Goal: Communication & Community: Answer question/provide support

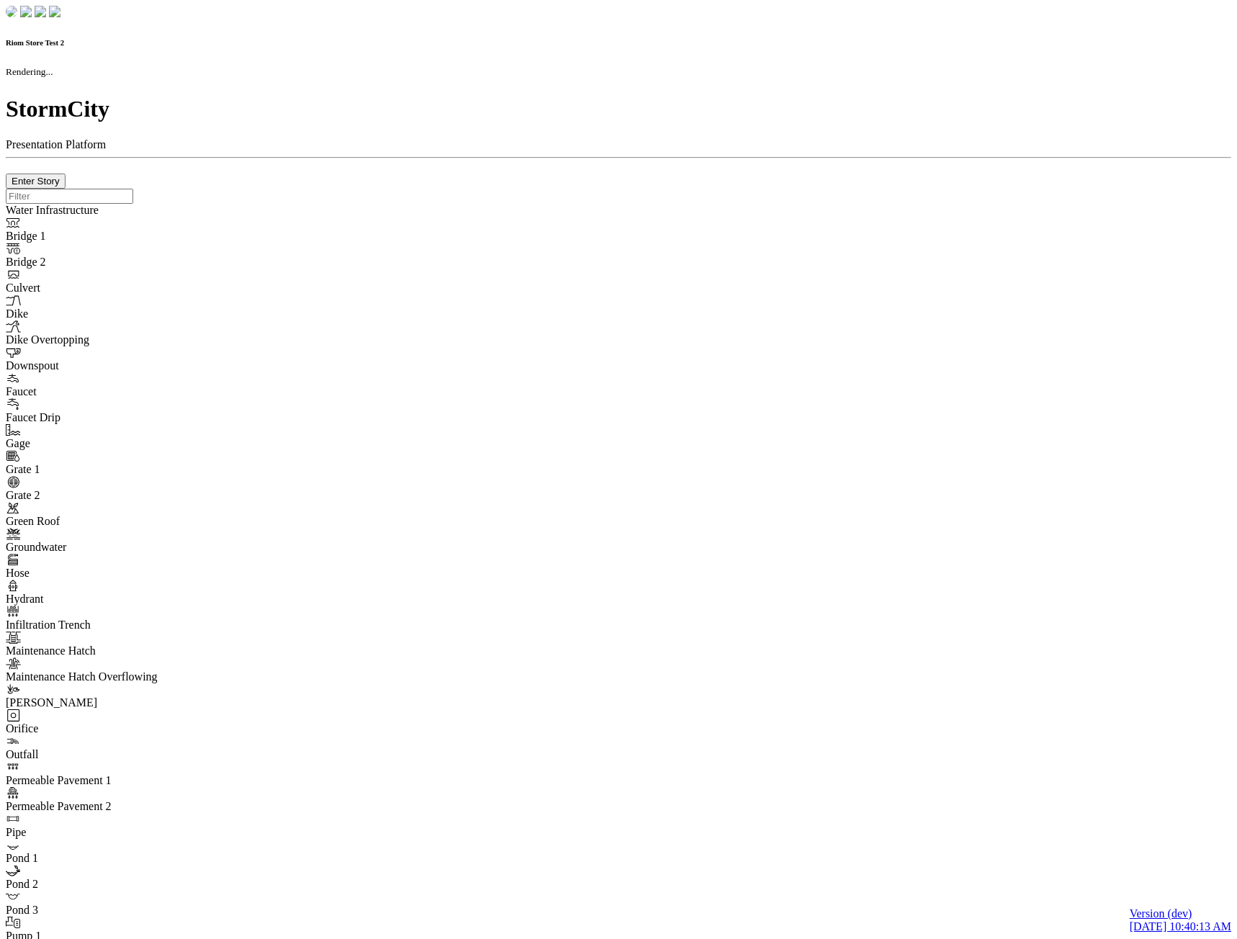
checkbox input "true"
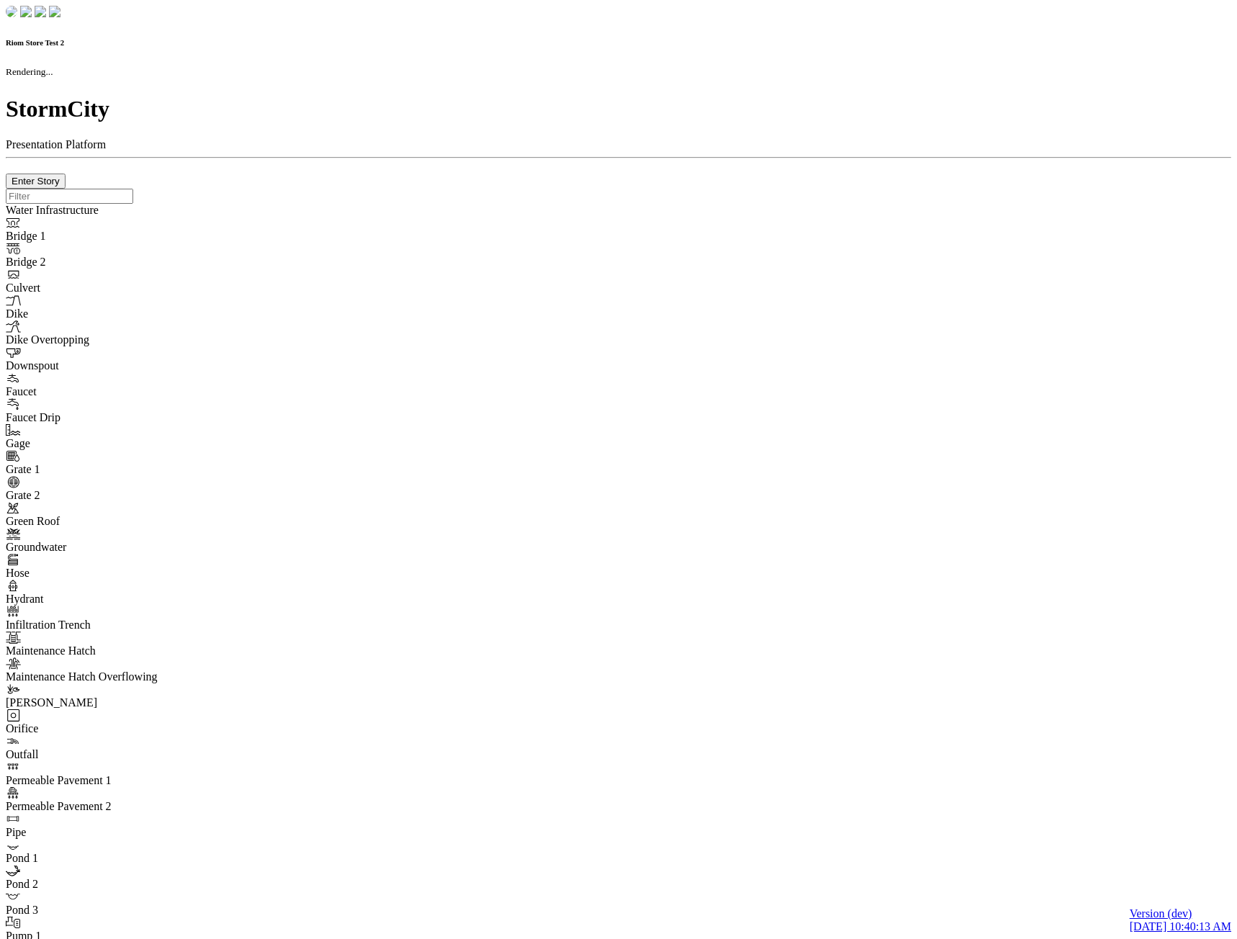
type input "0m"
type textarea "Depth = 0"
checkbox input "true"
select select "CIRCLE"
type input "7"
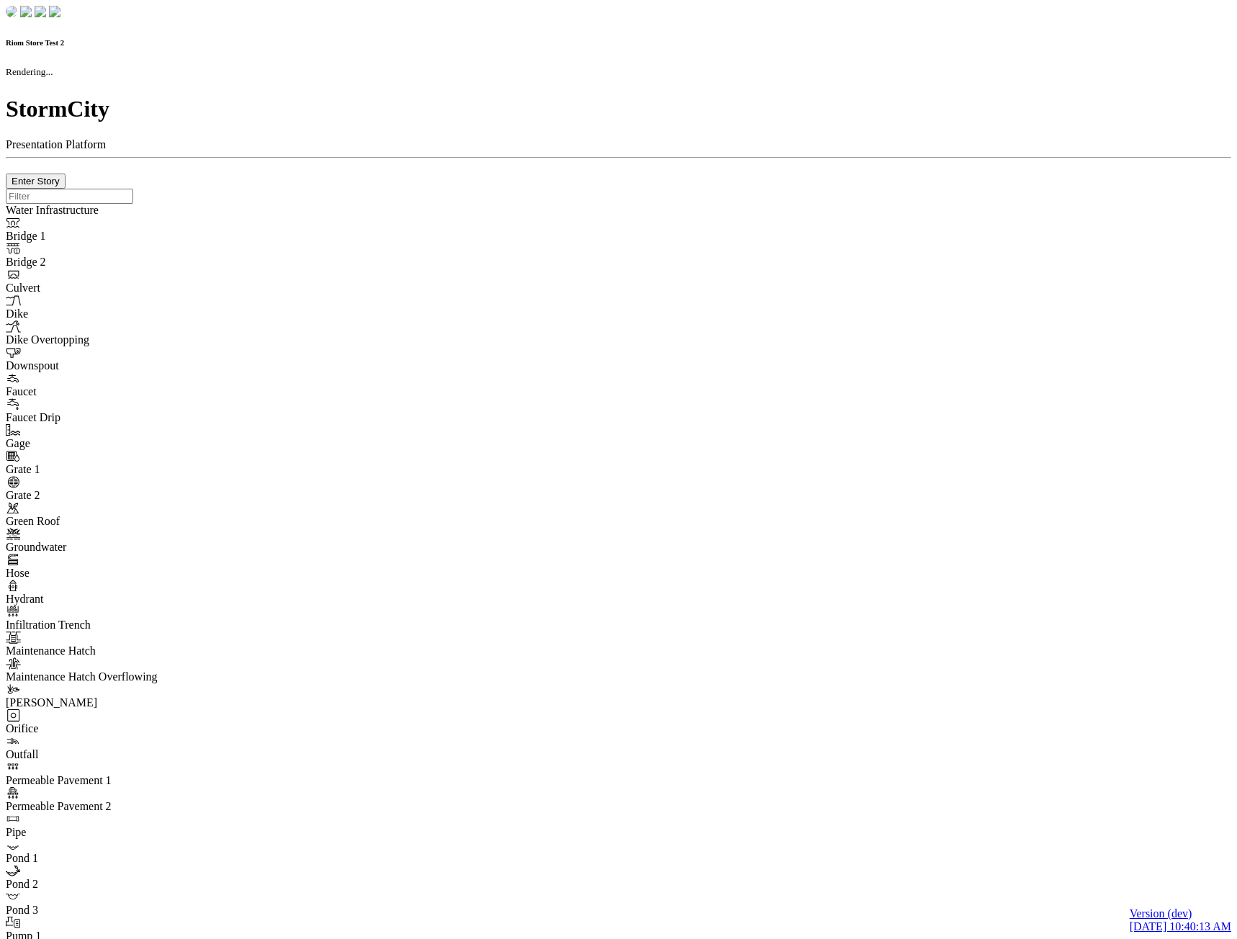
checkbox input "true"
type input "0"
type textarea "<i class="far fa-building"></i>"
select select "None"
type input "7"
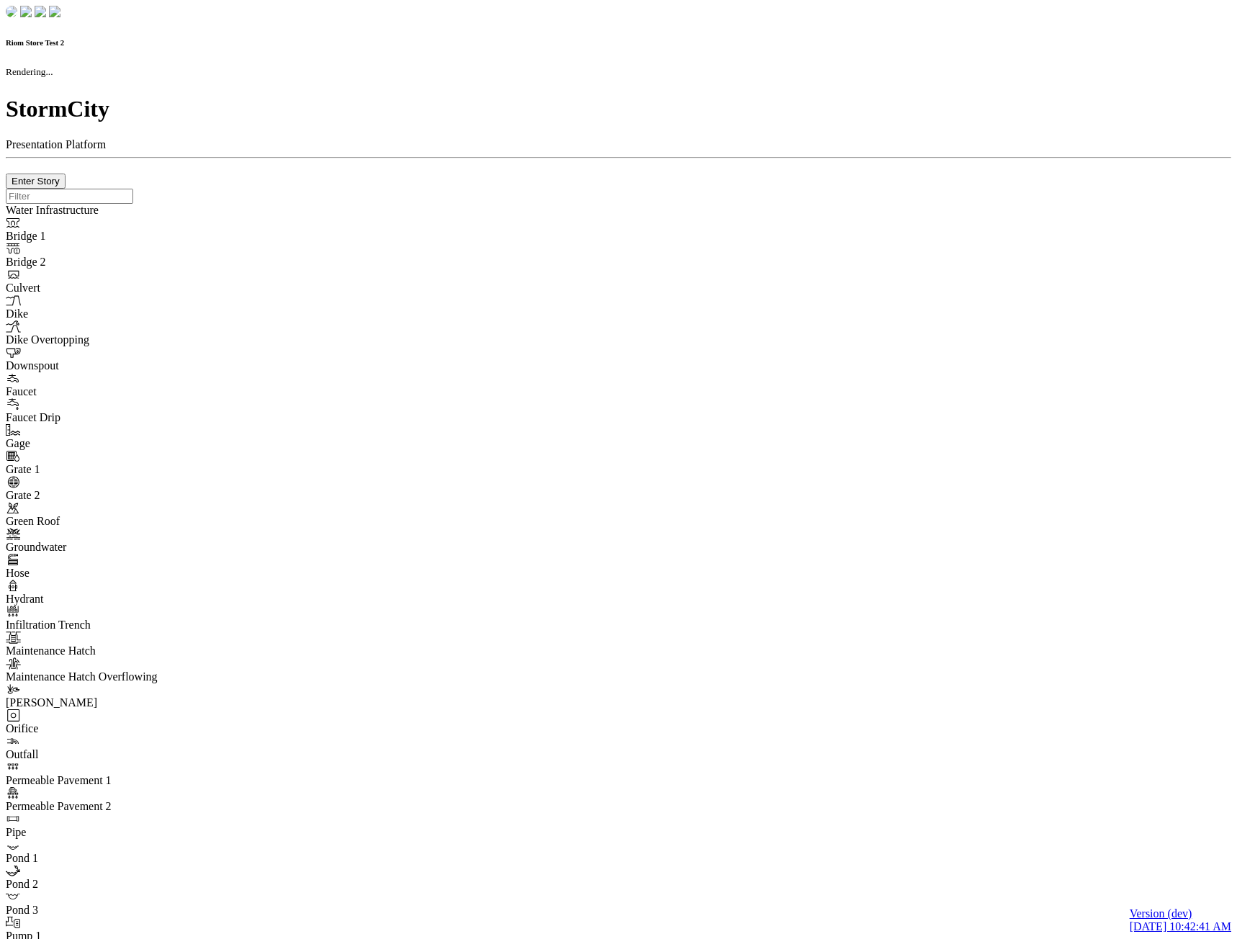
checkbox input "true"
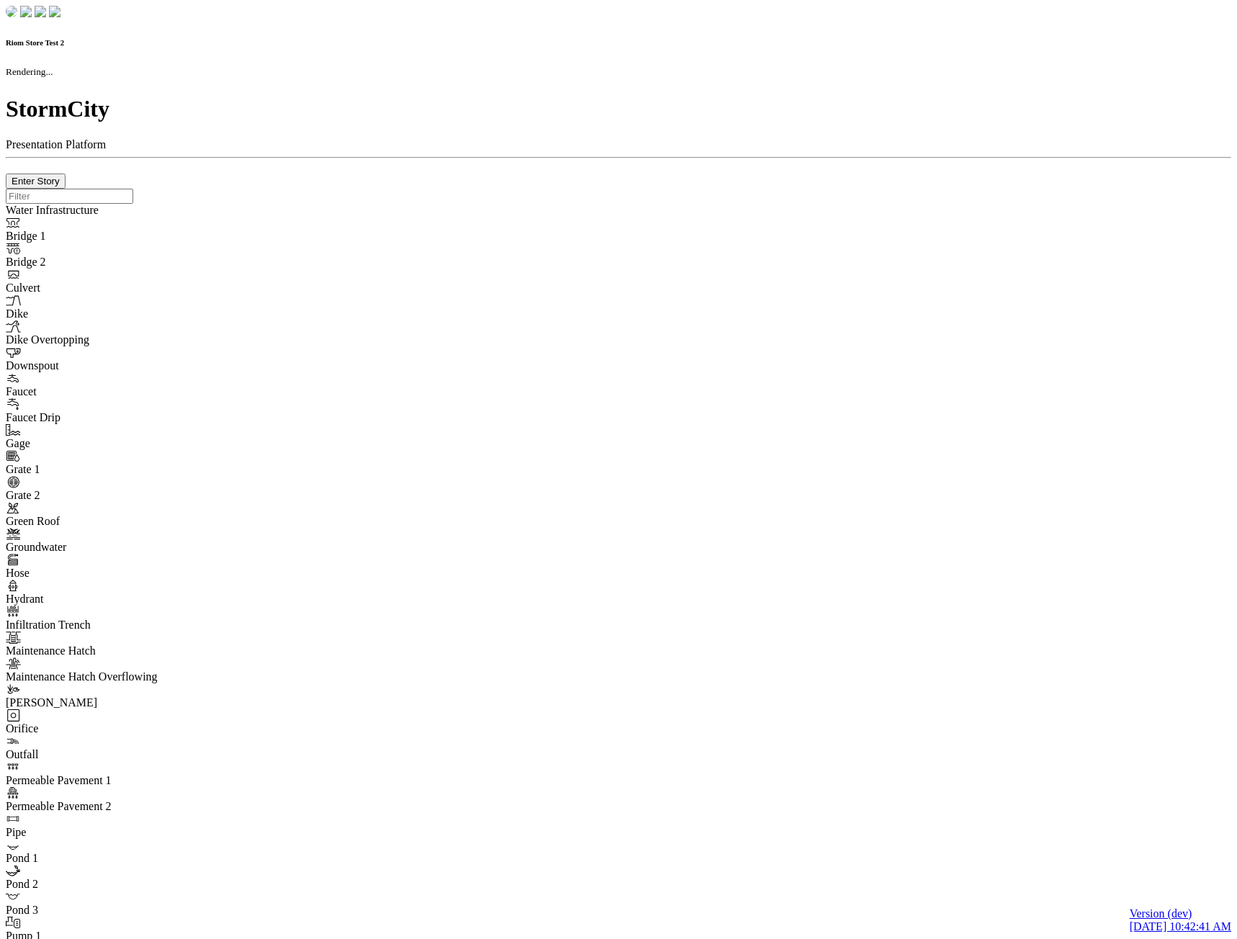
type input "0m"
type textarea "Depth = 0"
checkbox input "true"
select select "CIRCLE"
type input "7"
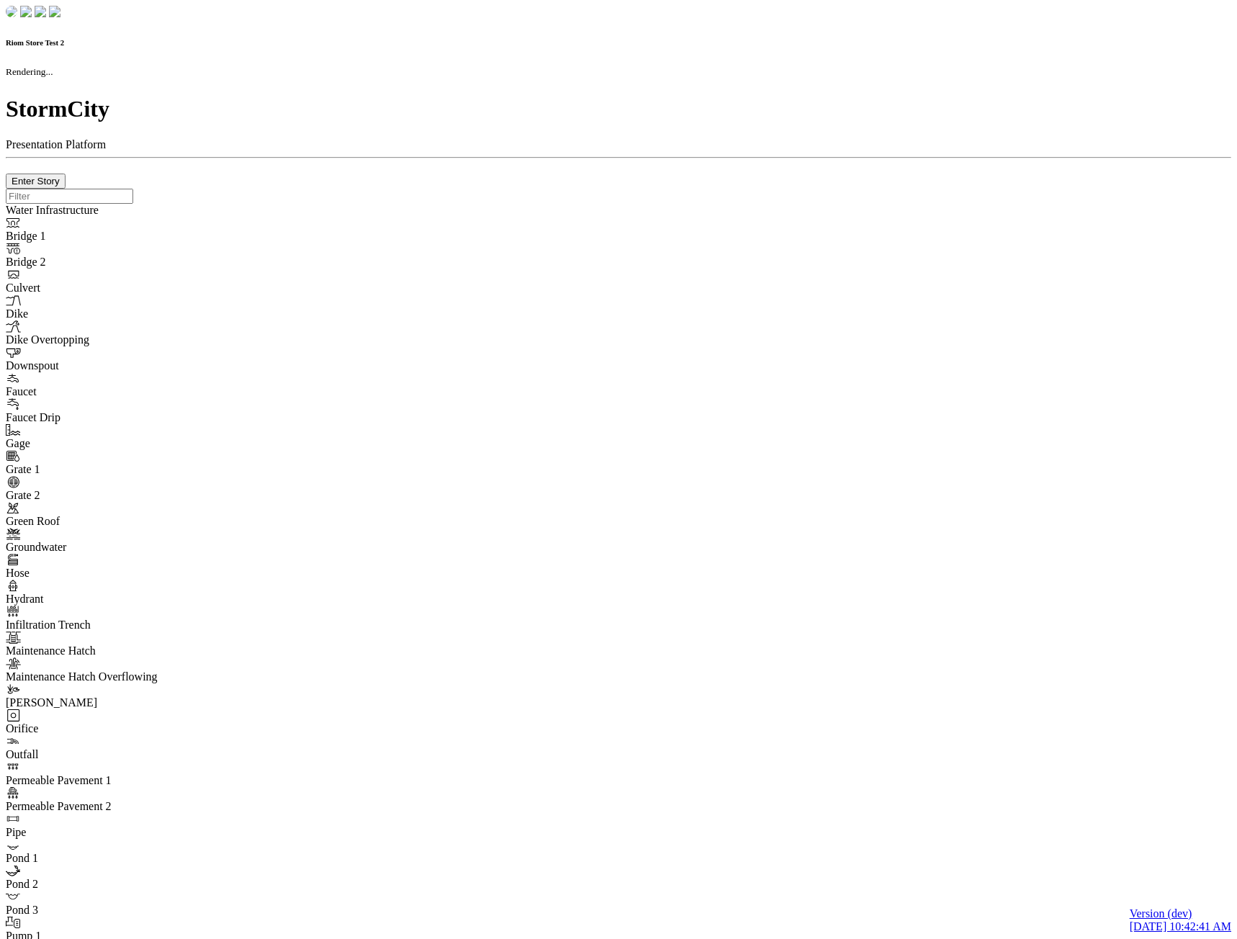
checkbox input "true"
type input "0"
type textarea "<i class="far fa-building"></i>"
type input "7"
select select "None"
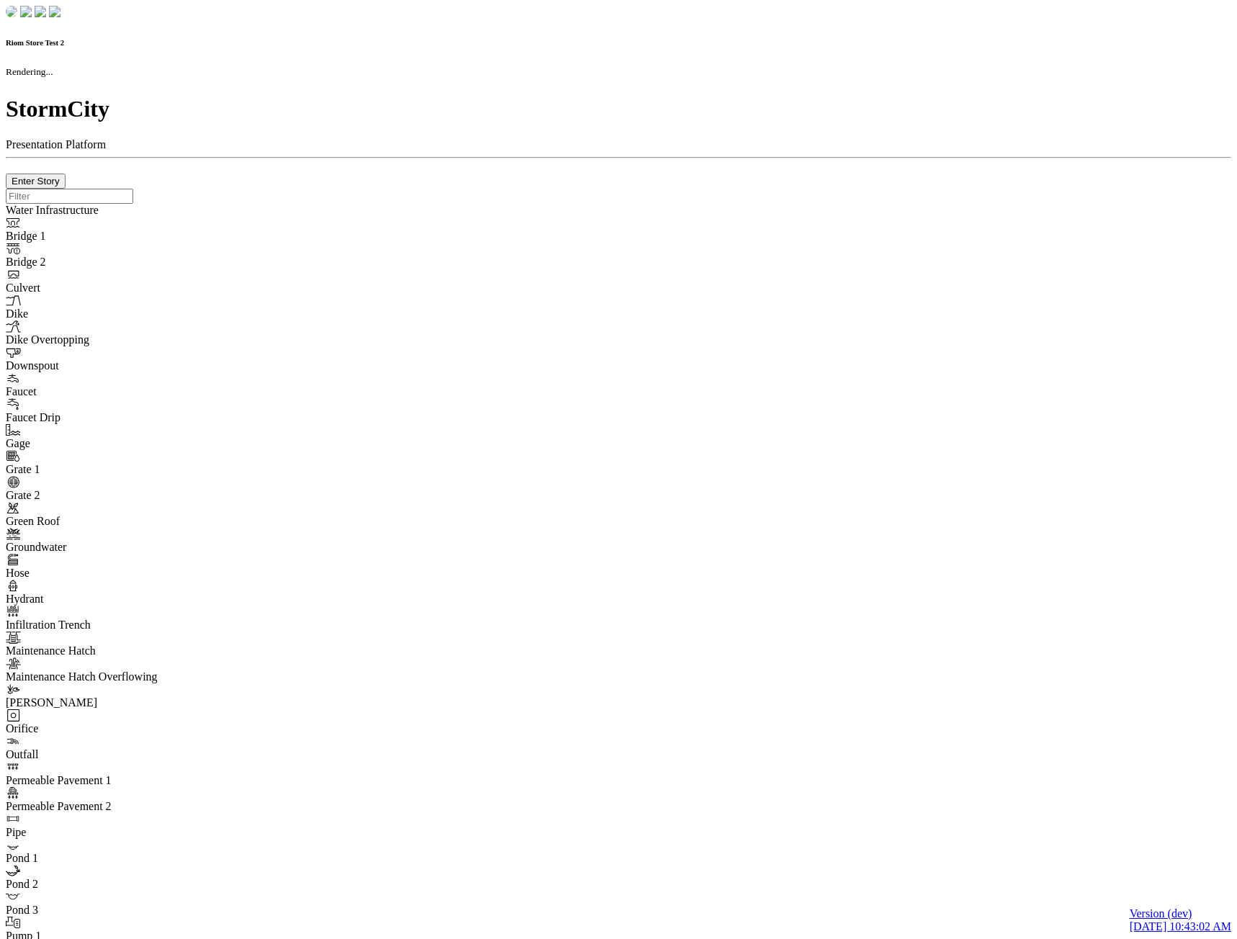
checkbox input "true"
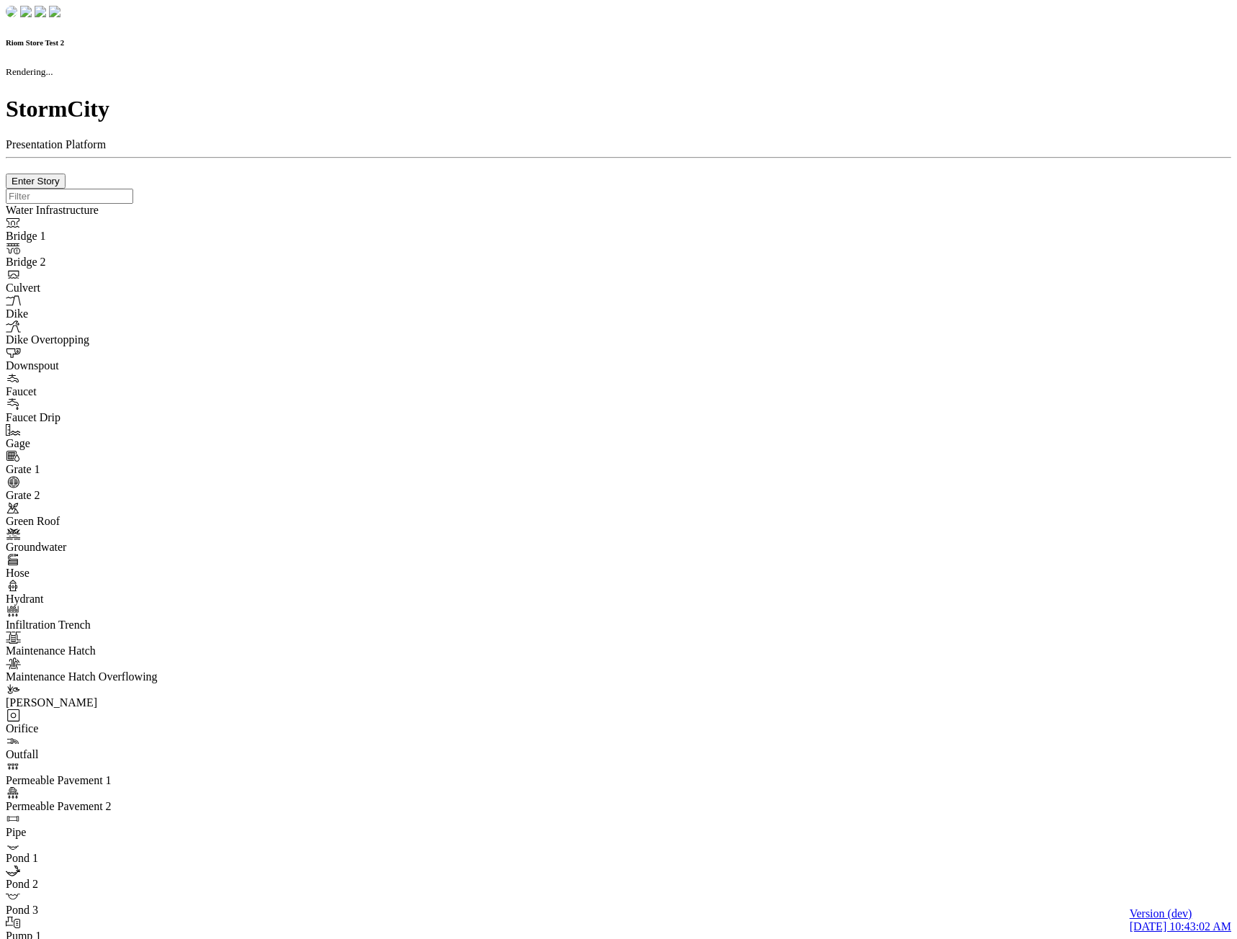
type input "0m"
type textarea "Depth = 0"
checkbox input "true"
select select "CIRCLE"
type input "7"
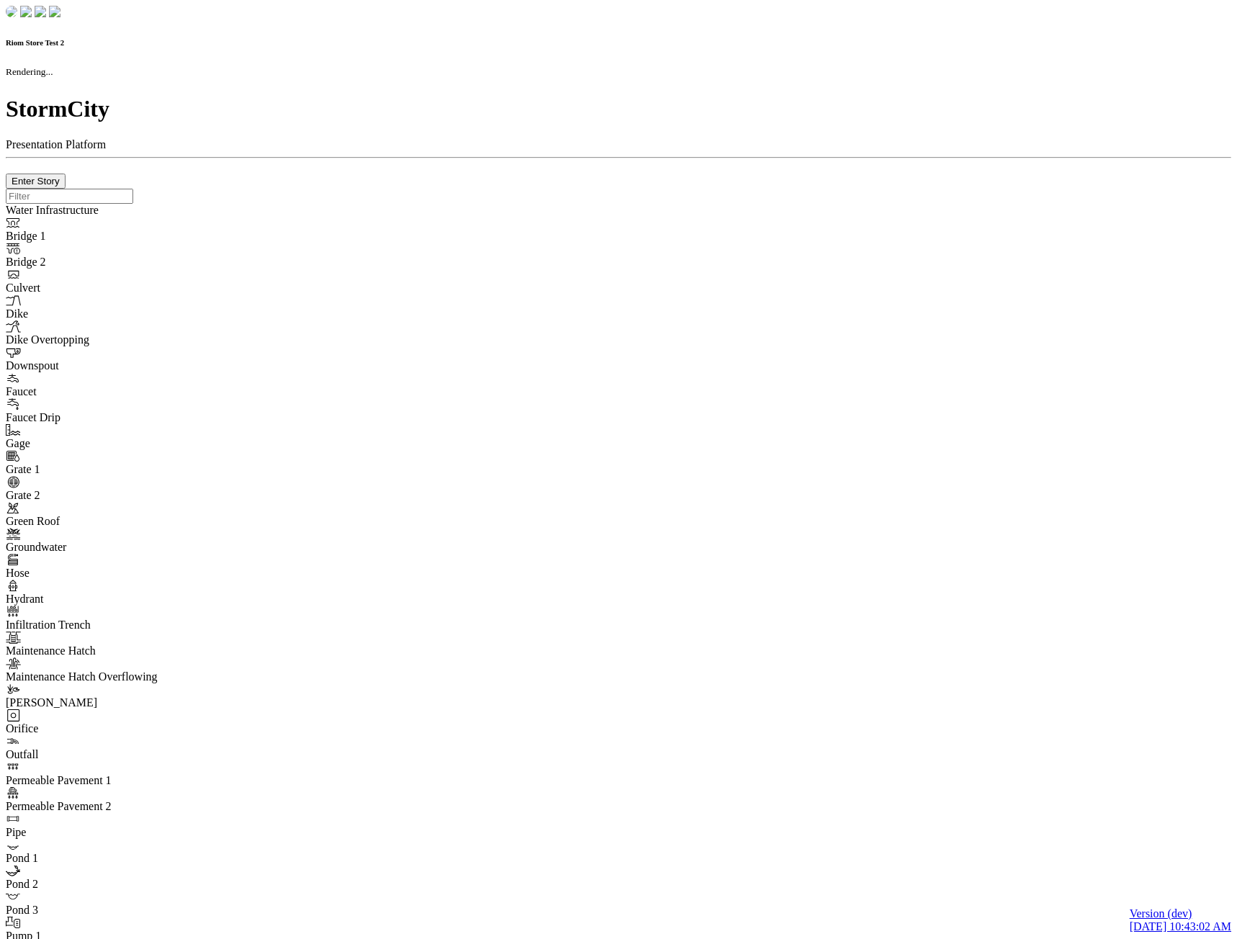
checkbox input "true"
type input "0"
type textarea "<i class="far fa-building"></i>"
type input "7"
select select "None"
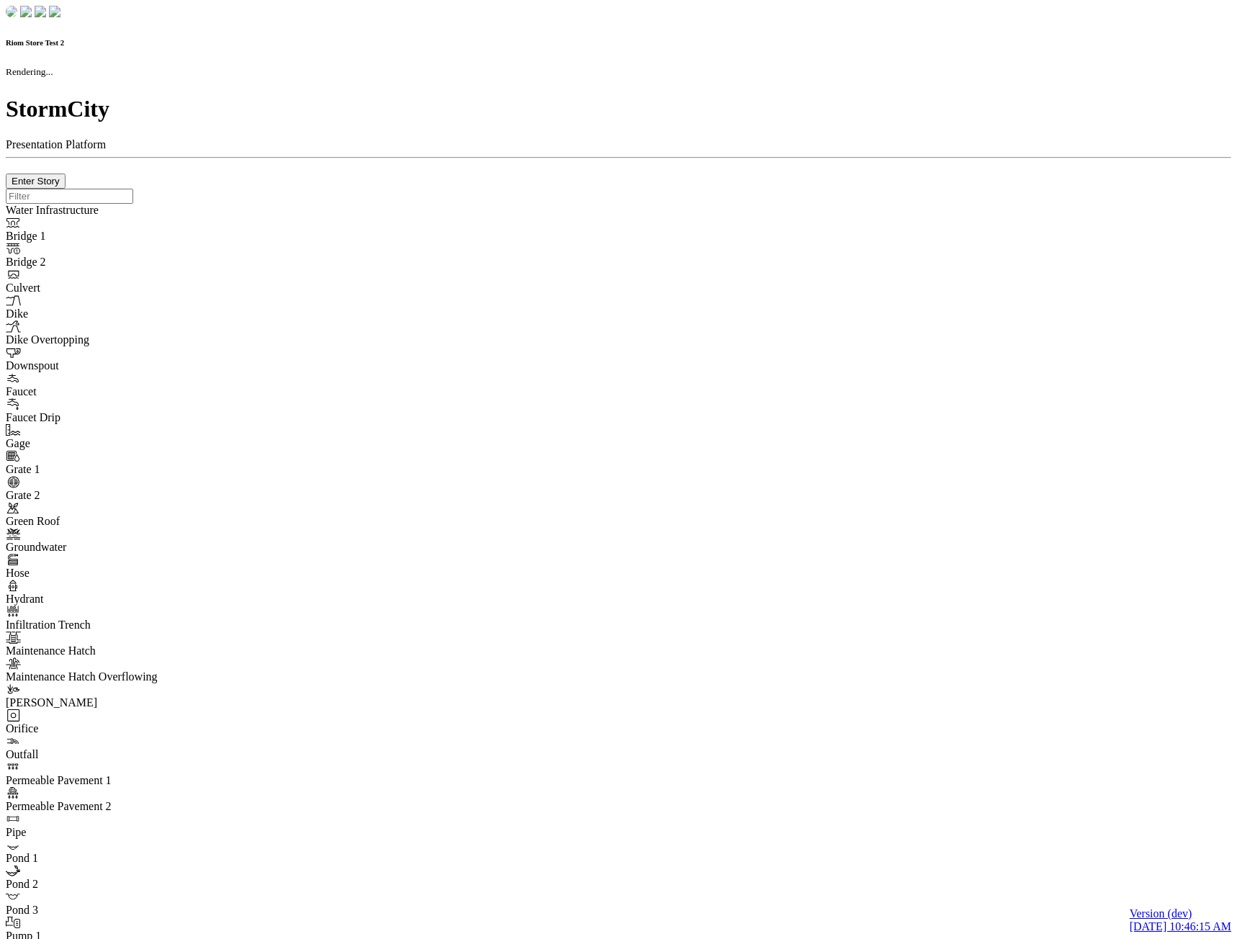
checkbox input "true"
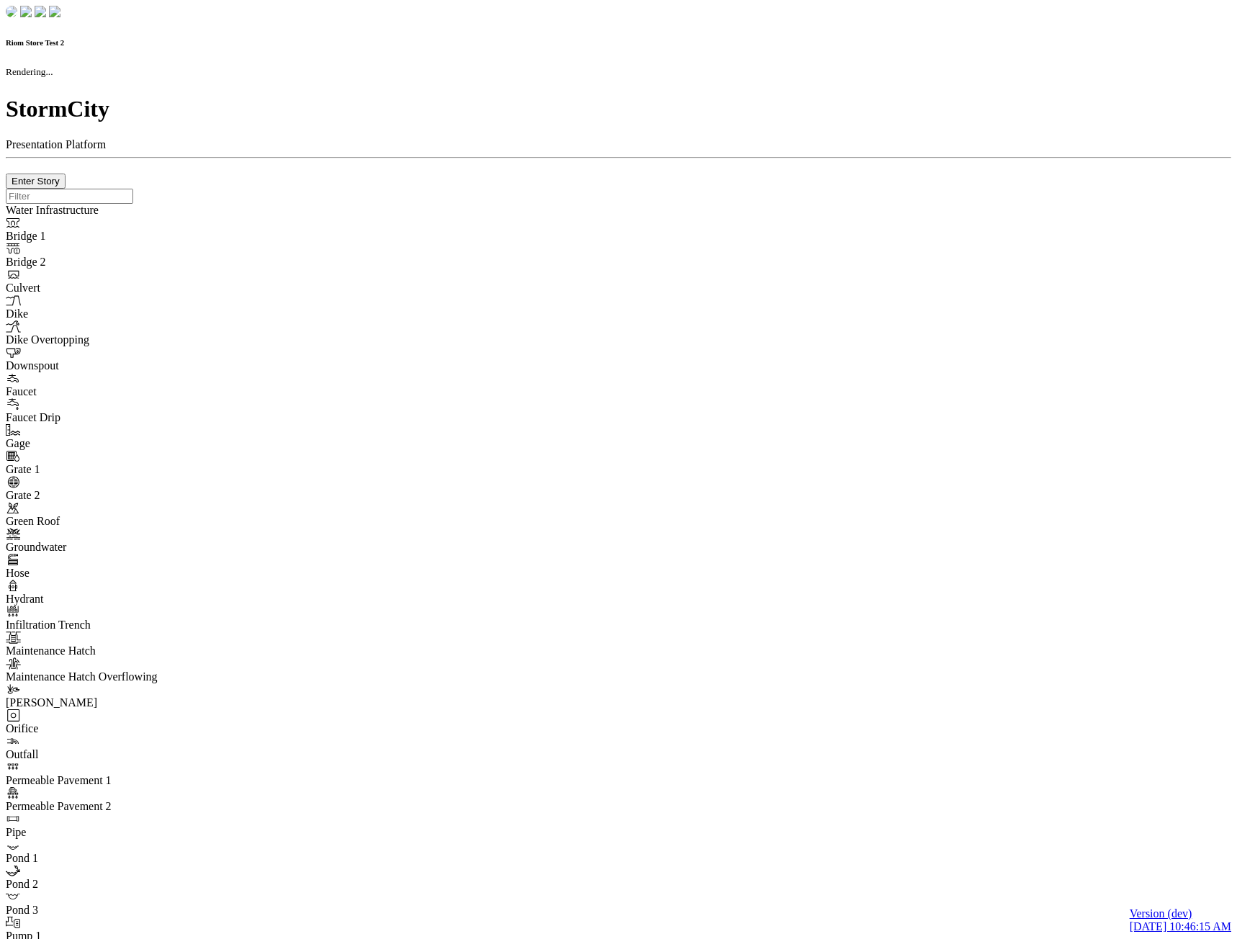
type input "0m"
type textarea "Depth = 0"
checkbox input "true"
select select "CIRCLE"
type input "7"
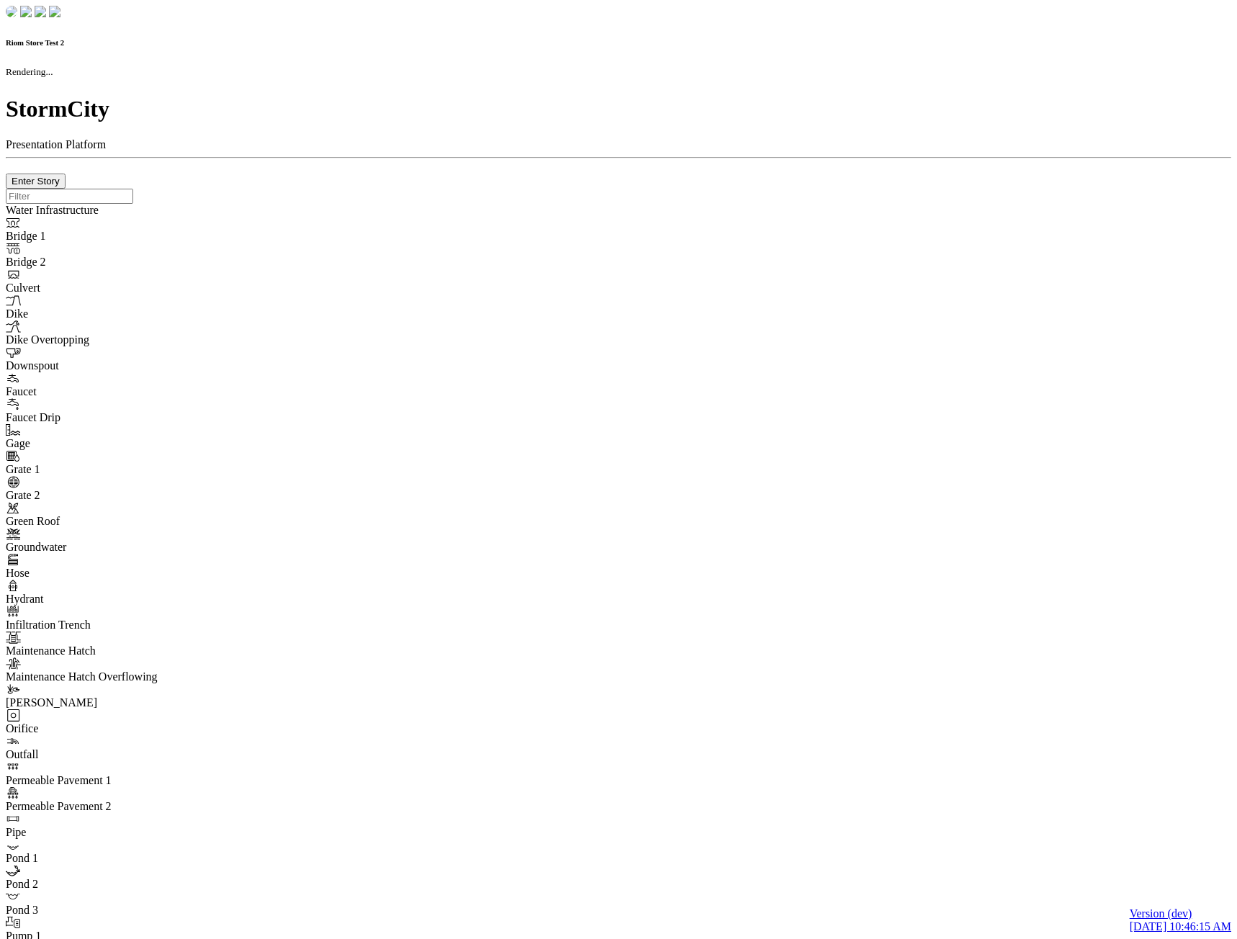
checkbox input "true"
type input "0"
type textarea "<i class="far fa-building"></i>"
select select "None"
type input "7"
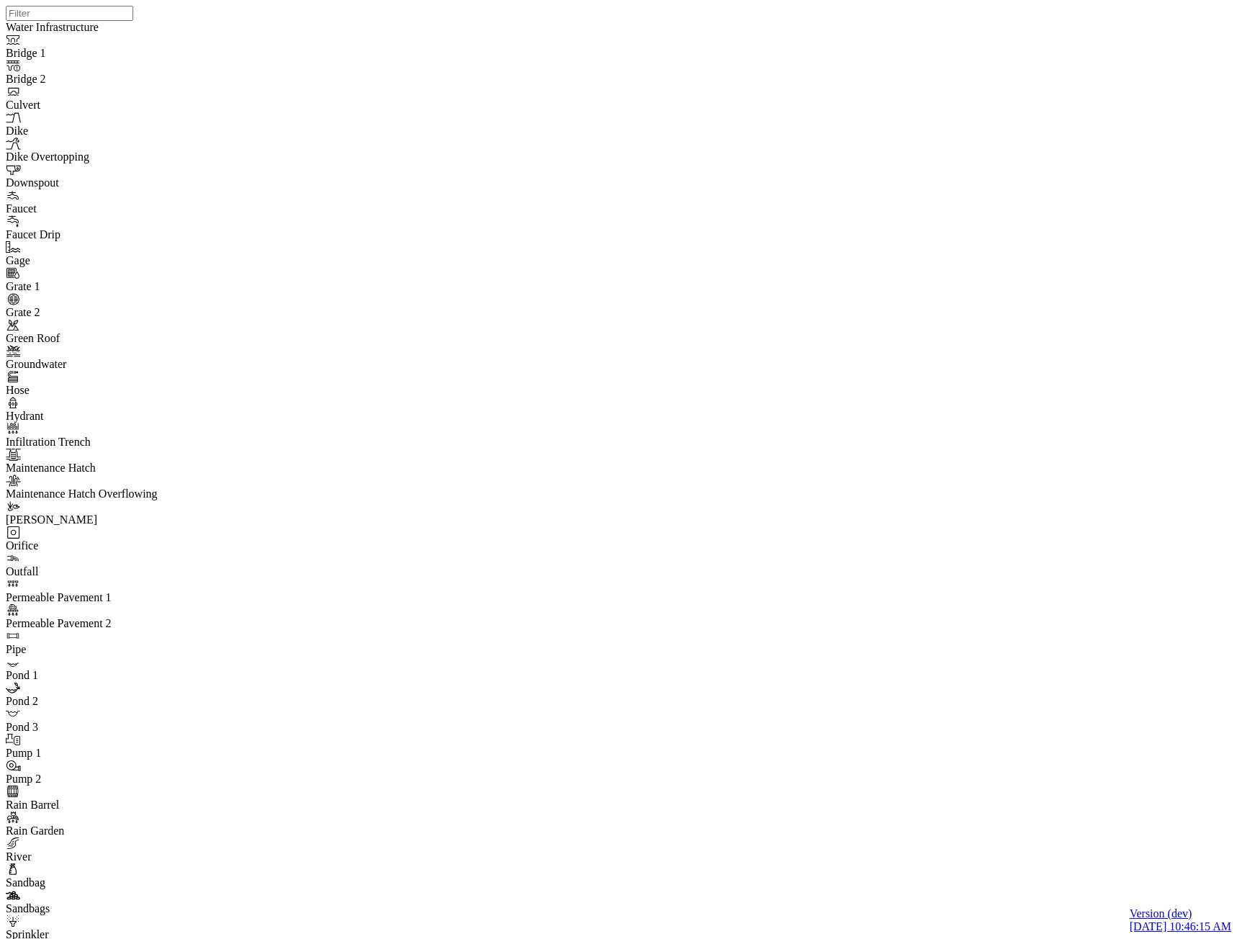
drag, startPoint x: 151, startPoint y: 250, endPoint x: 143, endPoint y: 230, distance: 21.0
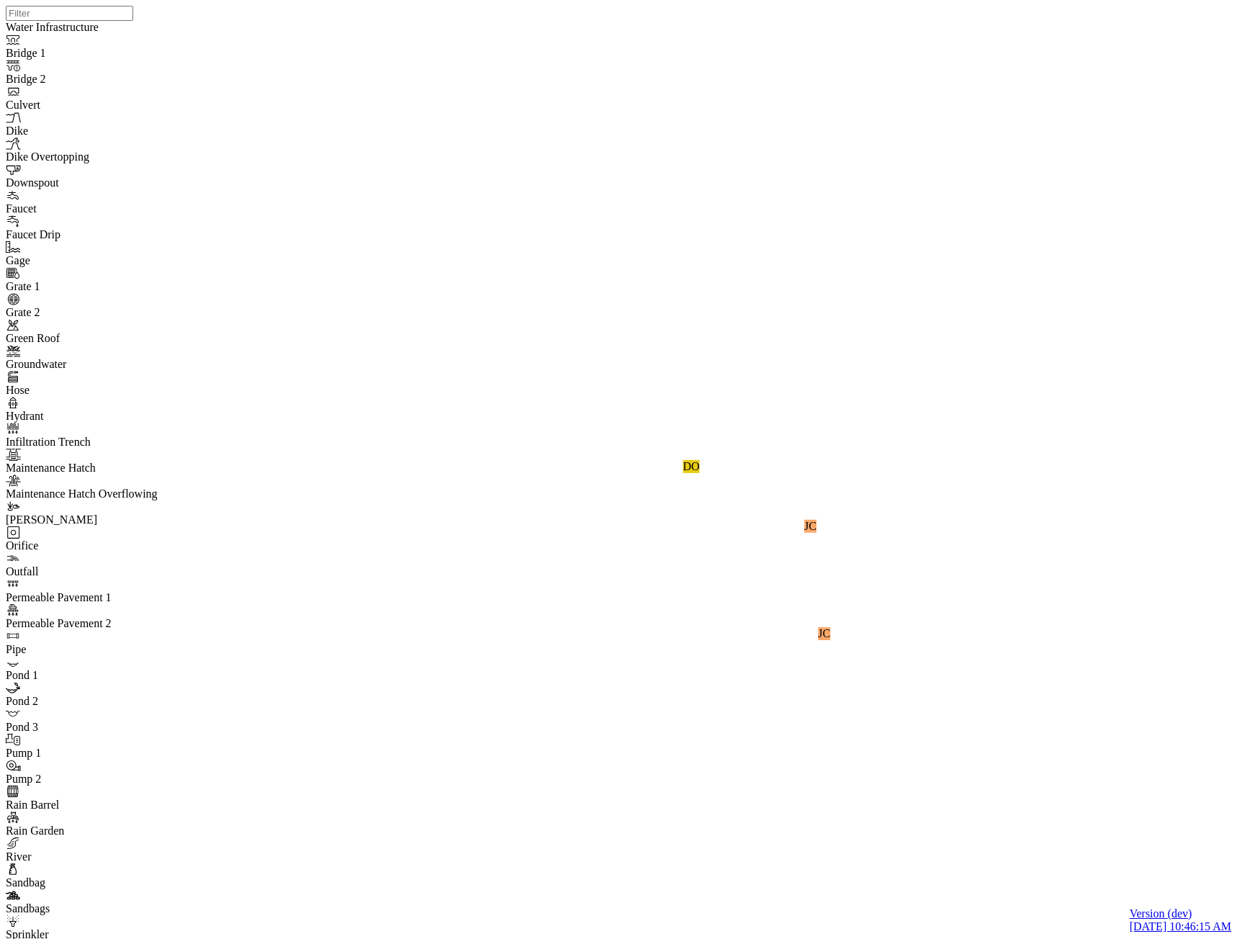
checkbox input "false"
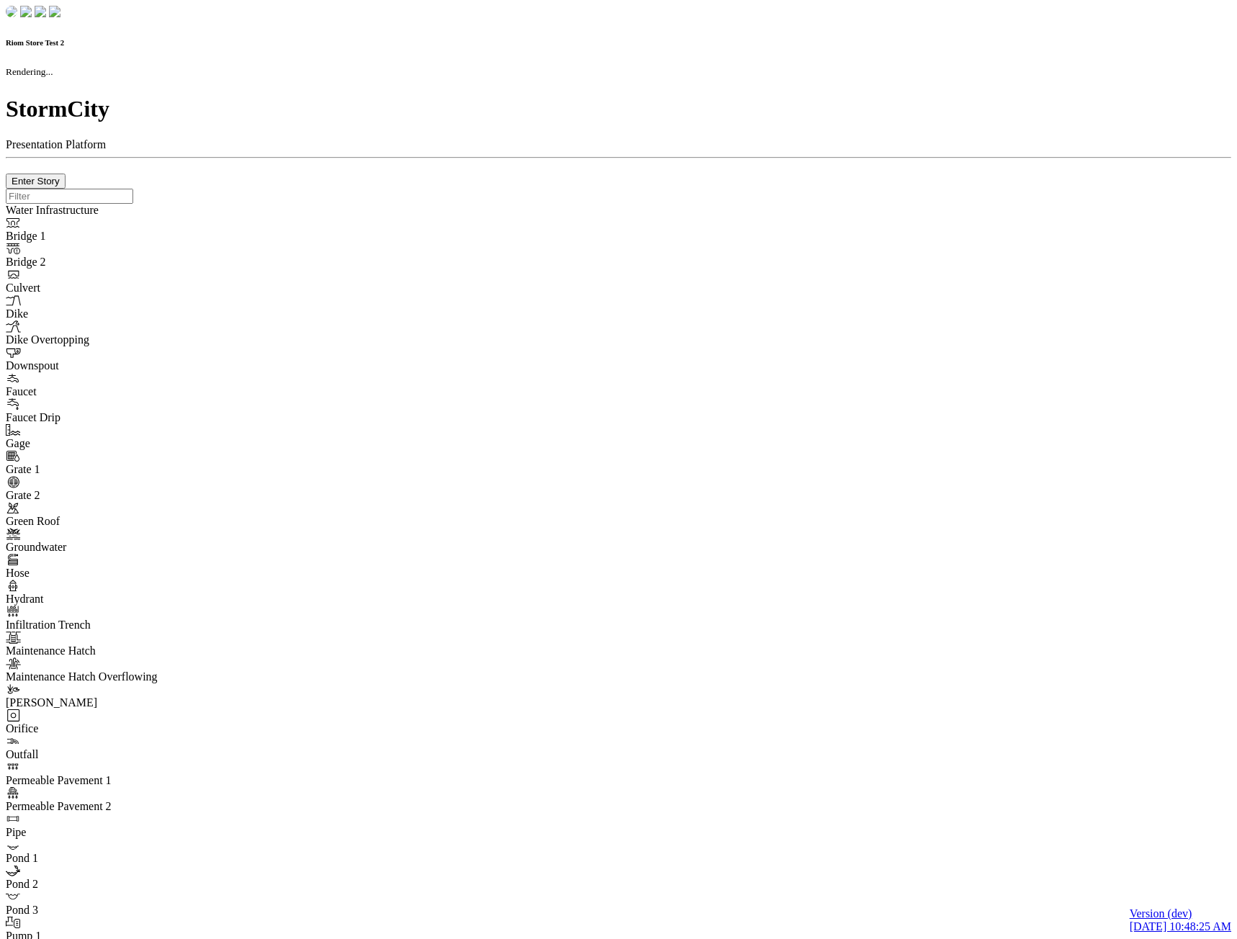
checkbox input "true"
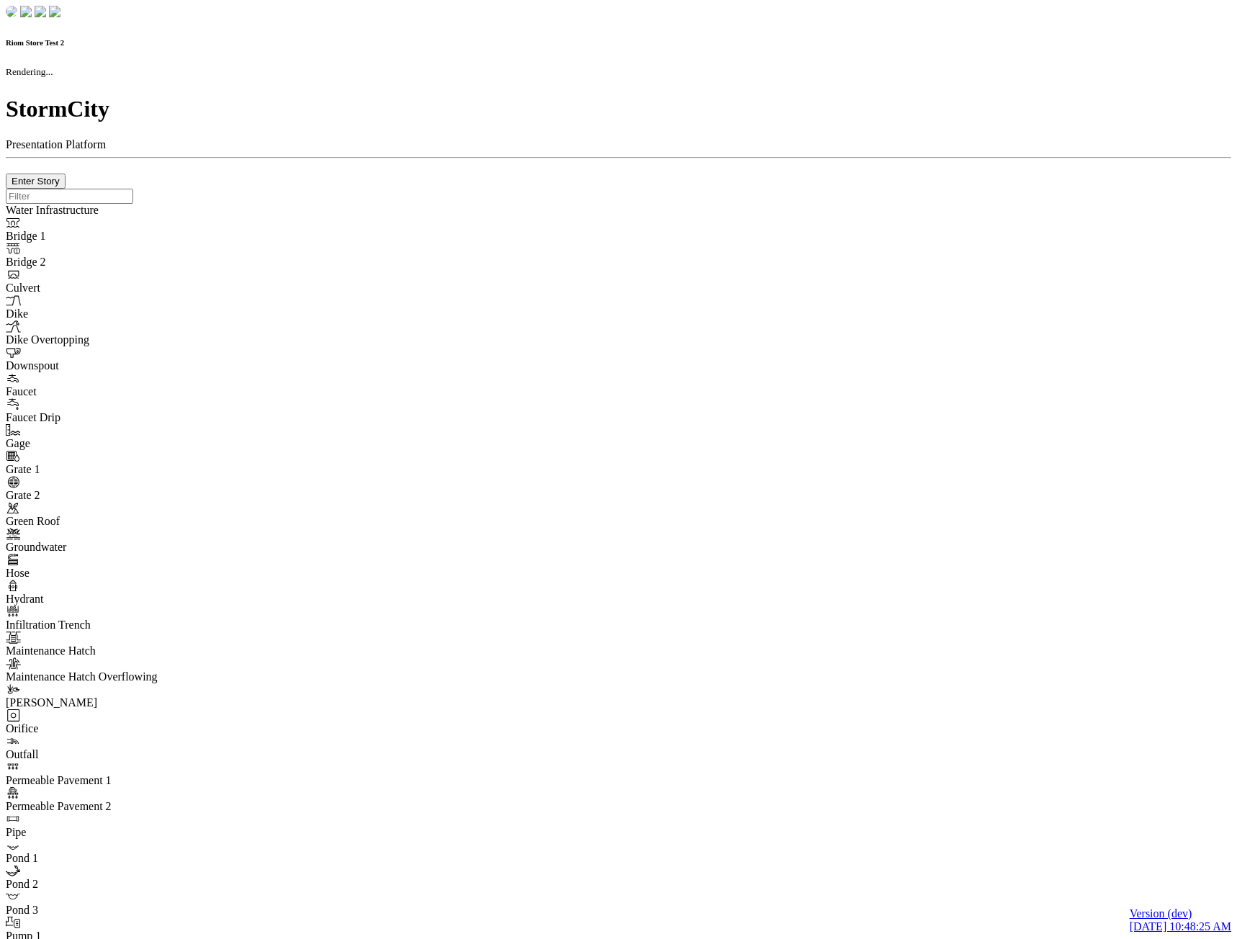
type input "0m"
type textarea "Depth = 0"
checkbox input "true"
select select "CIRCLE"
type input "7"
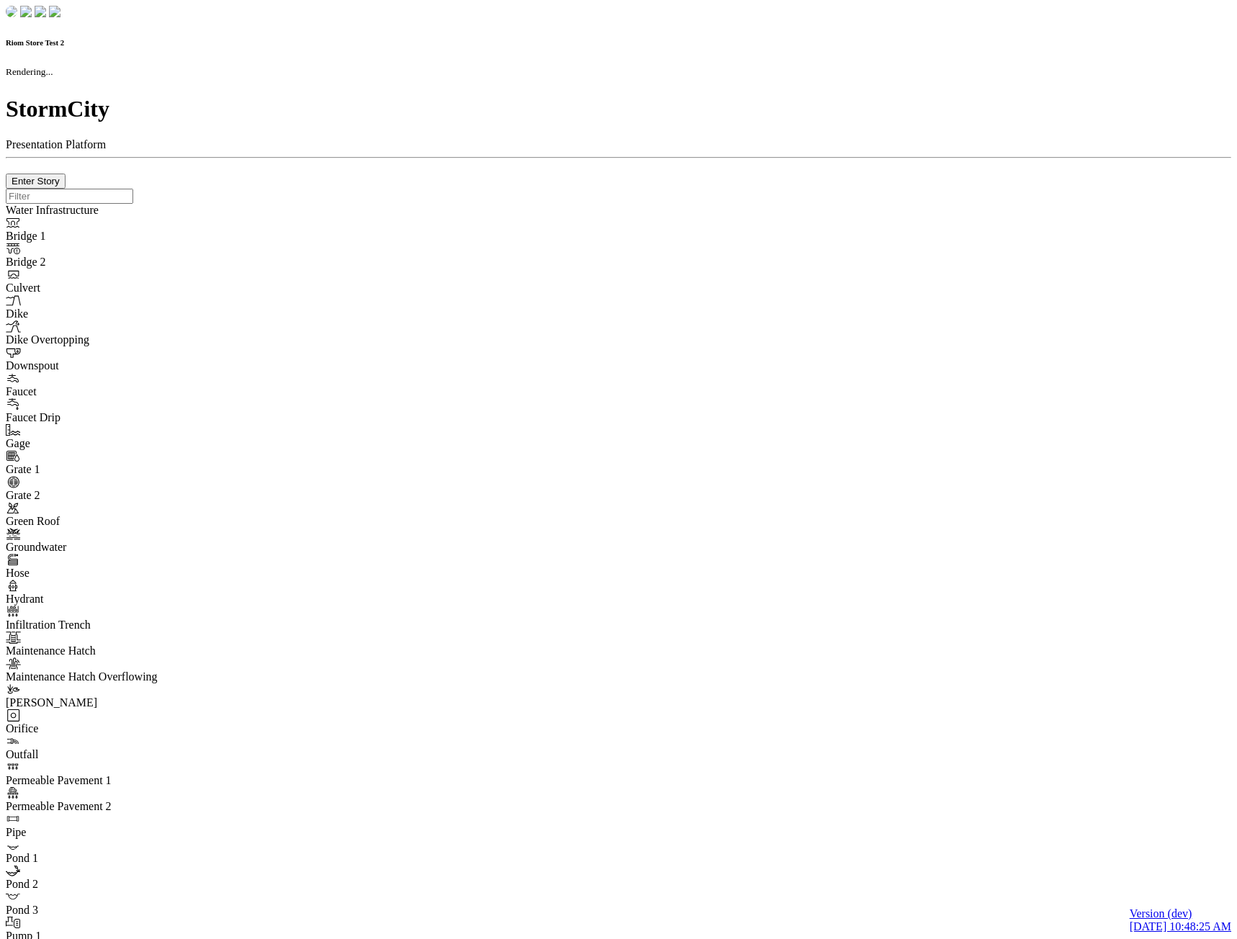
checkbox input "true"
type input "0"
type textarea "<i class="far fa-building"></i>"
type input "7"
select select "None"
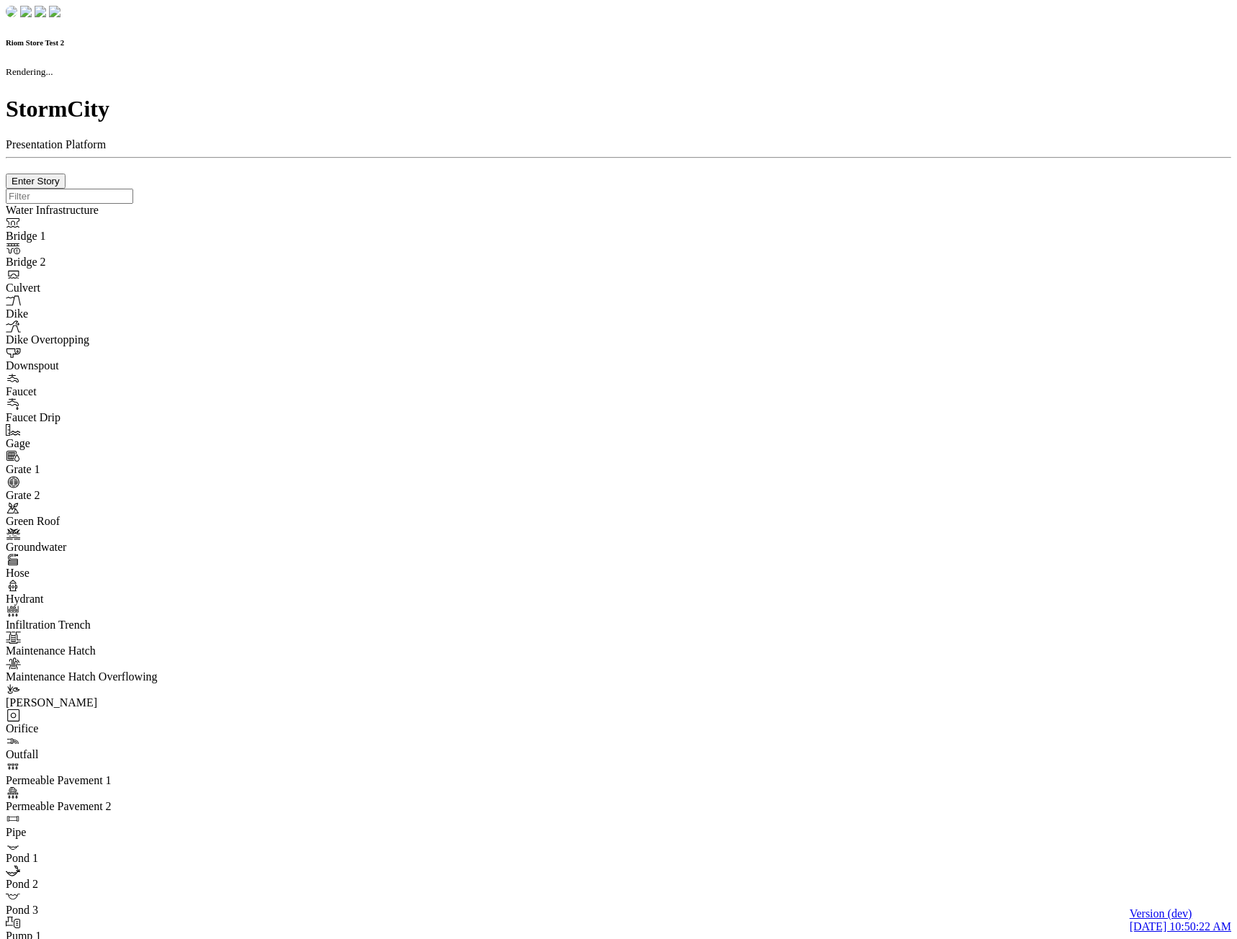
checkbox input "true"
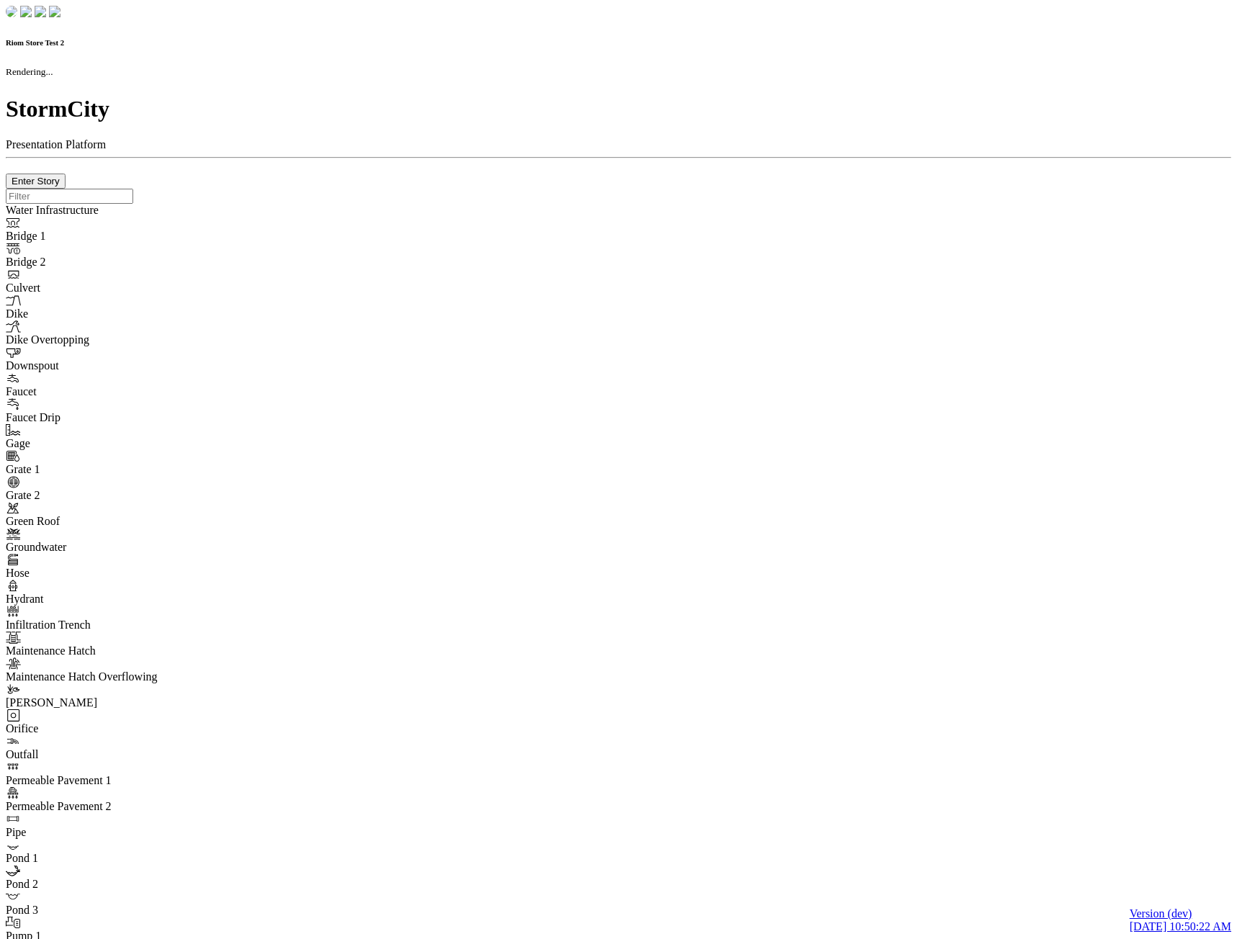
type input "0m"
type textarea "Depth = 0"
checkbox input "true"
select select "CIRCLE"
type input "7"
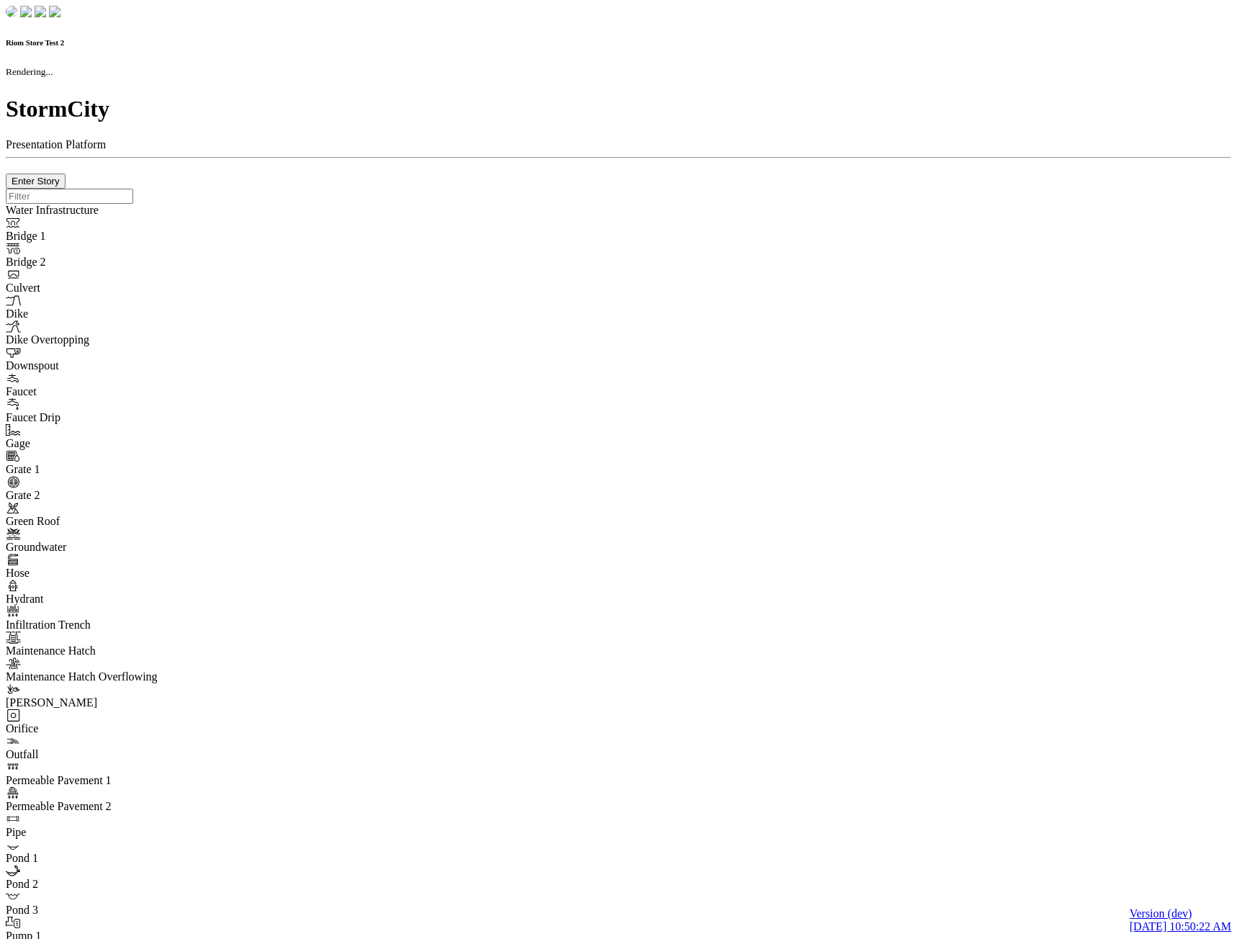
checkbox input "true"
type input "0"
type textarea "<i class="far fa-building"></i>"
type input "7"
select select "None"
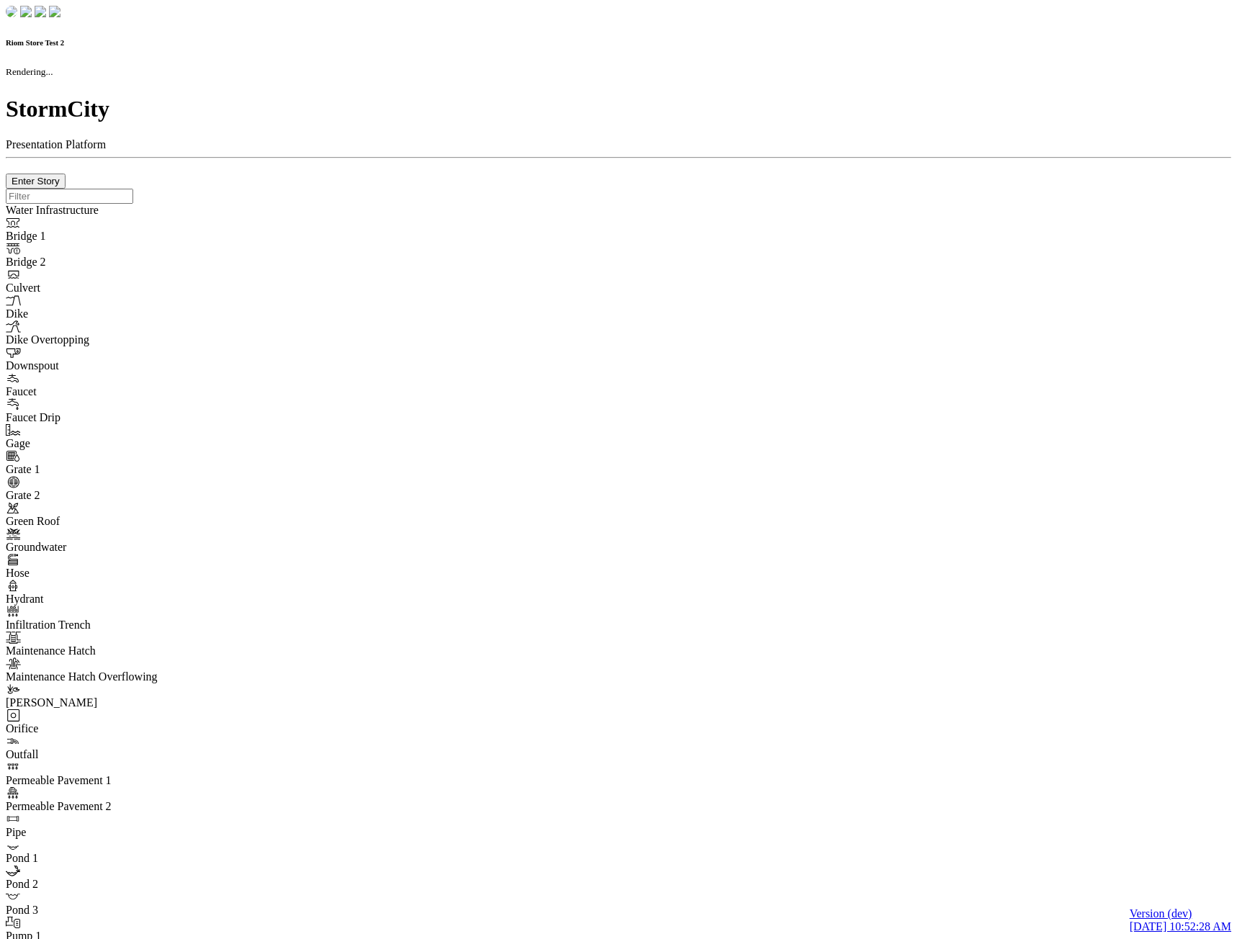
checkbox input "true"
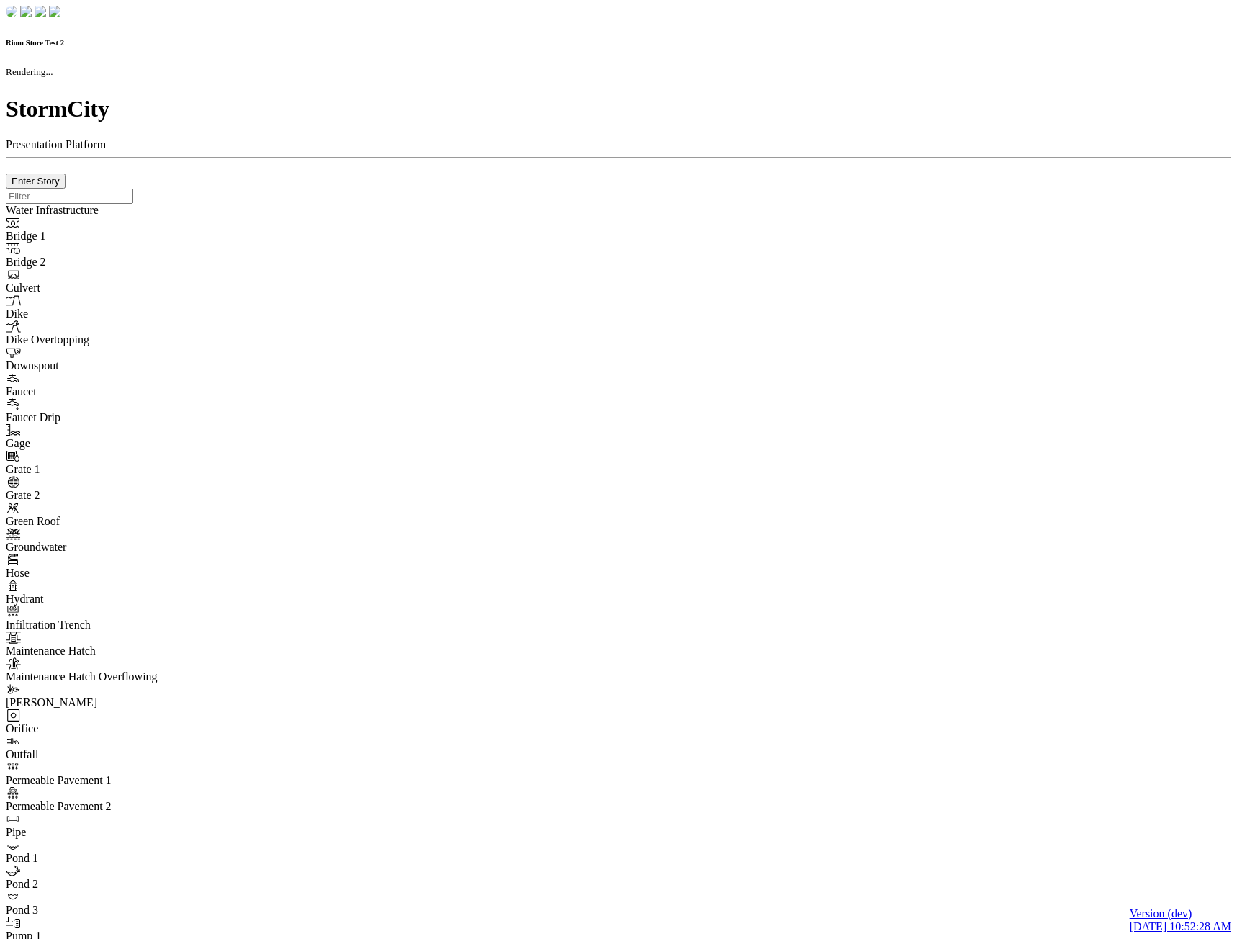
type input "0m"
type textarea "Depth = 0"
checkbox input "true"
select select "CIRCLE"
type input "7"
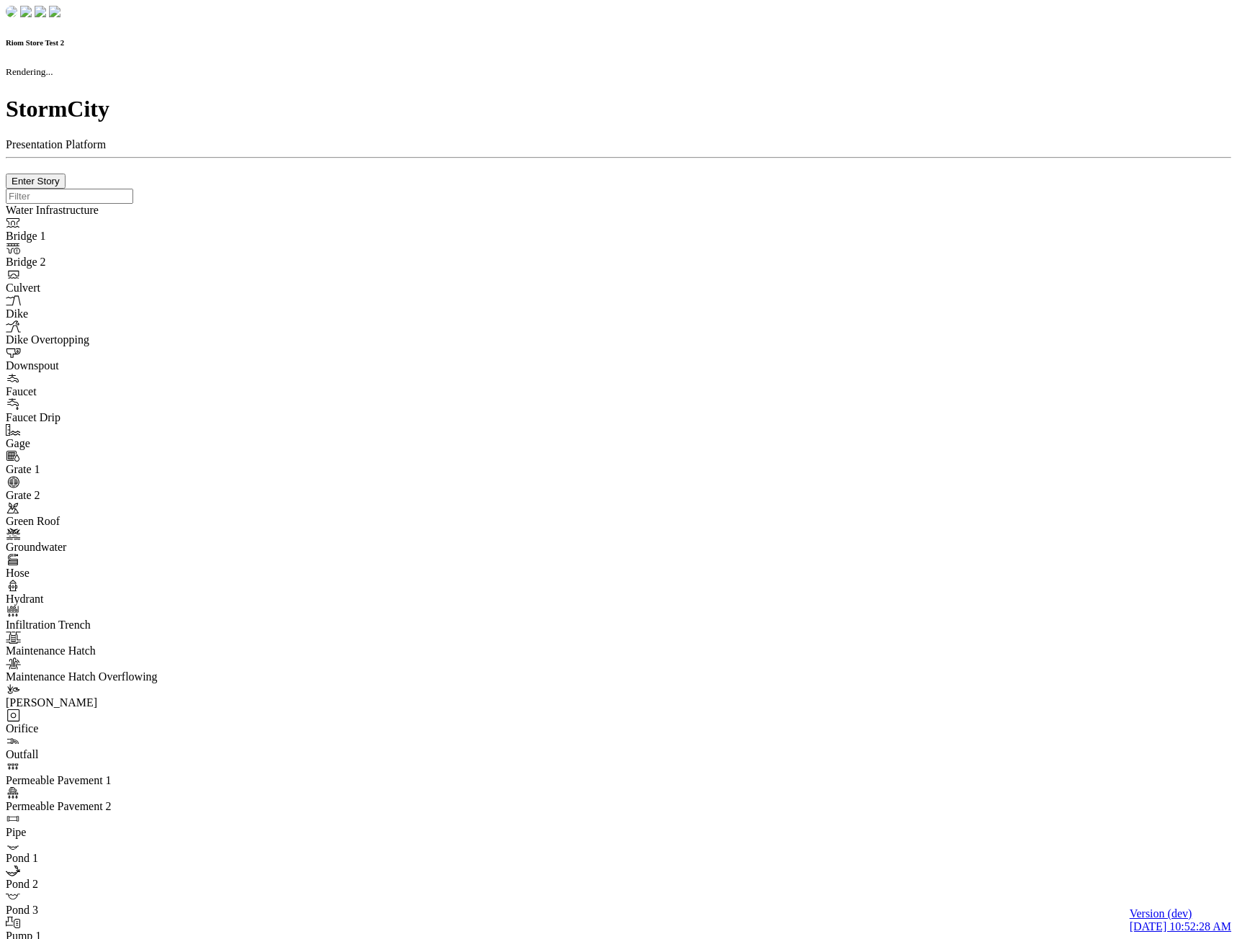
checkbox input "true"
type input "0"
type textarea "<i class="far fa-building"></i>"
select select "None"
type input "7"
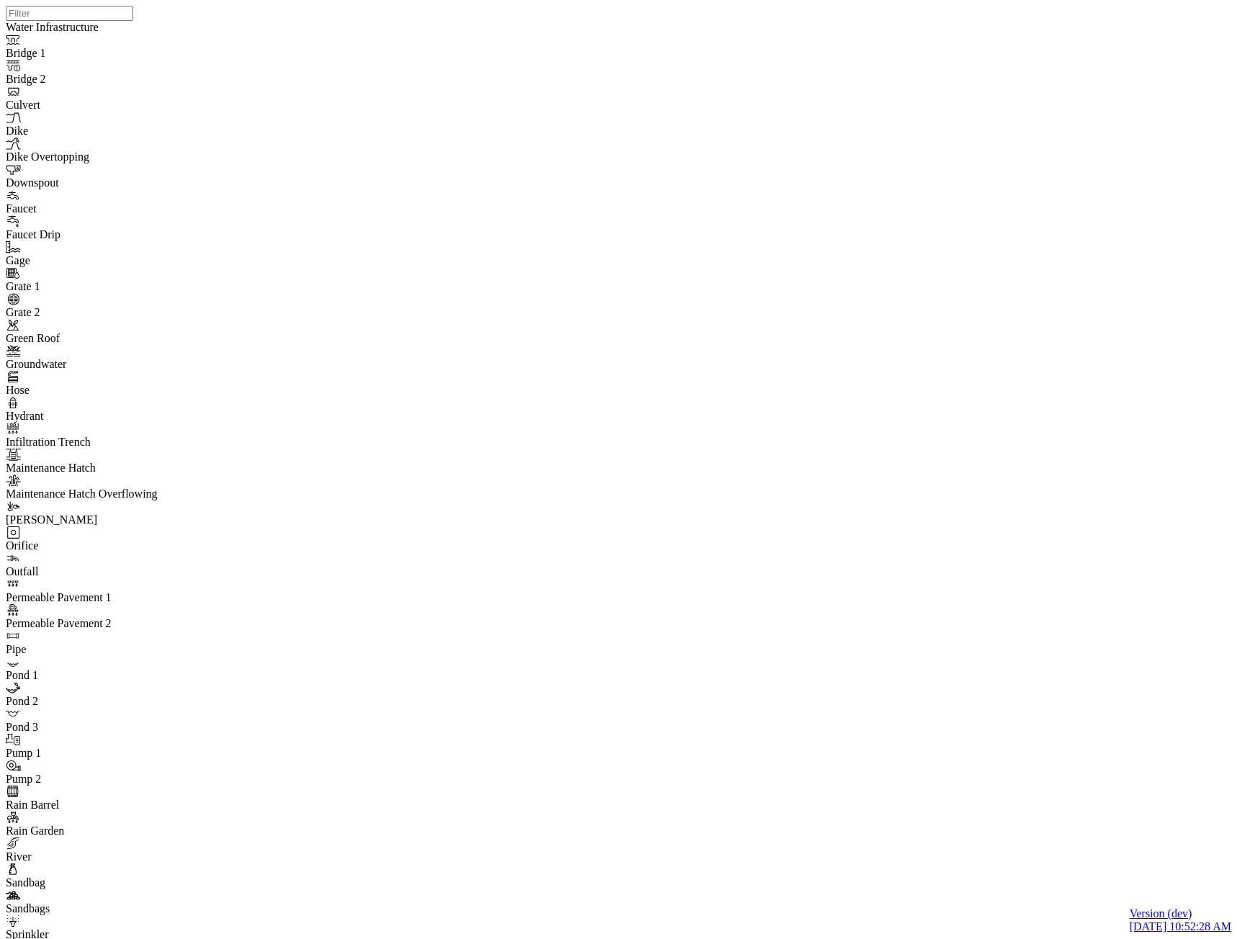
click at [65, 161] on div "Normal" at bounding box center [76, 154] width 74 height 13
click at [241, 161] on span "CHI Administrator" at bounding box center [238, 154] width 86 height 12
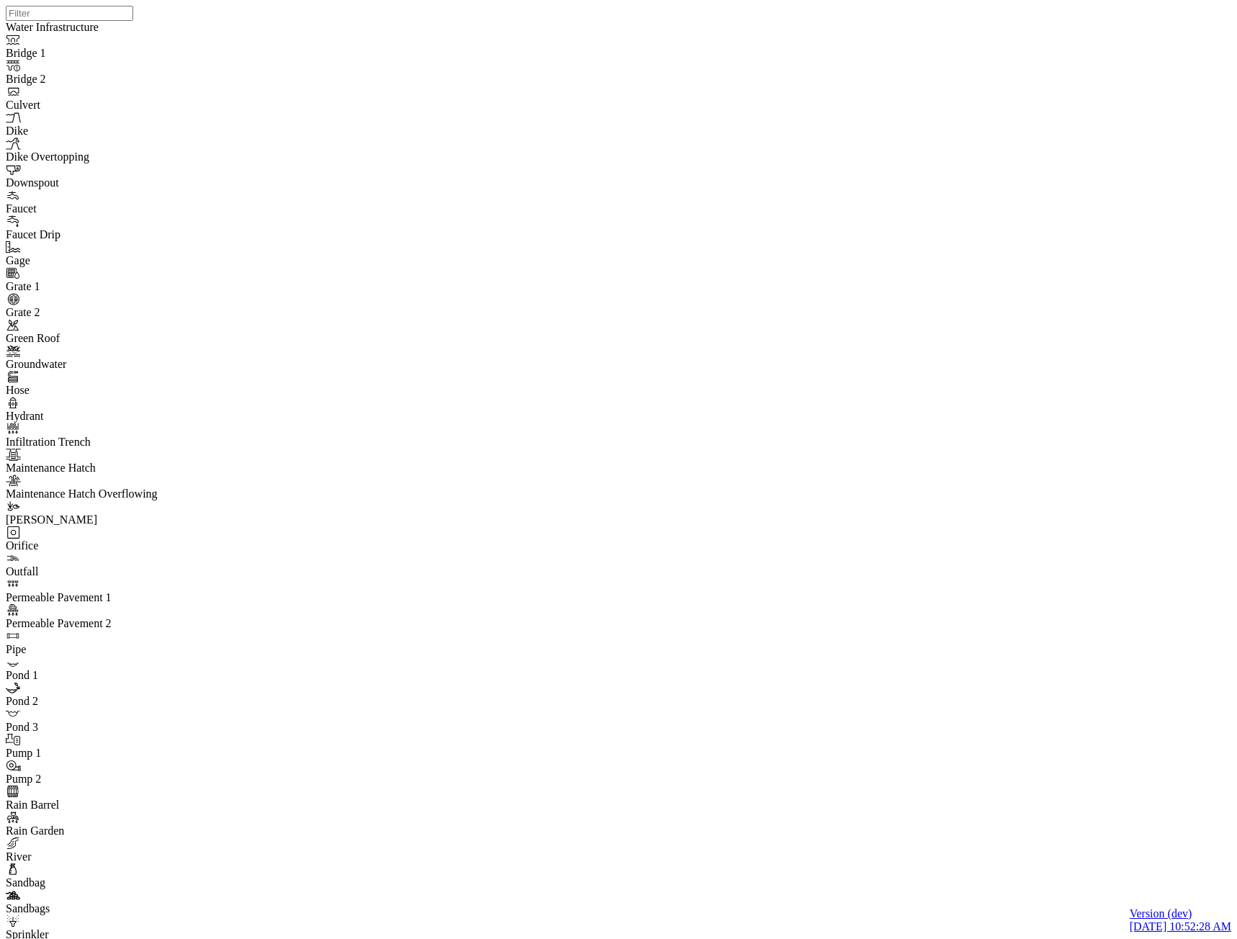
click at [127, 161] on span "ActionRequired" at bounding box center [143, 154] width 73 height 12
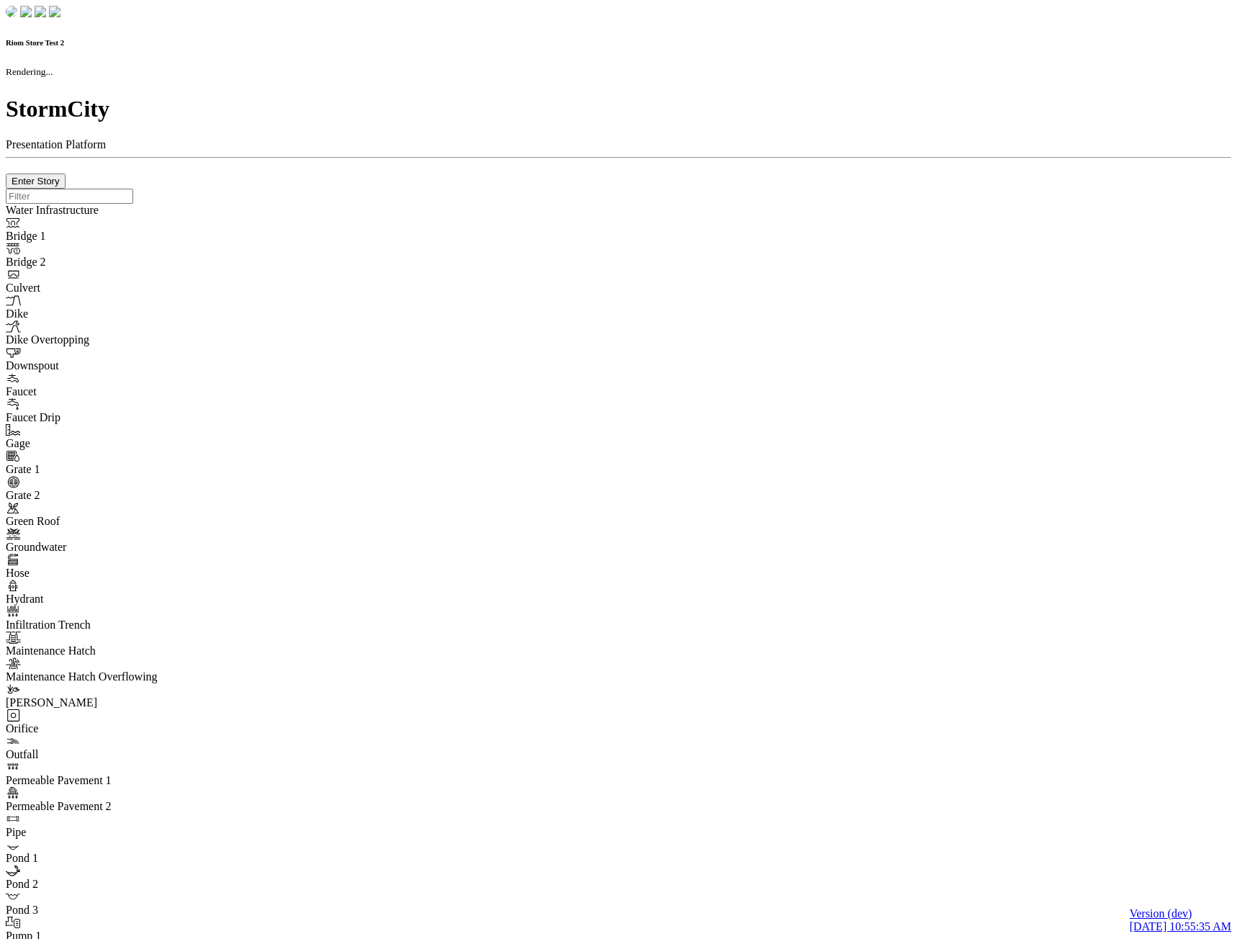
checkbox input "true"
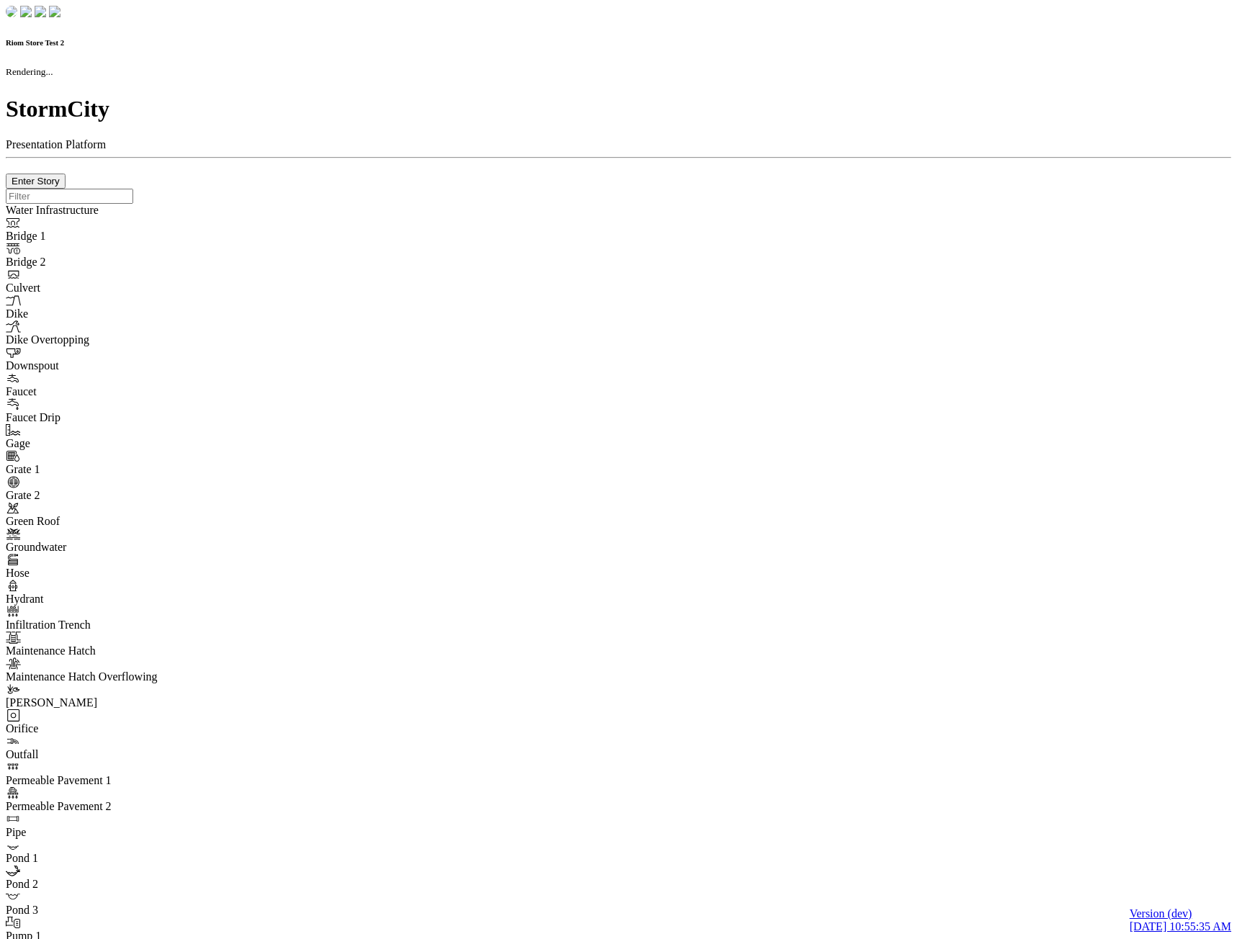
type input "0m"
type textarea "Depth = 0"
checkbox input "true"
select select "CIRCLE"
type input "7"
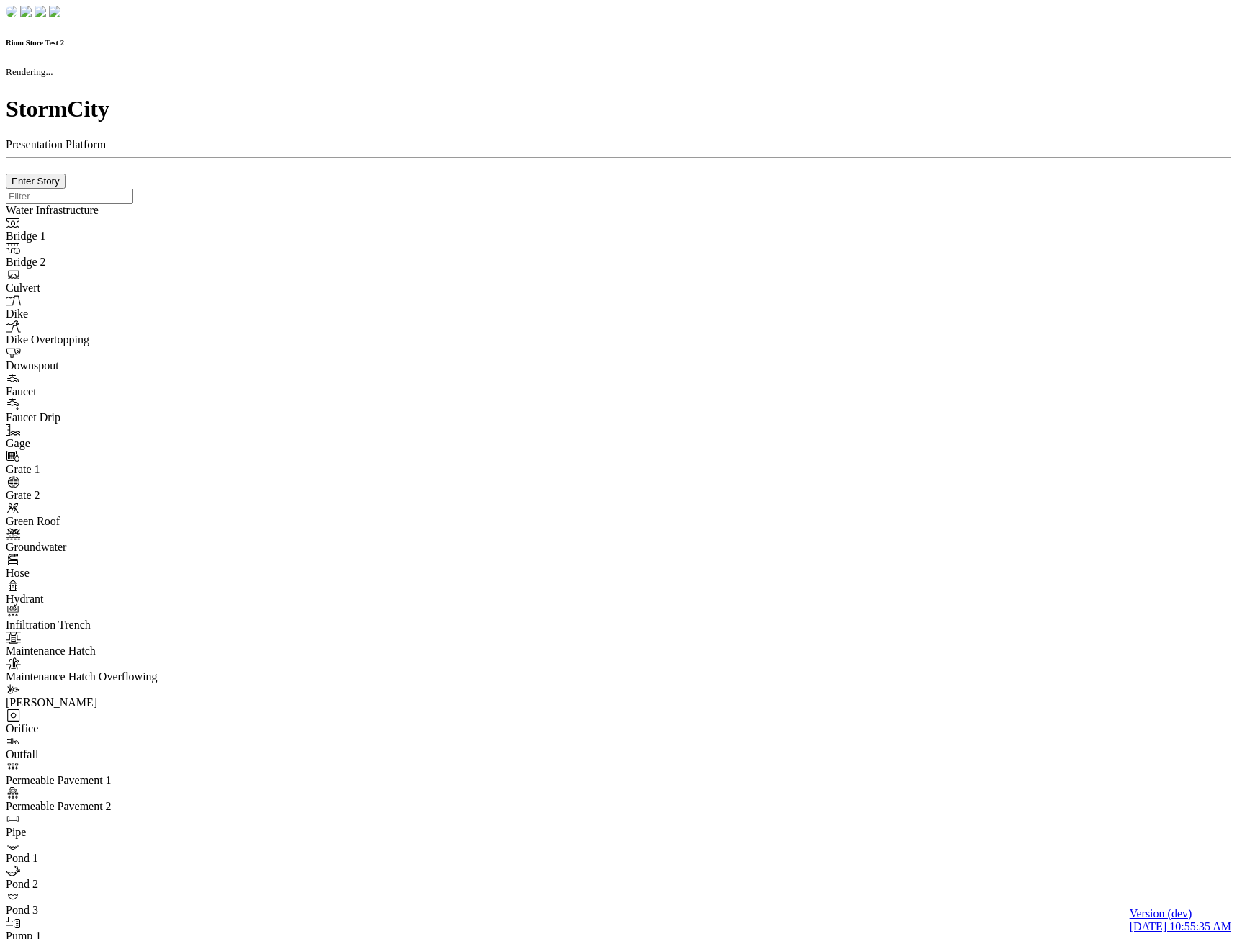
checkbox input "true"
type input "0"
type textarea "<i class="far fa-building"></i>"
type input "7"
select select "None"
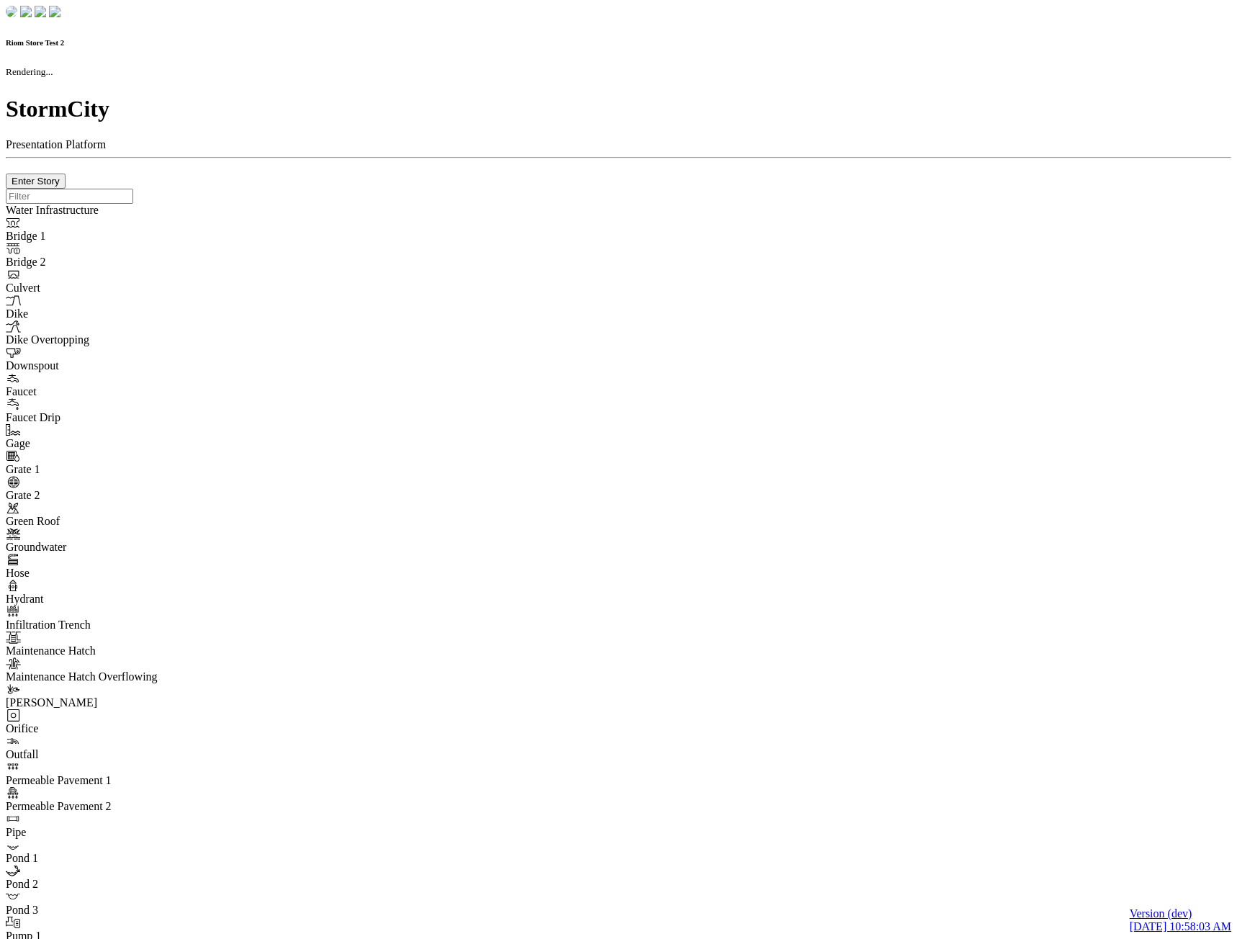
checkbox input "true"
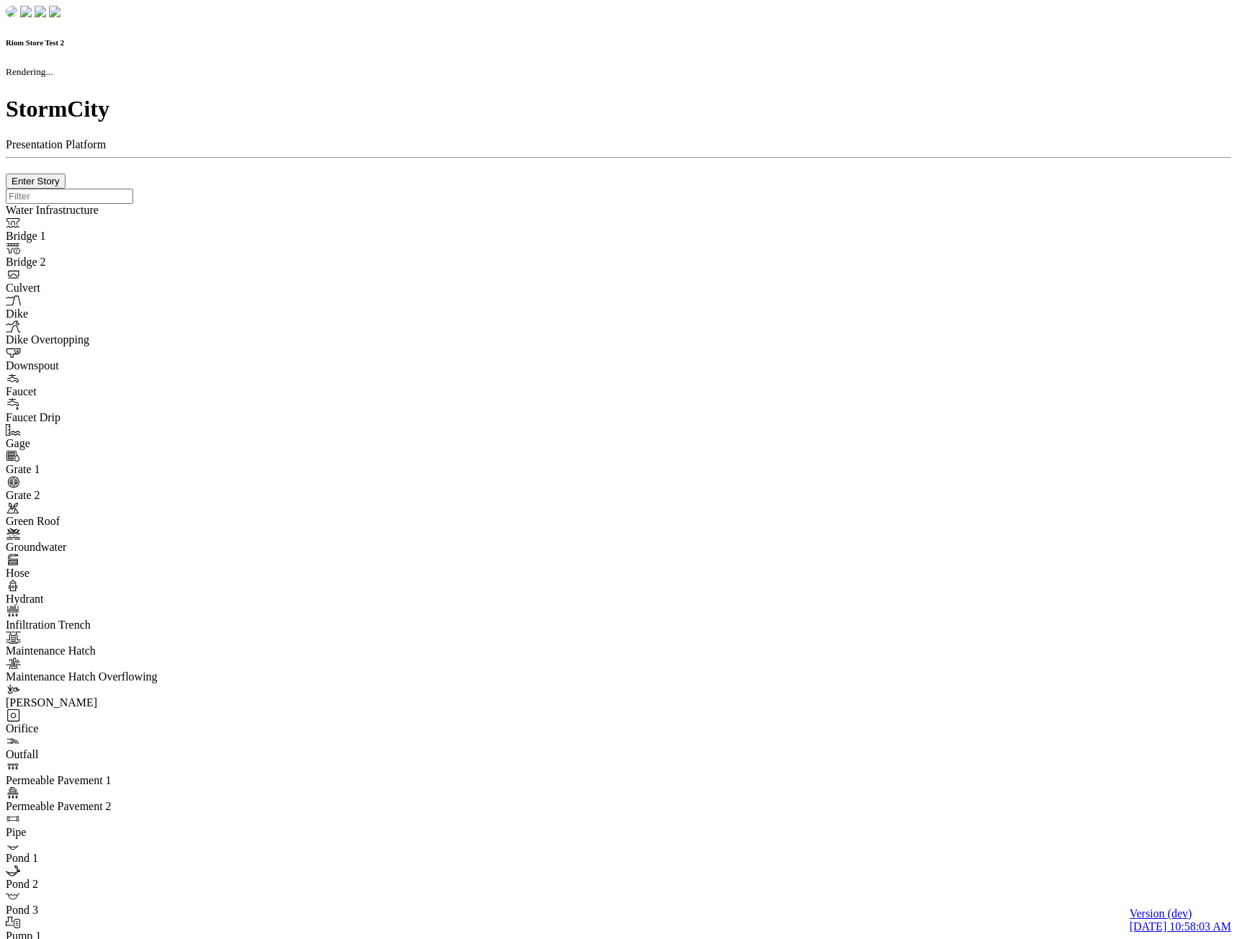
type input "0m"
type textarea "Depth = 0"
checkbox input "true"
select select "CIRCLE"
type input "7"
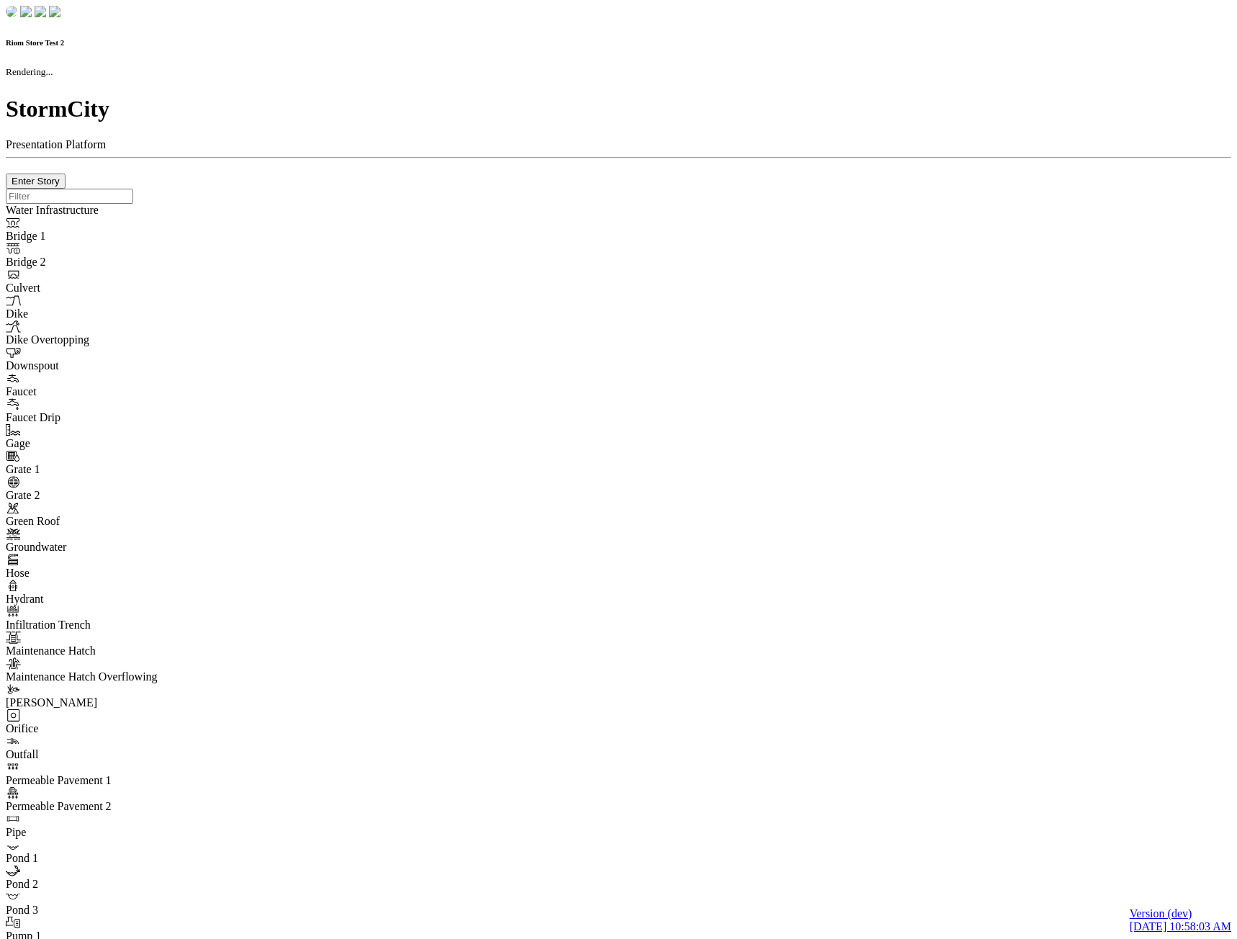
checkbox input "true"
type input "0"
type textarea "<i class="far fa-building"></i>"
select select "None"
type input "7"
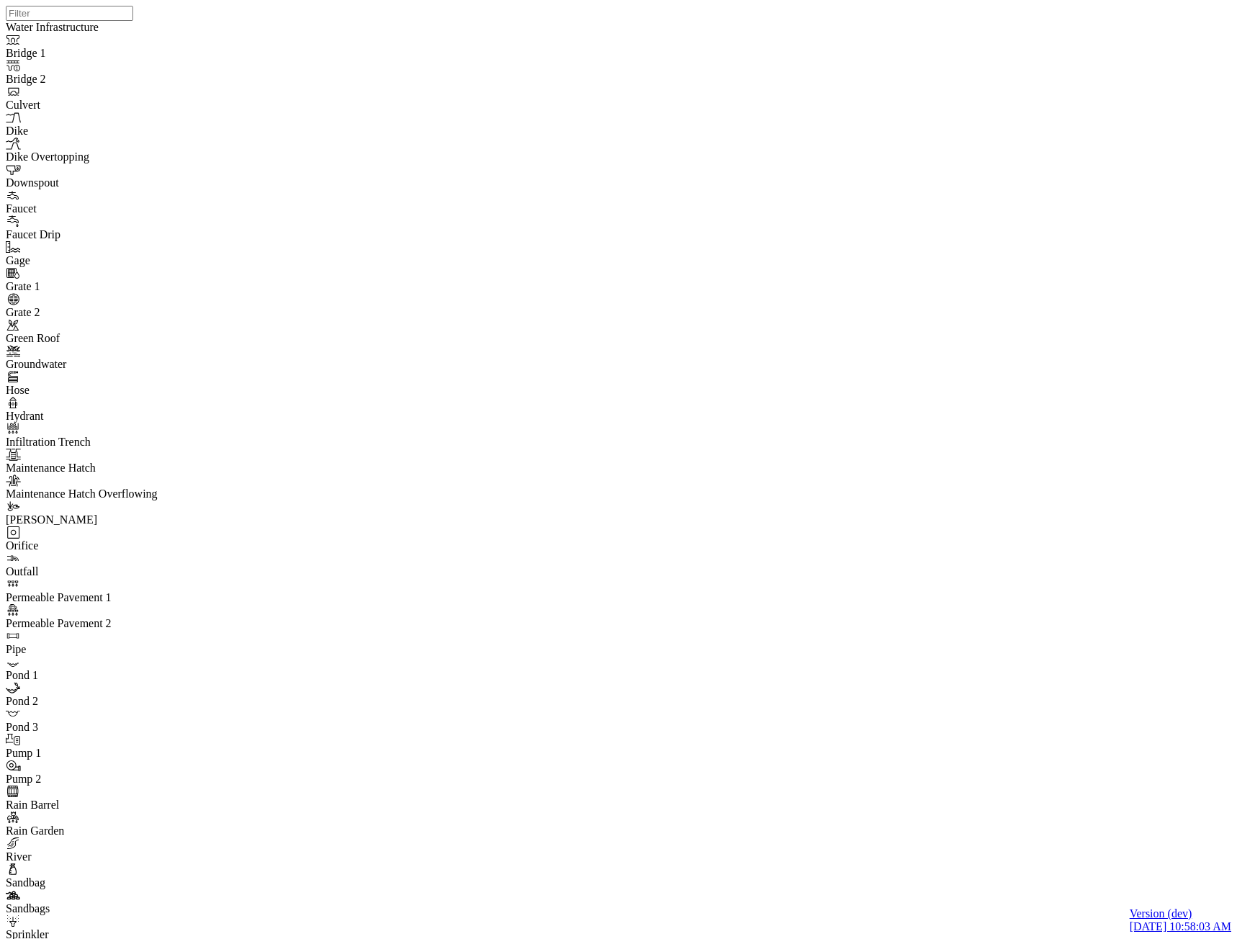
click at [68, 161] on div "Normal" at bounding box center [76, 154] width 74 height 13
click at [140, 161] on span "ActionRequired" at bounding box center [153, 154] width 73 height 12
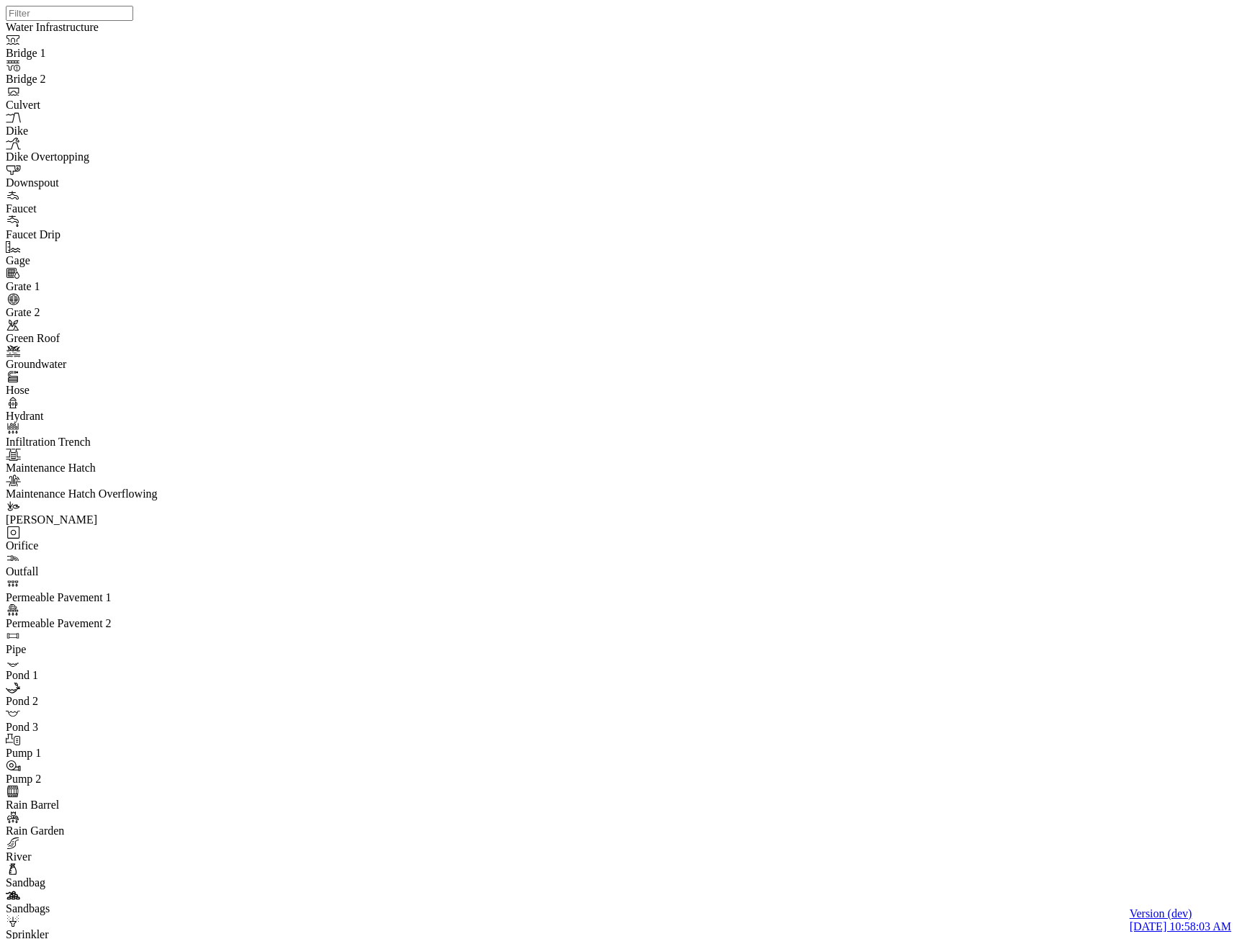
click at [219, 161] on span "CHI Administrator" at bounding box center [240, 154] width 86 height 12
click at [234, 187] on span "Christopher Berry" at bounding box center [238, 180] width 91 height 12
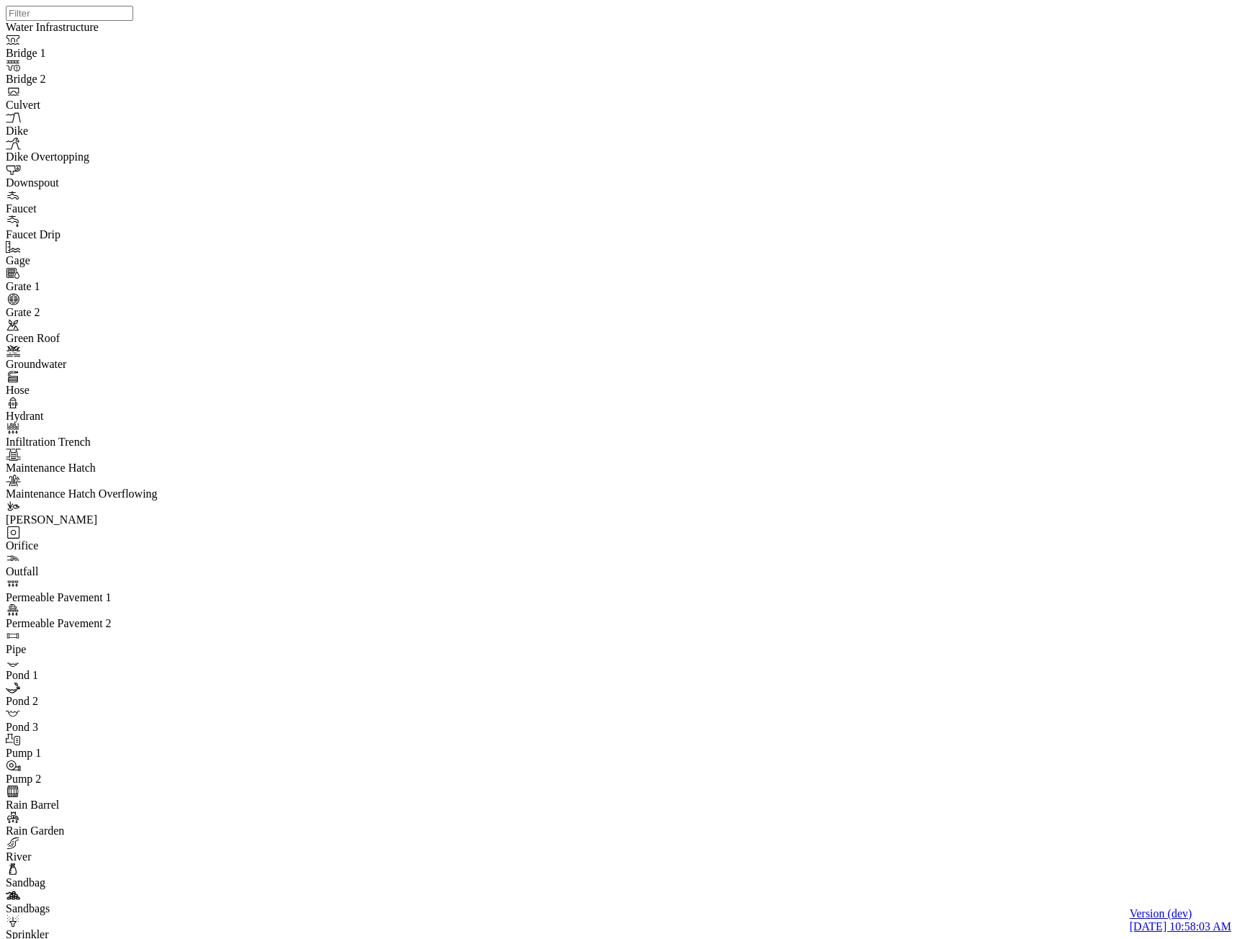
click at [121, 148] on div "Open" at bounding box center [150, 141] width 76 height 13
click at [212, 161] on span "CHI Administrator" at bounding box center [236, 154] width 86 height 12
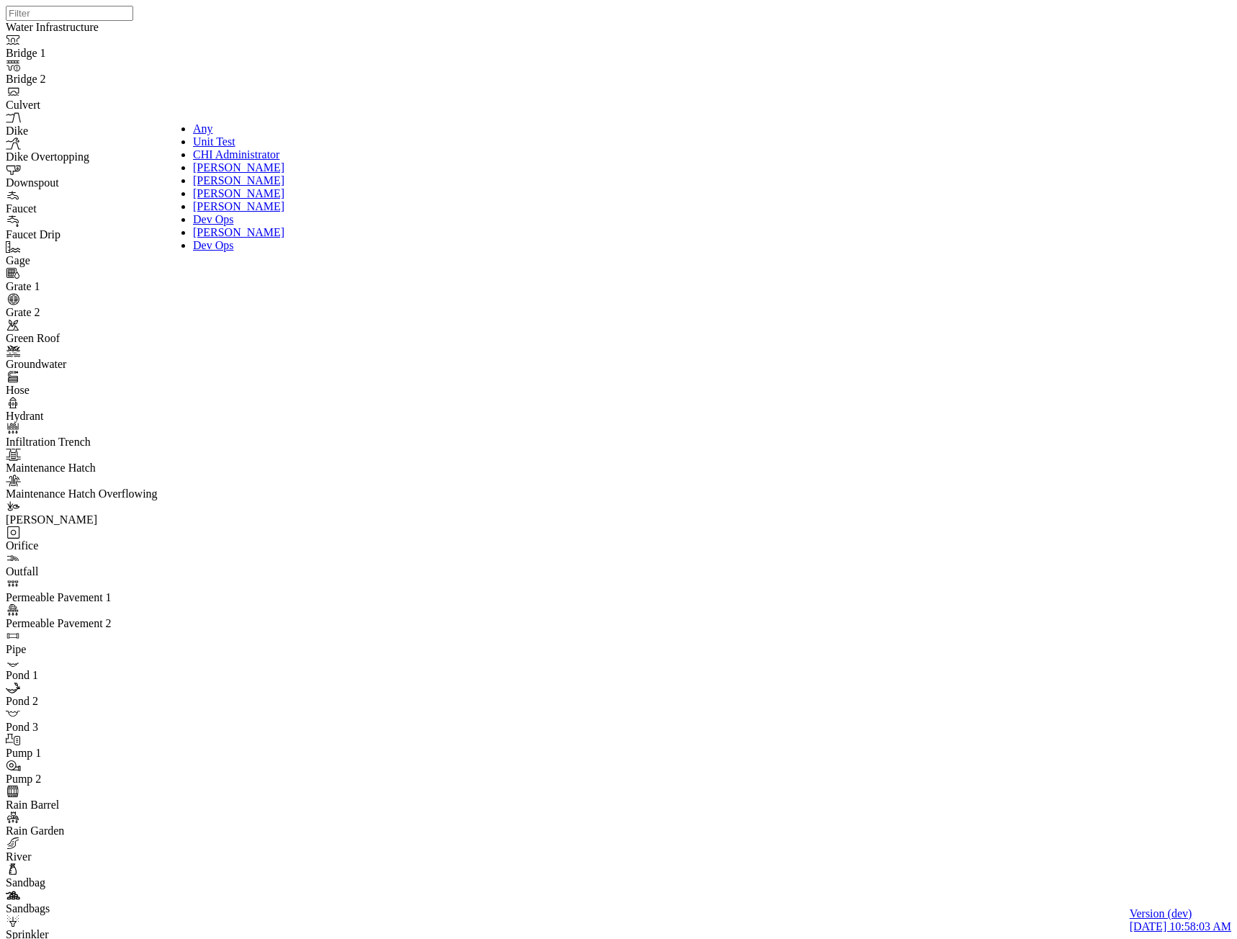
click at [208, 122] on div "Any" at bounding box center [238, 128] width 91 height 13
click at [60, 122] on link "Any" at bounding box center [76, 128] width 74 height 13
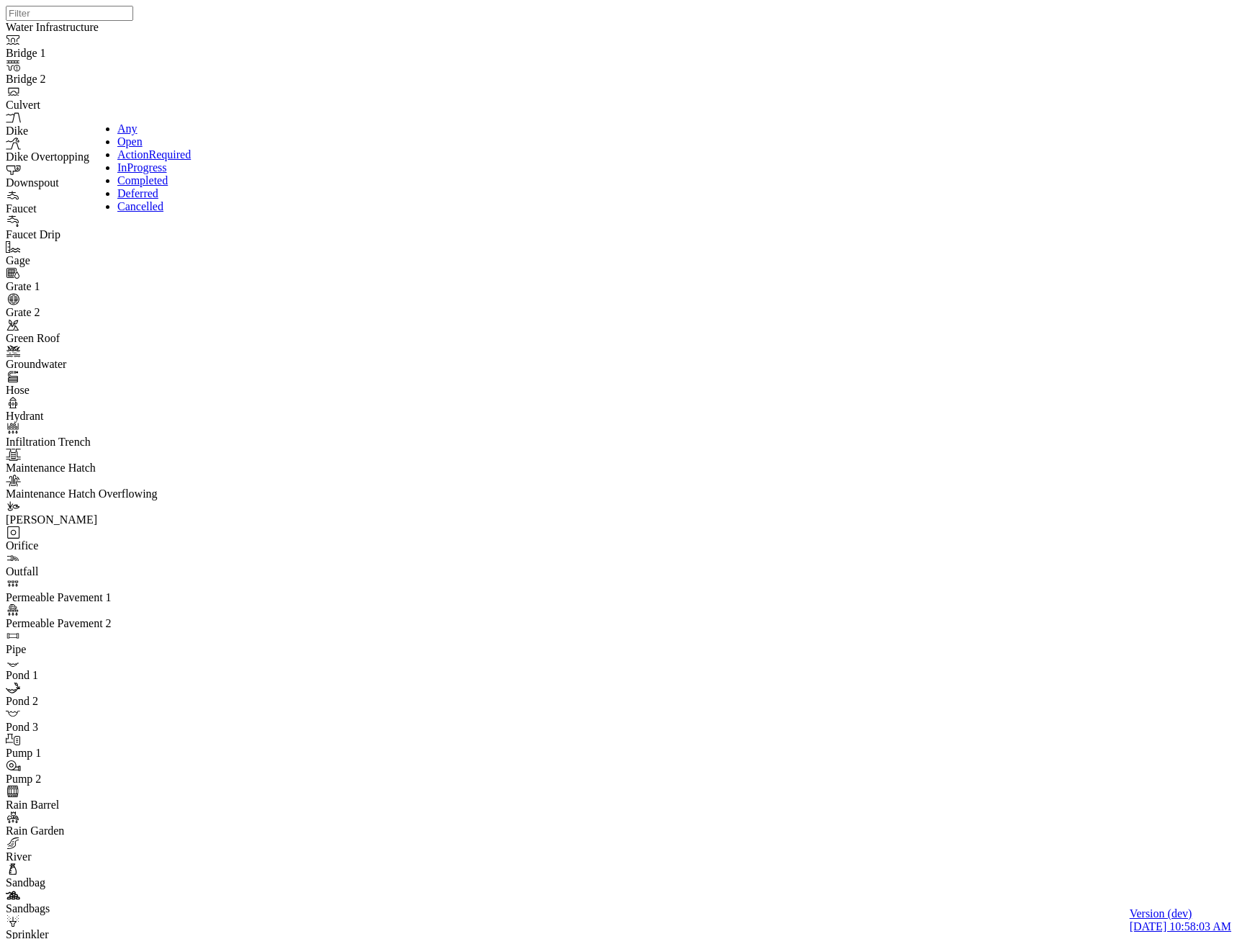
click at [127, 124] on div "Any" at bounding box center [154, 128] width 74 height 13
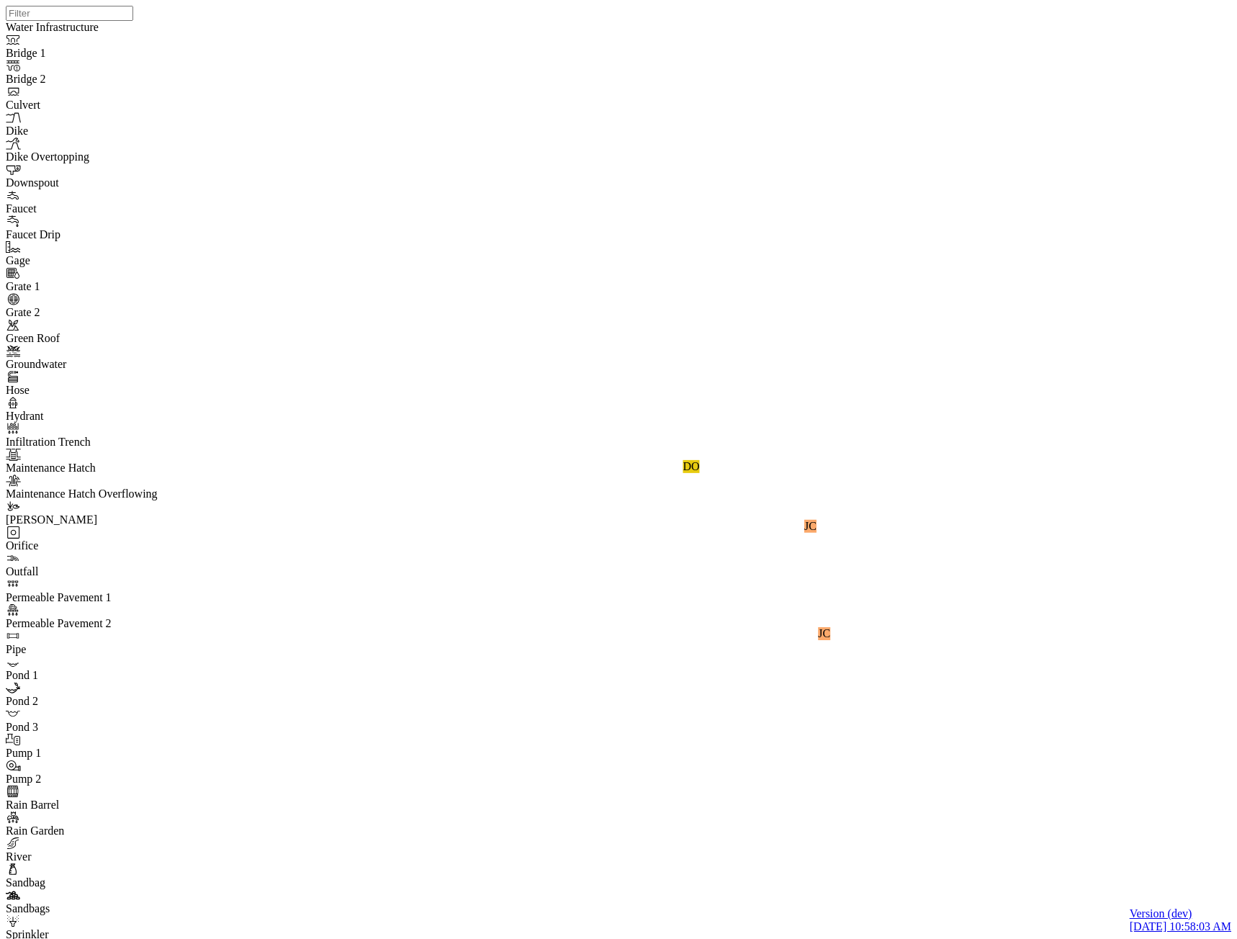
checkbox input "false"
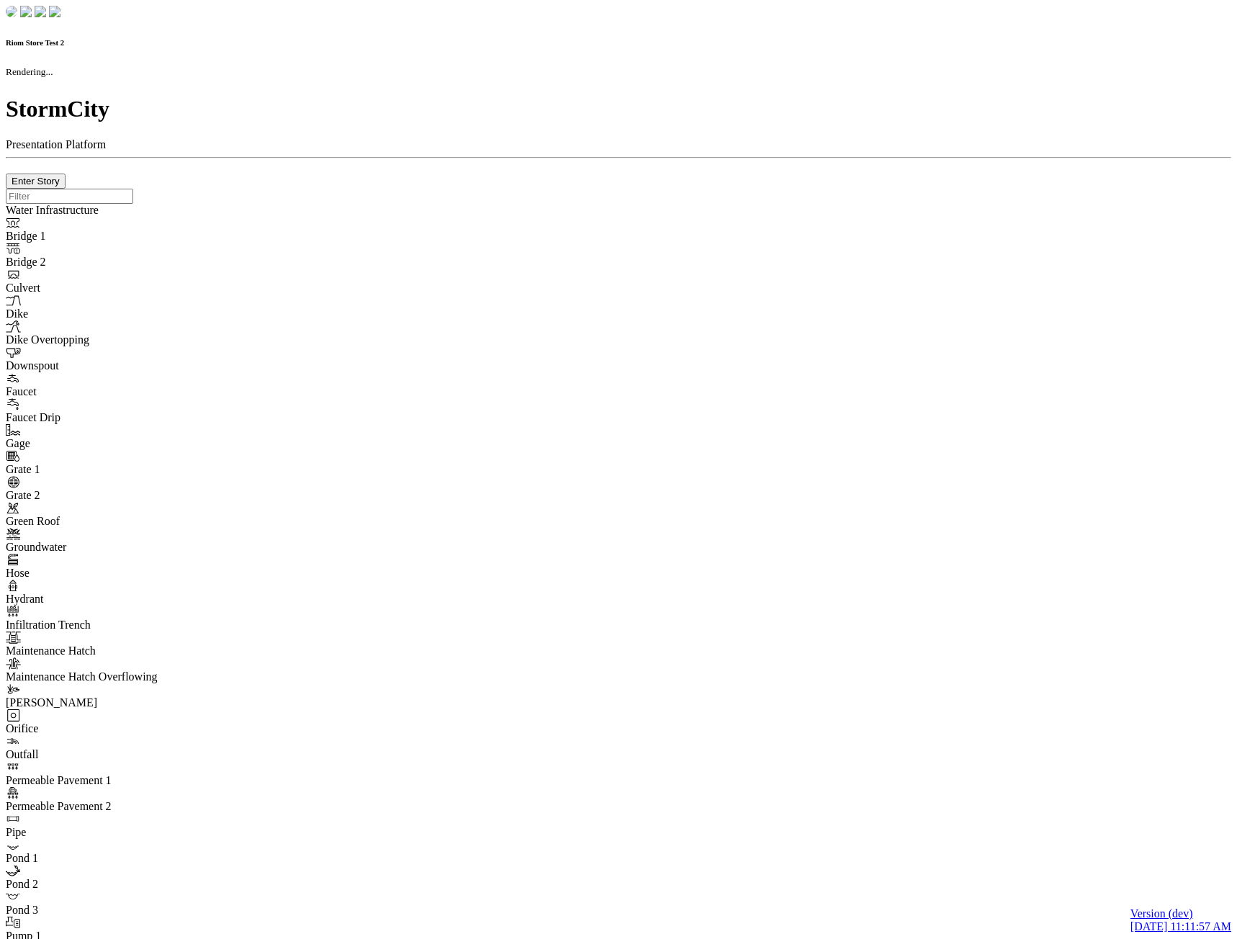
click at [425, 189] on div at bounding box center [619, 189] width 1226 height 0
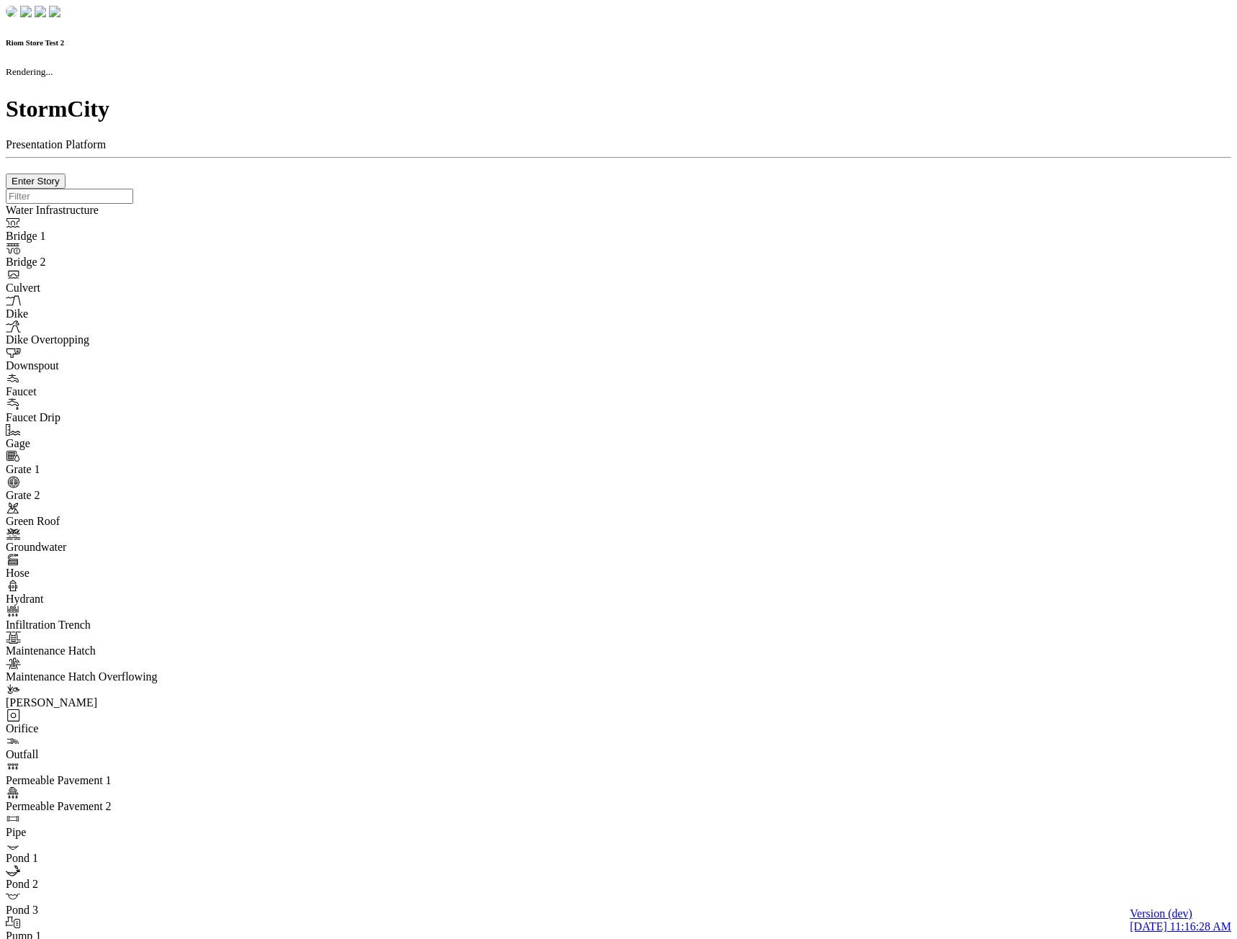
checkbox input "true"
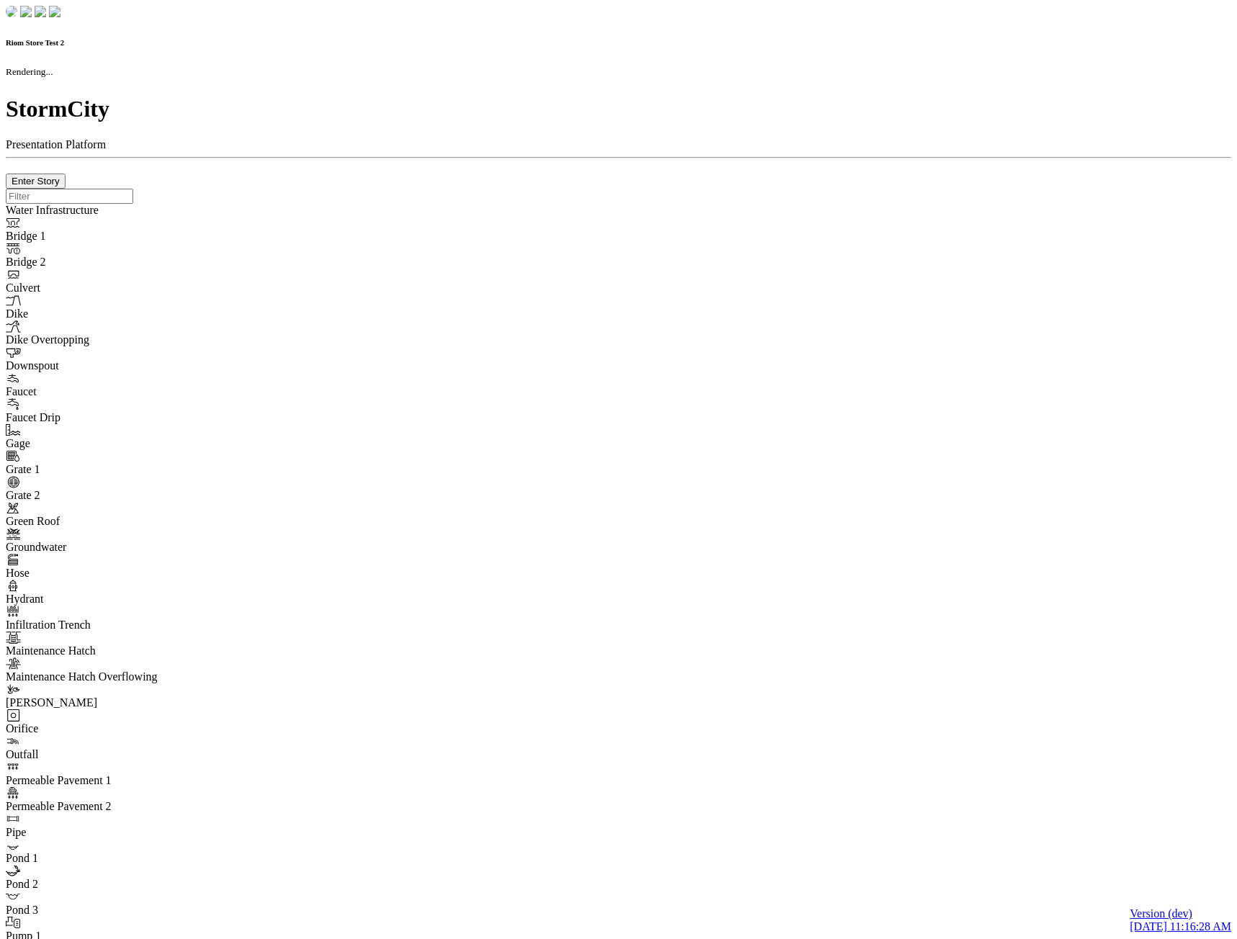
type input "0m"
type textarea "Depth = 0"
checkbox input "true"
select select "CIRCLE"
type input "7"
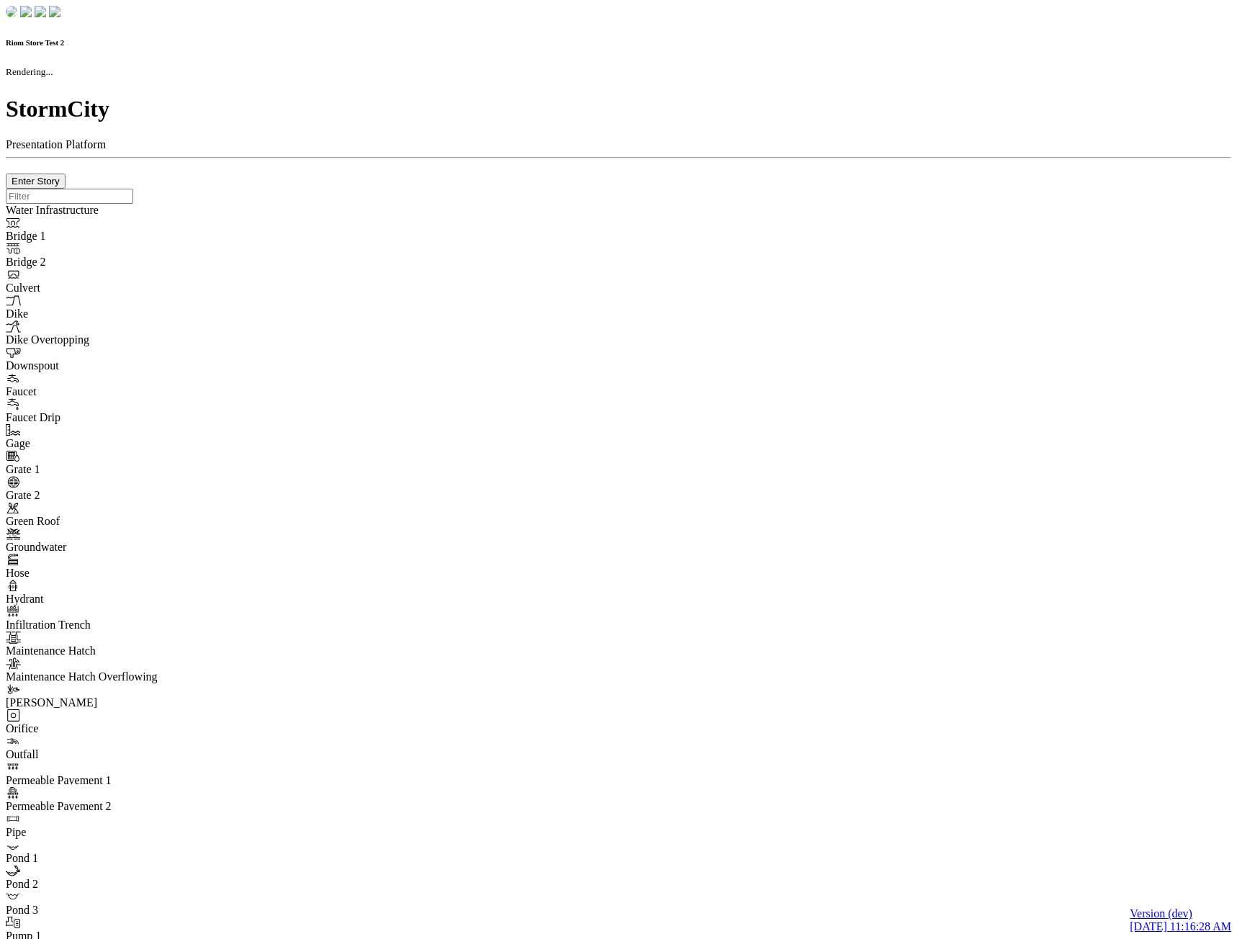
checkbox input "true"
type input "0"
select select "None"
type textarea "<i class="far fa-building"></i>"
type input "7"
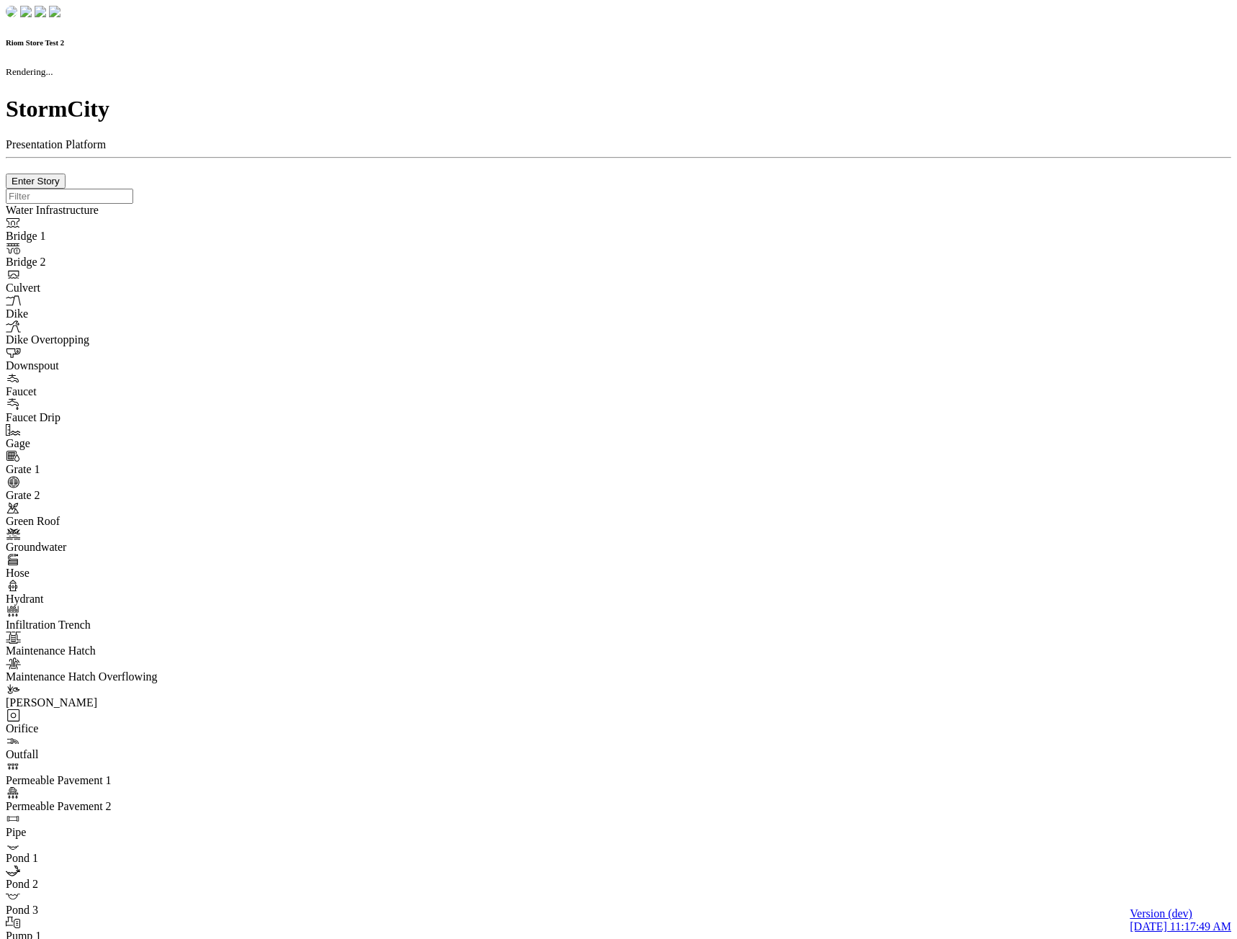
checkbox input "true"
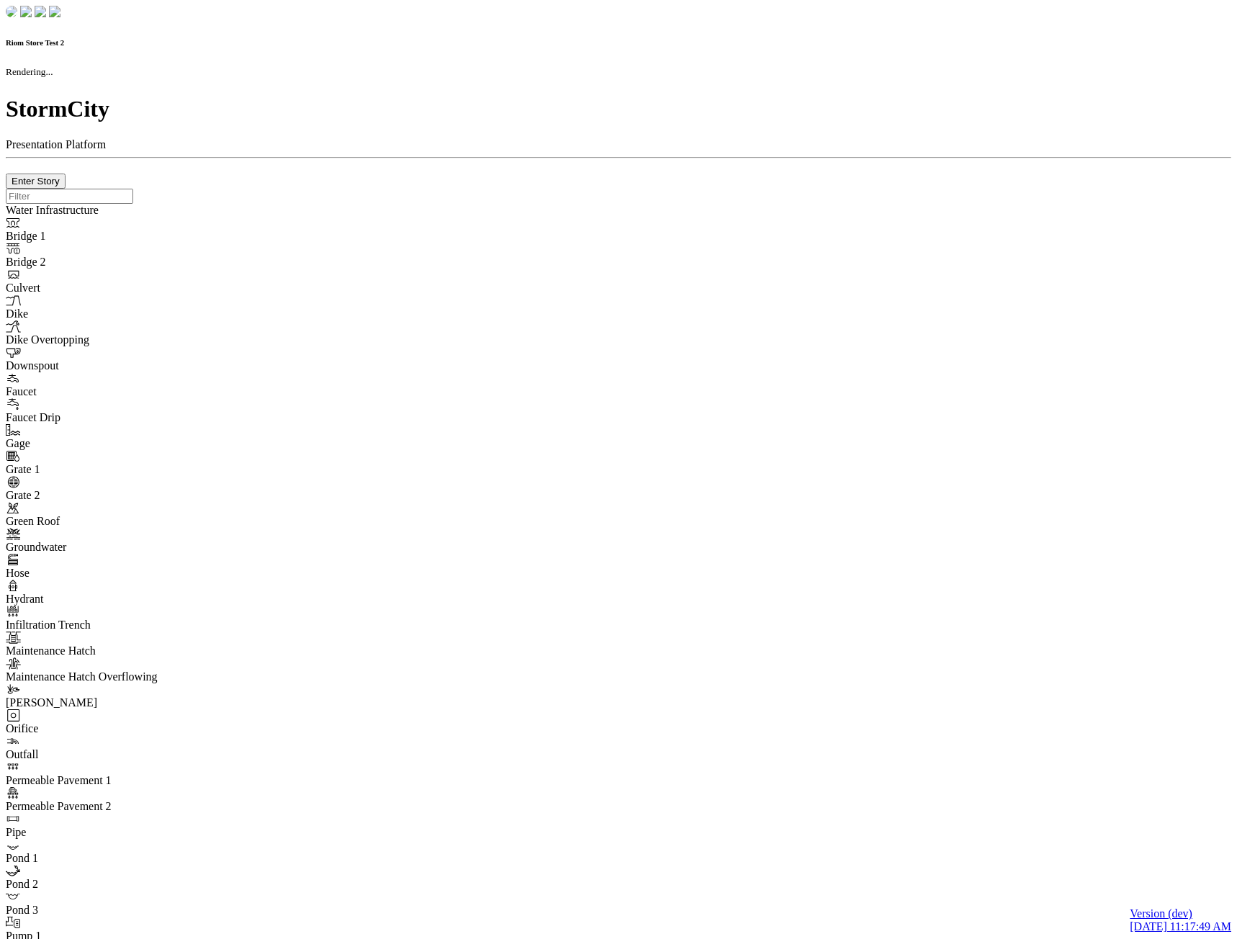
type input "0m"
type textarea "Depth = 0"
checkbox input "true"
select select "CIRCLE"
type input "7"
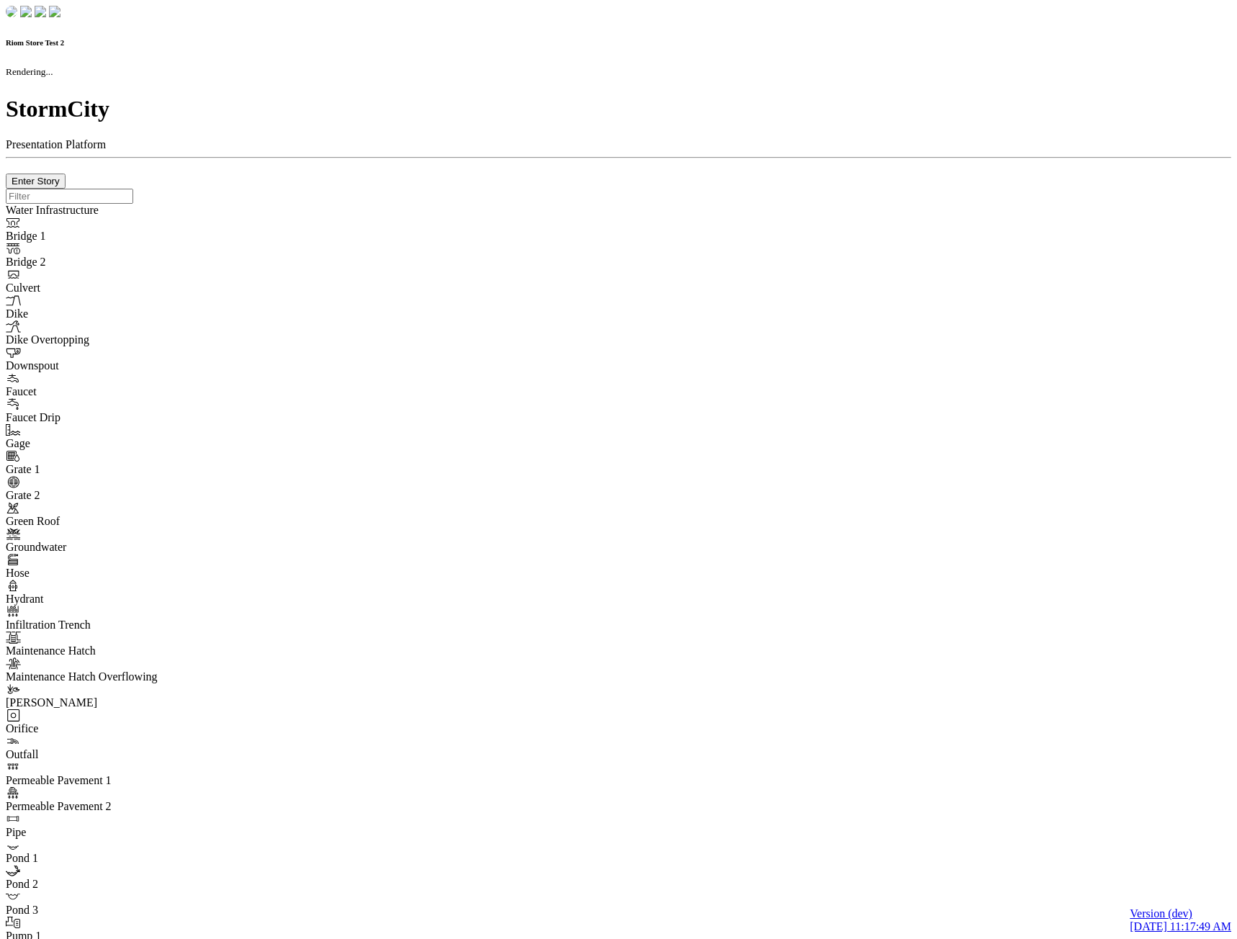
checkbox input "true"
type input "0"
type textarea "<i class="far fa-building"></i>"
type input "7"
select select "None"
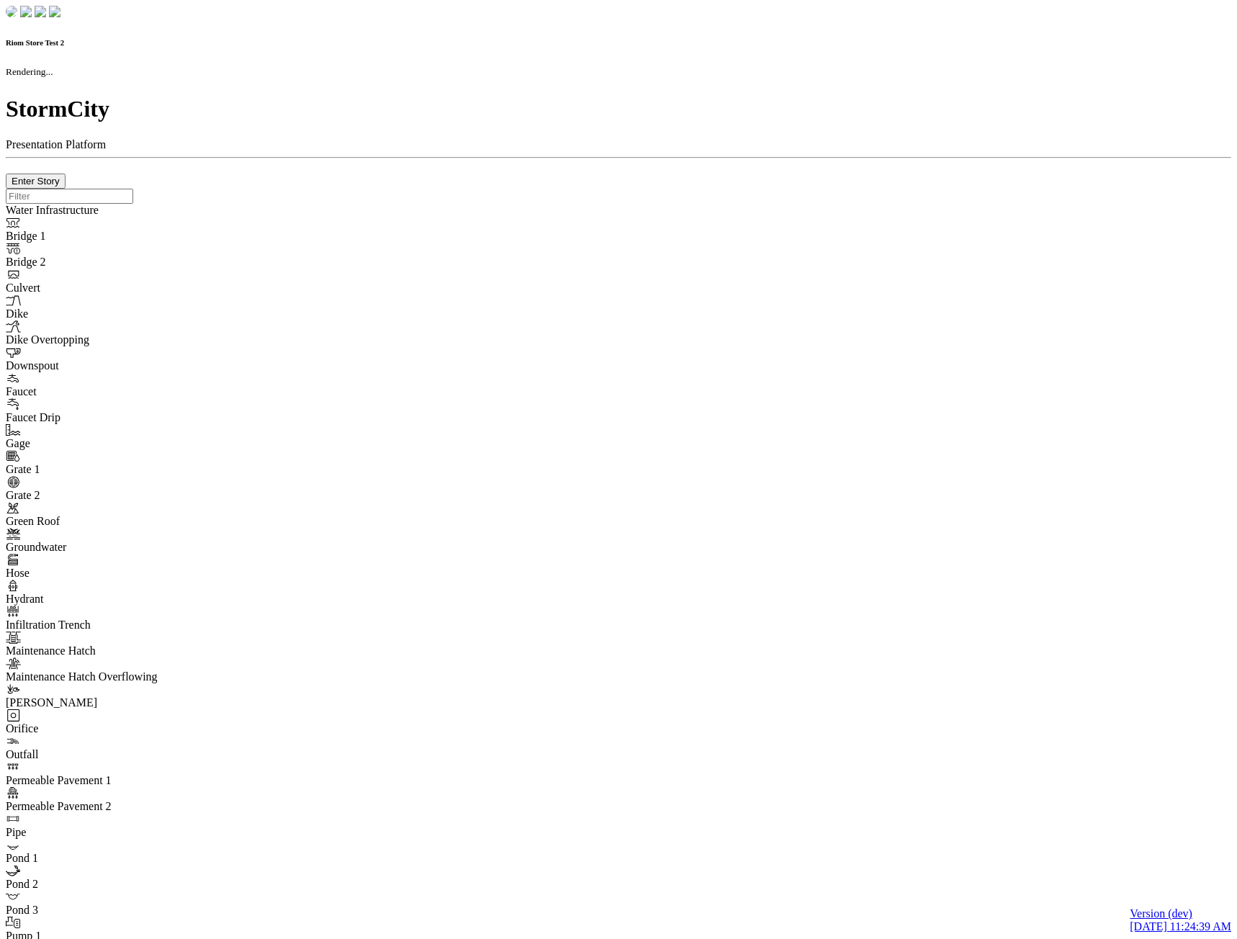
click at [431, 189] on div at bounding box center [619, 189] width 1226 height 0
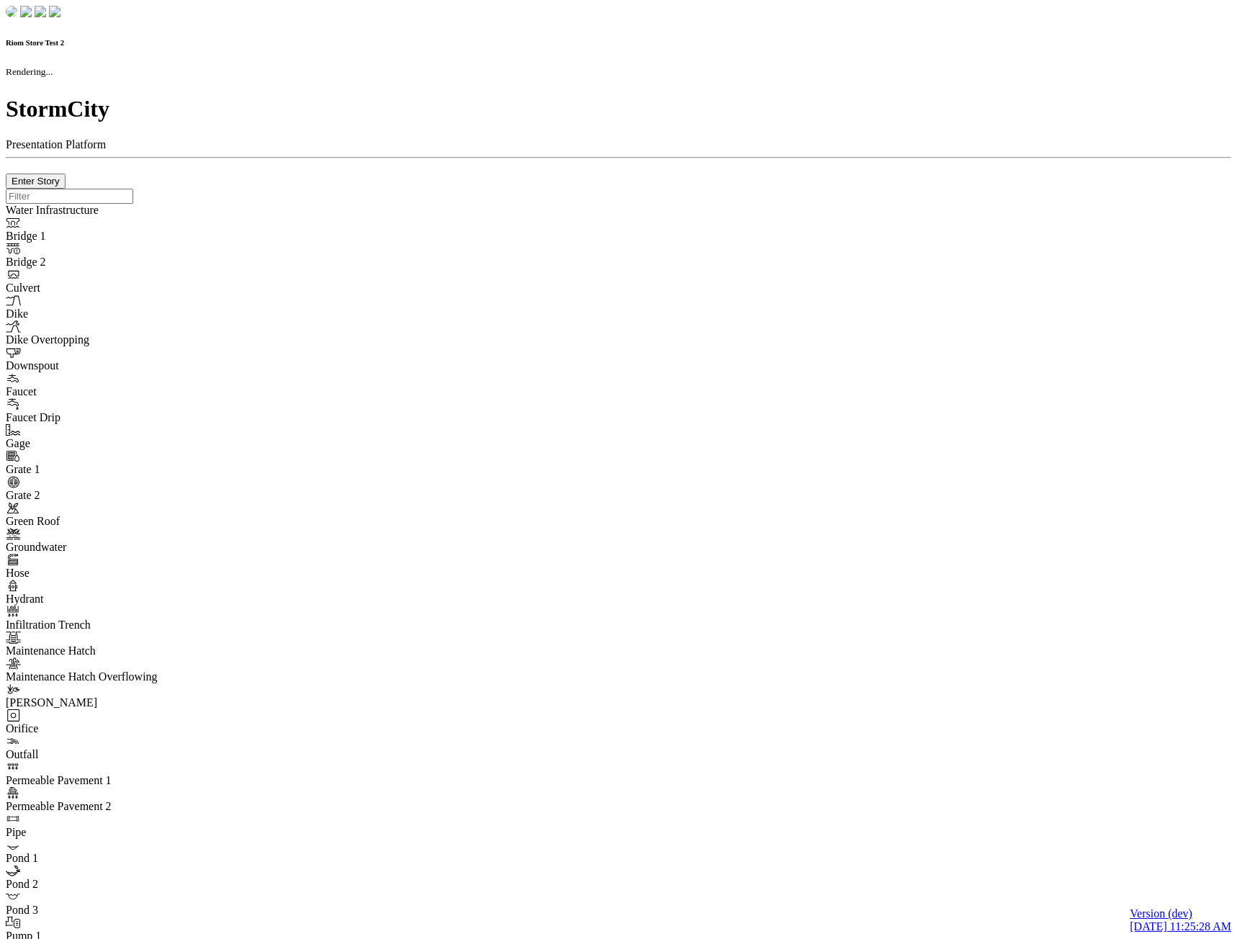
checkbox input "true"
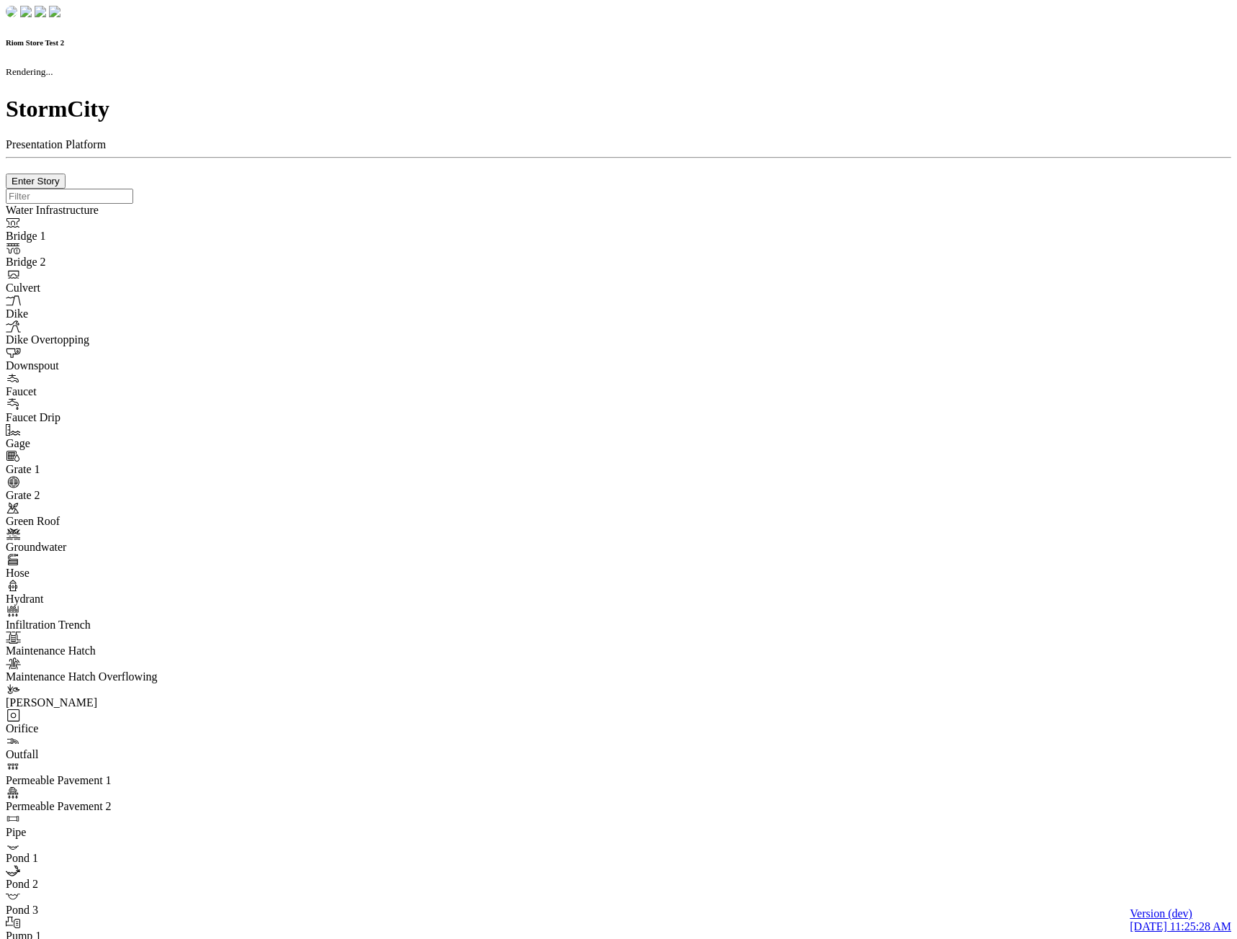
type input "0m"
type textarea "Depth = 0"
checkbox input "true"
select select "CIRCLE"
type input "7"
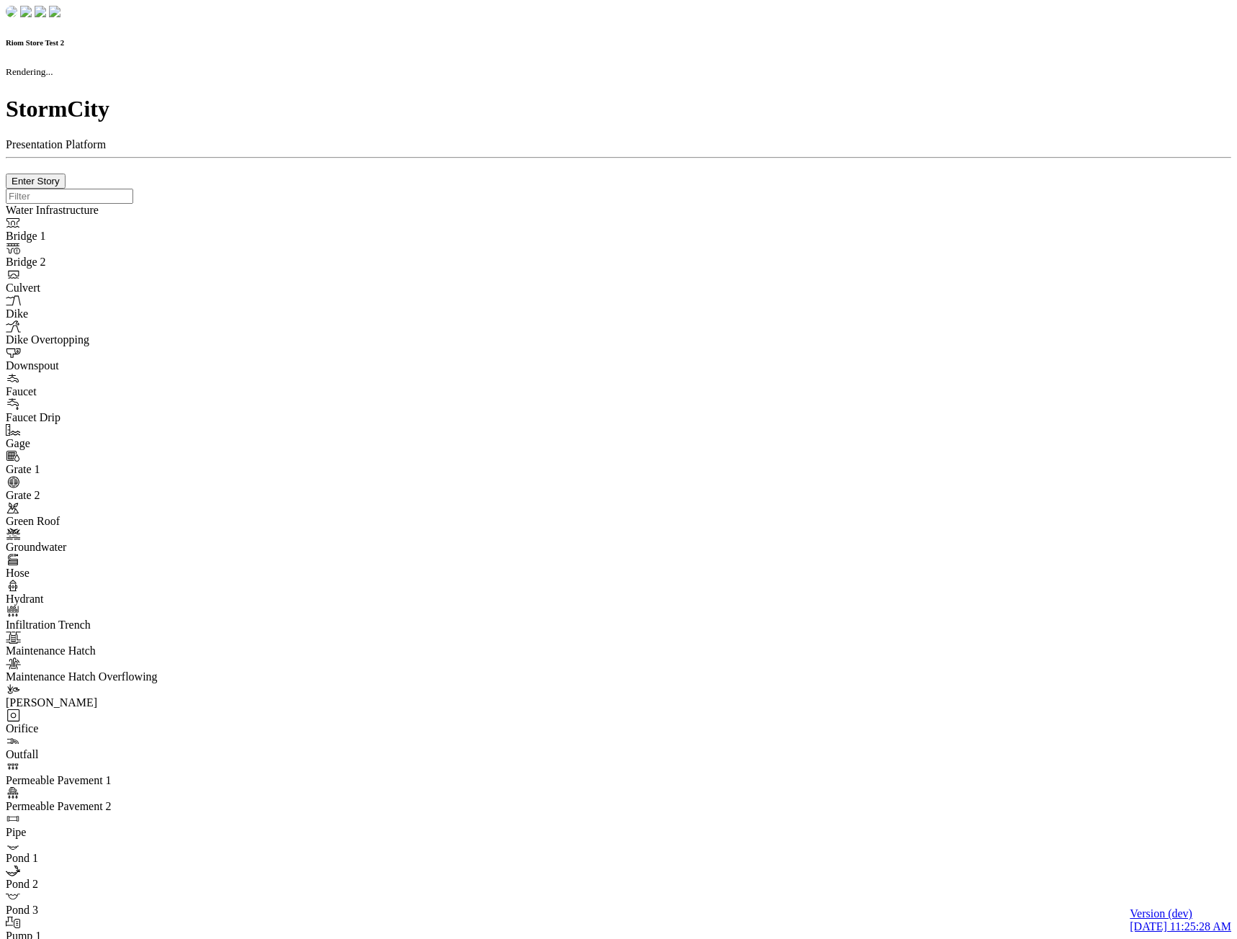
checkbox input "true"
type input "0"
type textarea "<i class="far fa-building"></i>"
select select "None"
type input "7"
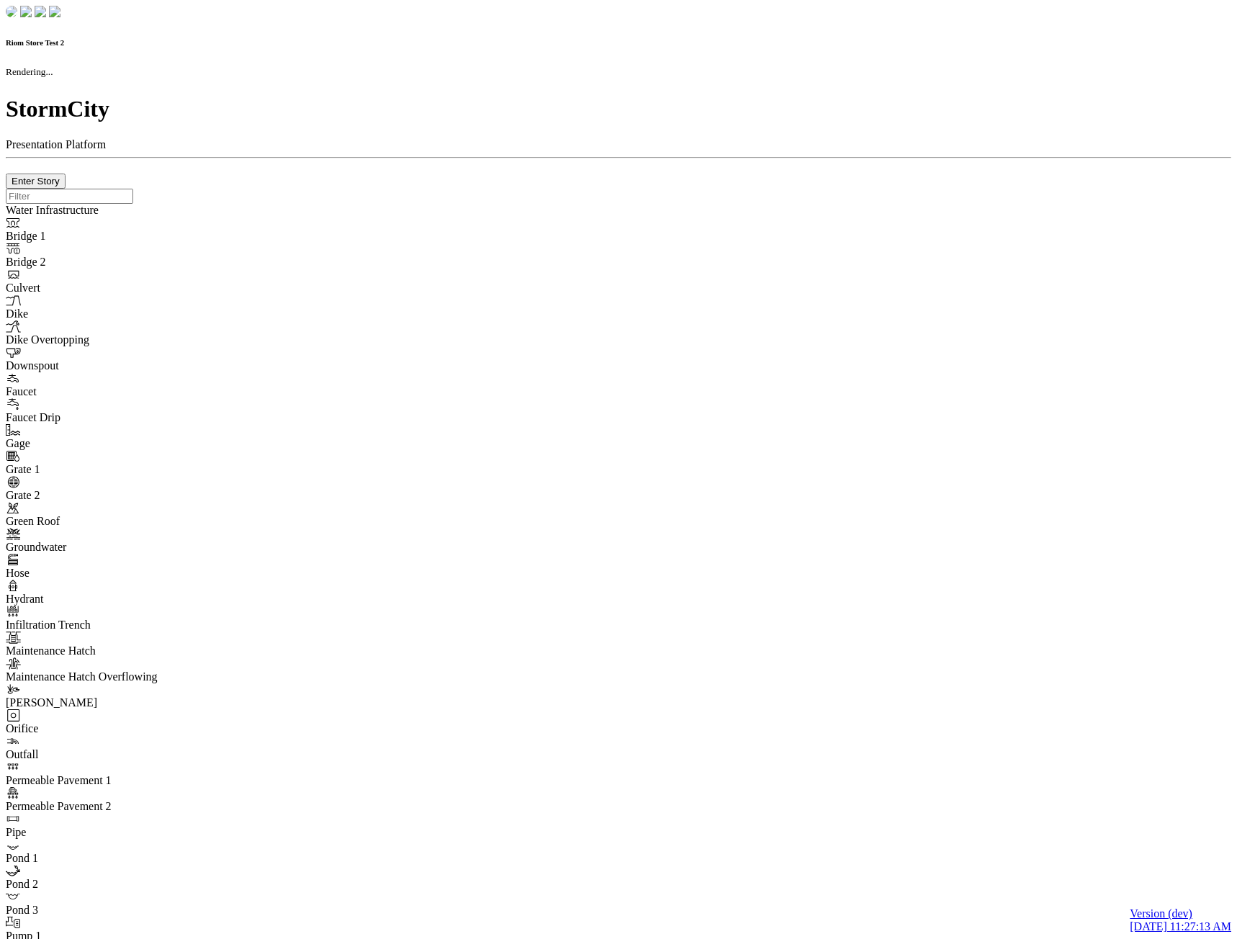
checkbox input "true"
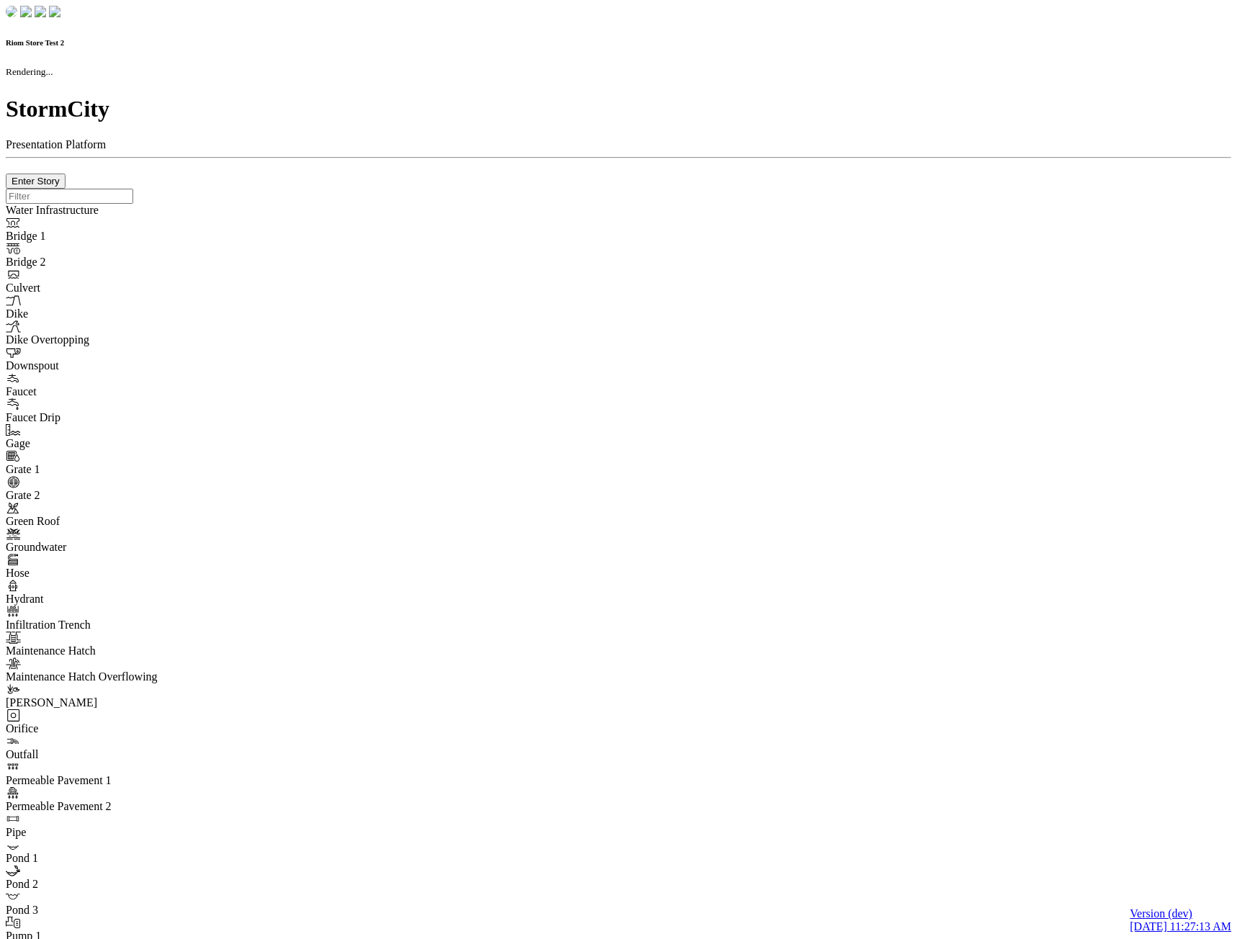
type input "0m"
type textarea "Depth = 0"
checkbox input "true"
select select "CIRCLE"
type input "7"
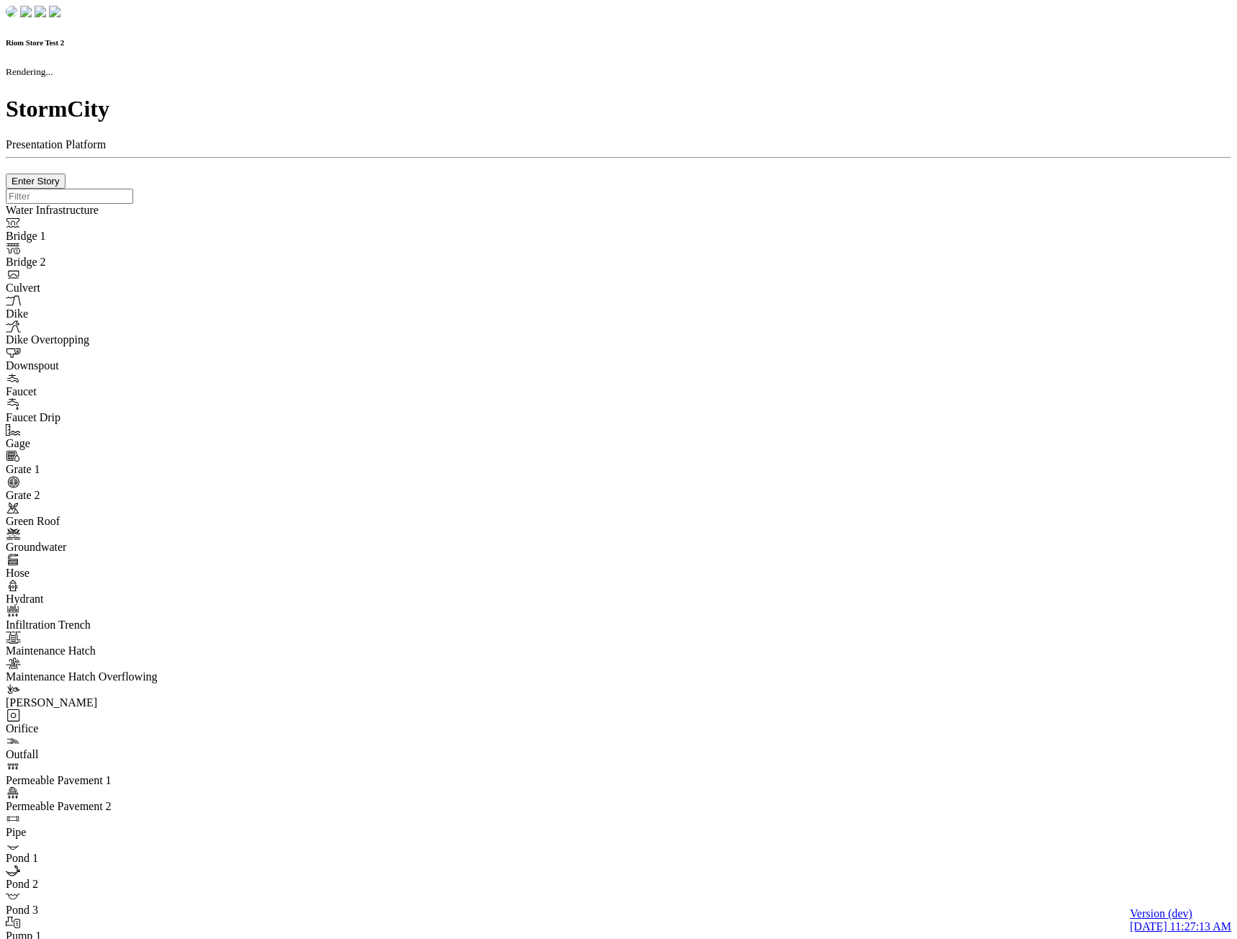
checkbox input "true"
type input "0"
type textarea "<i class="far fa-building"></i>"
select select "None"
type input "7"
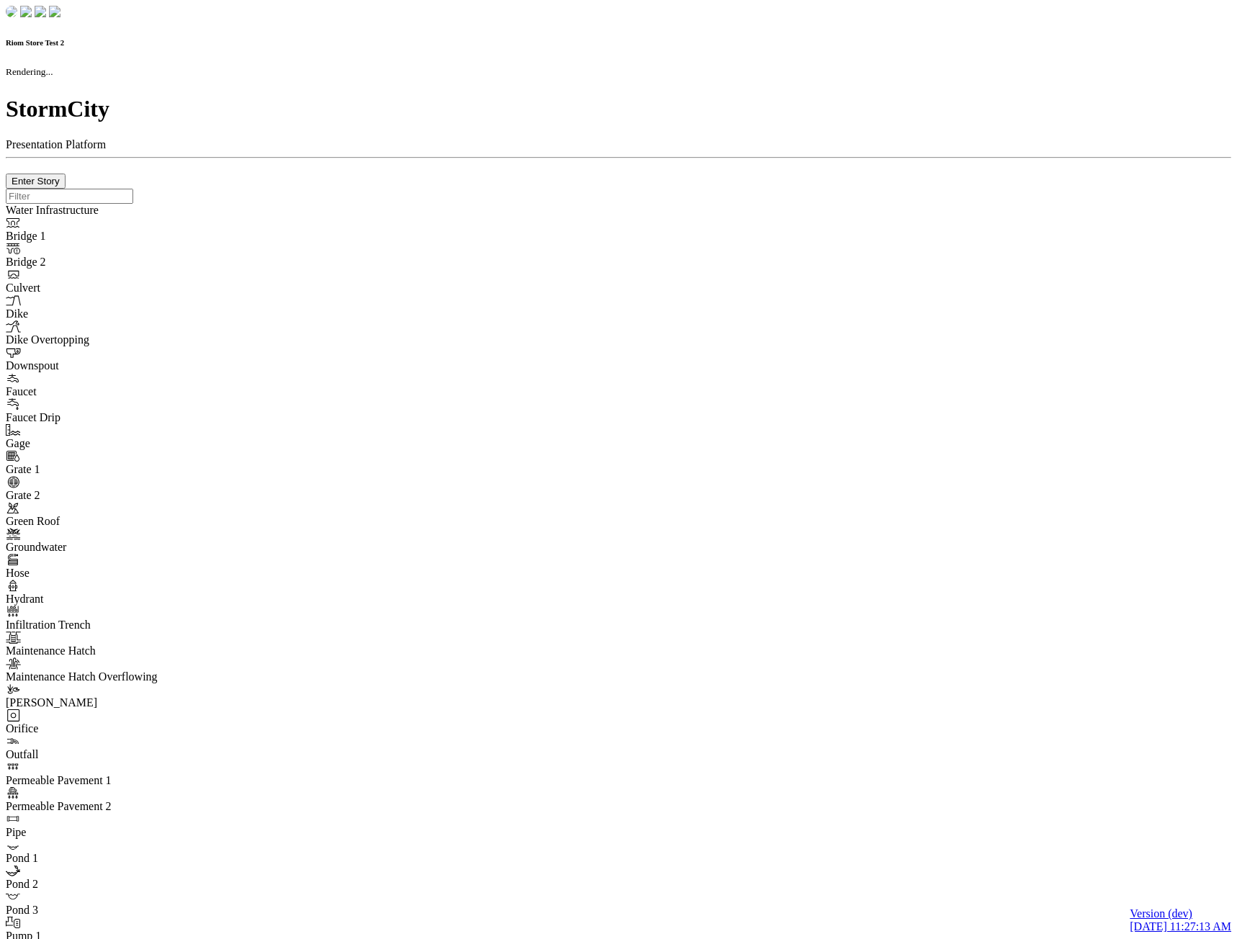
click at [430, 189] on div at bounding box center [619, 189] width 1226 height 0
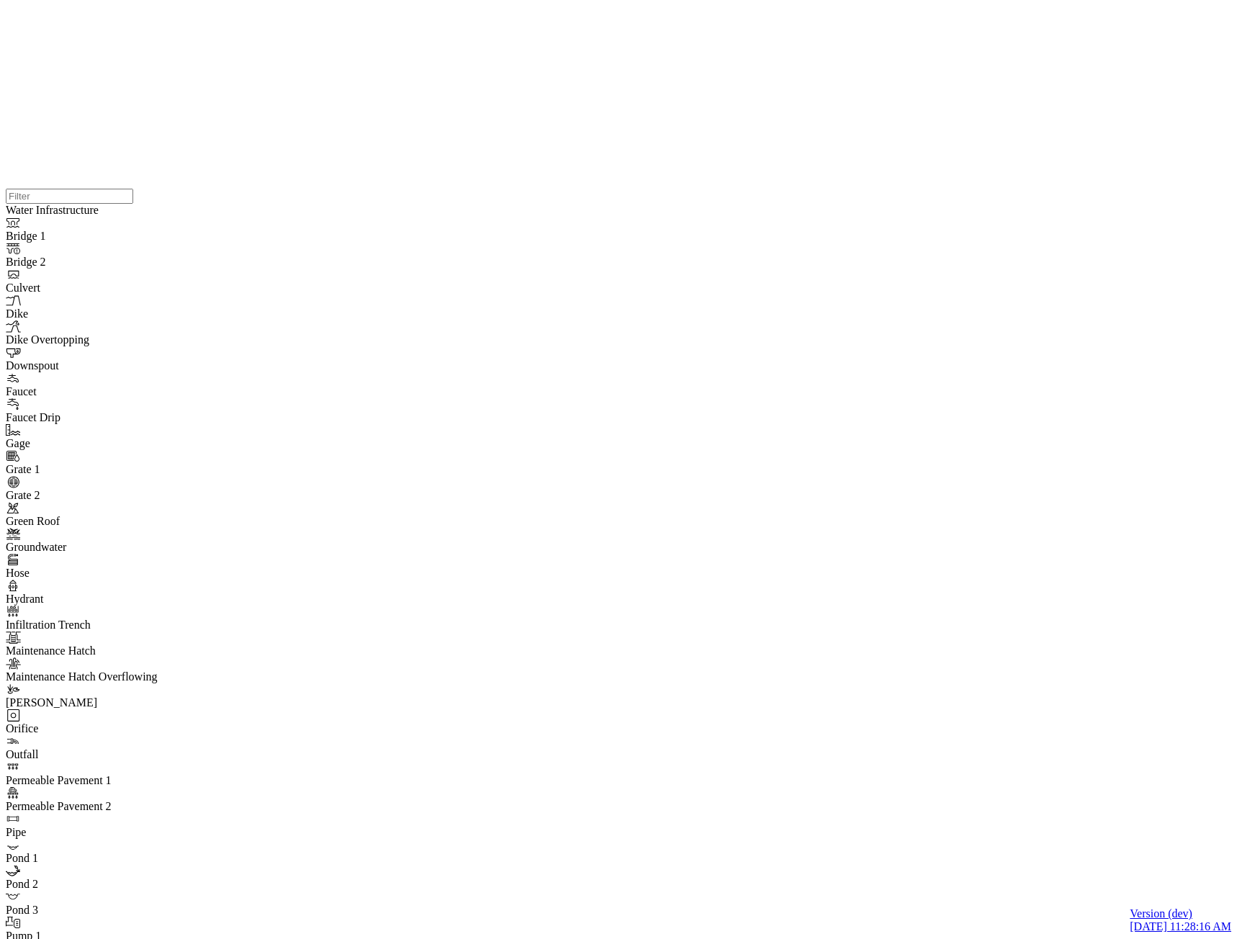
click at [639, 189] on div at bounding box center [619, 189] width 1226 height 0
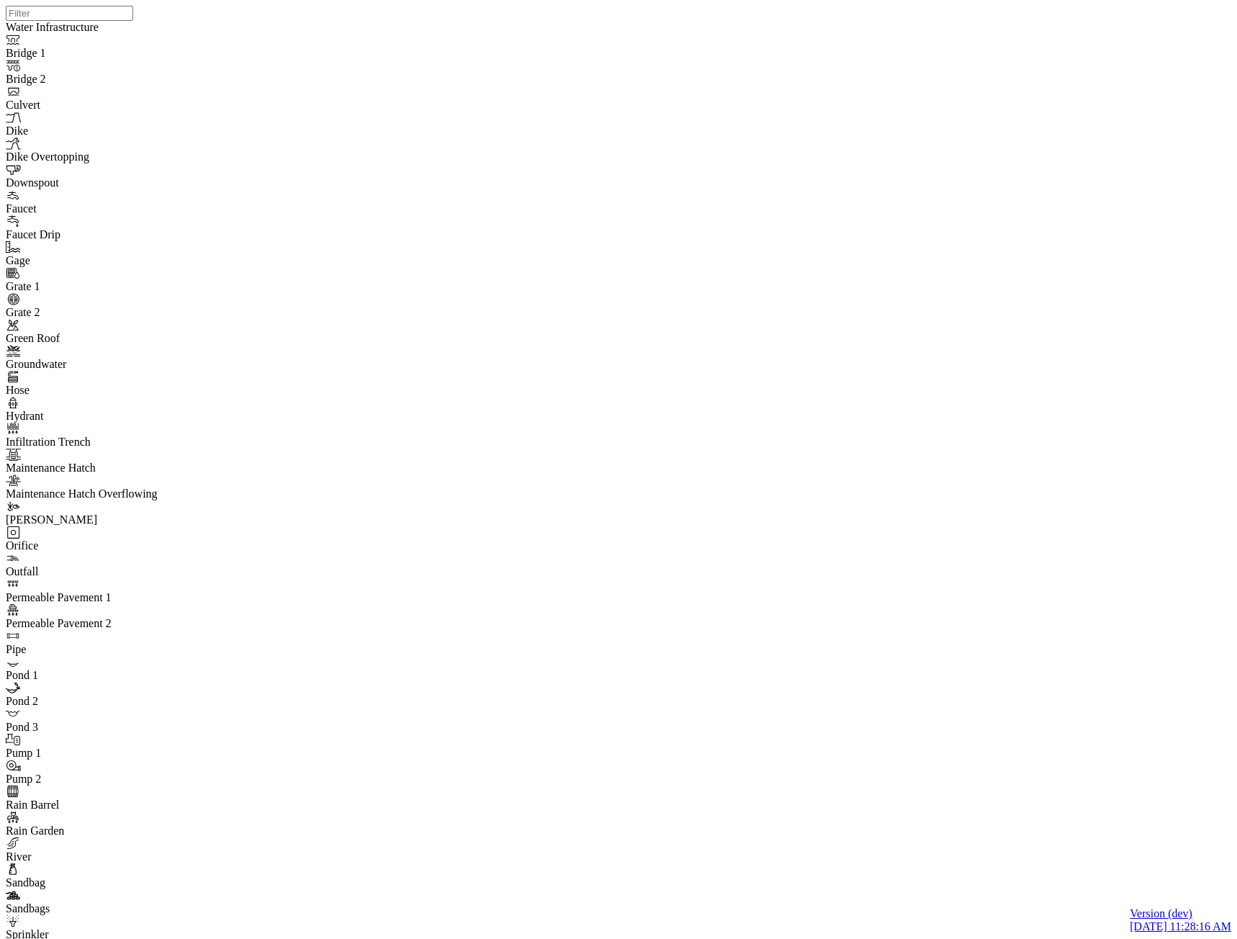
drag, startPoint x: 439, startPoint y: 283, endPoint x: 450, endPoint y: 344, distance: 62.3
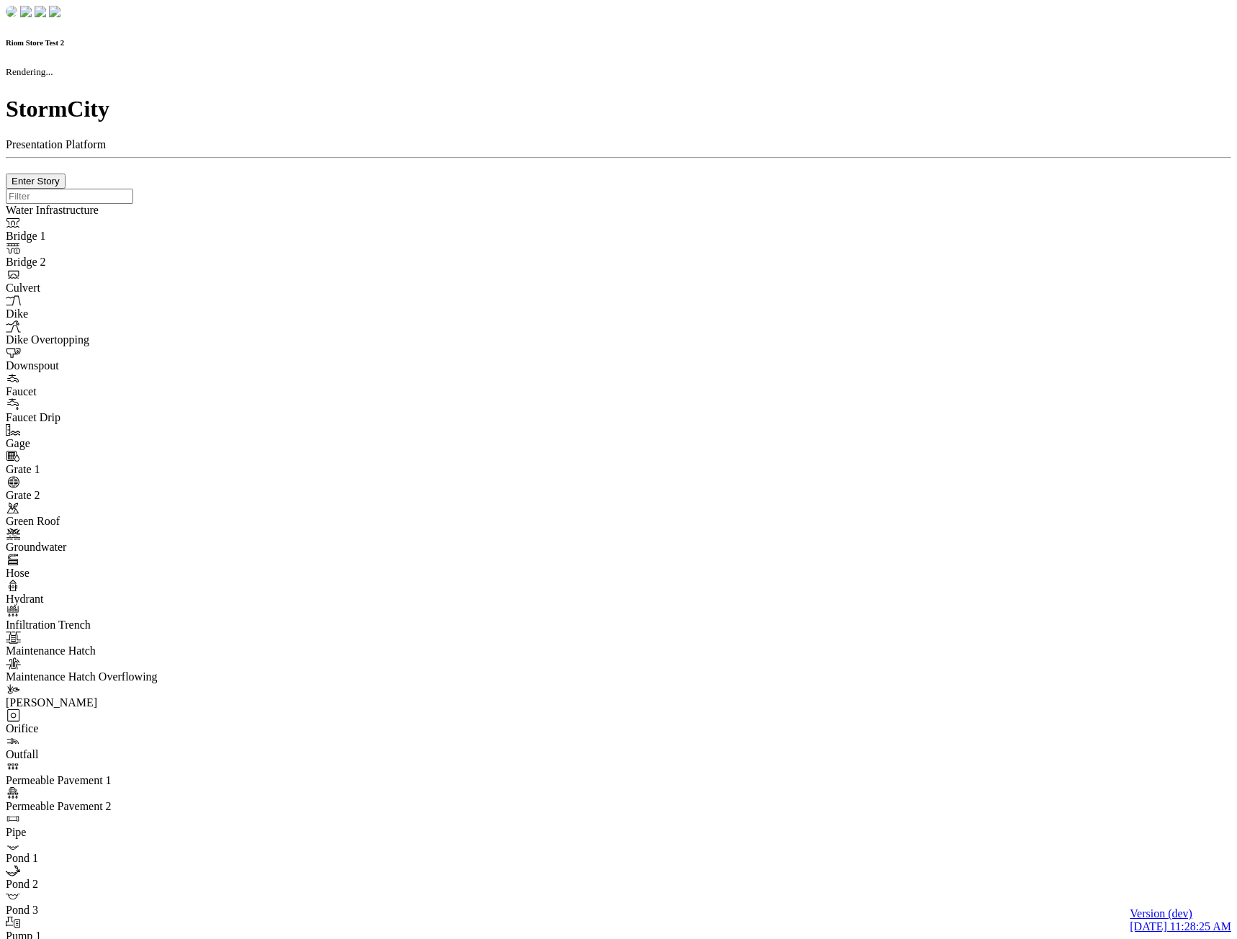
checkbox input "true"
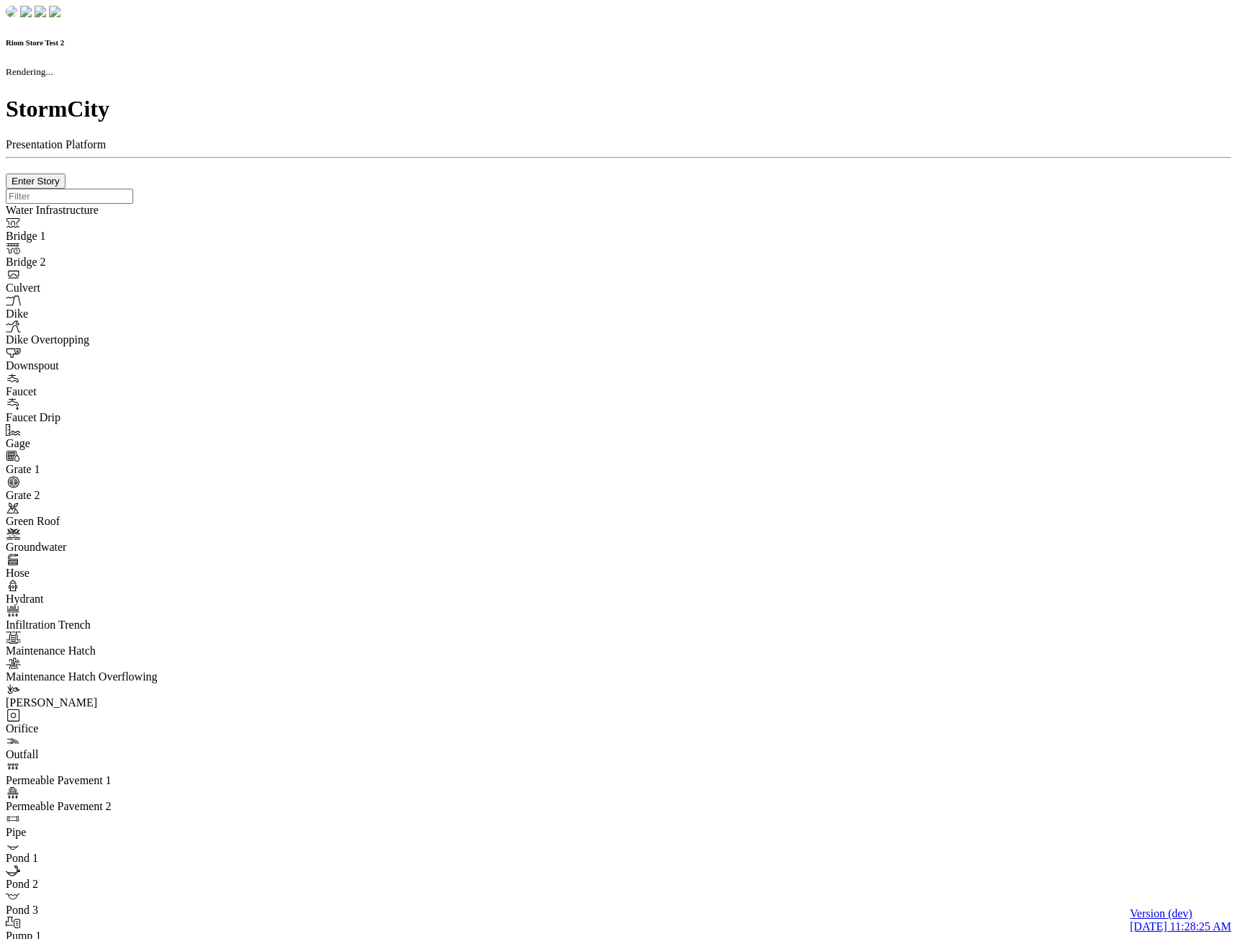
type input "0m"
type textarea "Depth = 0"
checkbox input "true"
select select "CIRCLE"
type input "7"
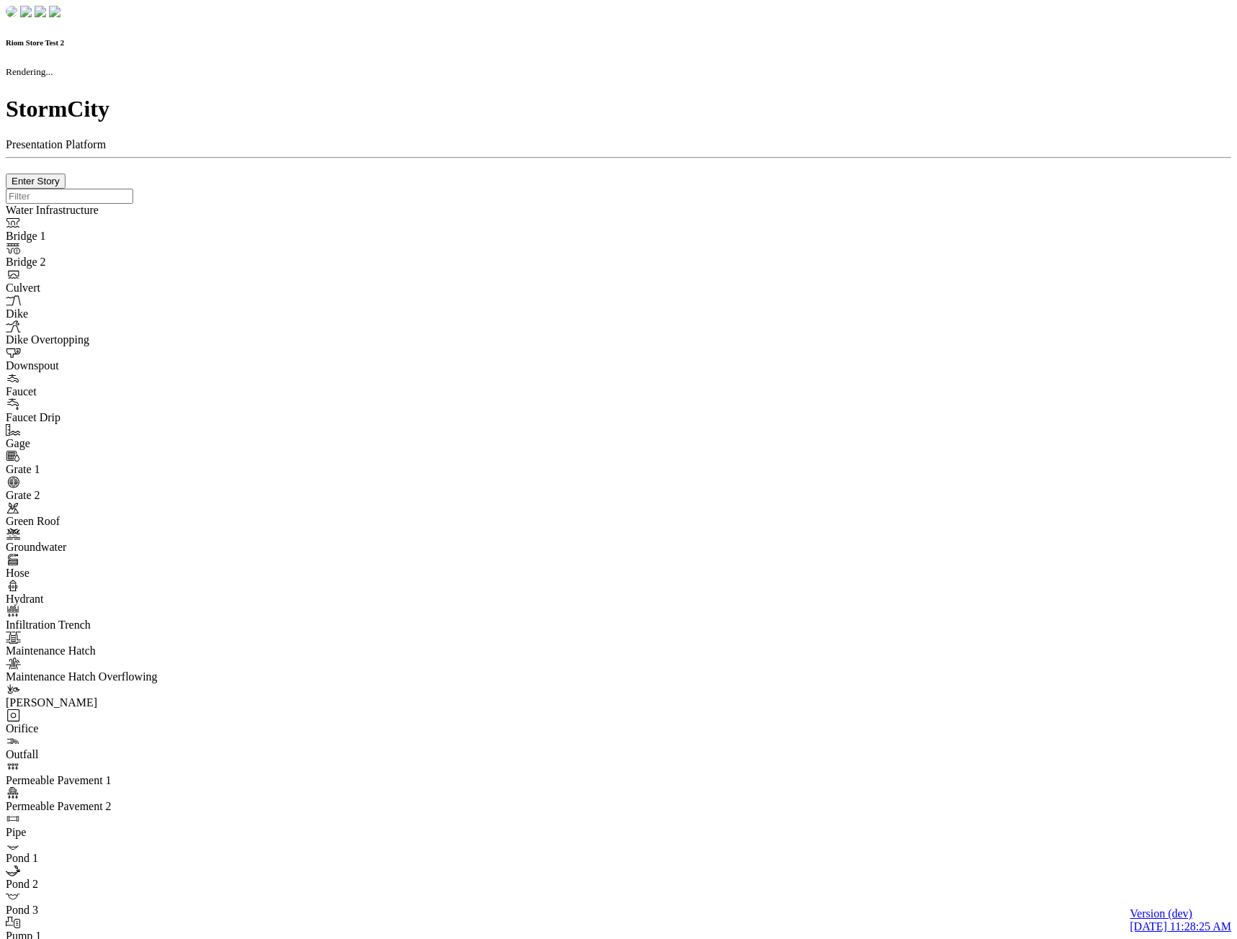
checkbox input "true"
type input "0"
type textarea "<i class="far fa-building"></i>"
select select "None"
type input "7"
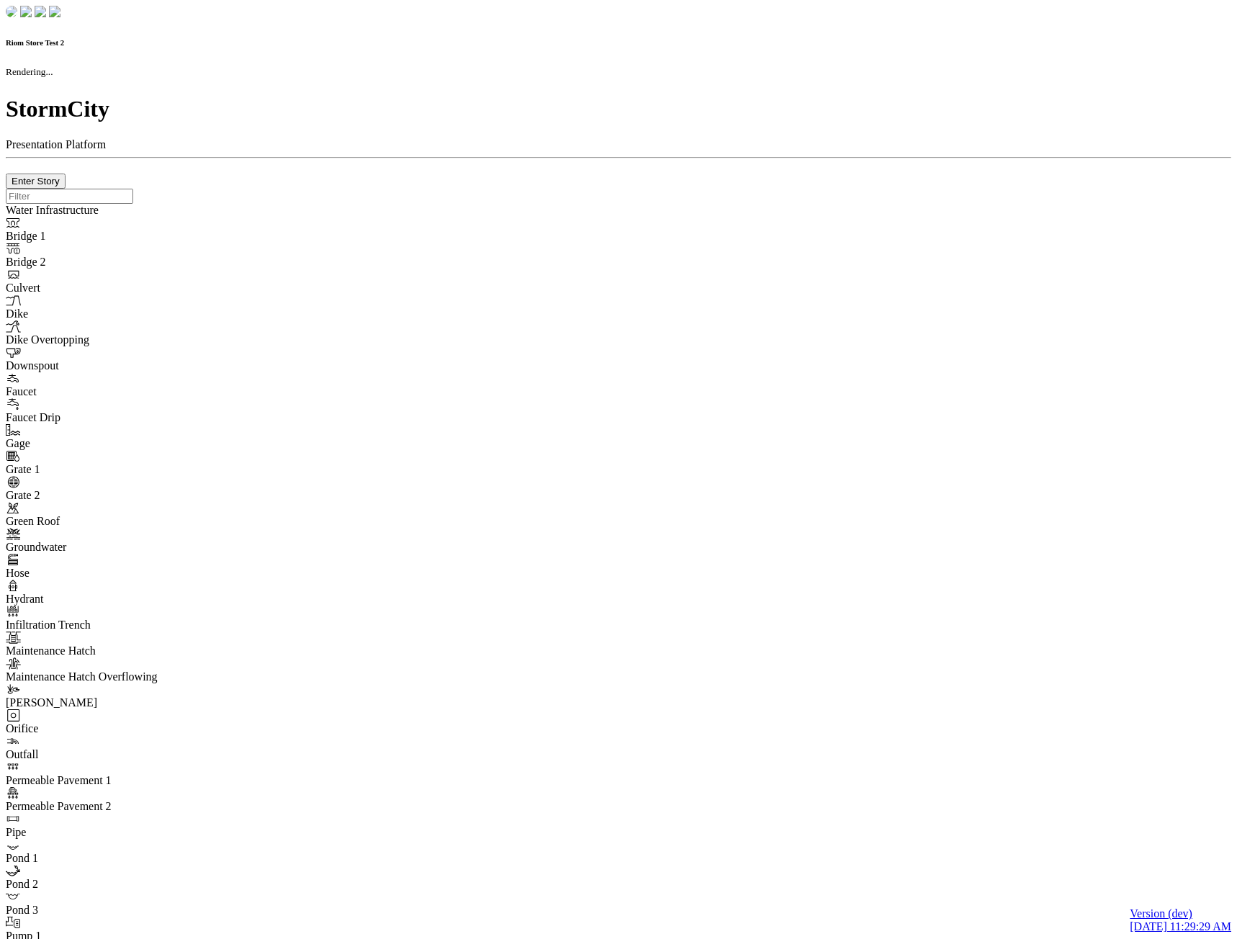
checkbox input "true"
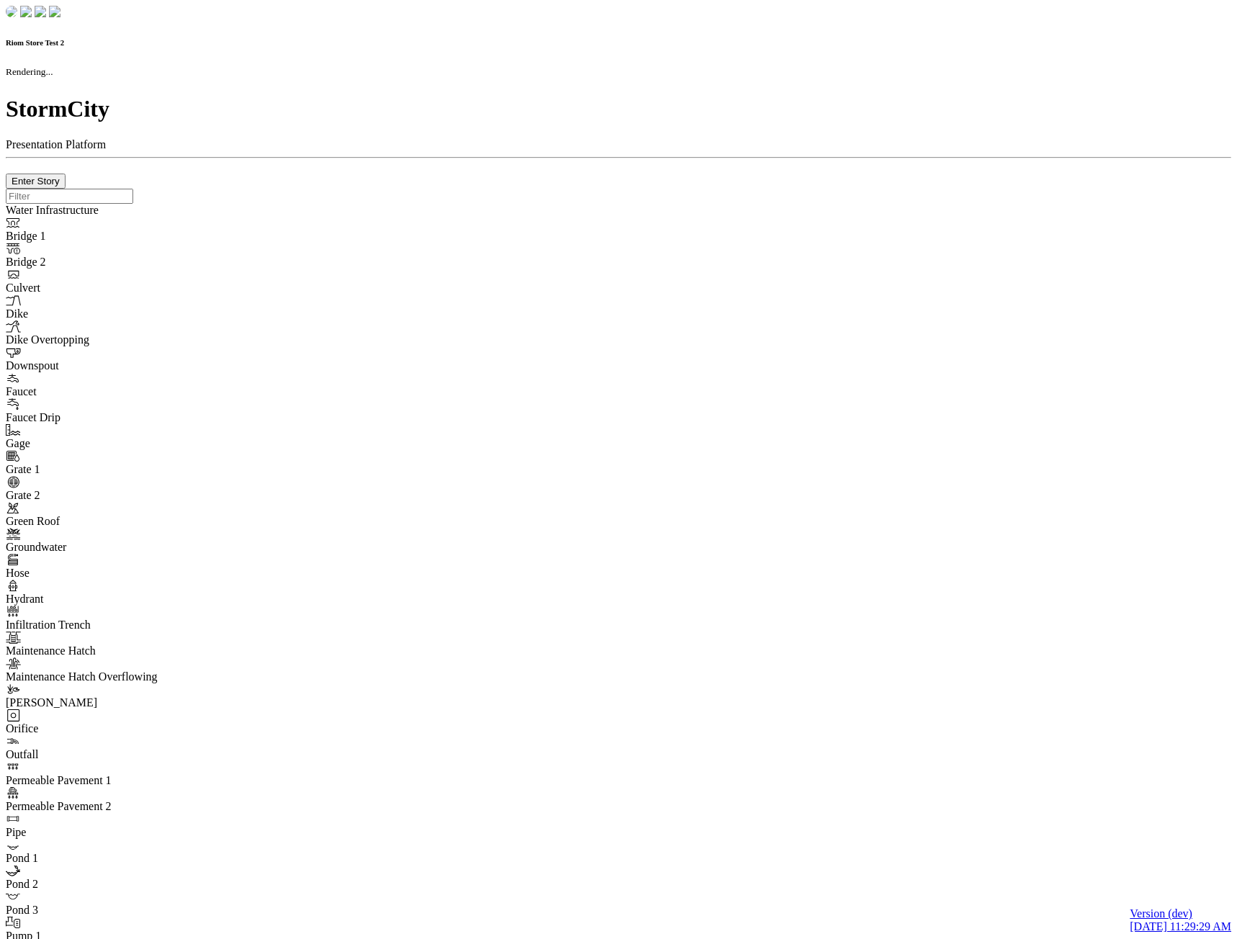
type input "0m"
type textarea "Depth = 0"
checkbox input "true"
select select "CIRCLE"
type input "7"
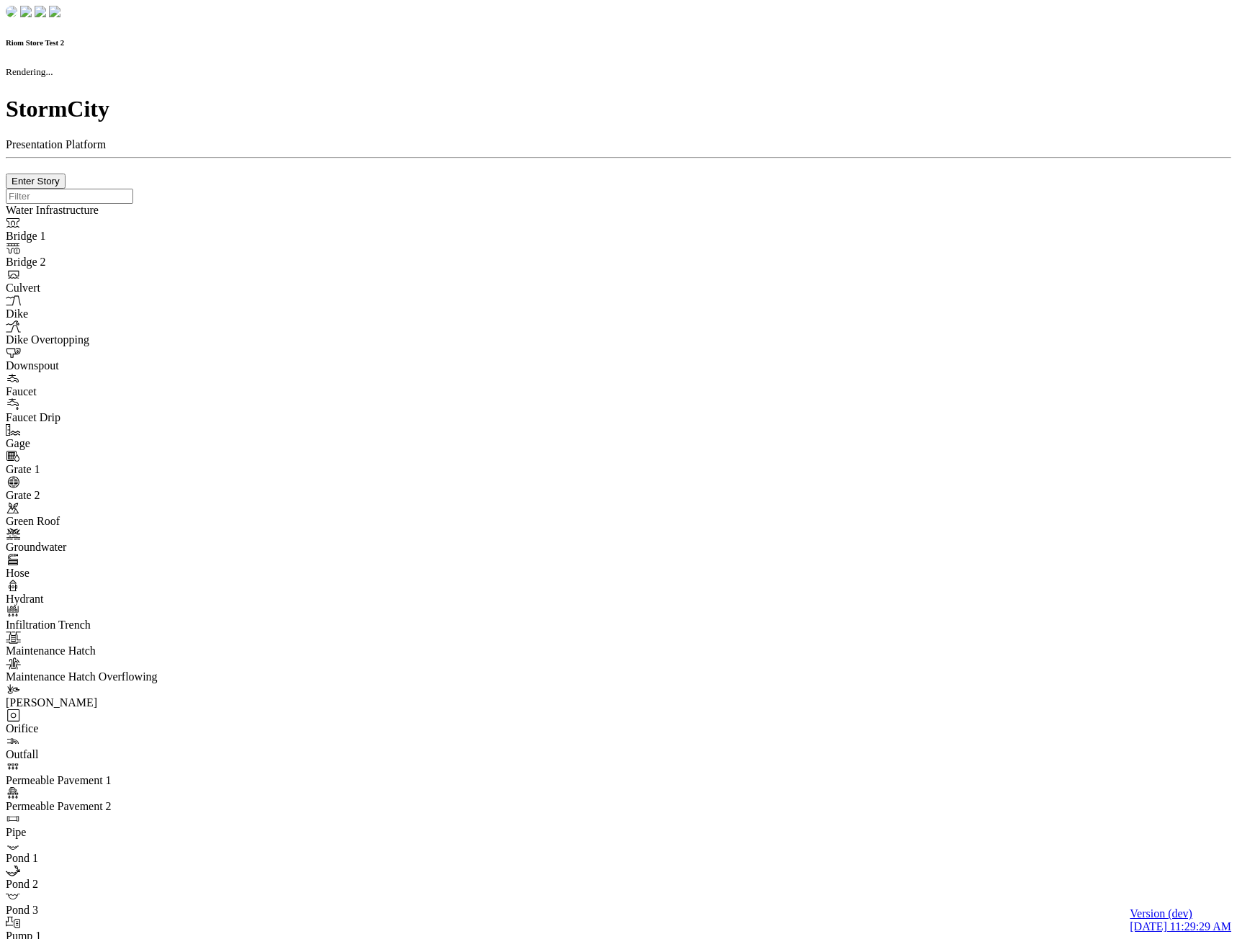
checkbox input "true"
type input "0"
type textarea "<i class="far fa-building"></i>"
select select "None"
type input "7"
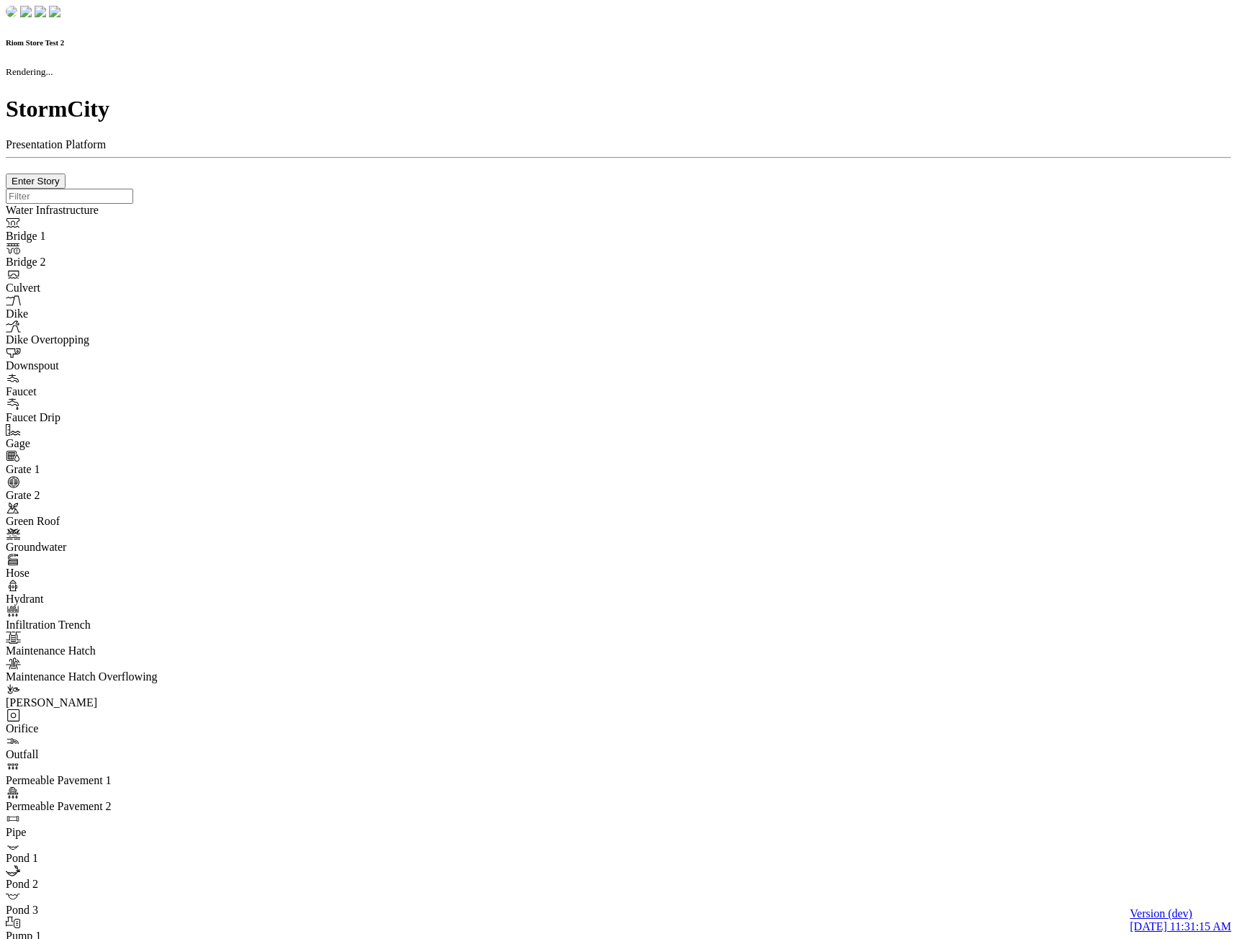
checkbox input "true"
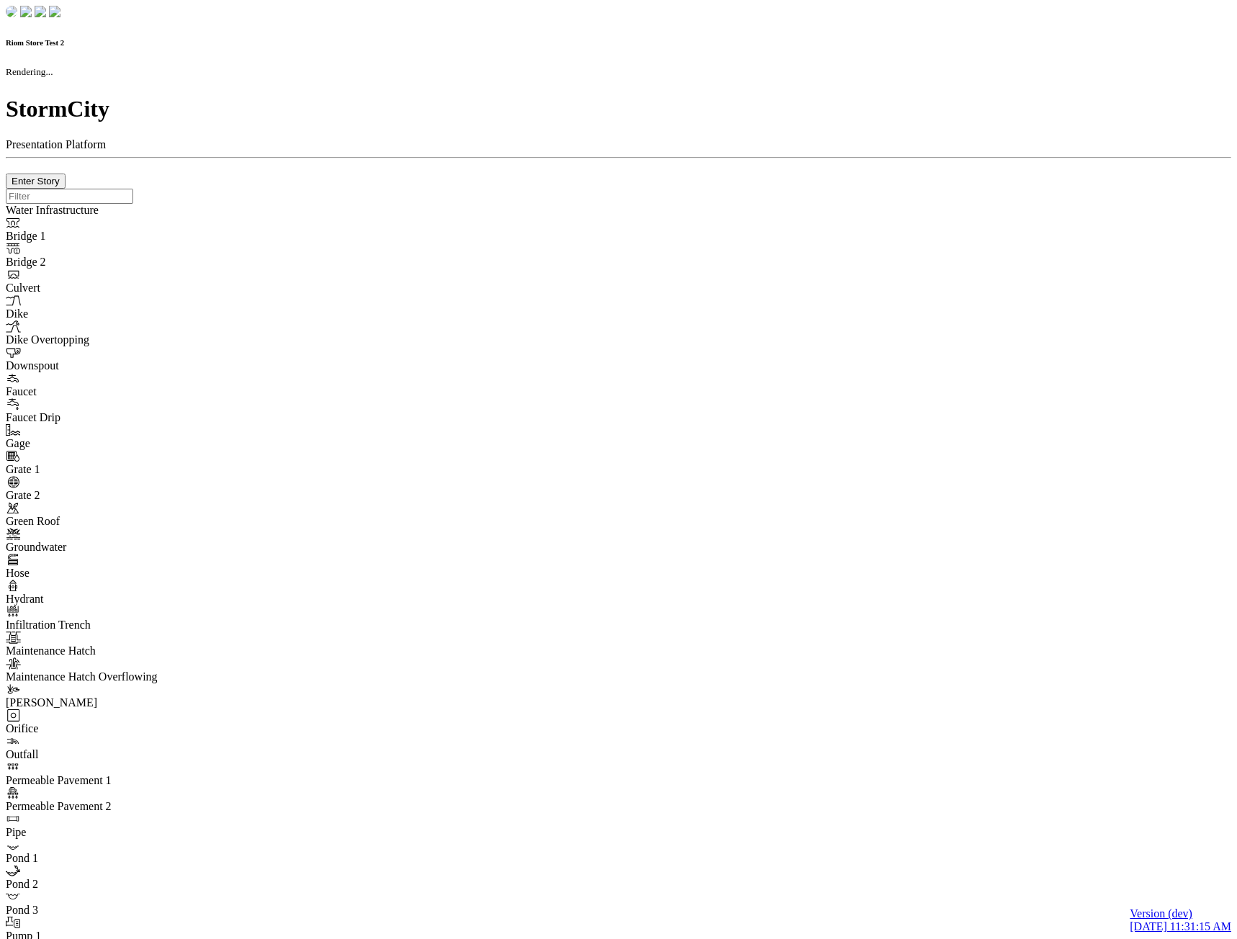
type input "0m"
type textarea "Depth = 0"
checkbox input "true"
select select "CIRCLE"
type input "7"
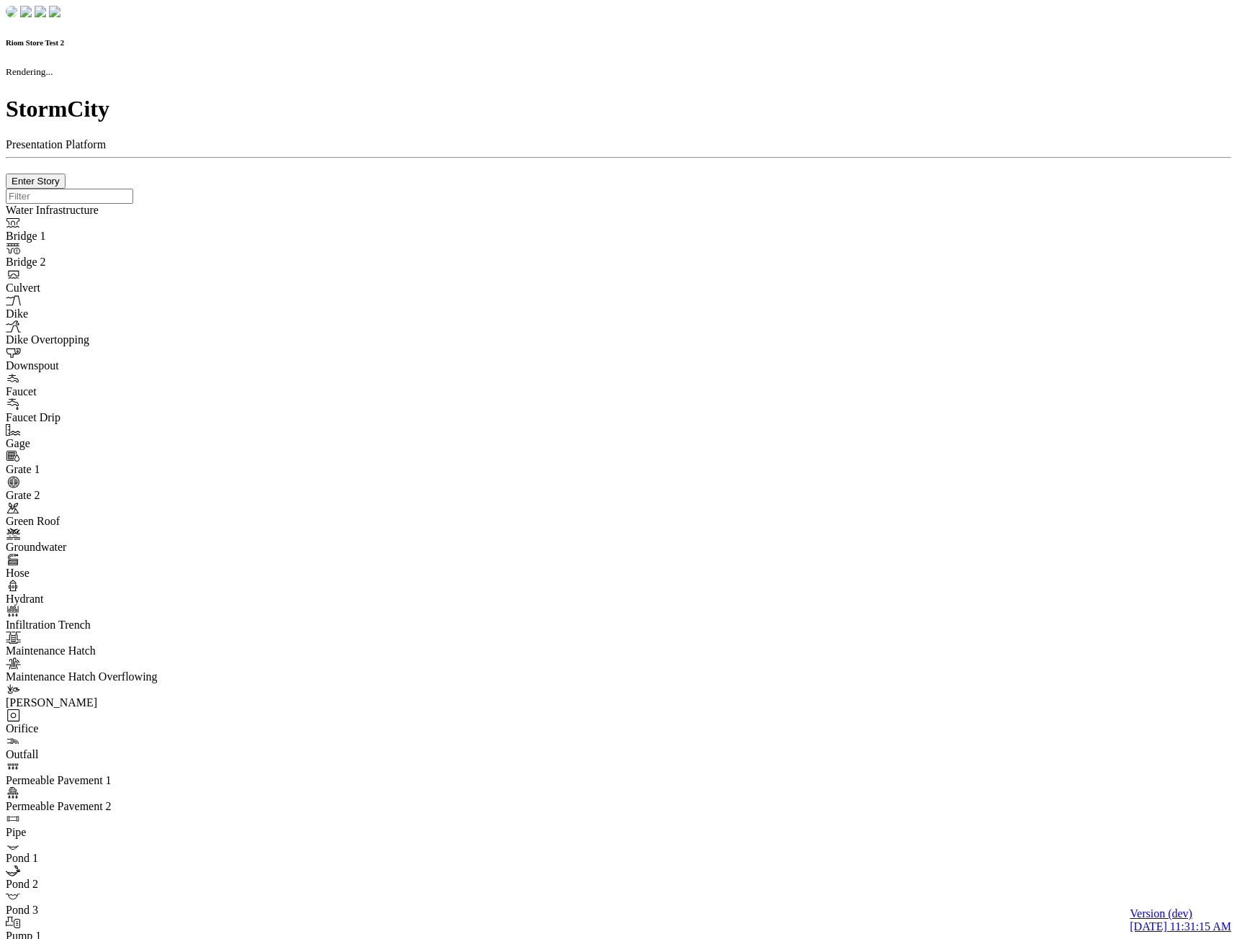
checkbox input "true"
type input "0"
type textarea "<i class="far fa-building"></i>"
select select "None"
type input "7"
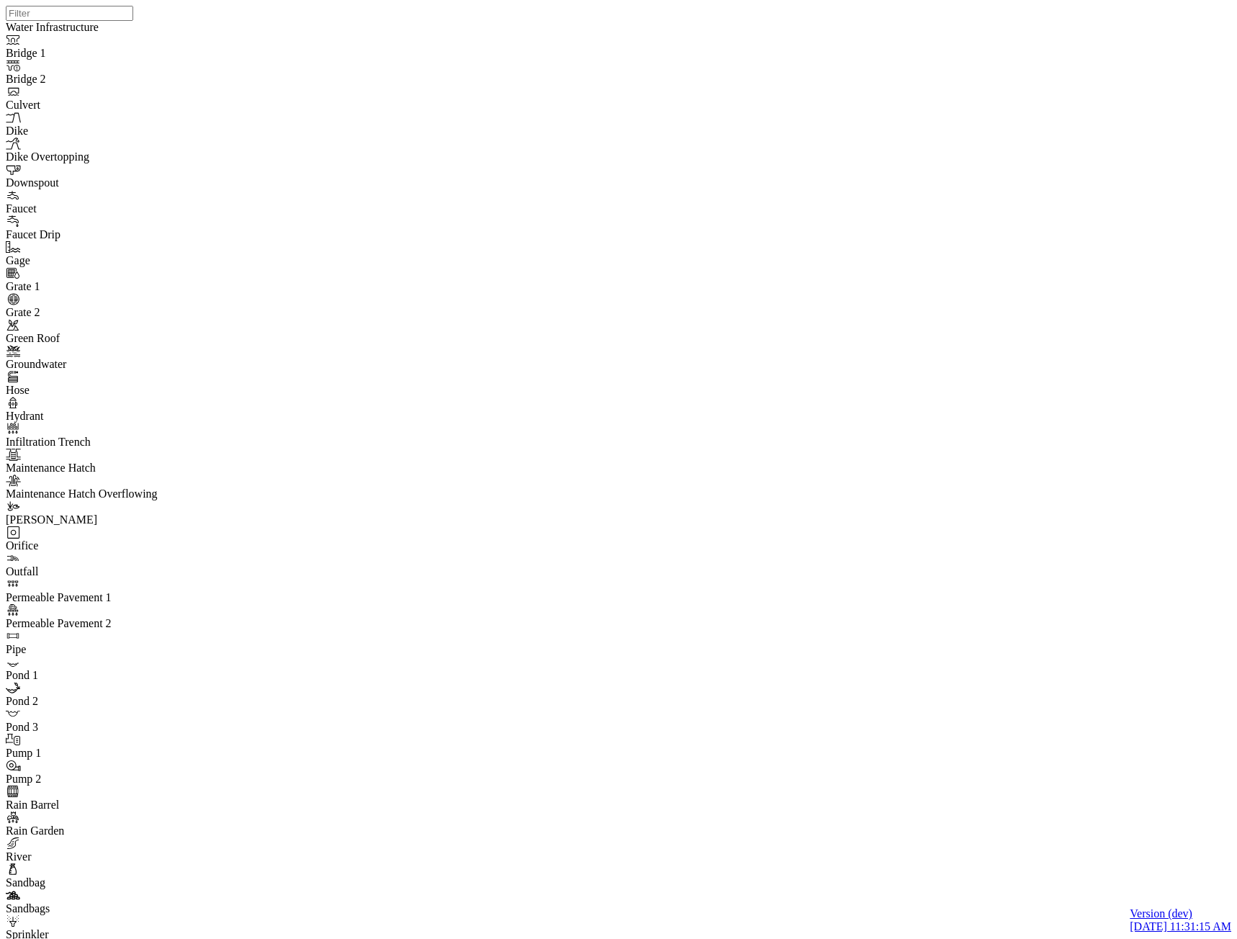
click at [40, 179] on link "Normal" at bounding box center [72, 172] width 81 height 13
click at [213, 179] on span "CHI Administrator" at bounding box center [237, 172] width 86 height 12
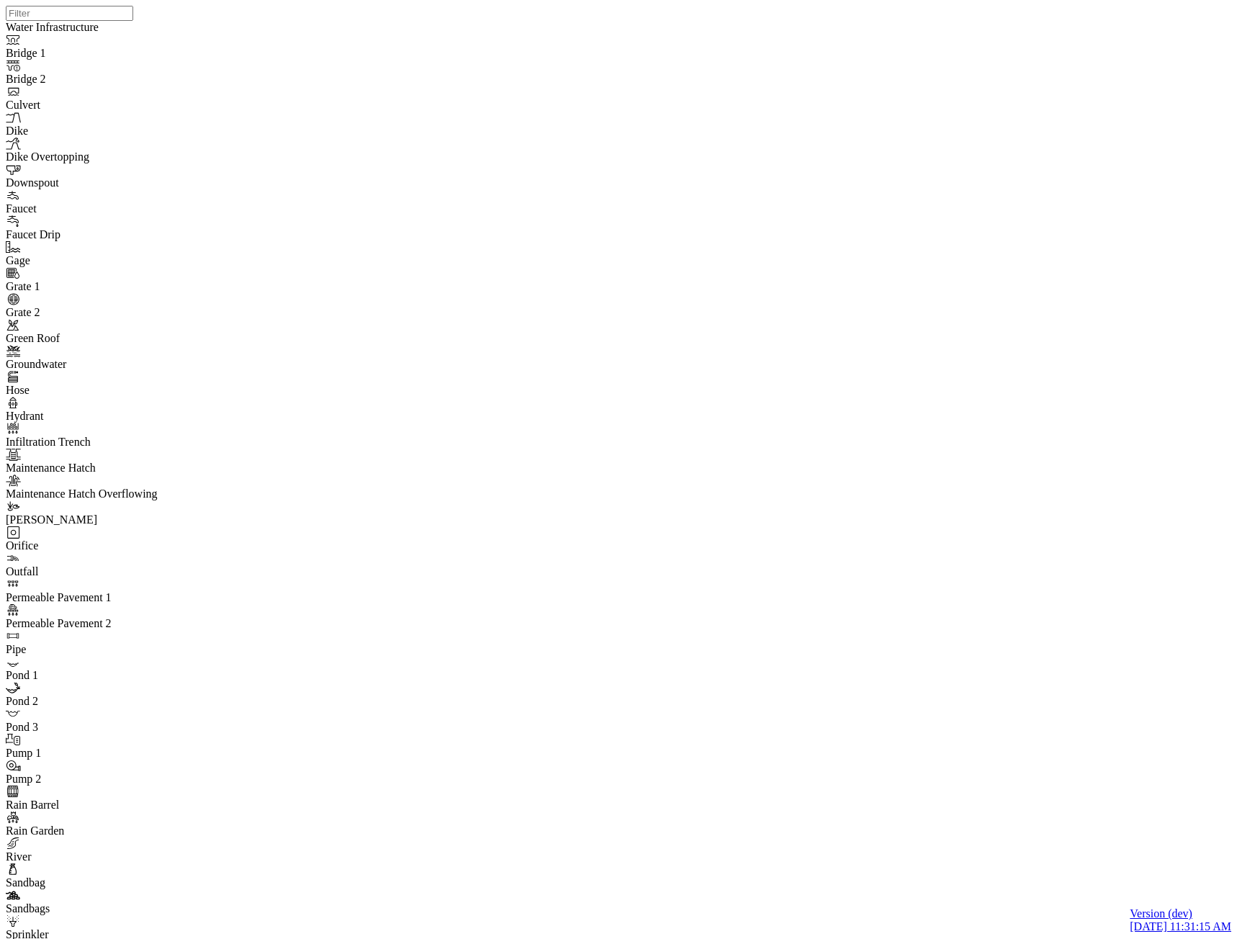
click at [116, 179] on span "ActionRequired" at bounding box center [137, 172] width 73 height 12
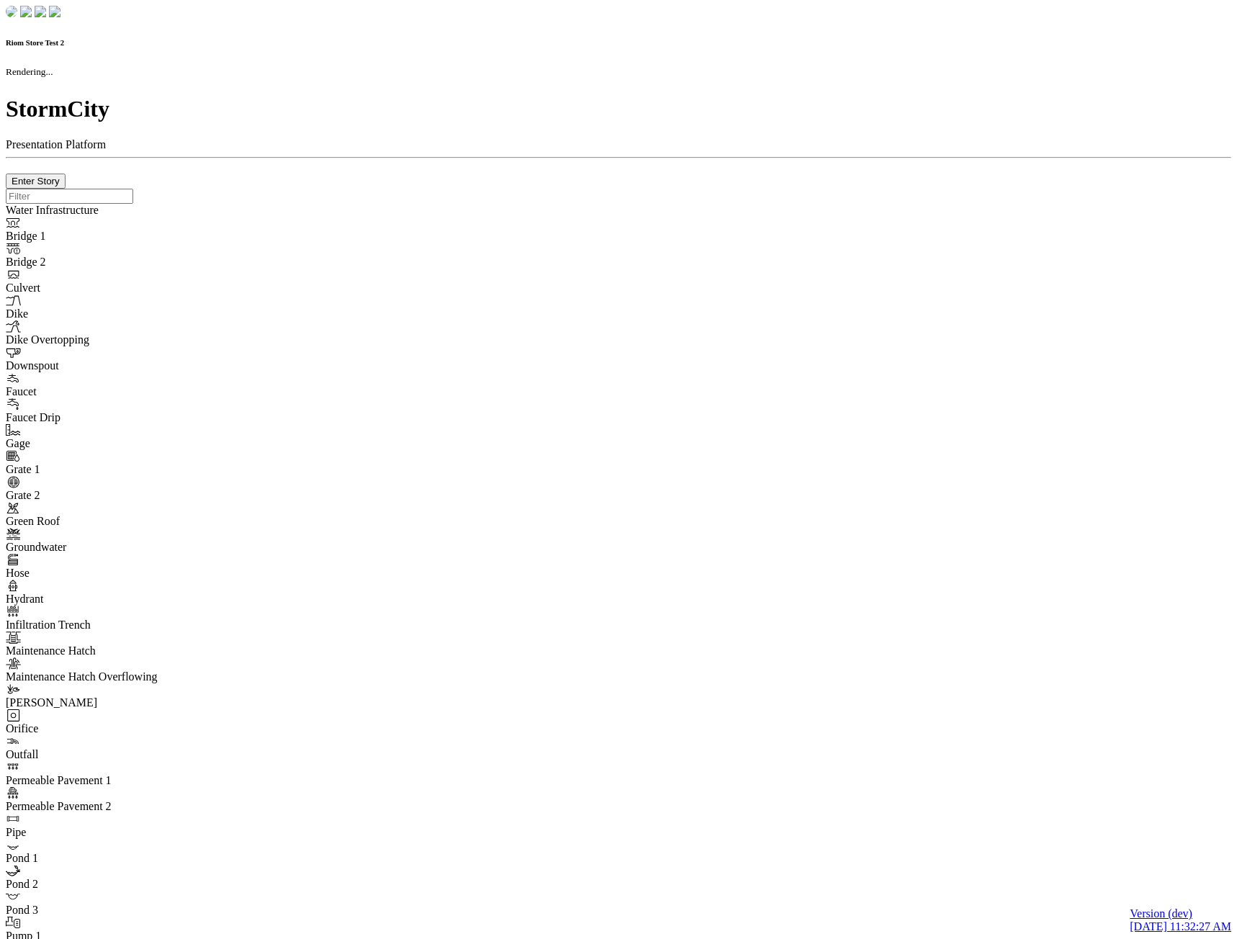
checkbox input "true"
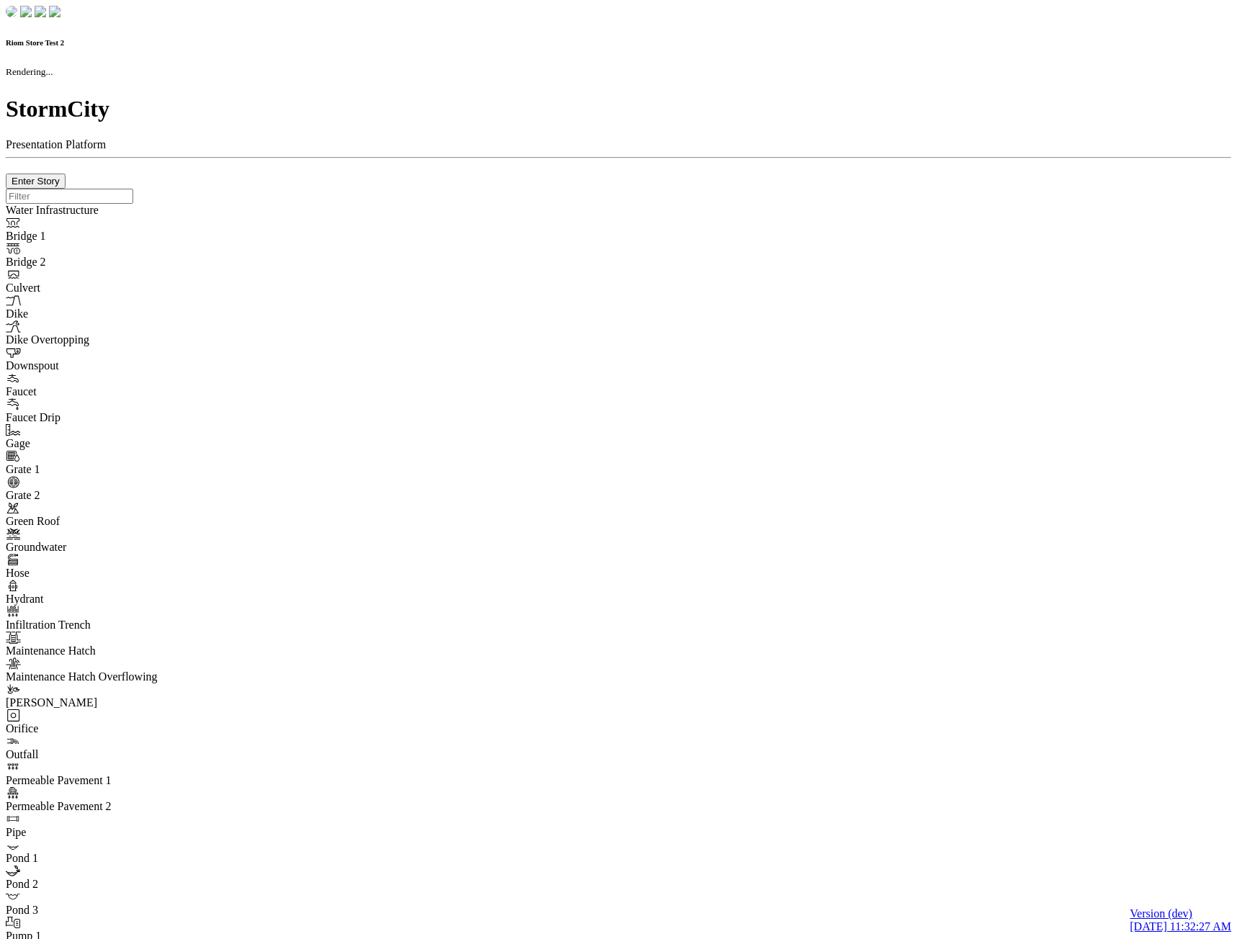
type input "0m"
type textarea "Depth = 0"
checkbox input "true"
select select "CIRCLE"
type input "7"
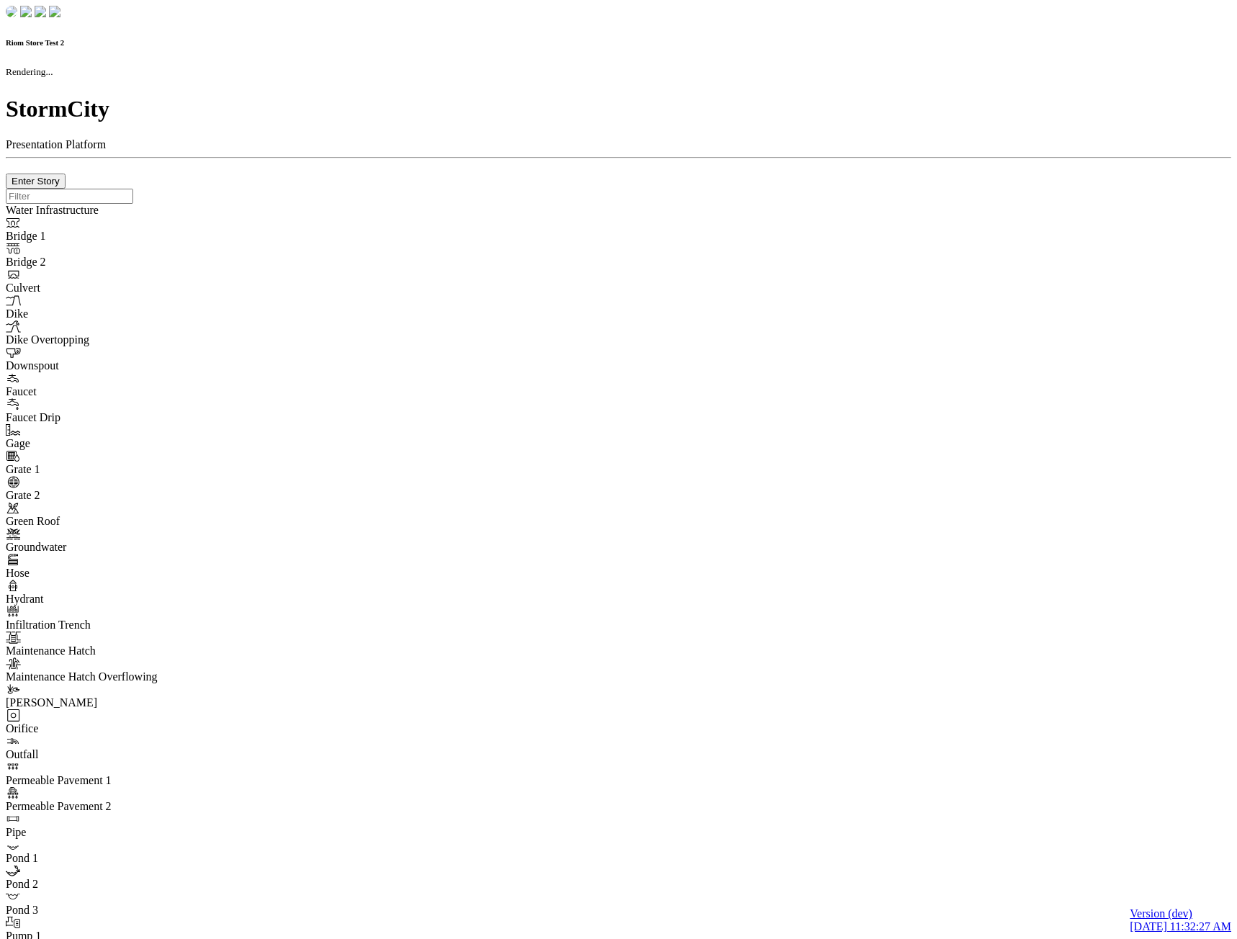
checkbox input "true"
type input "0"
type textarea "<i class="far fa-building"></i>"
select select "None"
type input "7"
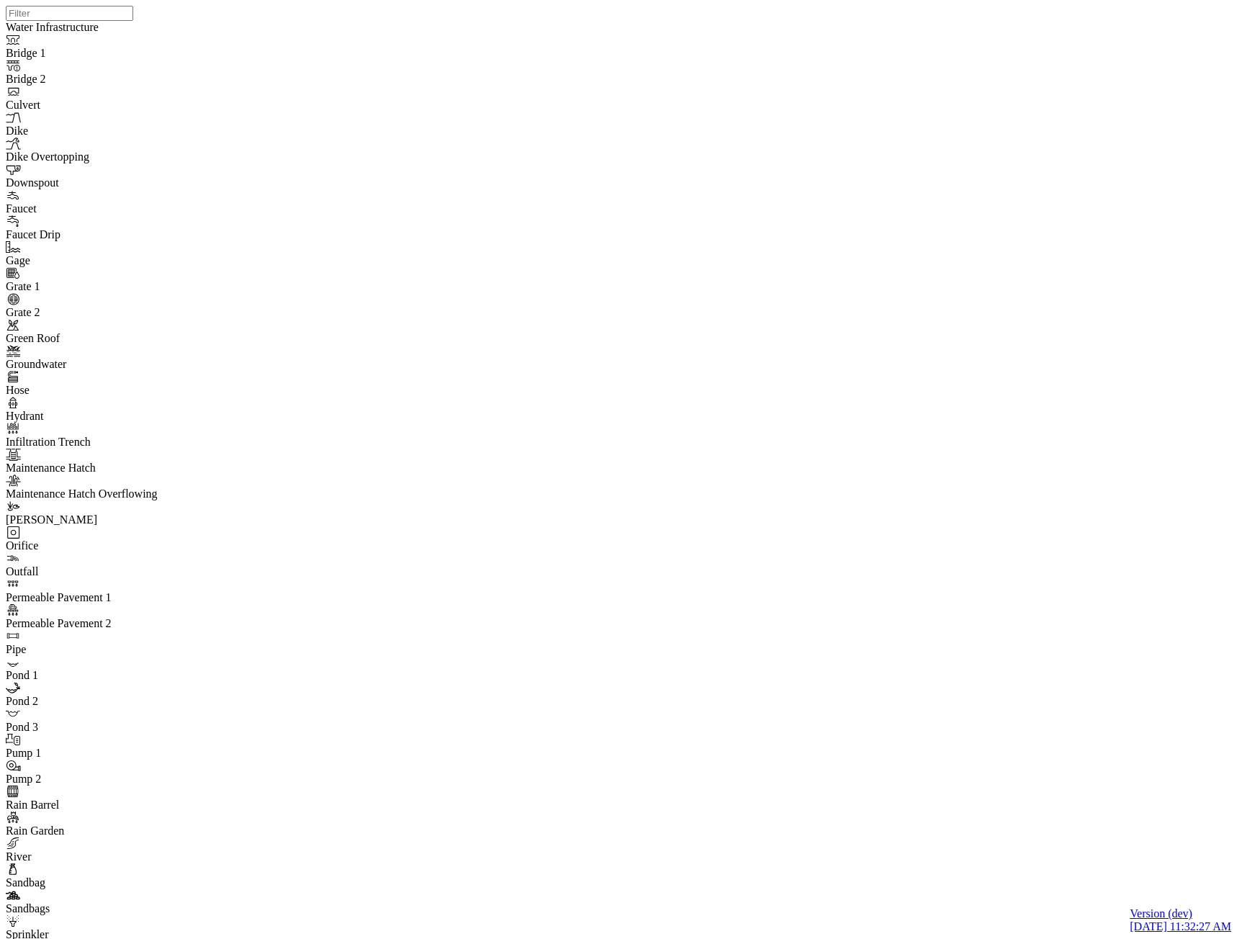
click at [225, 179] on span "CHI Administrator" at bounding box center [240, 172] width 86 height 12
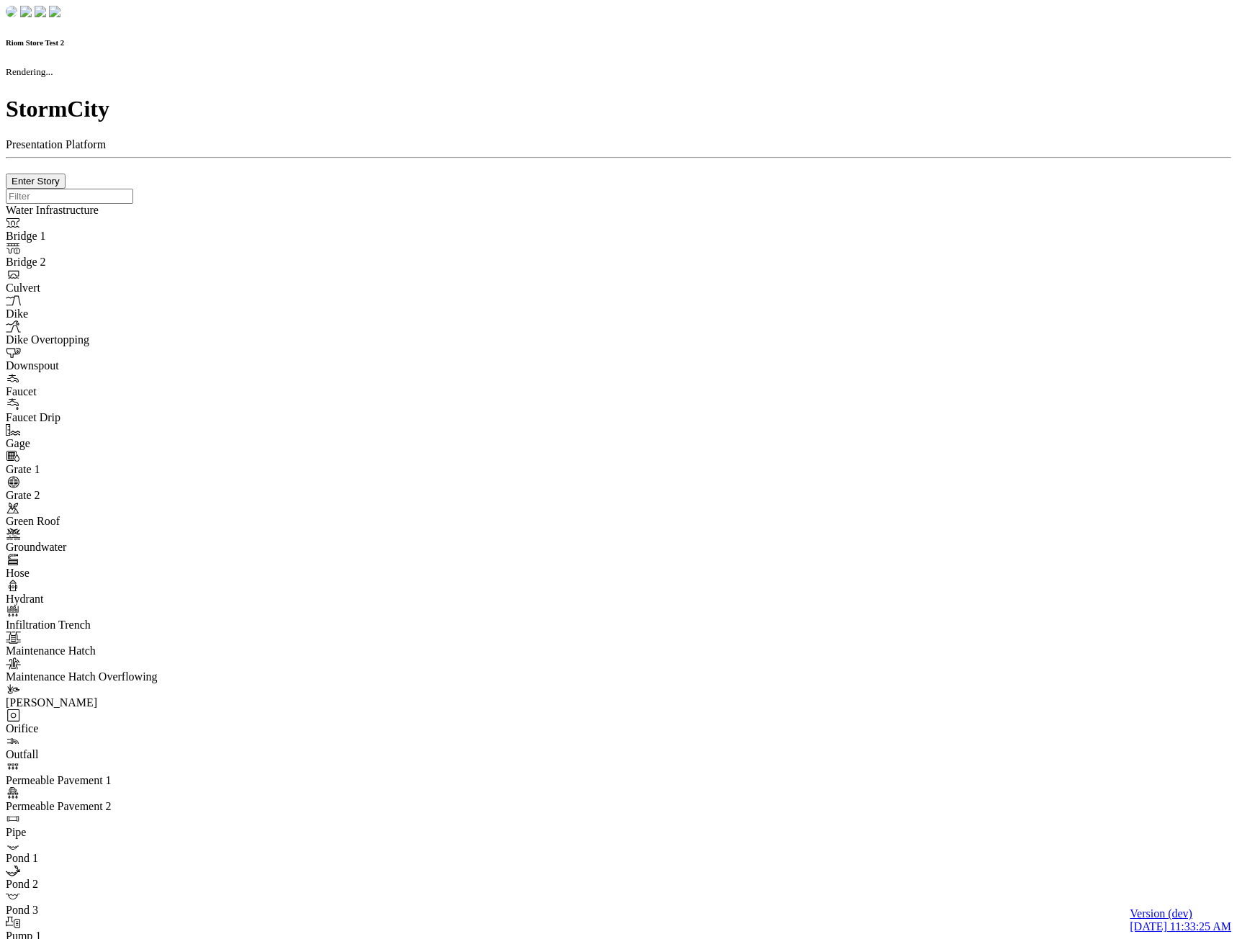
checkbox input "true"
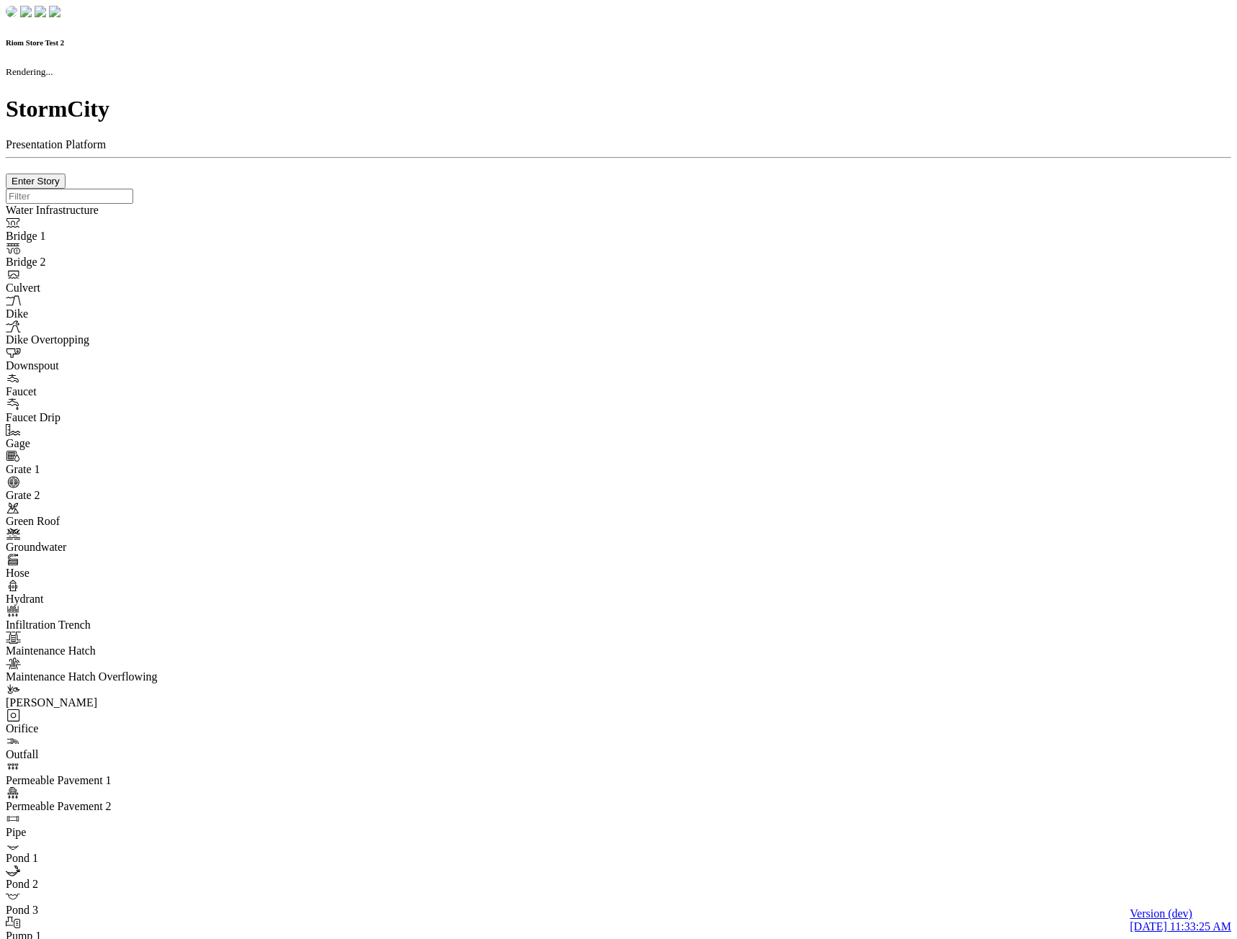
type input "0m"
type textarea "Depth = 0"
checkbox input "true"
select select "CIRCLE"
type input "7"
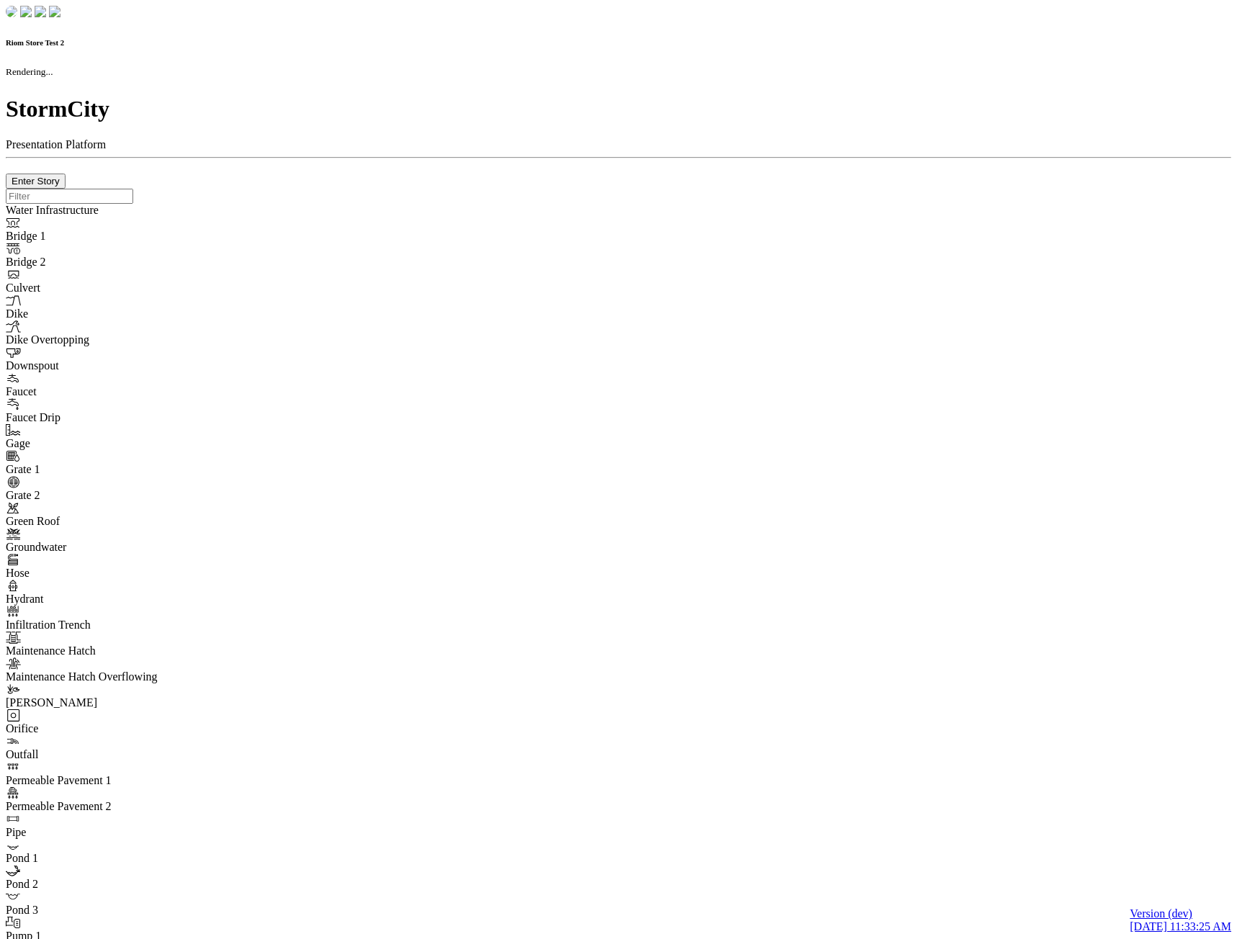
checkbox input "true"
type input "0"
type textarea "<i class="far fa-building"></i>"
select select "None"
type input "7"
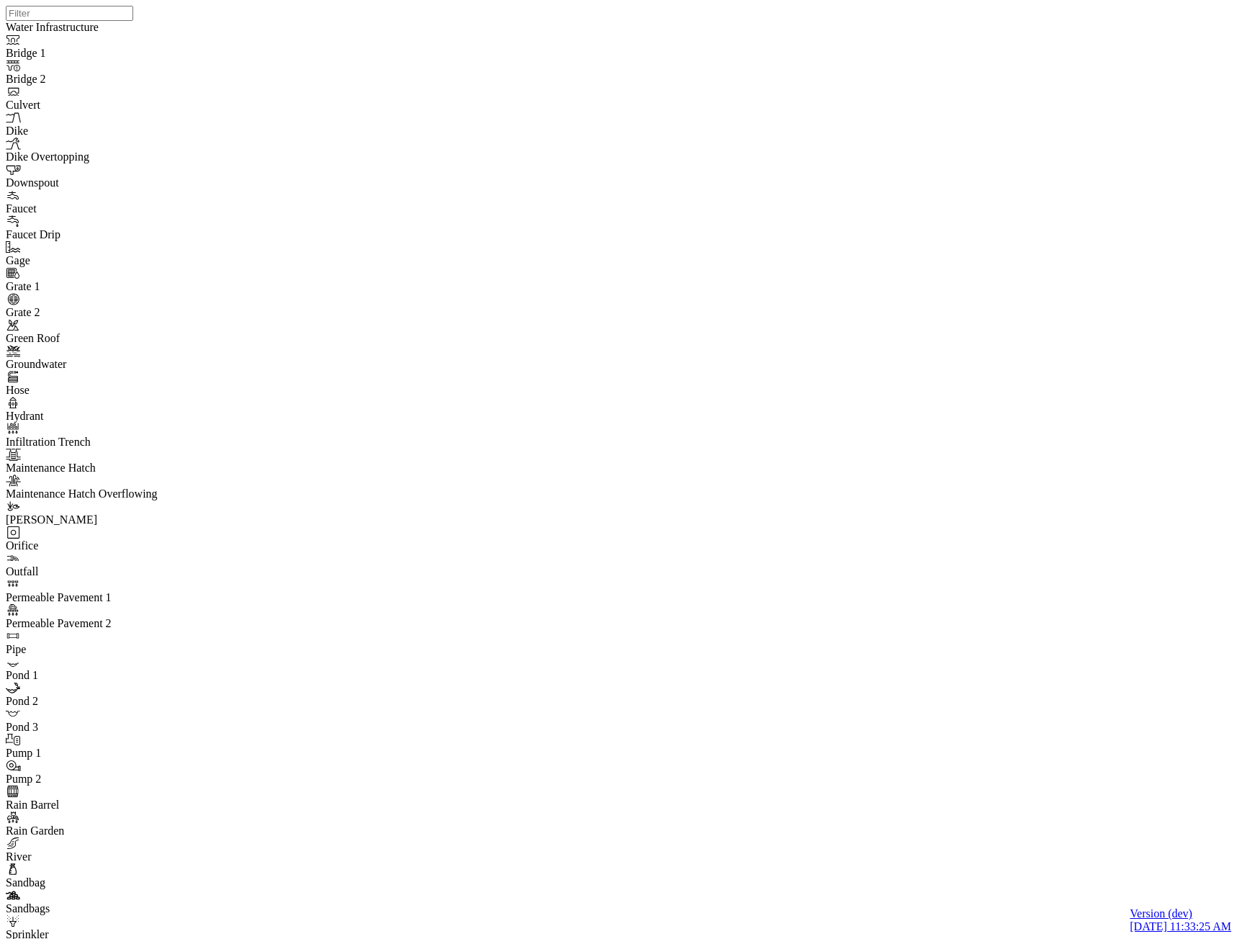
click at [232, 179] on span "CHI Administrator" at bounding box center [240, 172] width 86 height 12
click at [210, 143] on div "Any" at bounding box center [223, 146] width 113 height 13
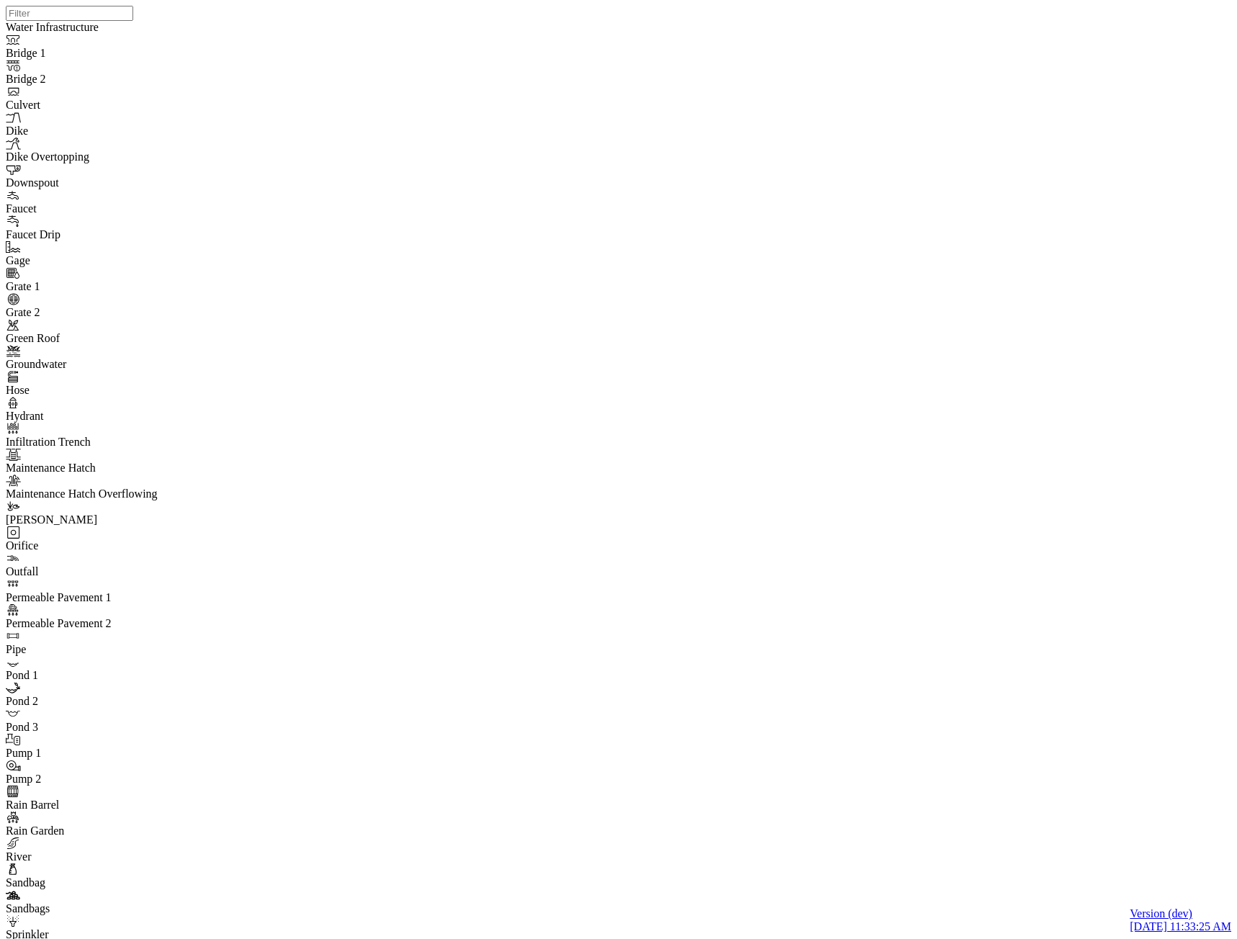
drag, startPoint x: 201, startPoint y: 112, endPoint x: 210, endPoint y: 130, distance: 20.9
click at [243, 179] on span "CHI Administrator" at bounding box center [240, 172] width 86 height 12
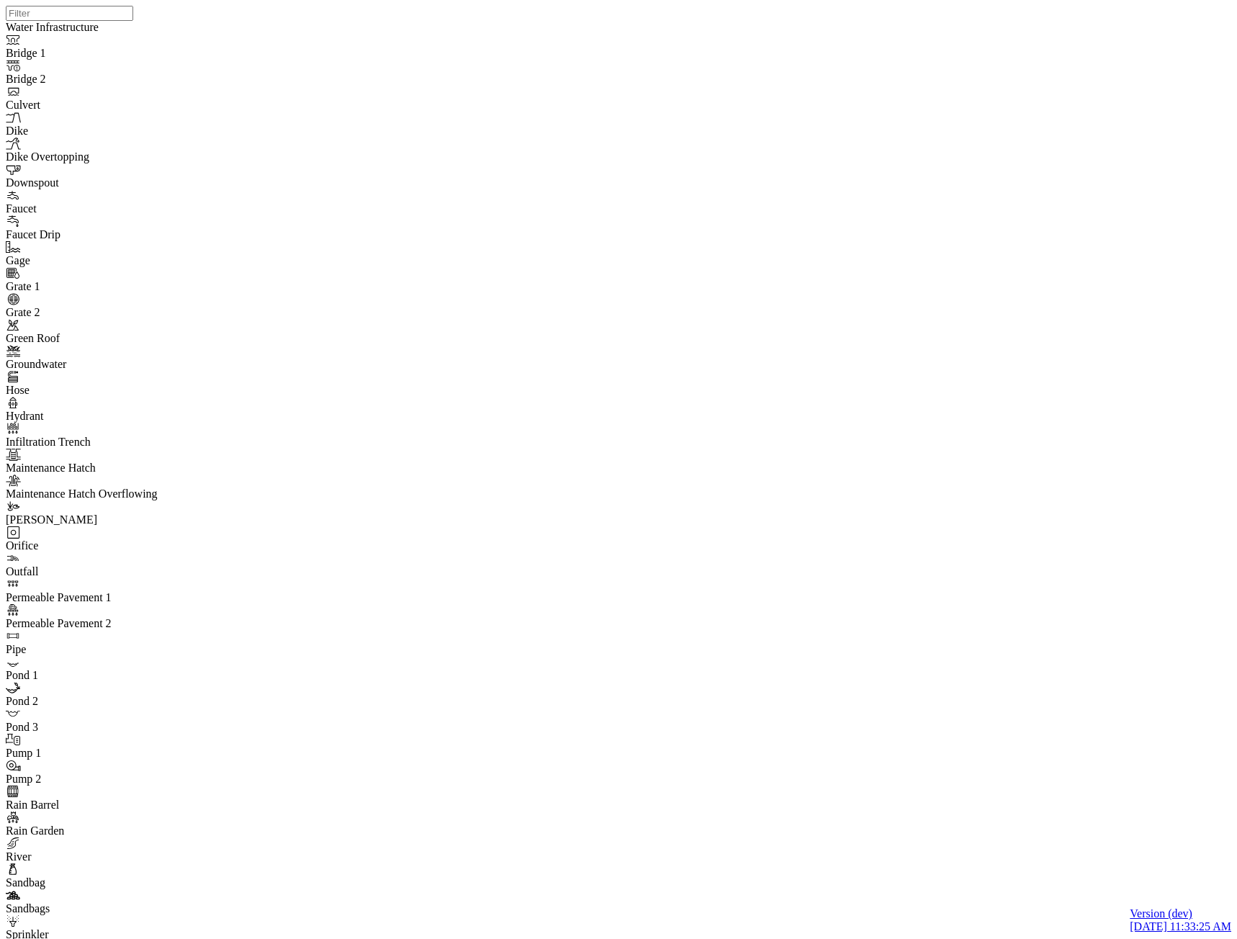
click at [210, 140] on link "Any" at bounding box center [223, 146] width 113 height 13
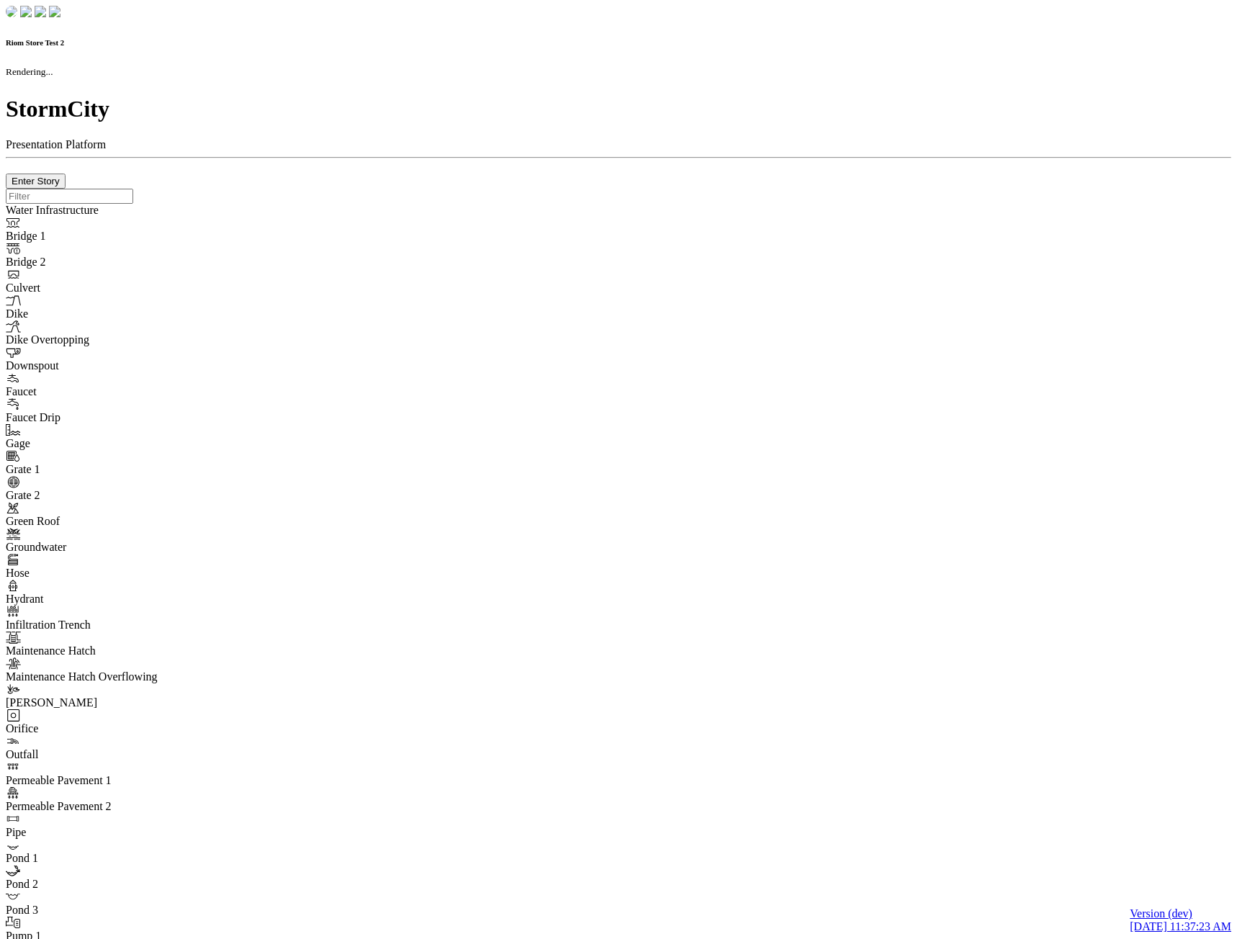
checkbox input "true"
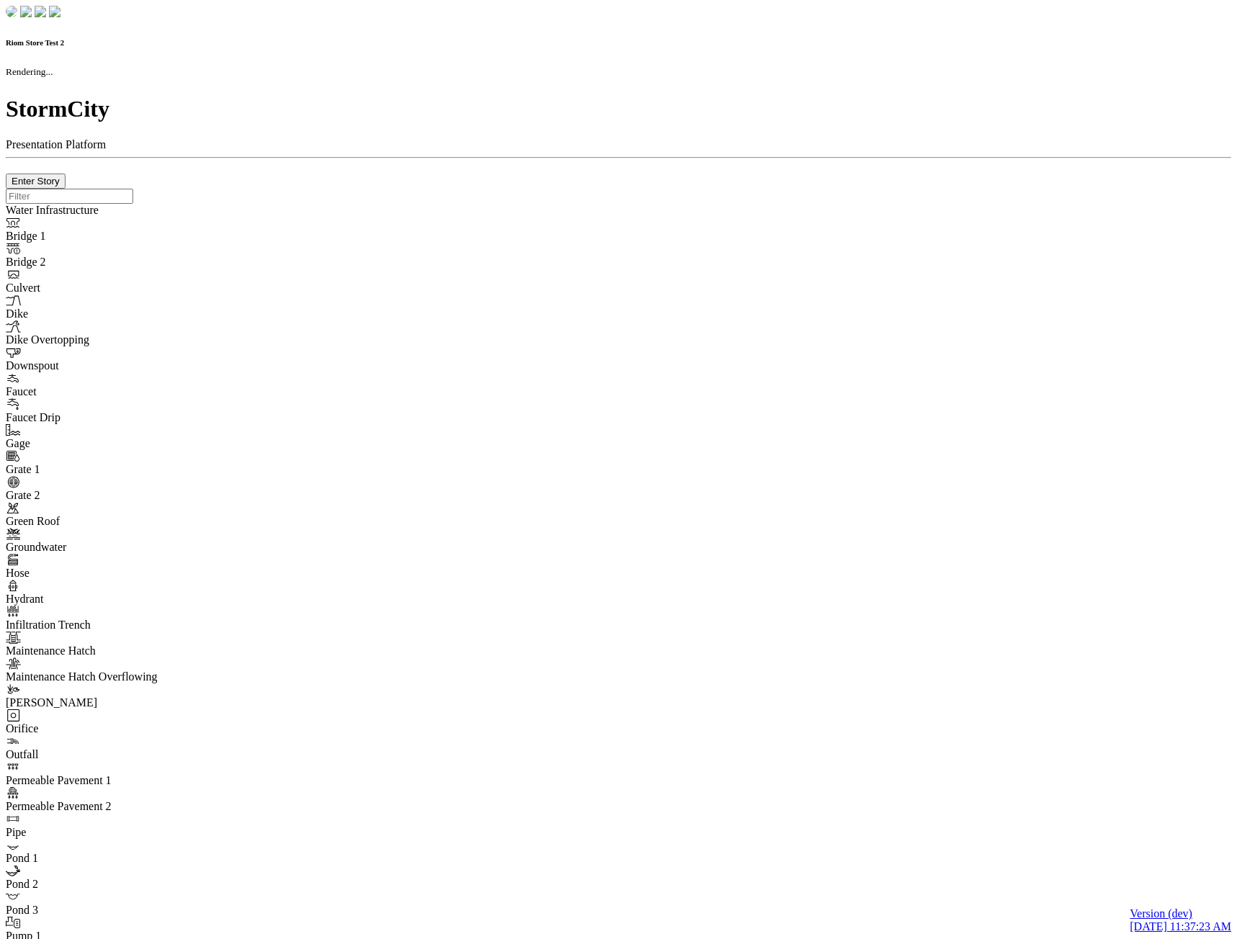
type input "0m"
type textarea "Depth = 0"
checkbox input "true"
select select "CIRCLE"
type input "7"
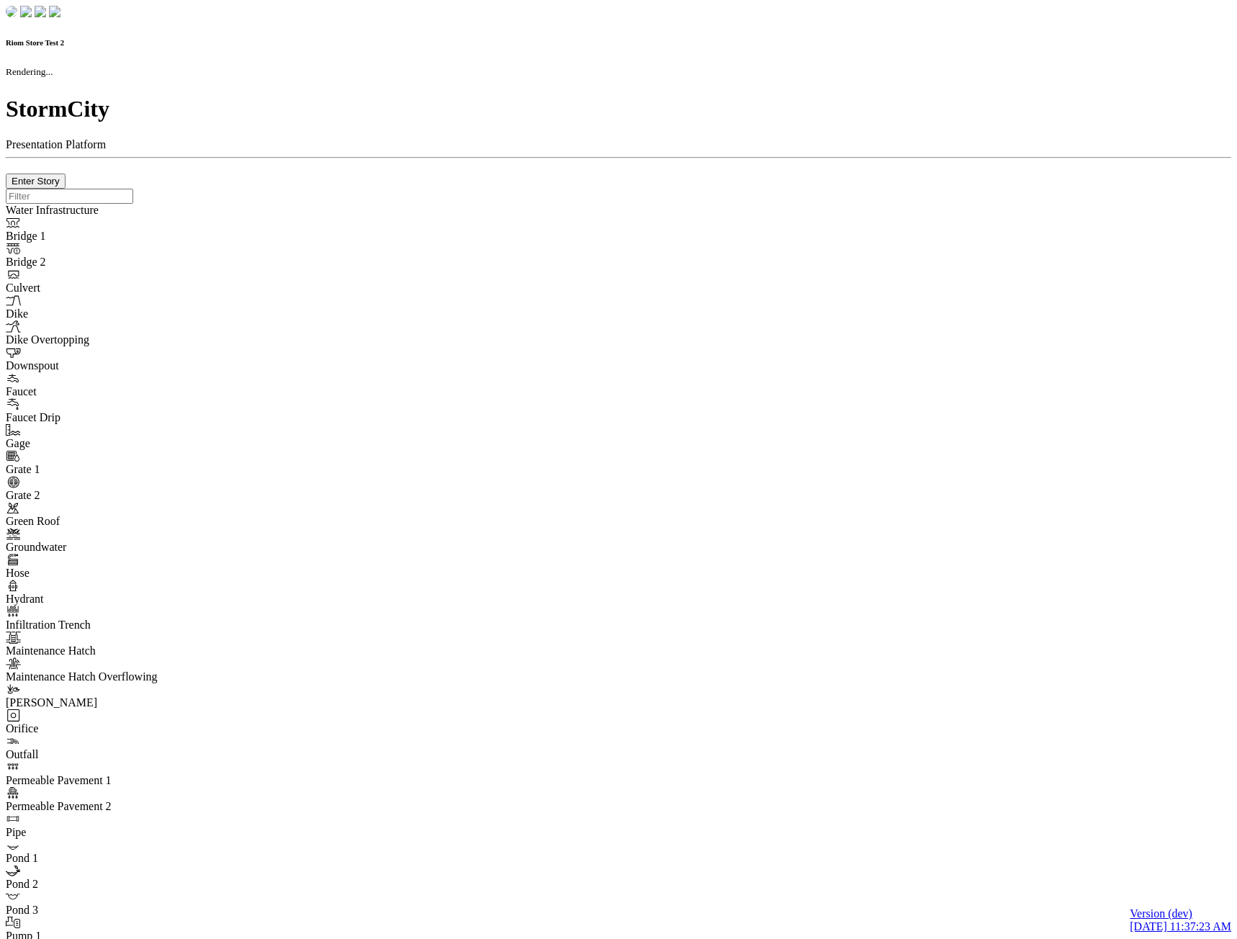
checkbox input "true"
type input "0"
type textarea "<i class="far fa-building"></i>"
select select "None"
type input "7"
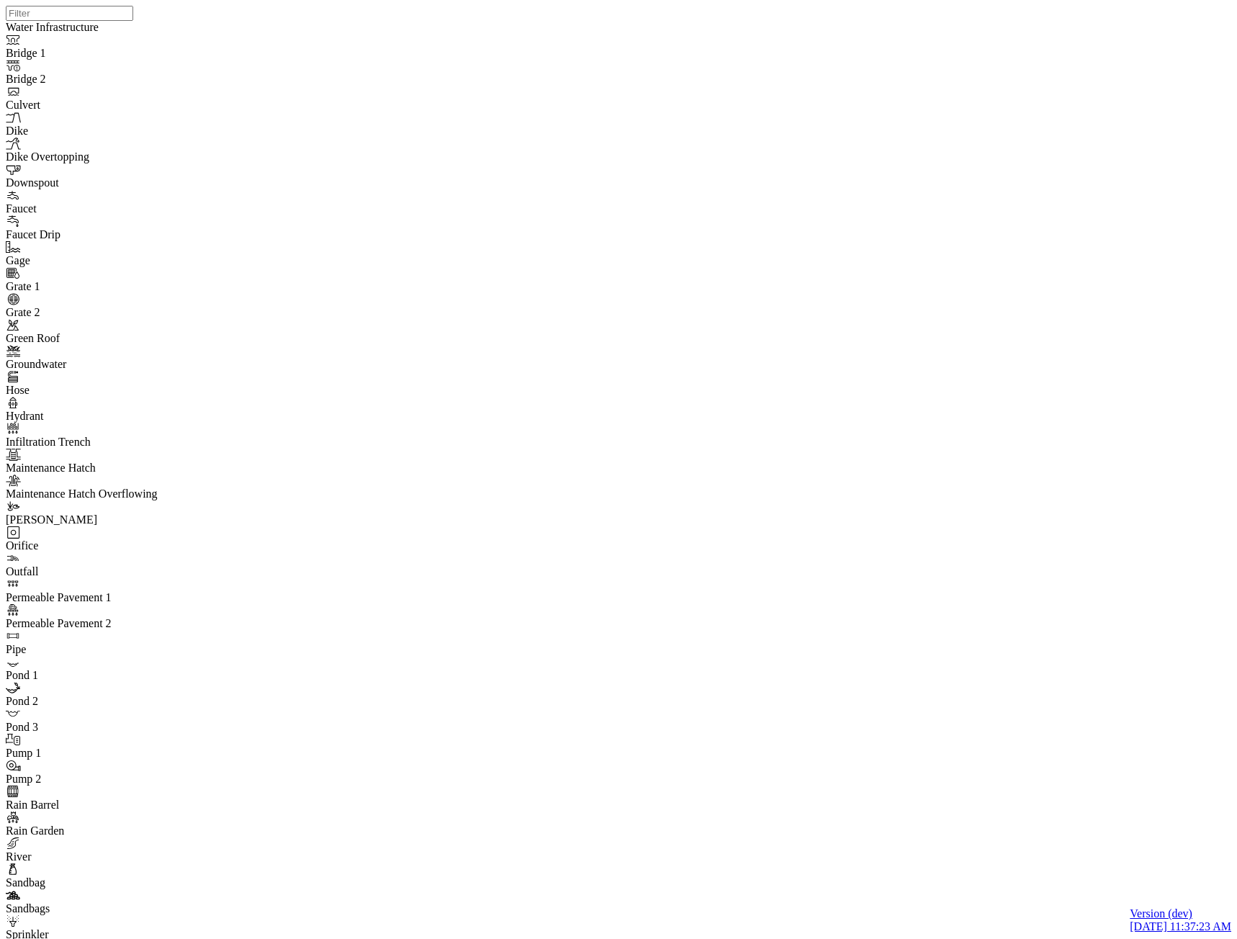
click at [222, 176] on span "CHI Administrator" at bounding box center [234, 170] width 86 height 12
click at [209, 160] on span "Unit Test" at bounding box center [212, 157] width 42 height 12
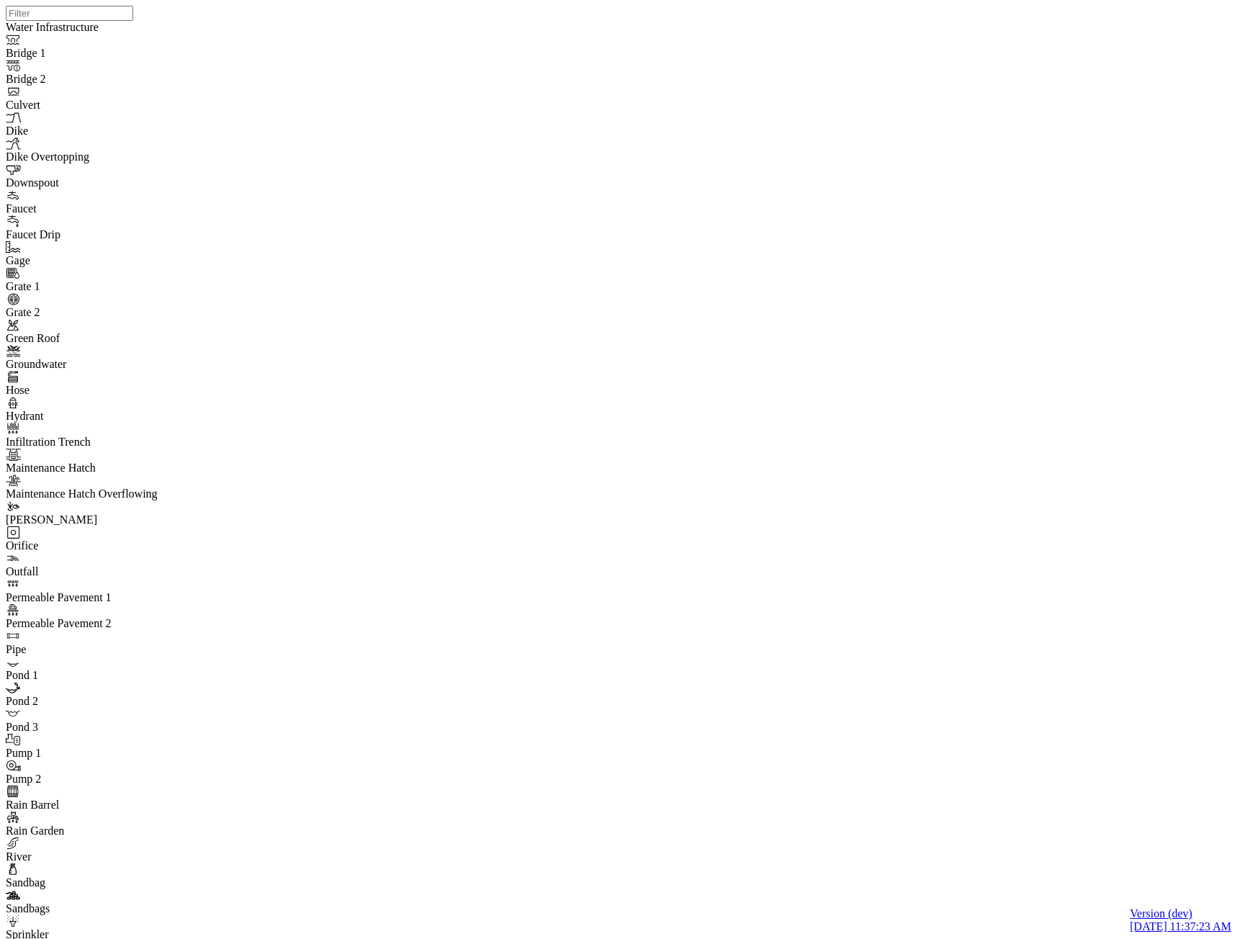
click at [210, 138] on div "Any" at bounding box center [236, 144] width 91 height 13
click at [211, 176] on span "CHI Administrator" at bounding box center [234, 170] width 86 height 12
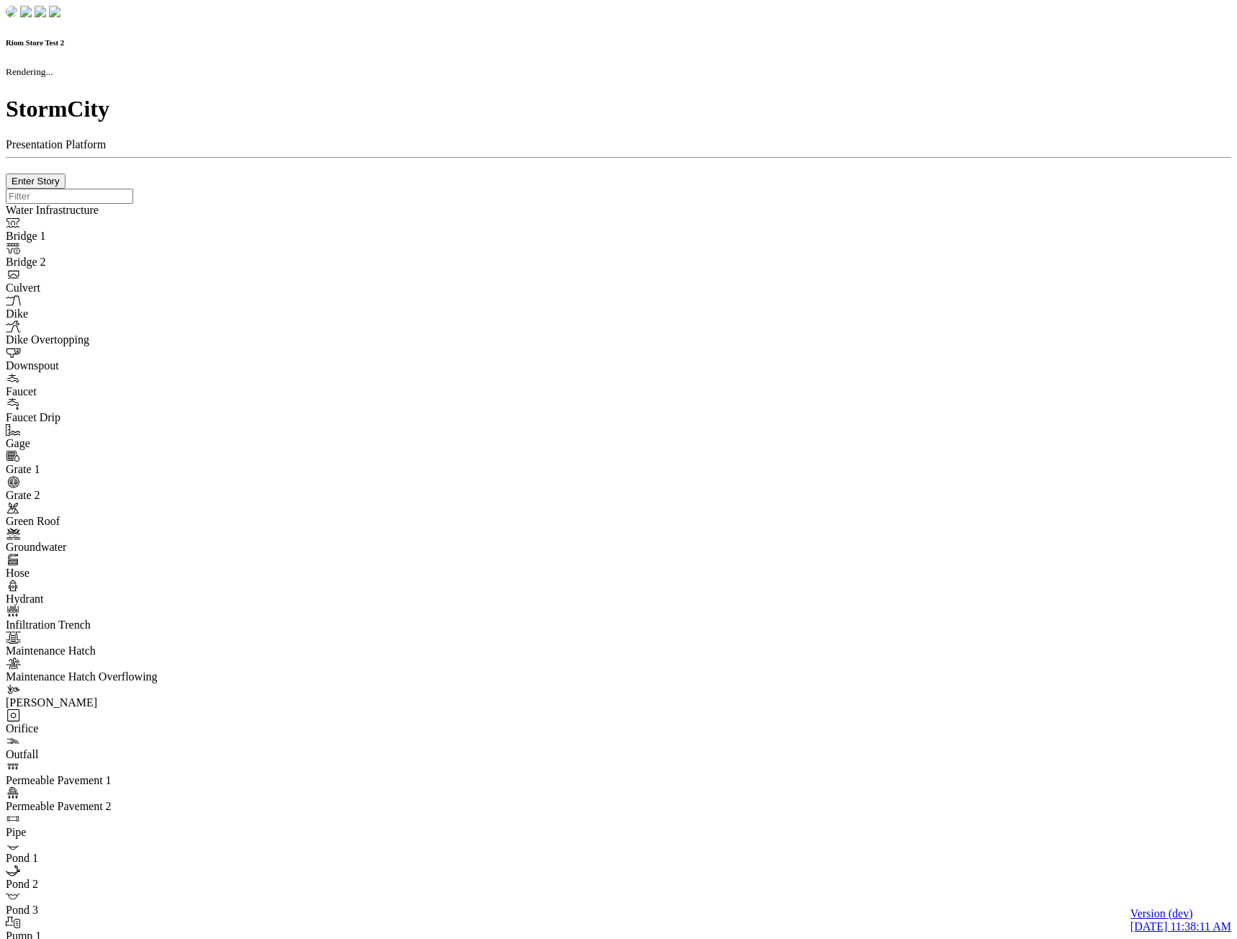
checkbox input "true"
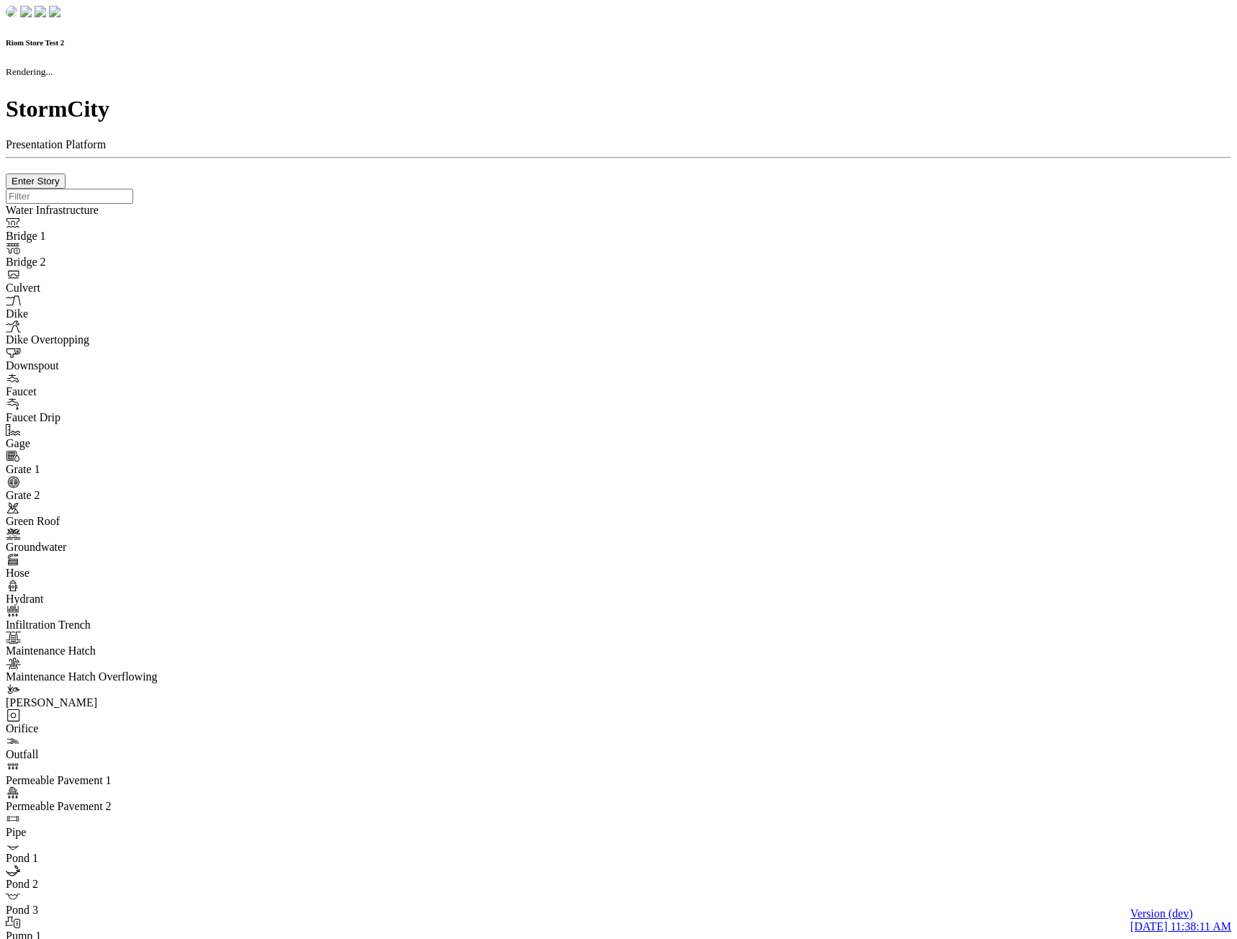
type input "0m"
type textarea "Depth = 0"
checkbox input "true"
select select "CIRCLE"
type input "7"
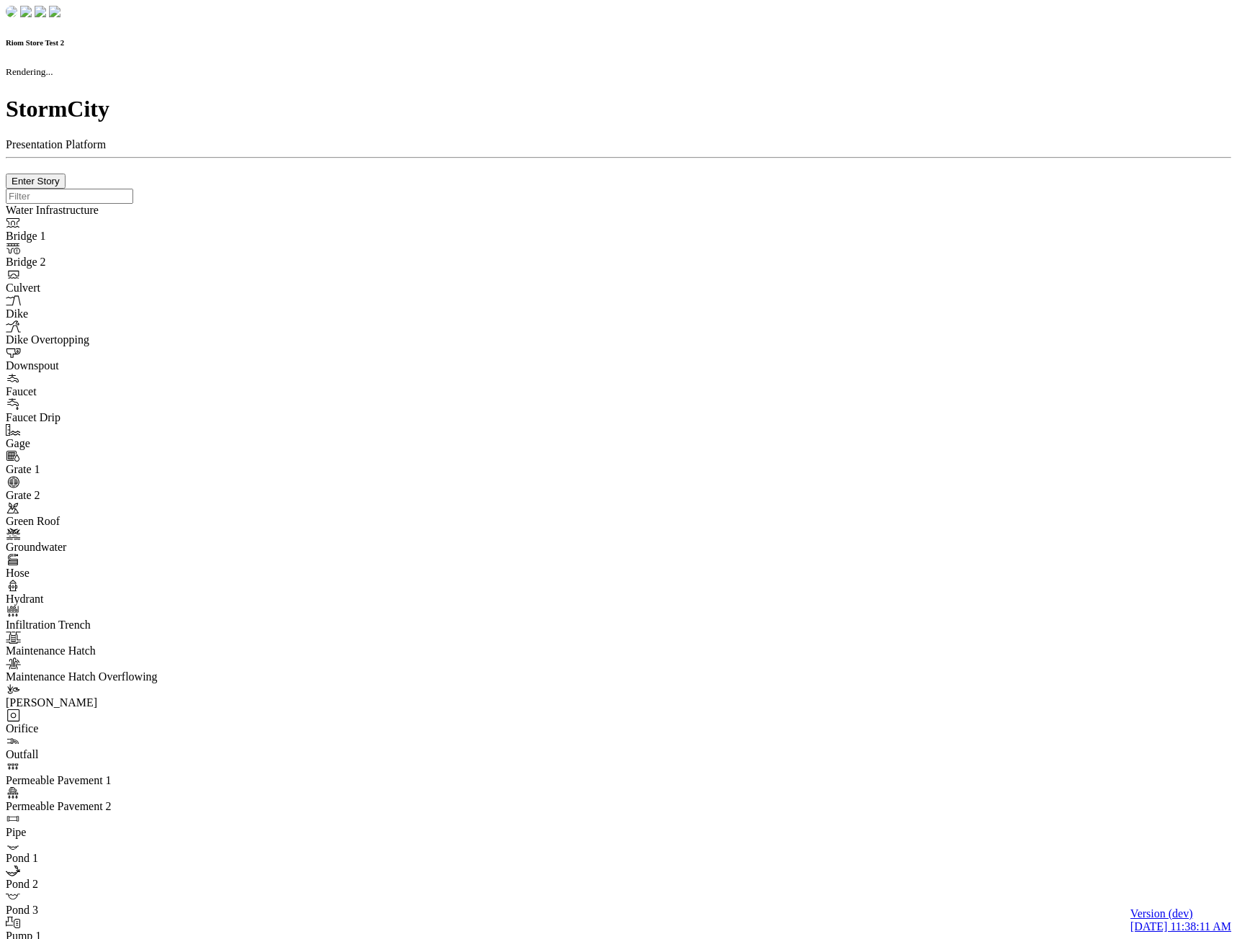
checkbox input "true"
type input "0"
type textarea "<i class="far fa-building"></i>"
select select "None"
type input "7"
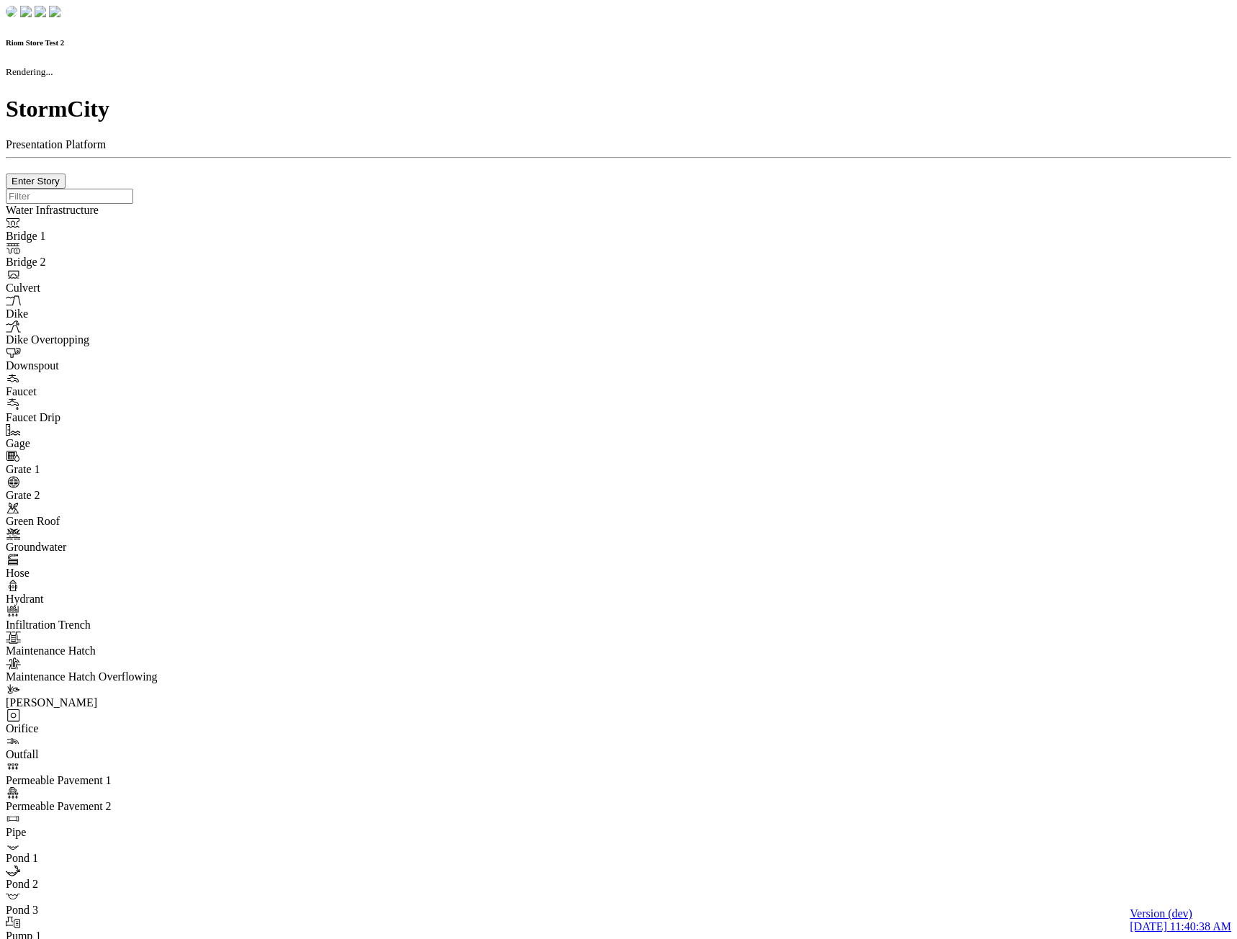
checkbox input "true"
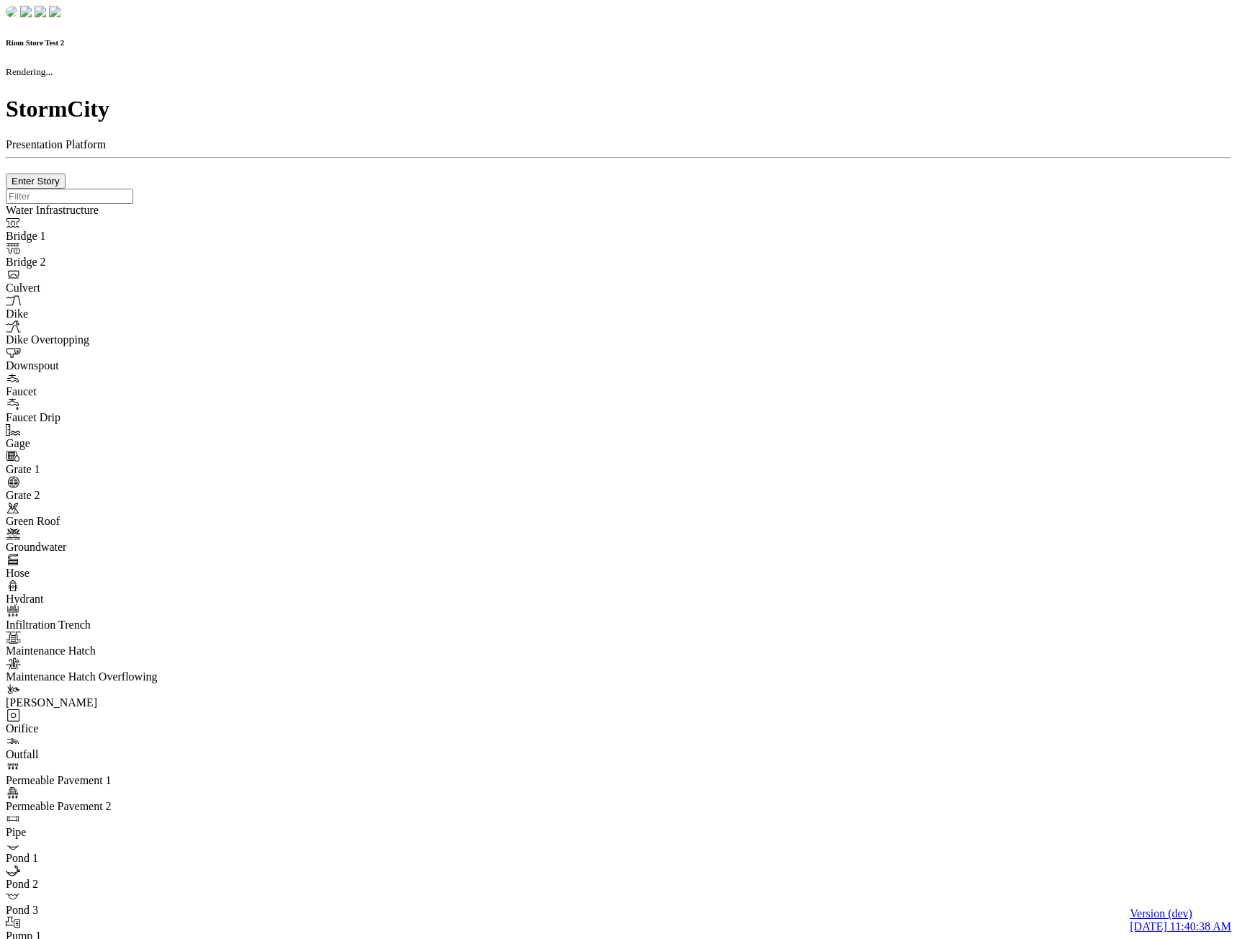
type input "0m"
type textarea "Depth = 0"
checkbox input "true"
select select "CIRCLE"
type input "7"
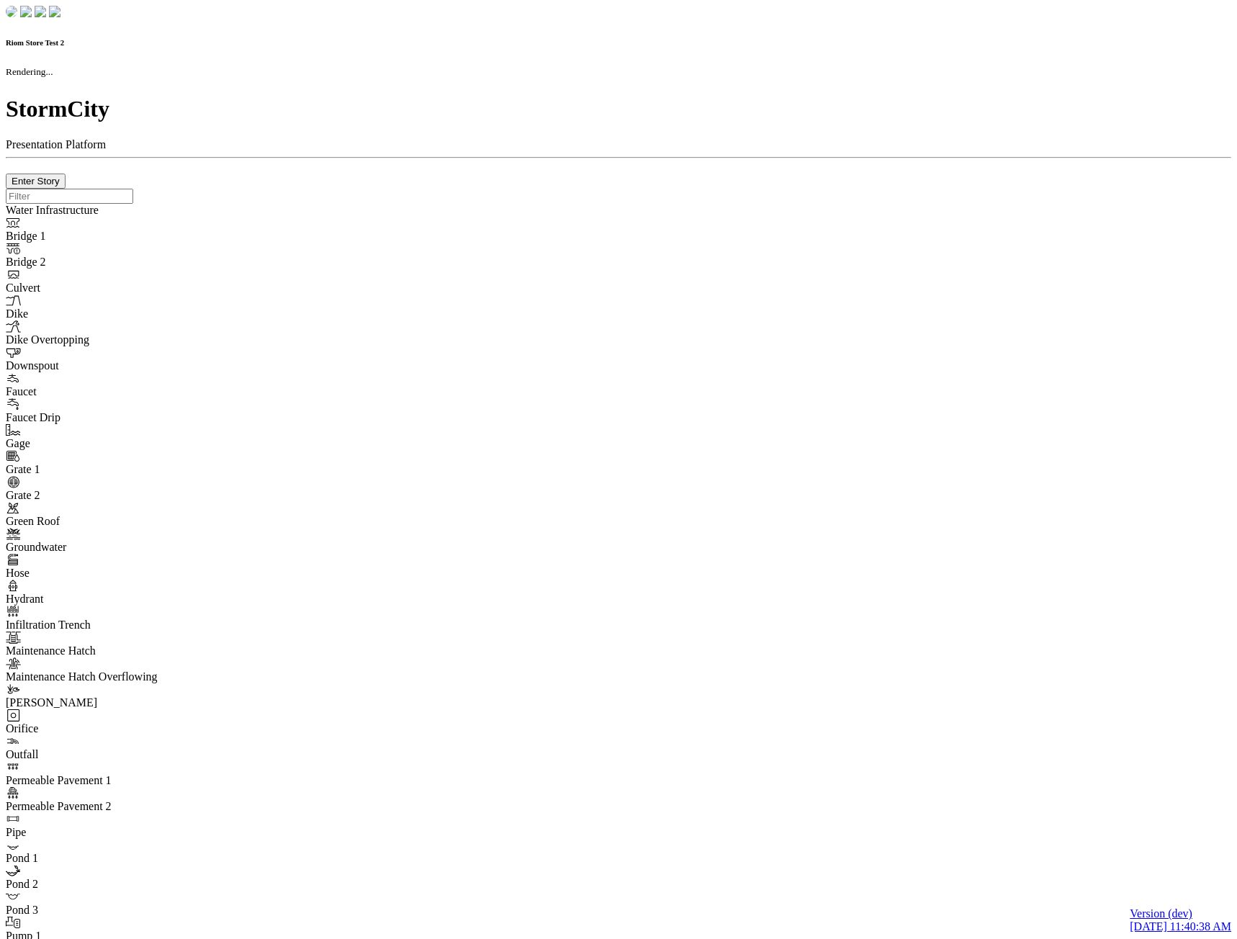
checkbox input "true"
type input "0"
type textarea "<i class="far fa-building"></i>"
type input "7"
select select "None"
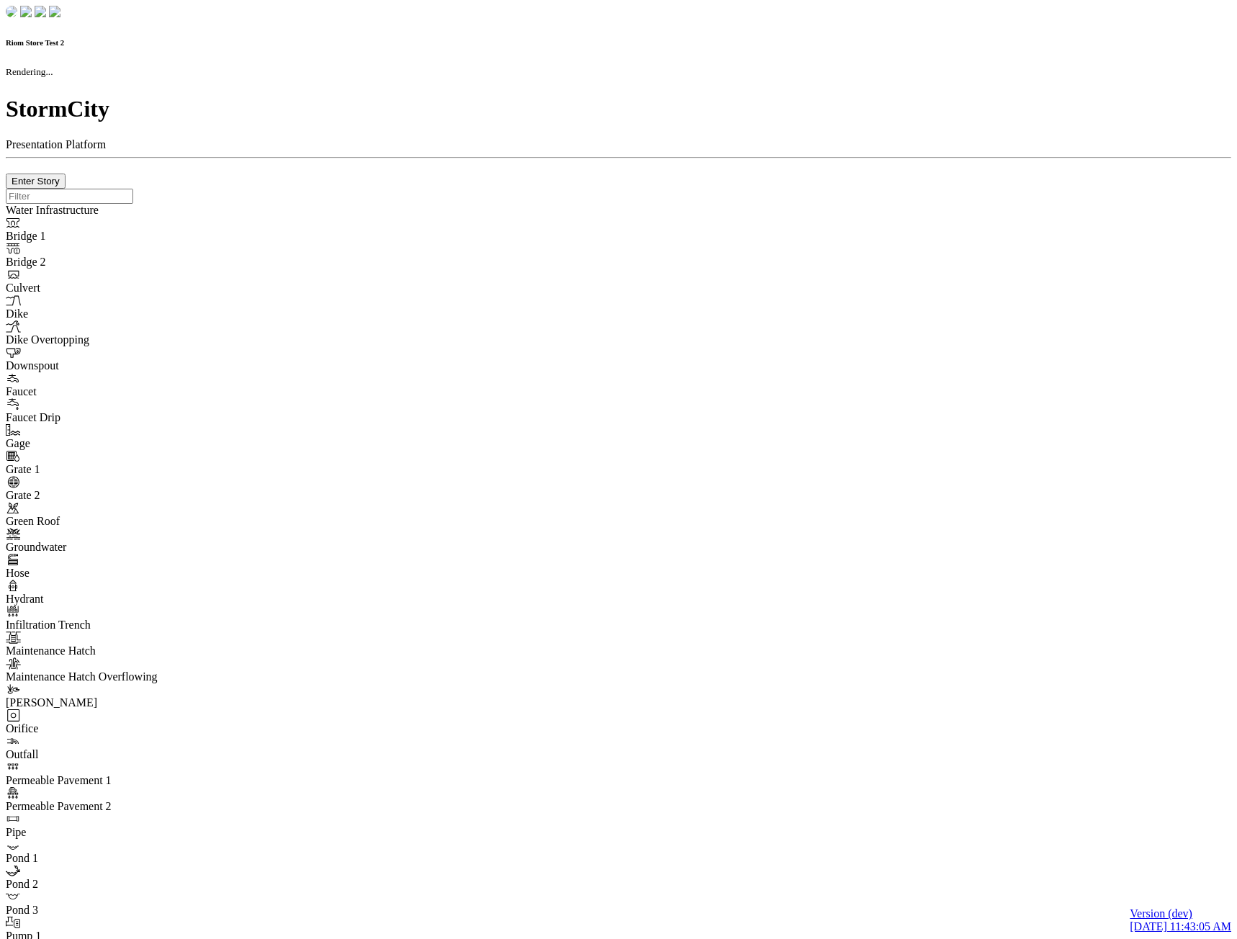
checkbox input "true"
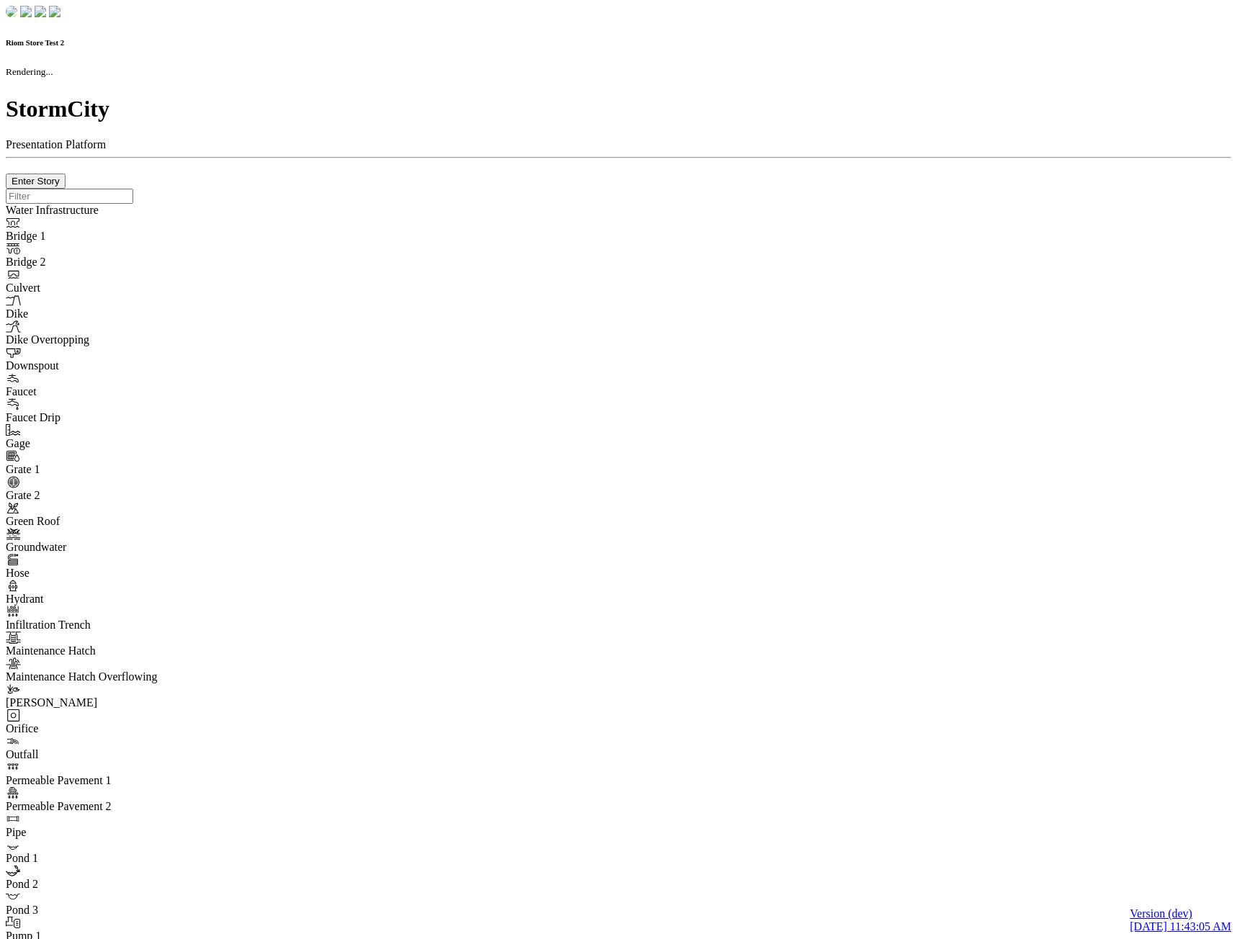
type input "0m"
type textarea "Depth = 0"
checkbox input "true"
select select "CIRCLE"
type input "7"
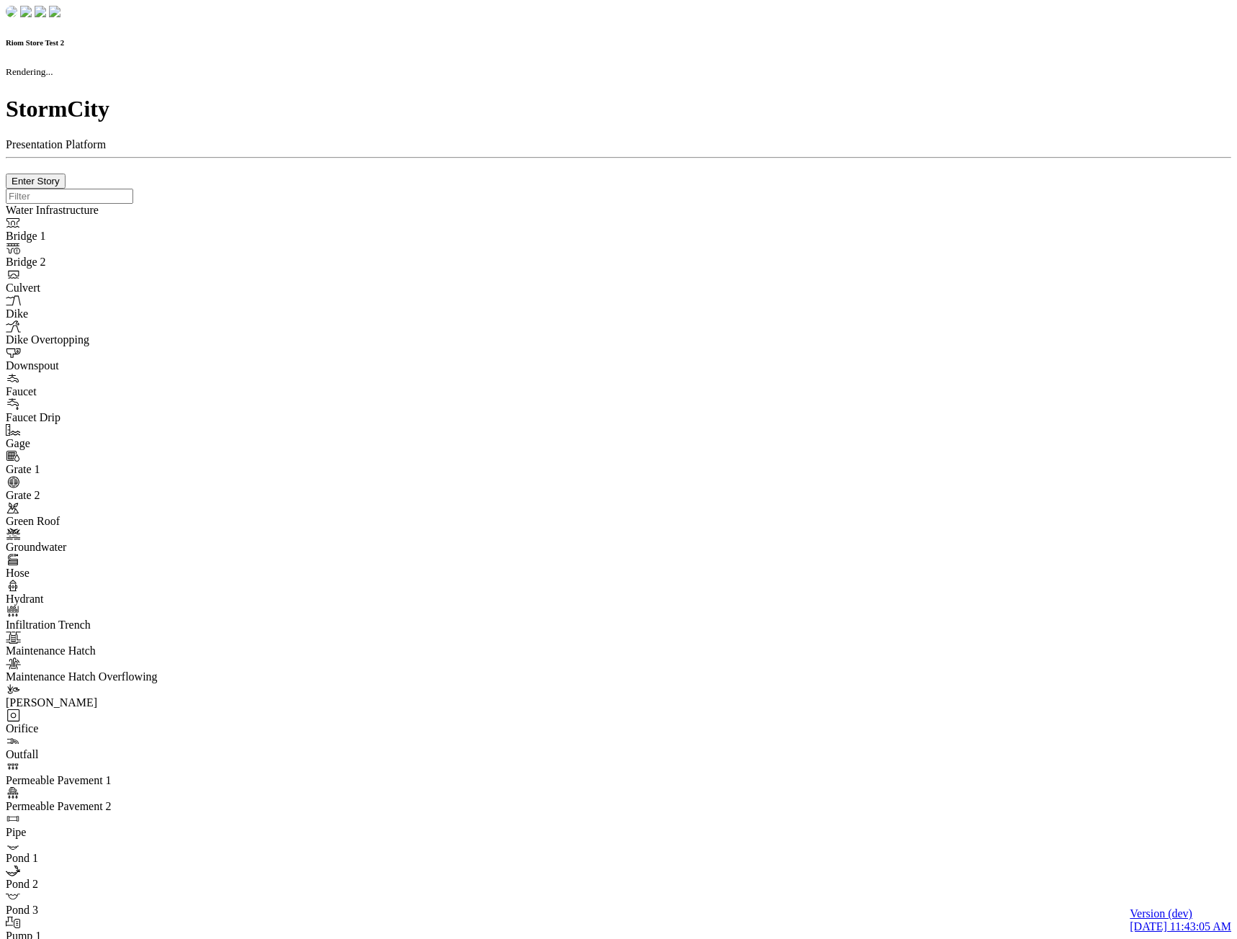
checkbox input "true"
type input "0"
type textarea "<i class="far fa-building"></i>"
select select "None"
type input "7"
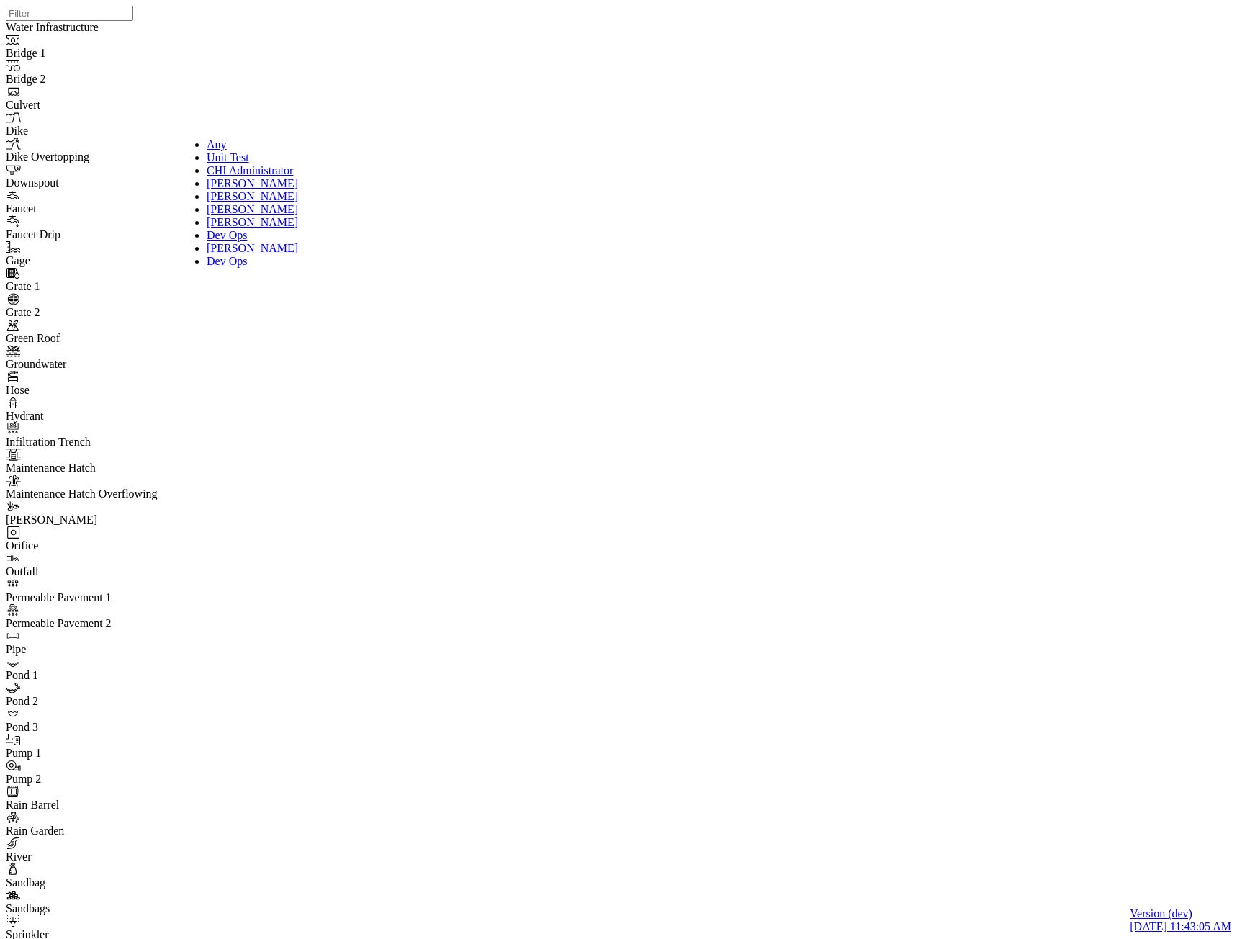
click at [248, 176] on span "CHI Administrator" at bounding box center [250, 170] width 86 height 12
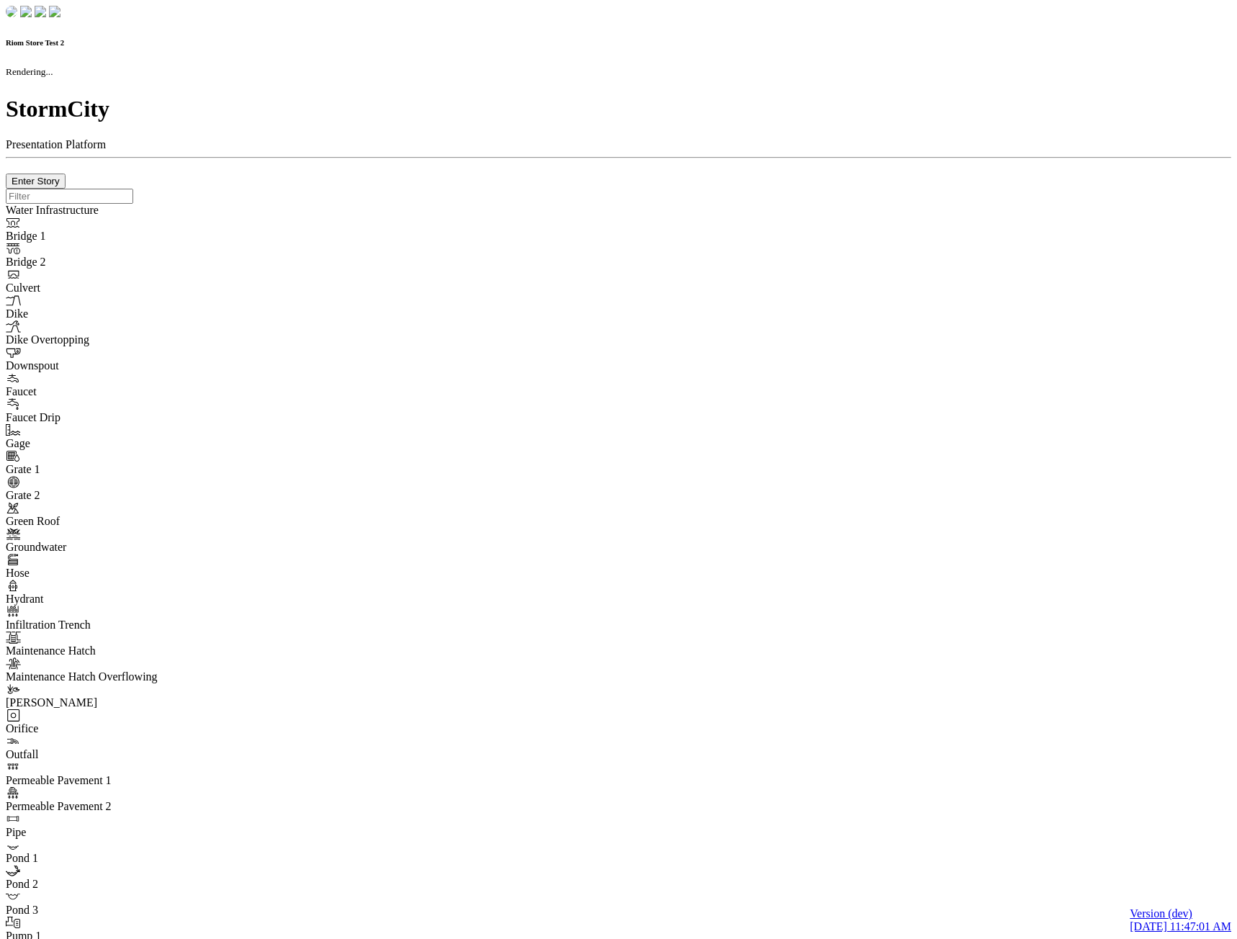
checkbox input "true"
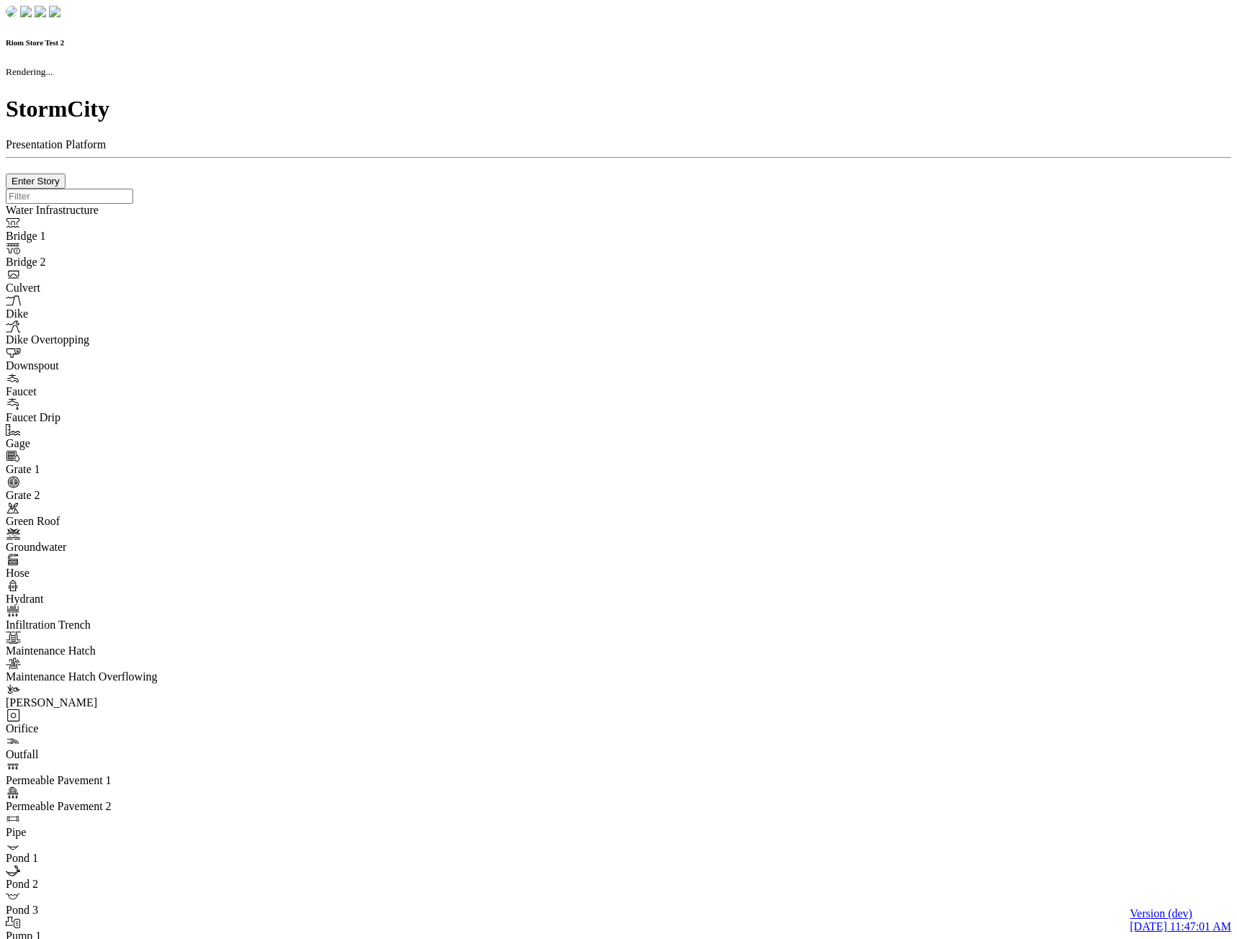
type input "0m"
type textarea "Depth = 0"
checkbox input "true"
select select "CIRCLE"
type input "7"
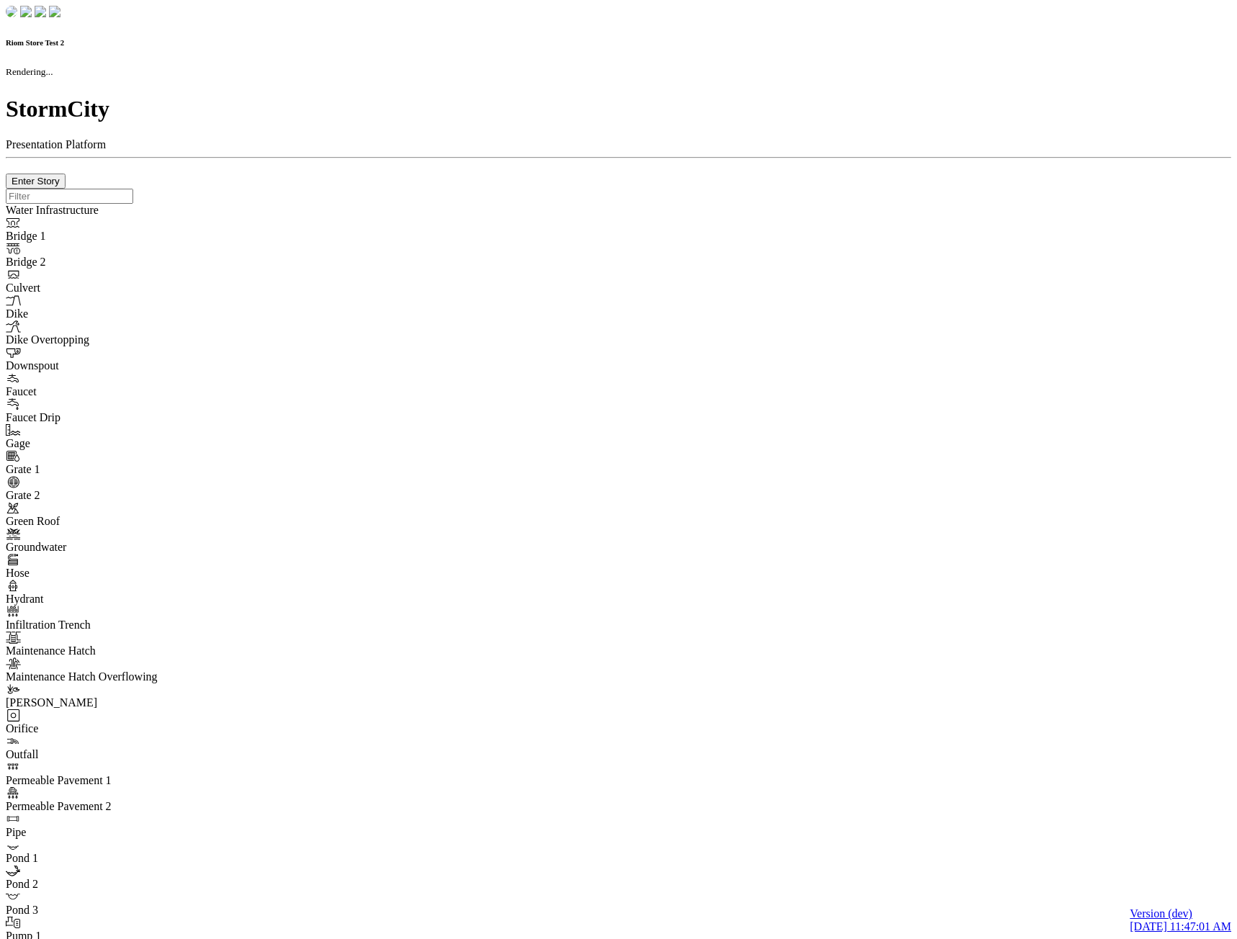
checkbox input "true"
type input "0"
type textarea "<i class="far fa-building"></i>"
select select "None"
type input "7"
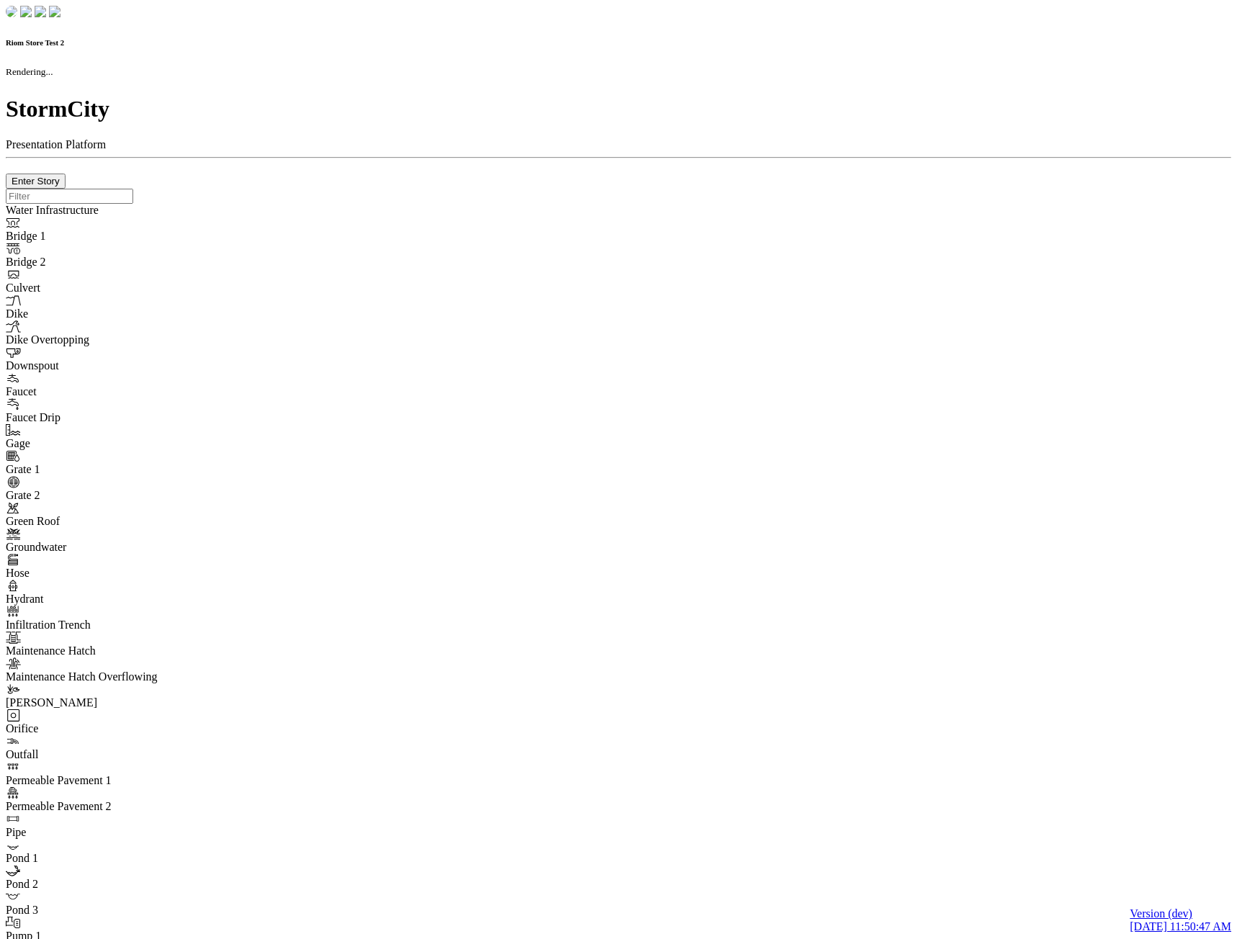
checkbox input "true"
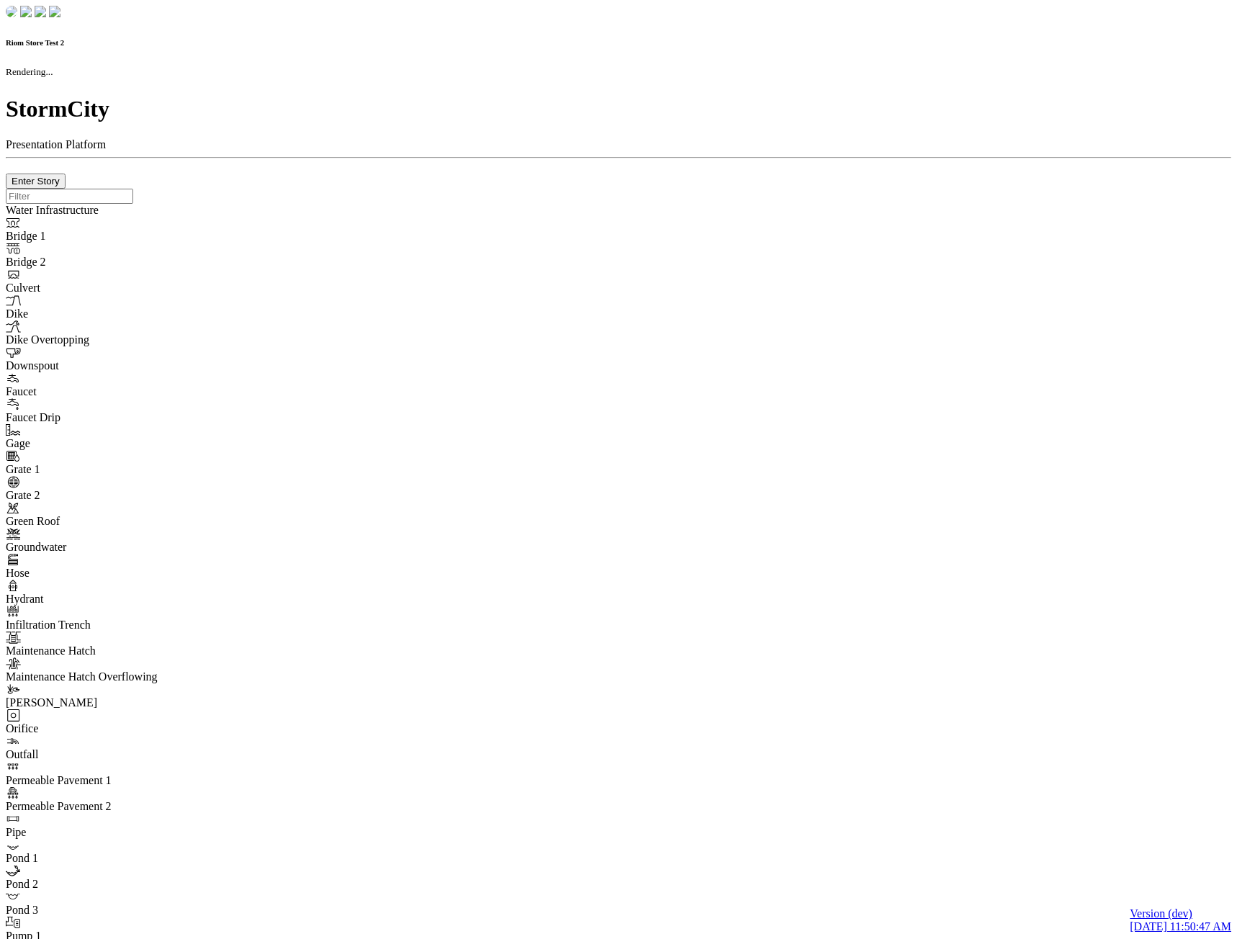
type input "0m"
type textarea "Depth = 0"
checkbox input "true"
select select "CIRCLE"
type input "7"
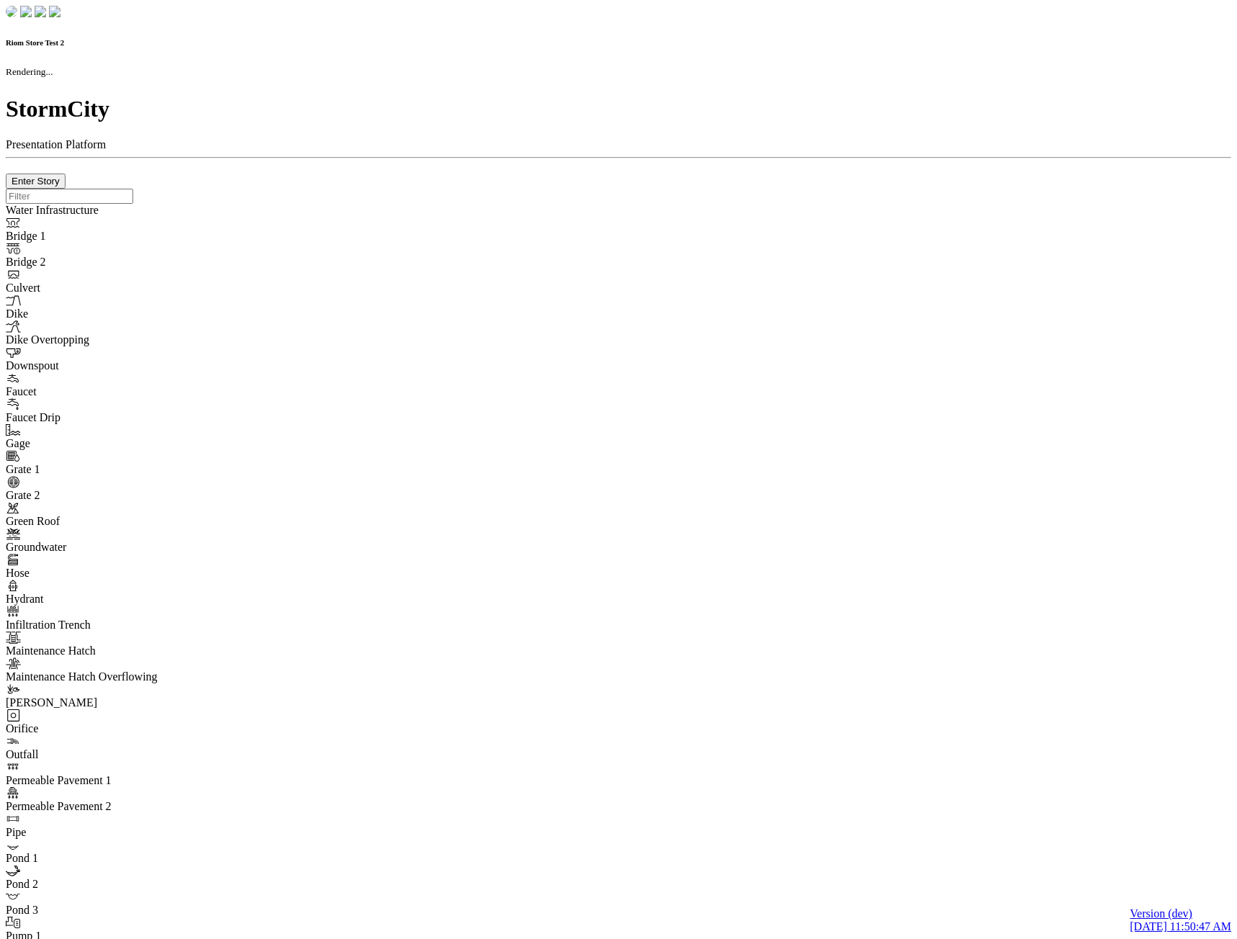
checkbox input "true"
type input "0"
type textarea "<i class="far fa-building"></i>"
select select "None"
type input "7"
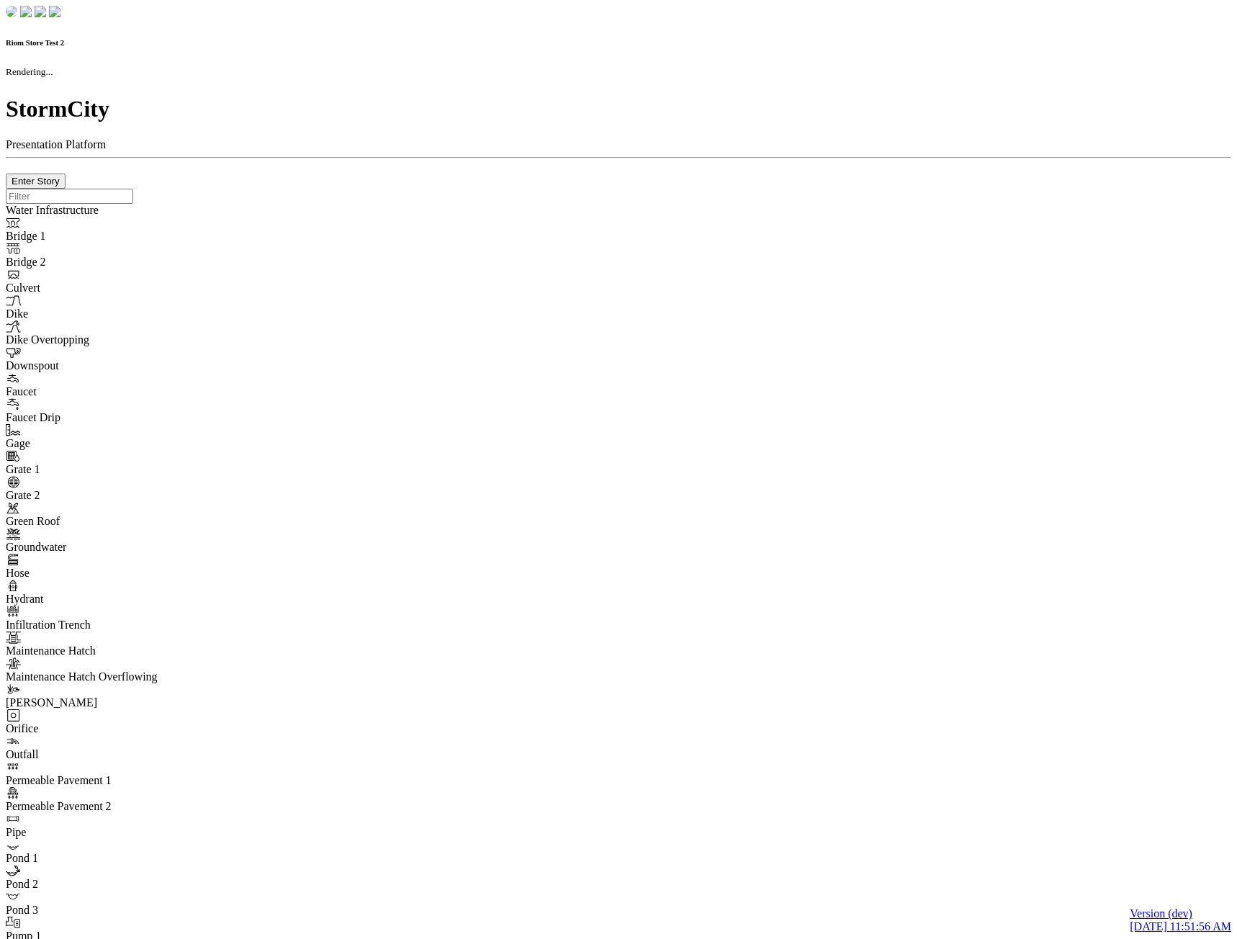
checkbox input "true"
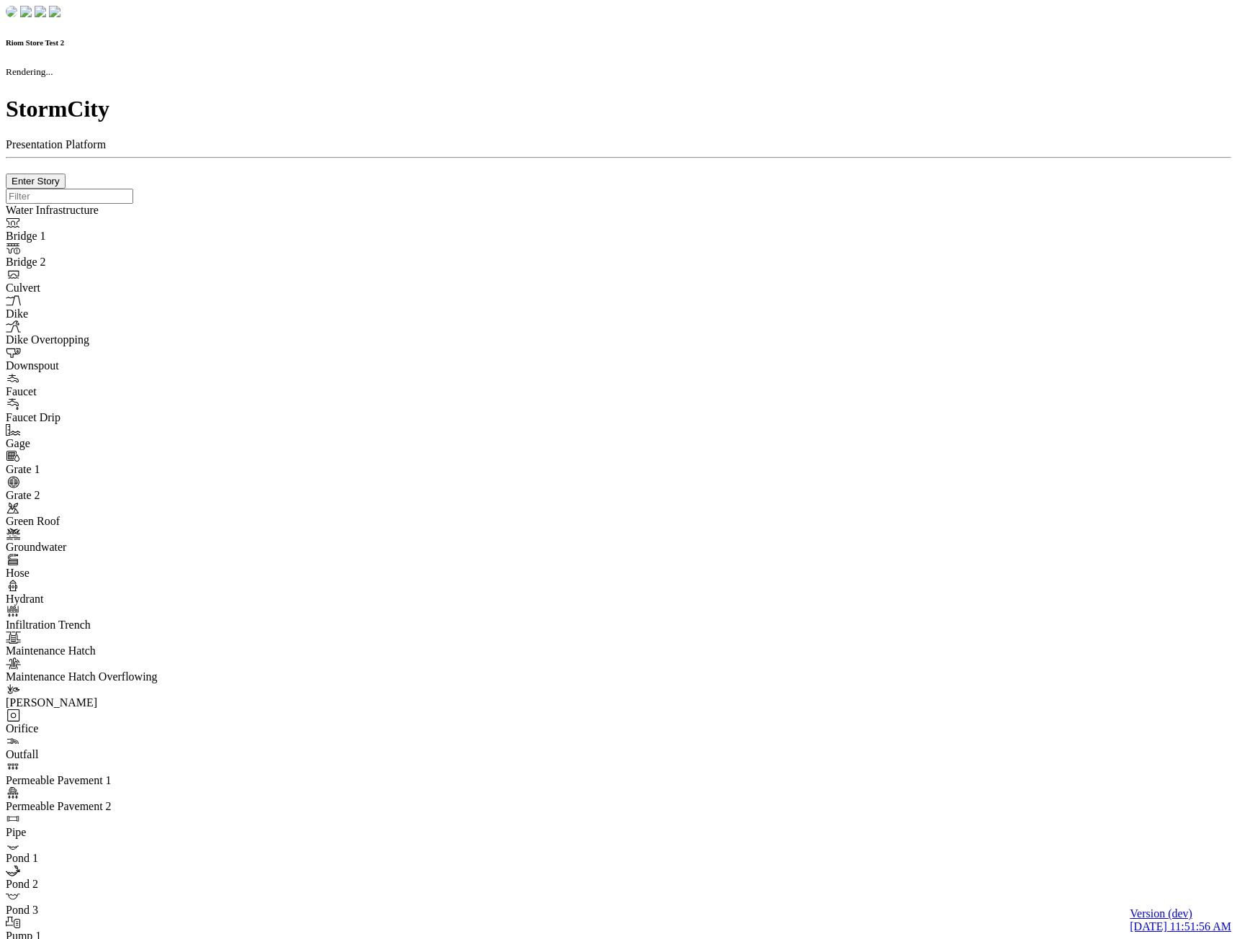
type input "0m"
type textarea "Depth = 0"
checkbox input "true"
select select "CIRCLE"
type input "7"
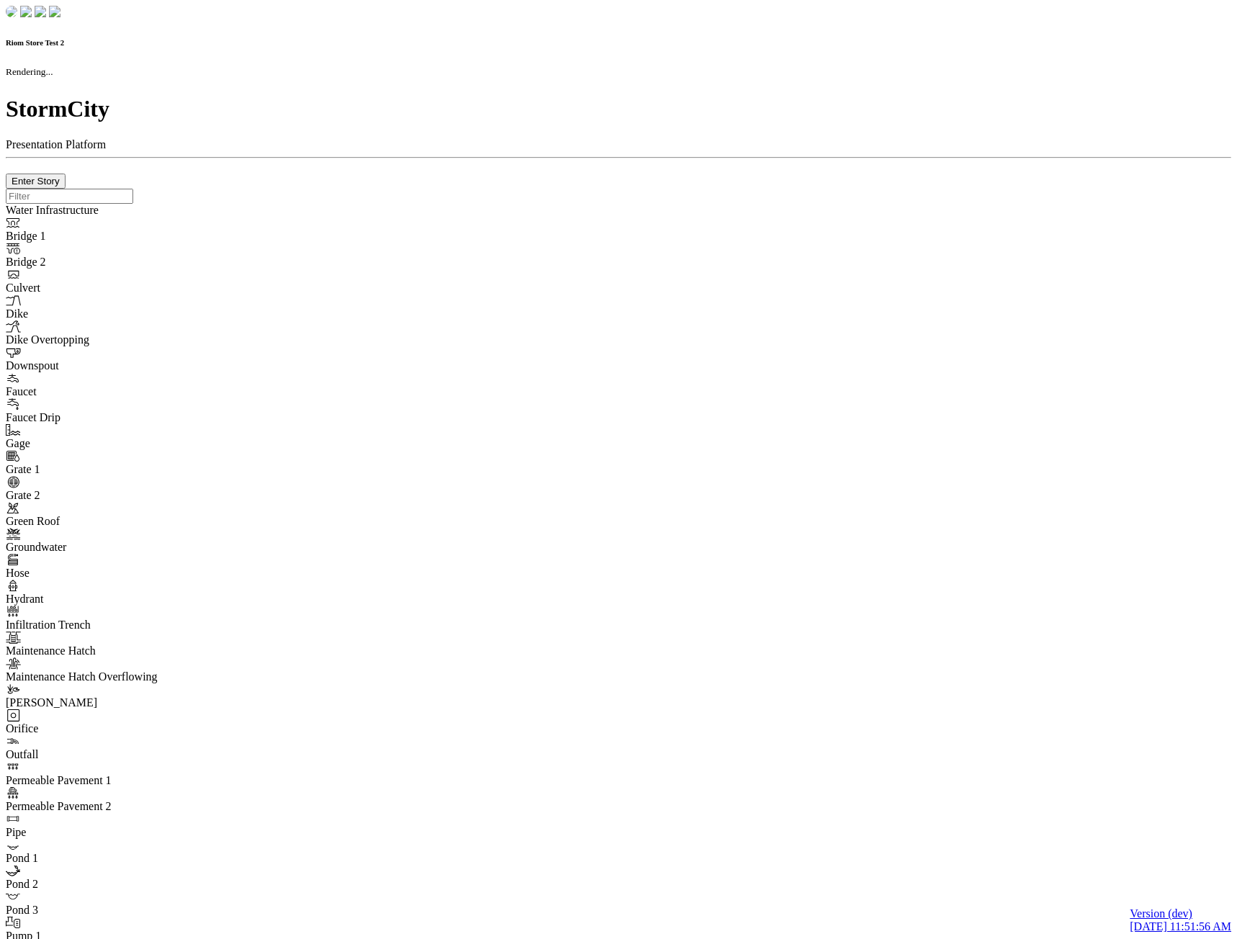
checkbox input "true"
type input "0"
type textarea "<i class="far fa-building"></i>"
select select "None"
type input "7"
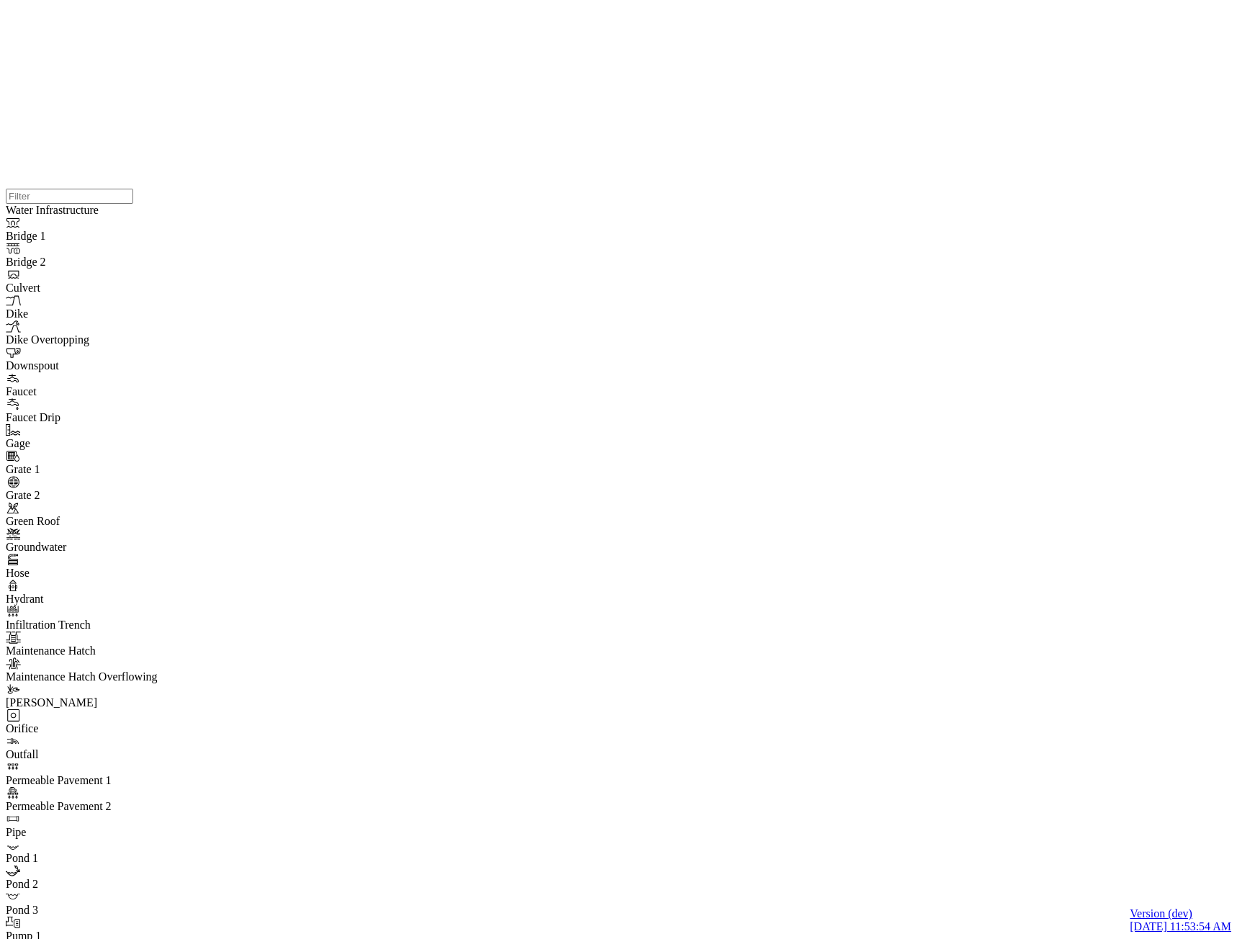
checkbox input "true"
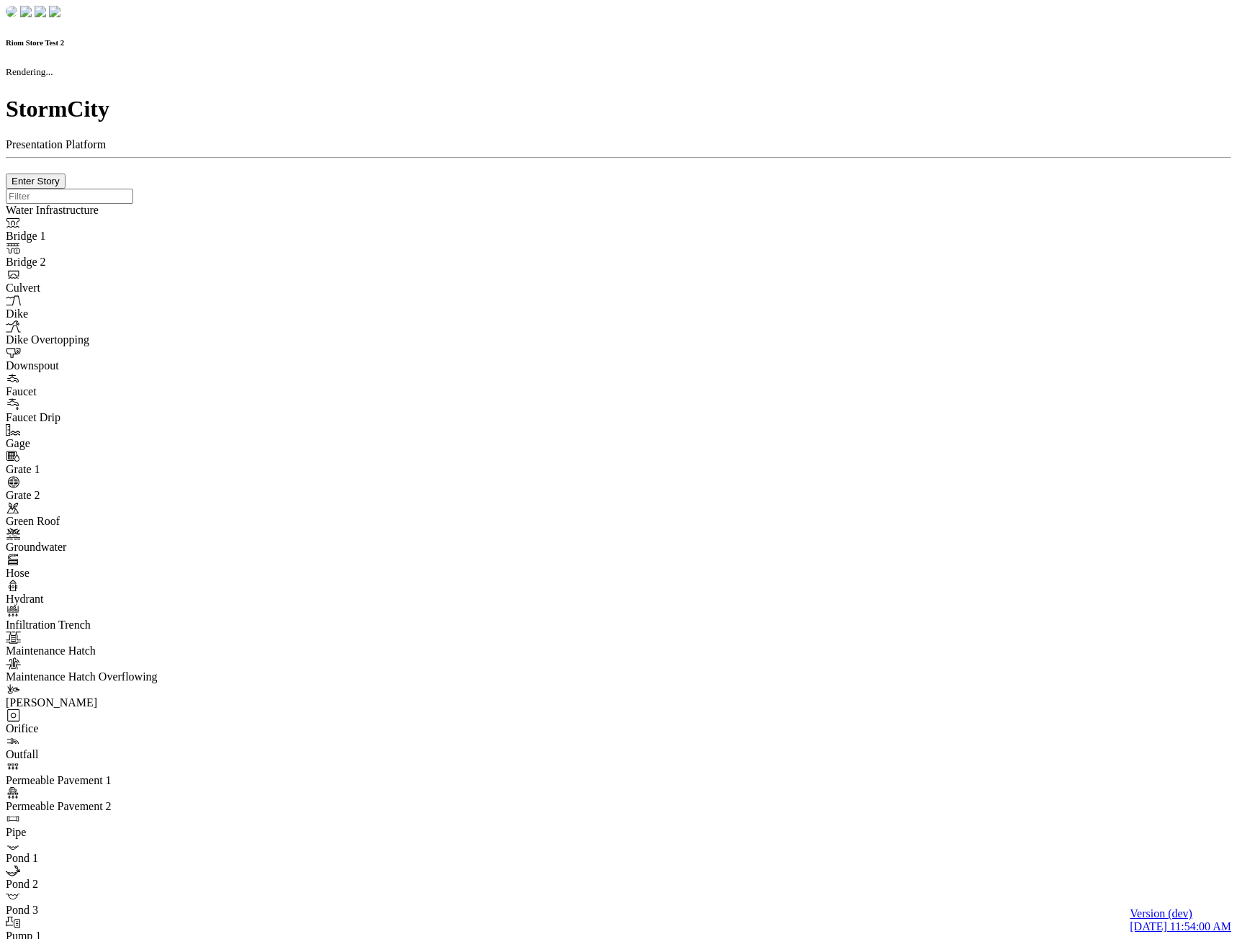
checkbox input "true"
type input "0m"
type textarea "Depth = 0"
checkbox input "true"
select select "CIRCLE"
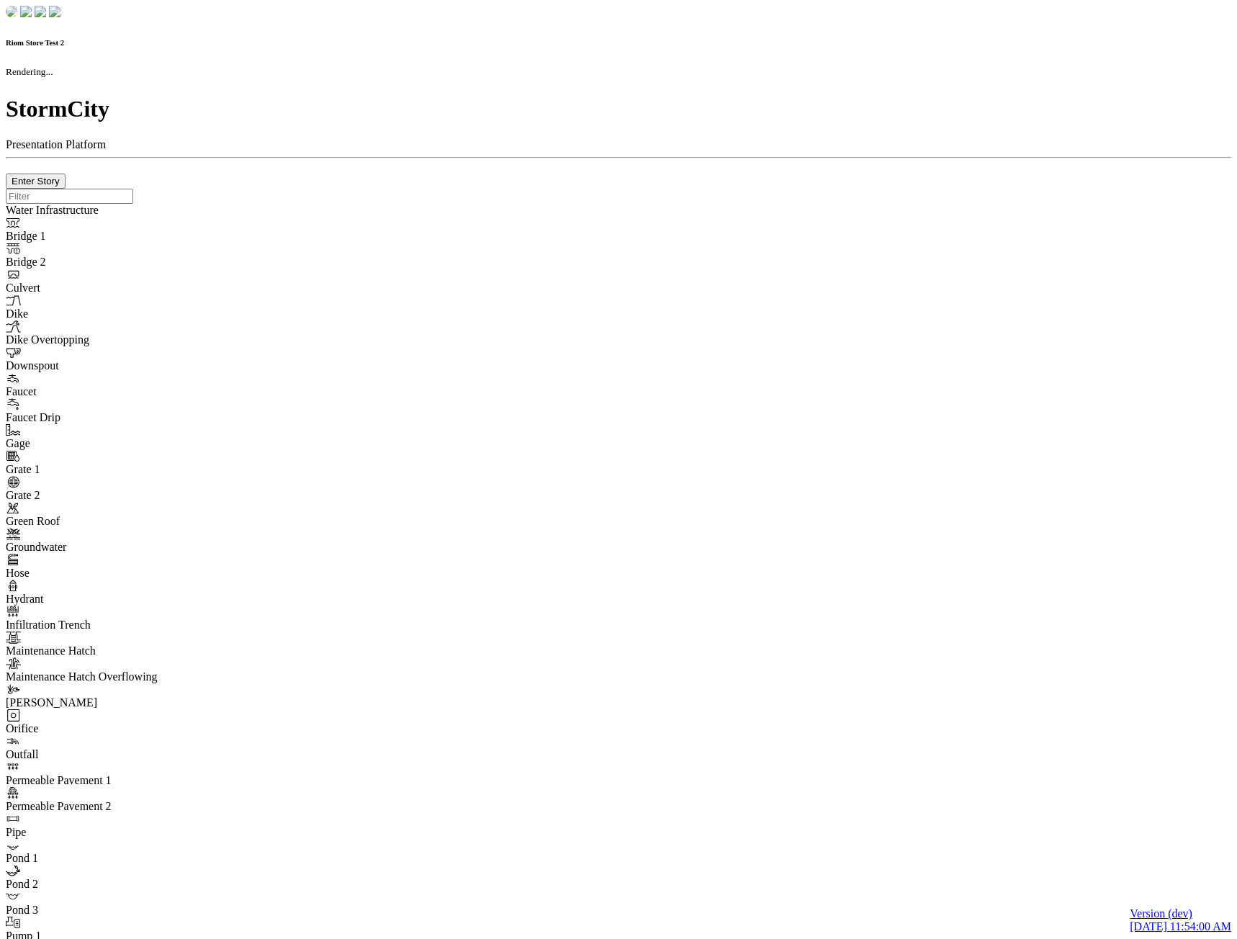
type input "7"
checkbox input "true"
type input "0"
type textarea "<i class="far fa-building"></i>"
select select "None"
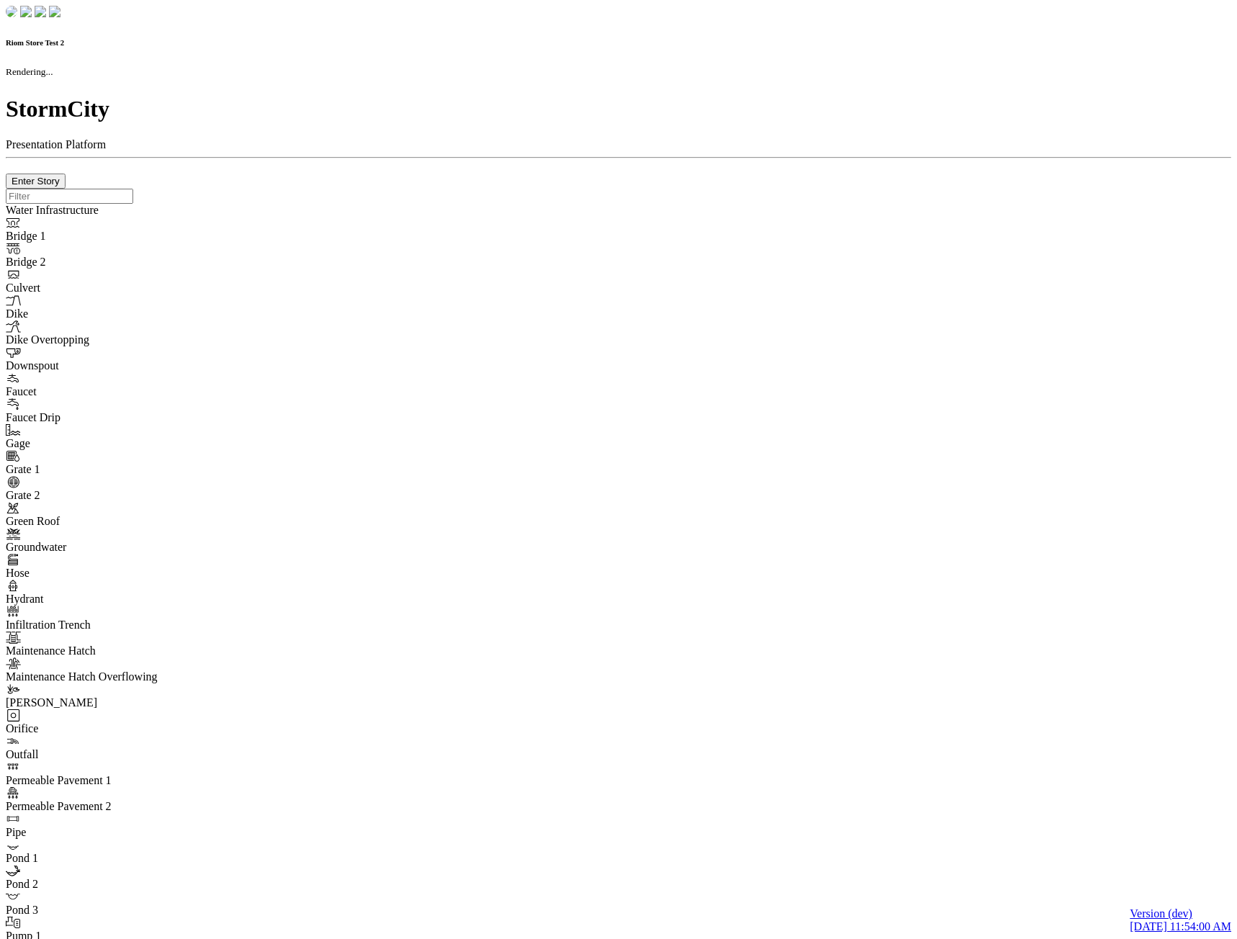
type input "7"
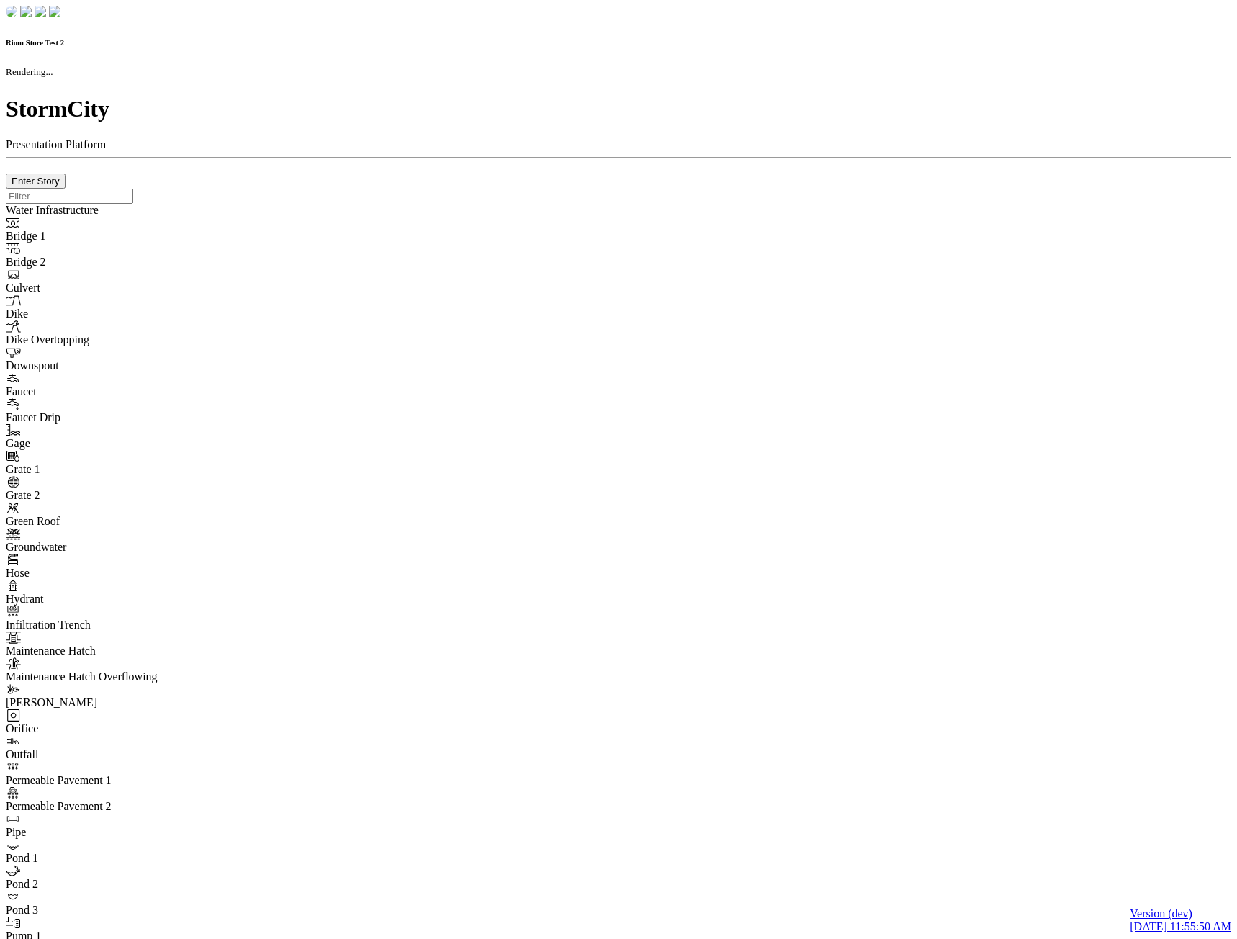
checkbox input "true"
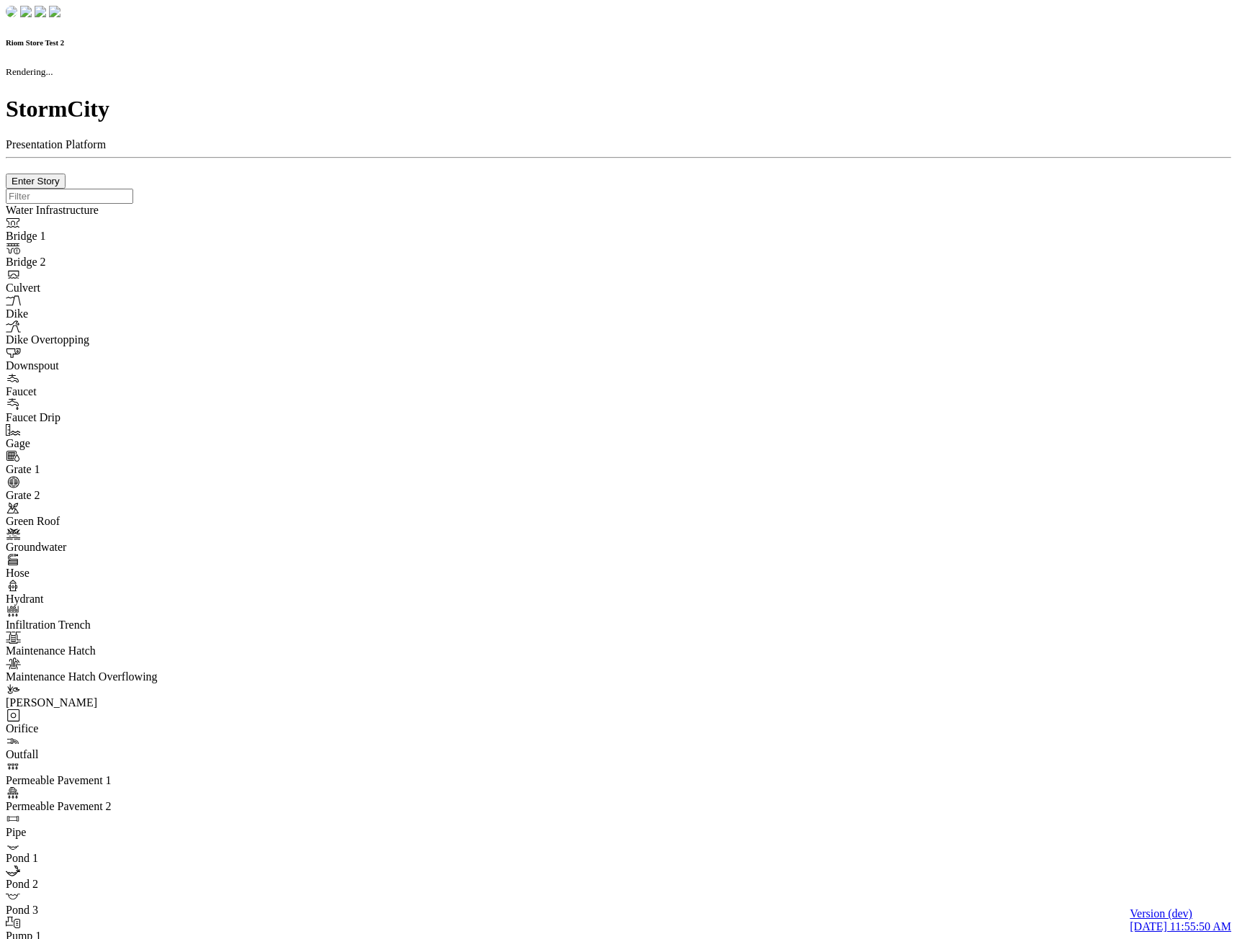
type input "0m"
type textarea "Depth = 0"
checkbox input "true"
select select "CIRCLE"
type input "7"
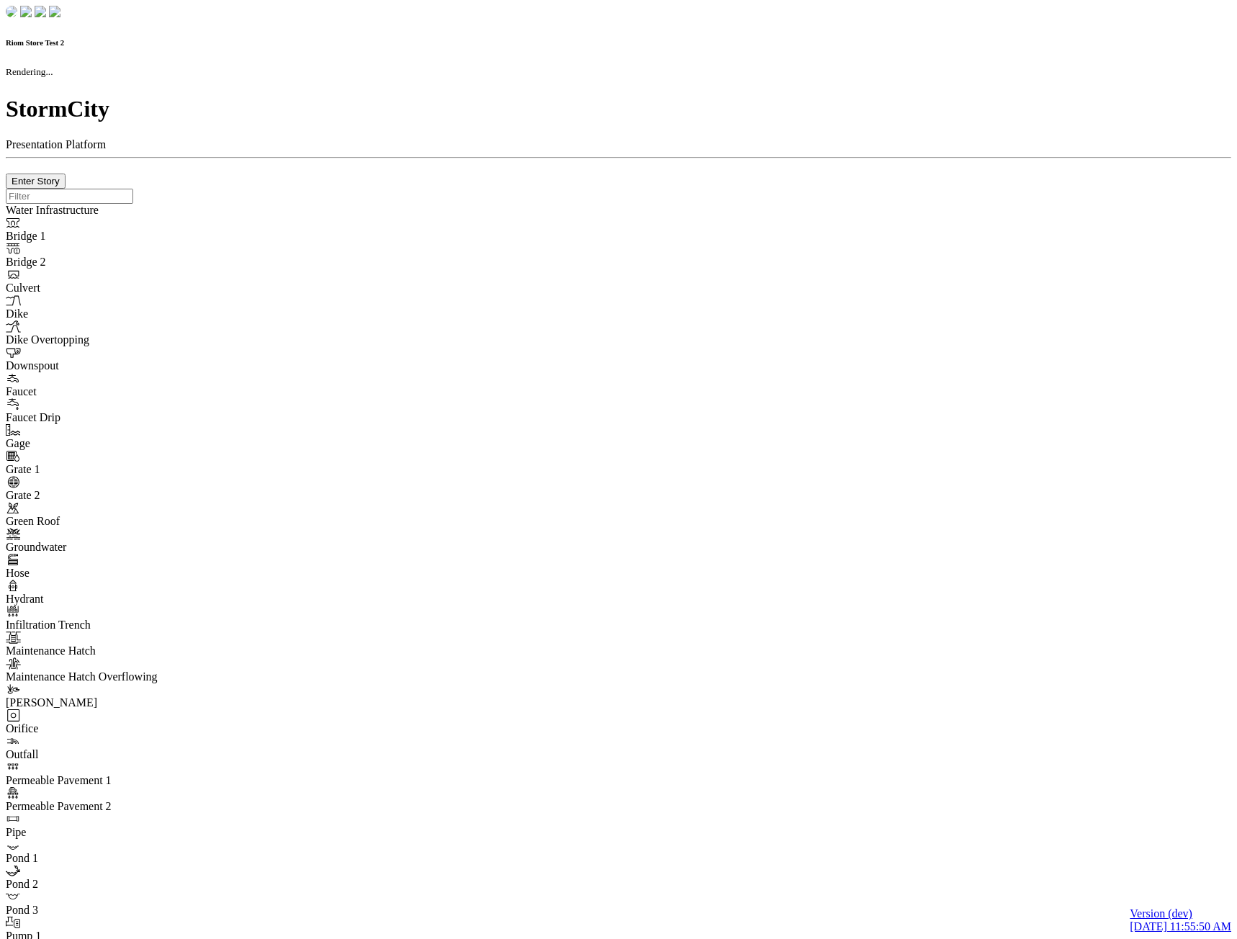
checkbox input "true"
type input "0"
type textarea "<i class="far fa-building"></i>"
select select "None"
type input "7"
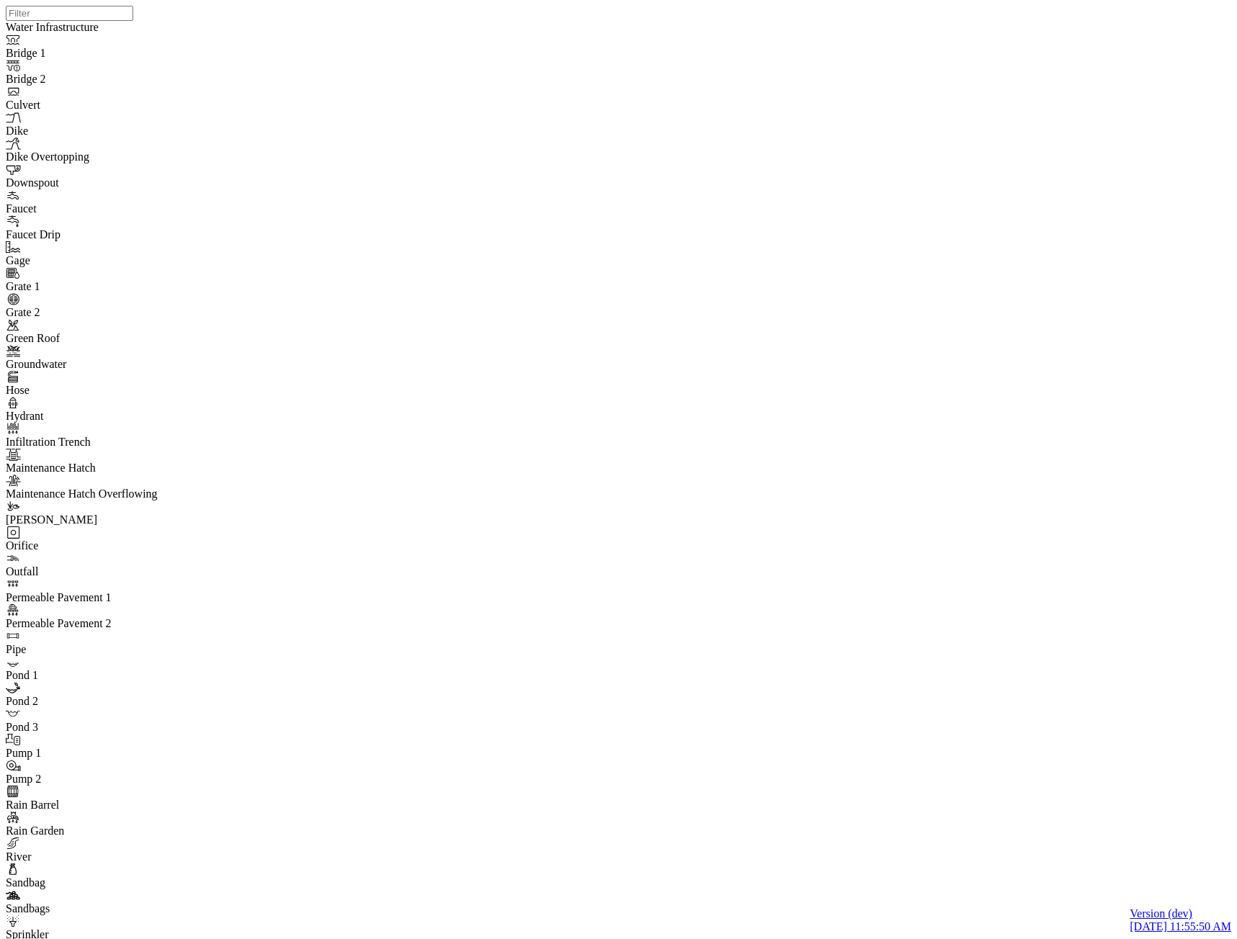
click at [278, 238] on div at bounding box center [624, 451] width 1237 height 903
click at [147, 176] on span "ActionRequired" at bounding box center [153, 170] width 73 height 12
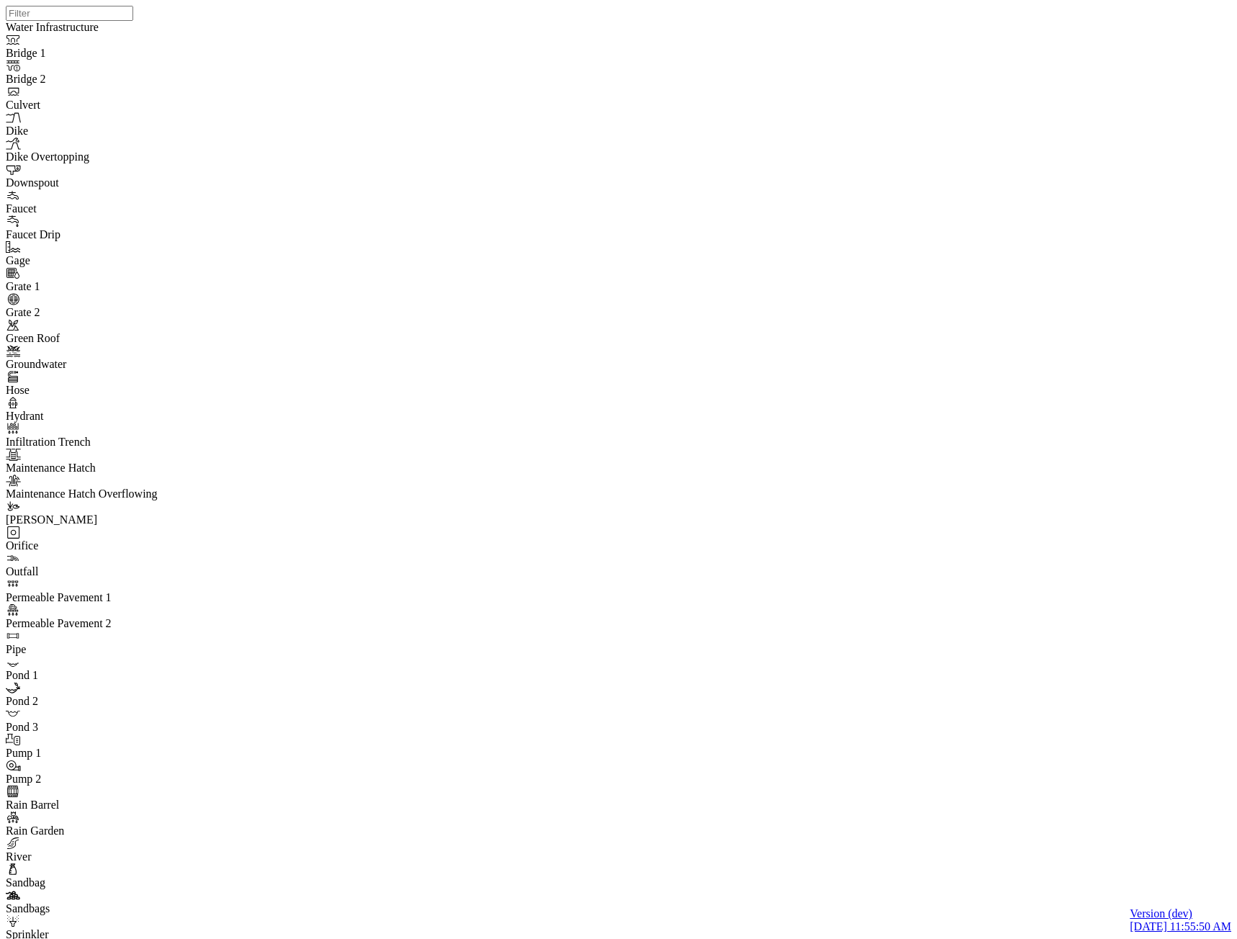
click at [233, 176] on span "CHI Administrator" at bounding box center [250, 170] width 86 height 12
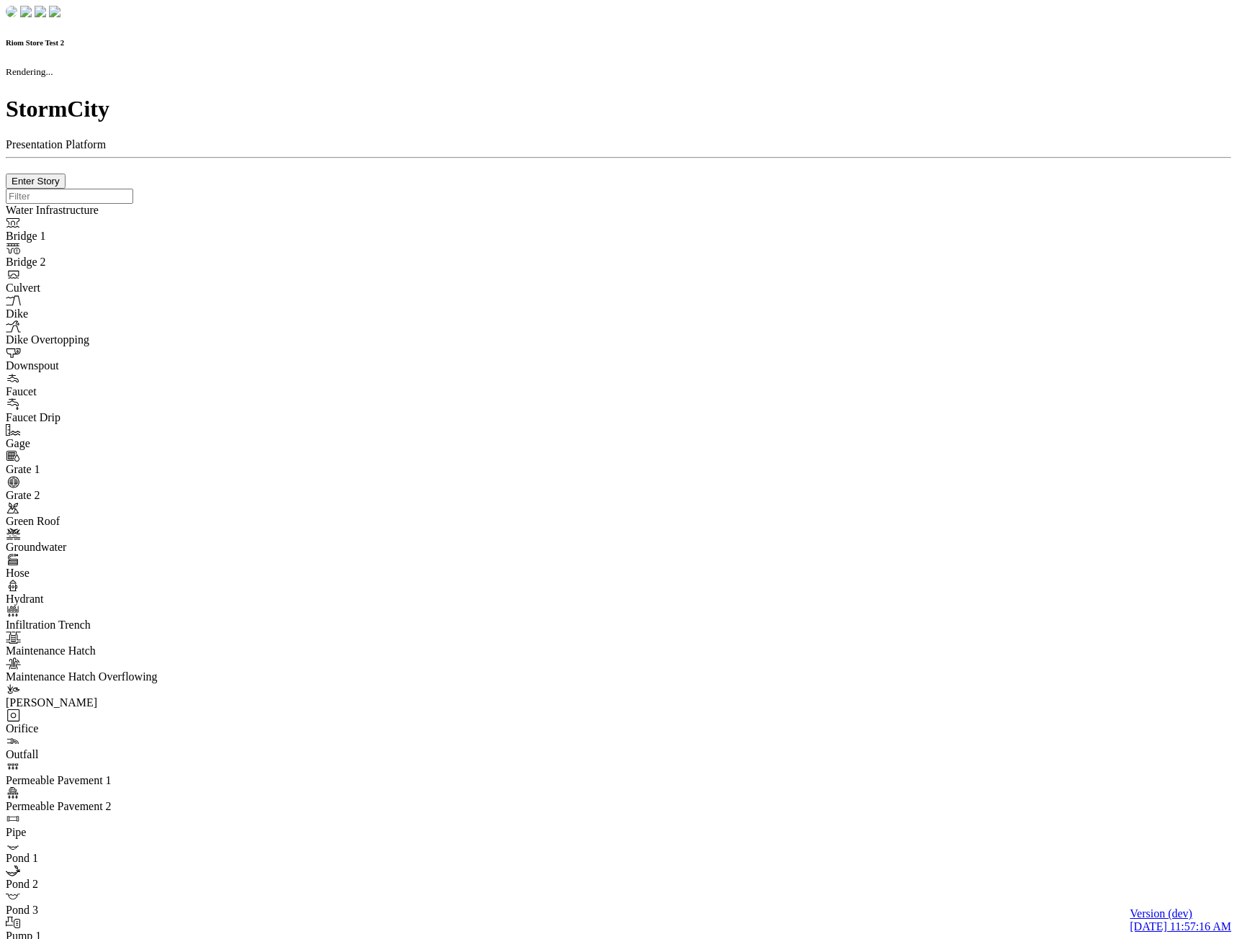
checkbox input "true"
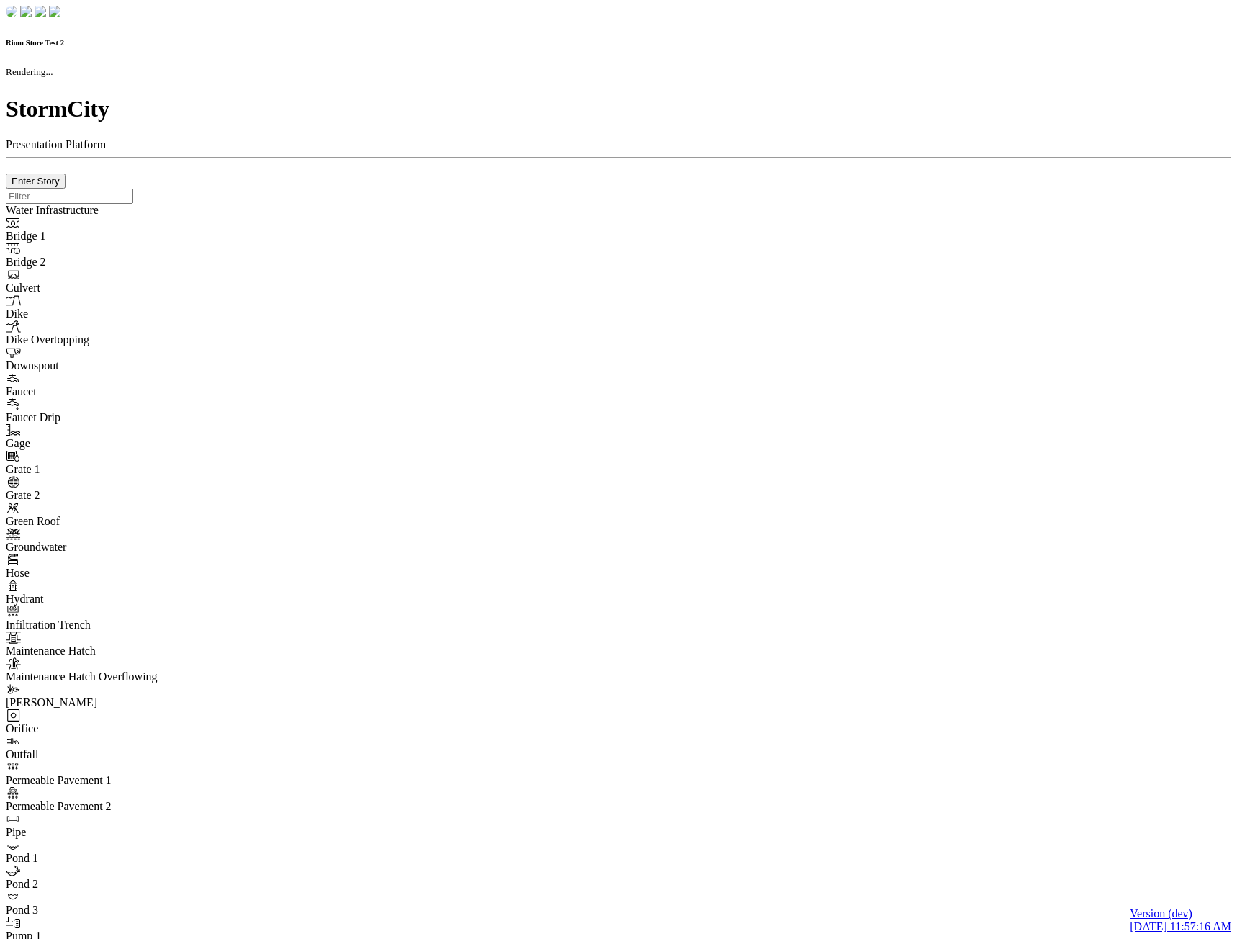
type input "0m"
type textarea "Depth = 0"
checkbox input "true"
select select "CIRCLE"
type input "7"
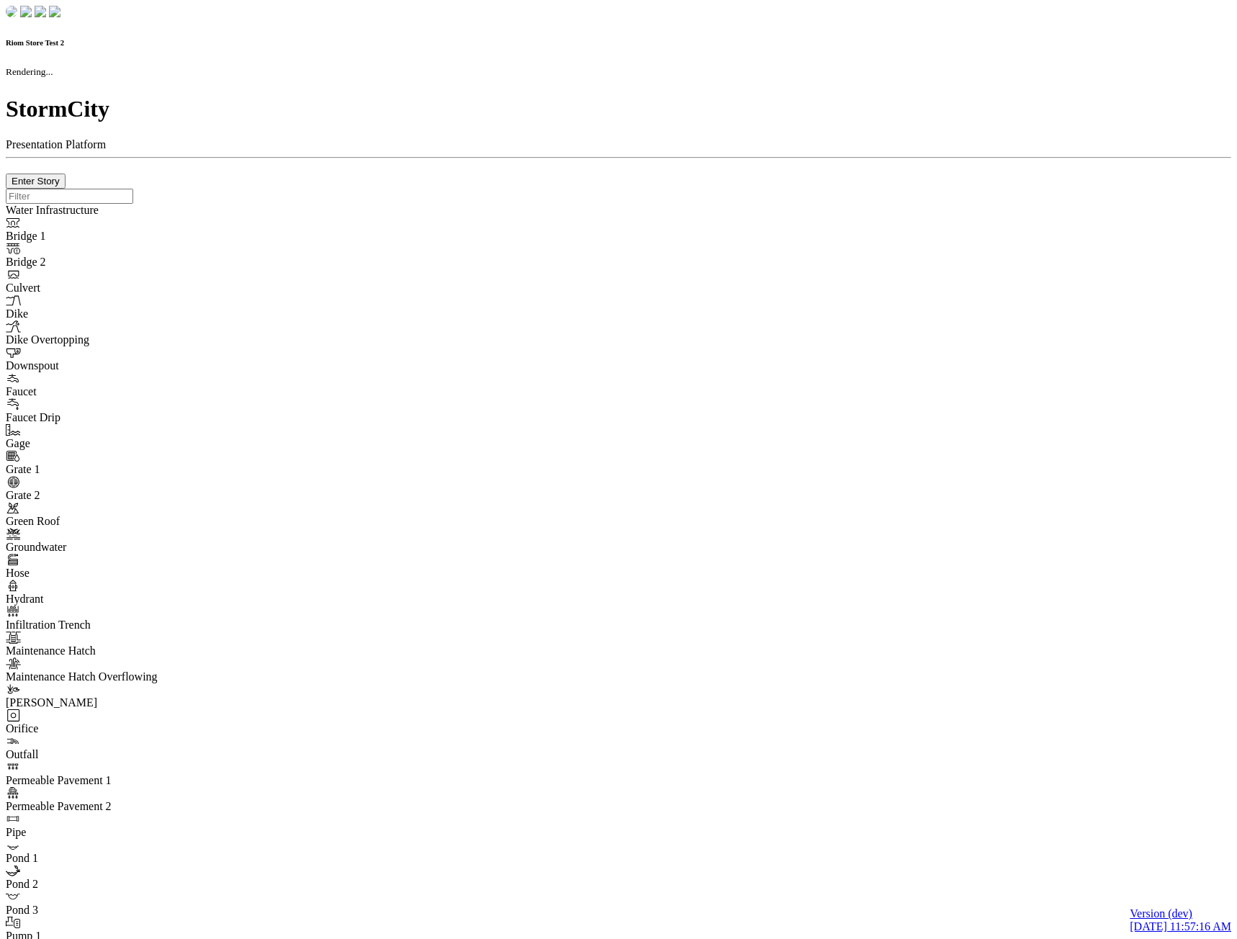
checkbox input "true"
type input "0"
type textarea "<i class="far fa-building"></i>"
select select "None"
type input "7"
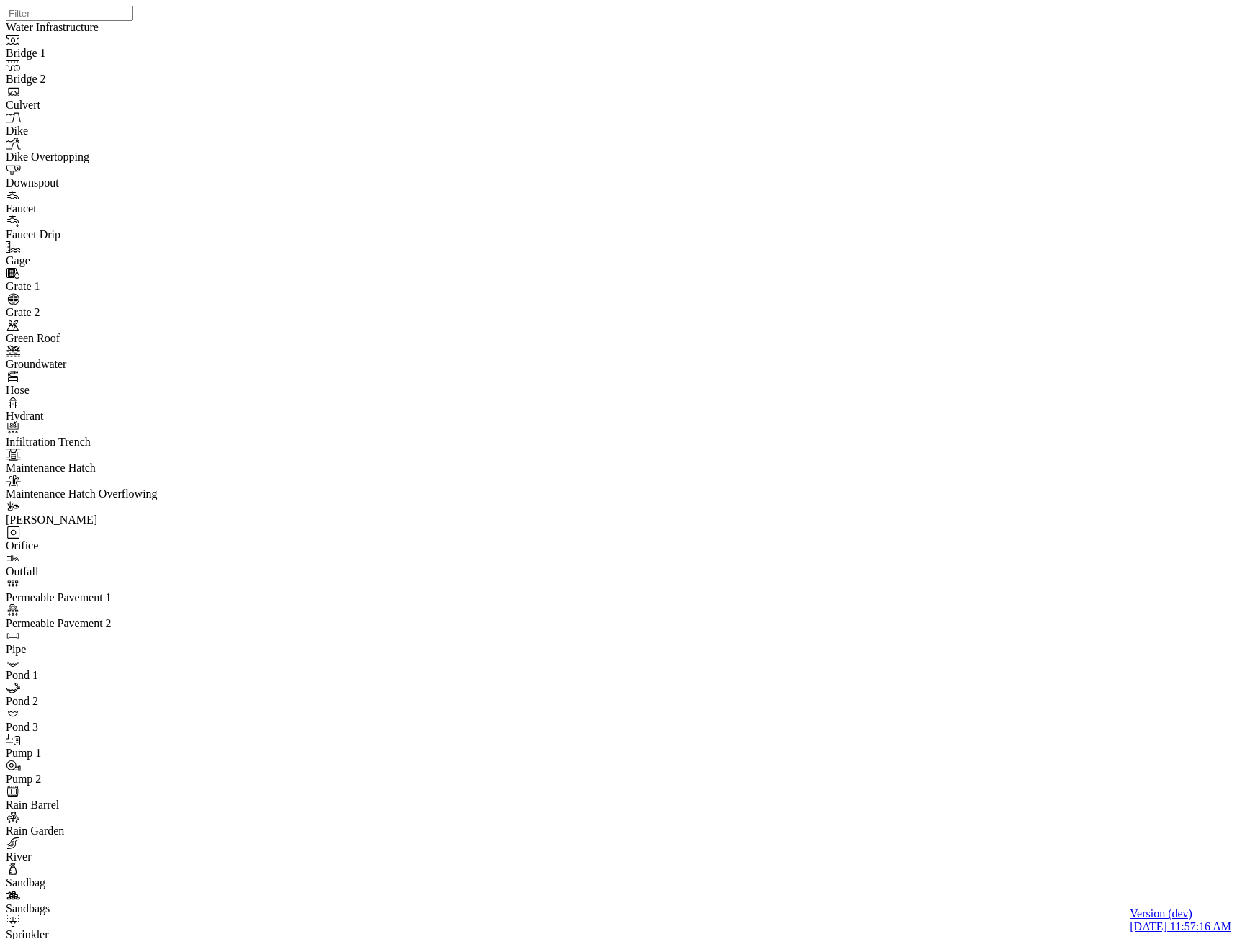
click at [240, 176] on span "CHI Administrator" at bounding box center [237, 170] width 86 height 12
click at [121, 176] on span "ActionRequired" at bounding box center [134, 170] width 73 height 12
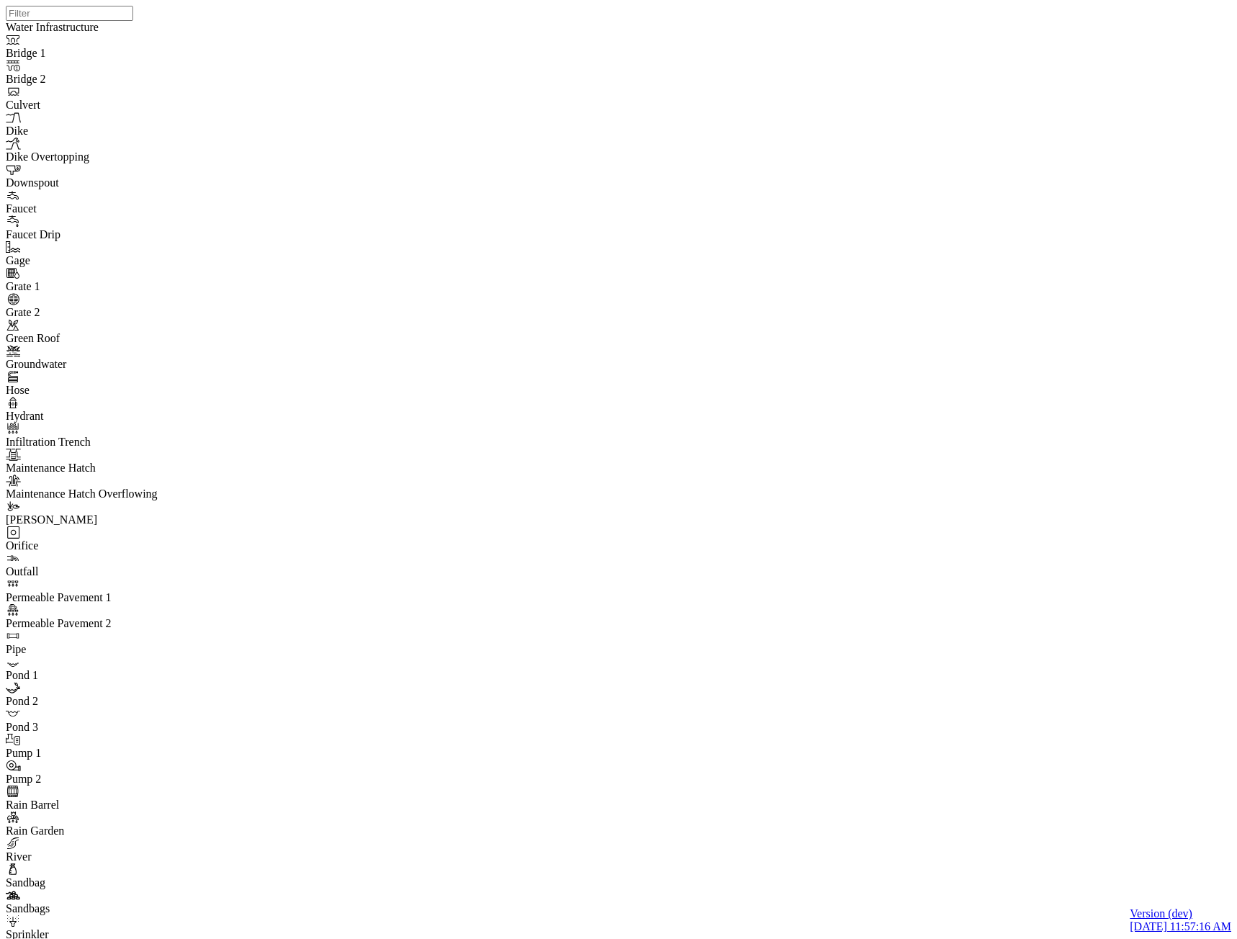
click at [48, 176] on span "Normal" at bounding box center [57, 170] width 35 height 12
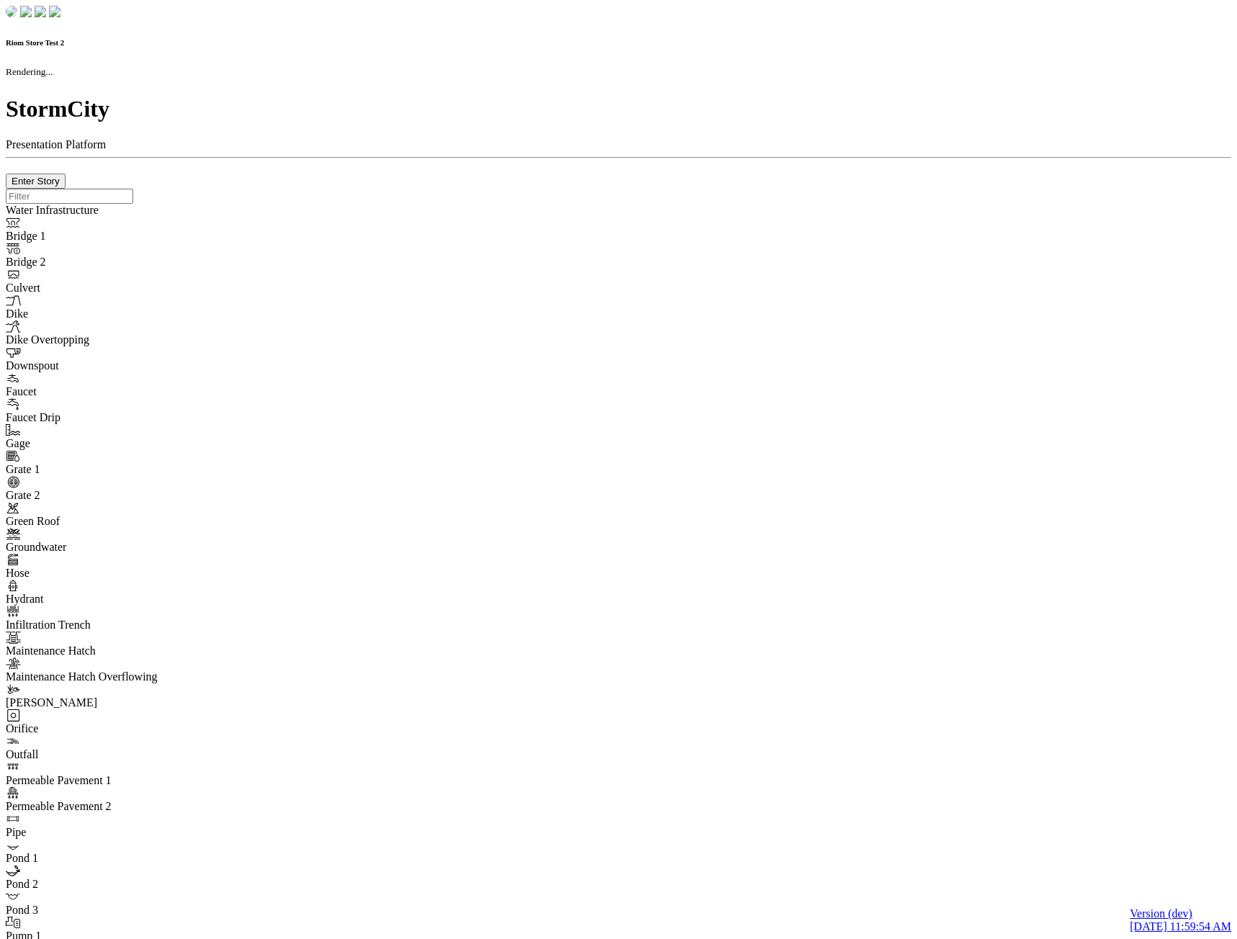
checkbox input "true"
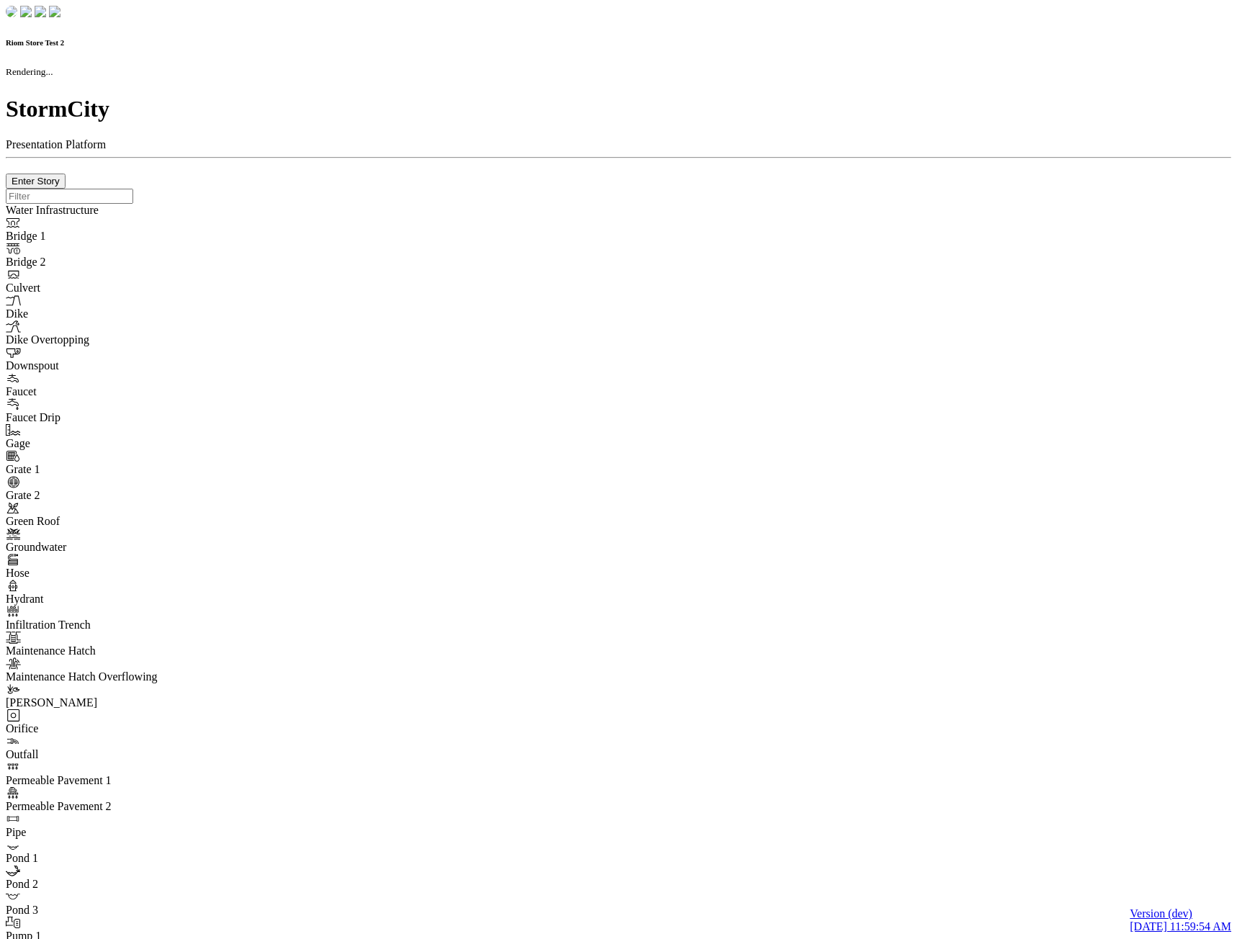
type input "0m"
type textarea "Depth = 0"
checkbox input "true"
select select "CIRCLE"
type input "7"
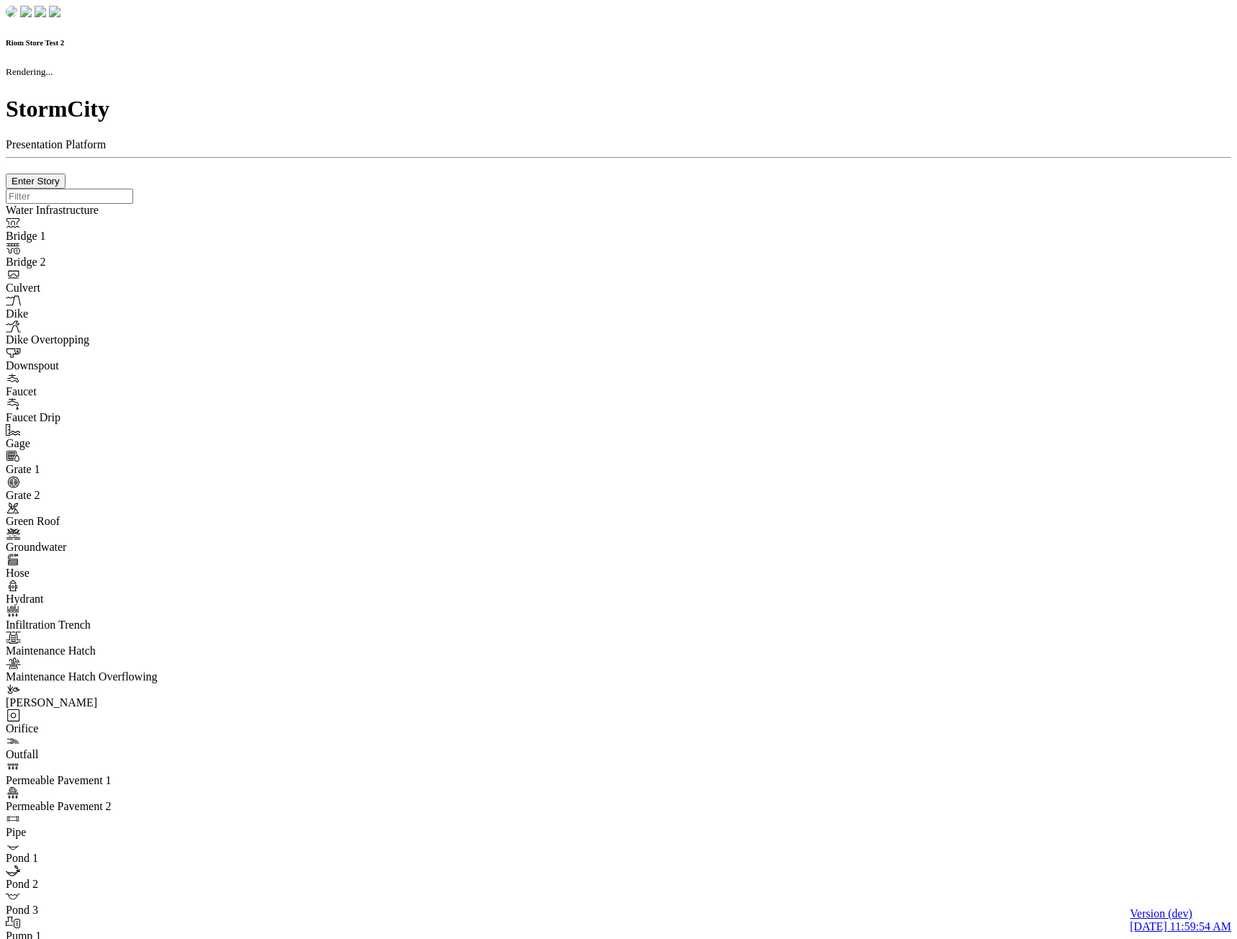
checkbox input "true"
type input "0"
select select "None"
type textarea "<i class="far fa-building"></i>"
type input "7"
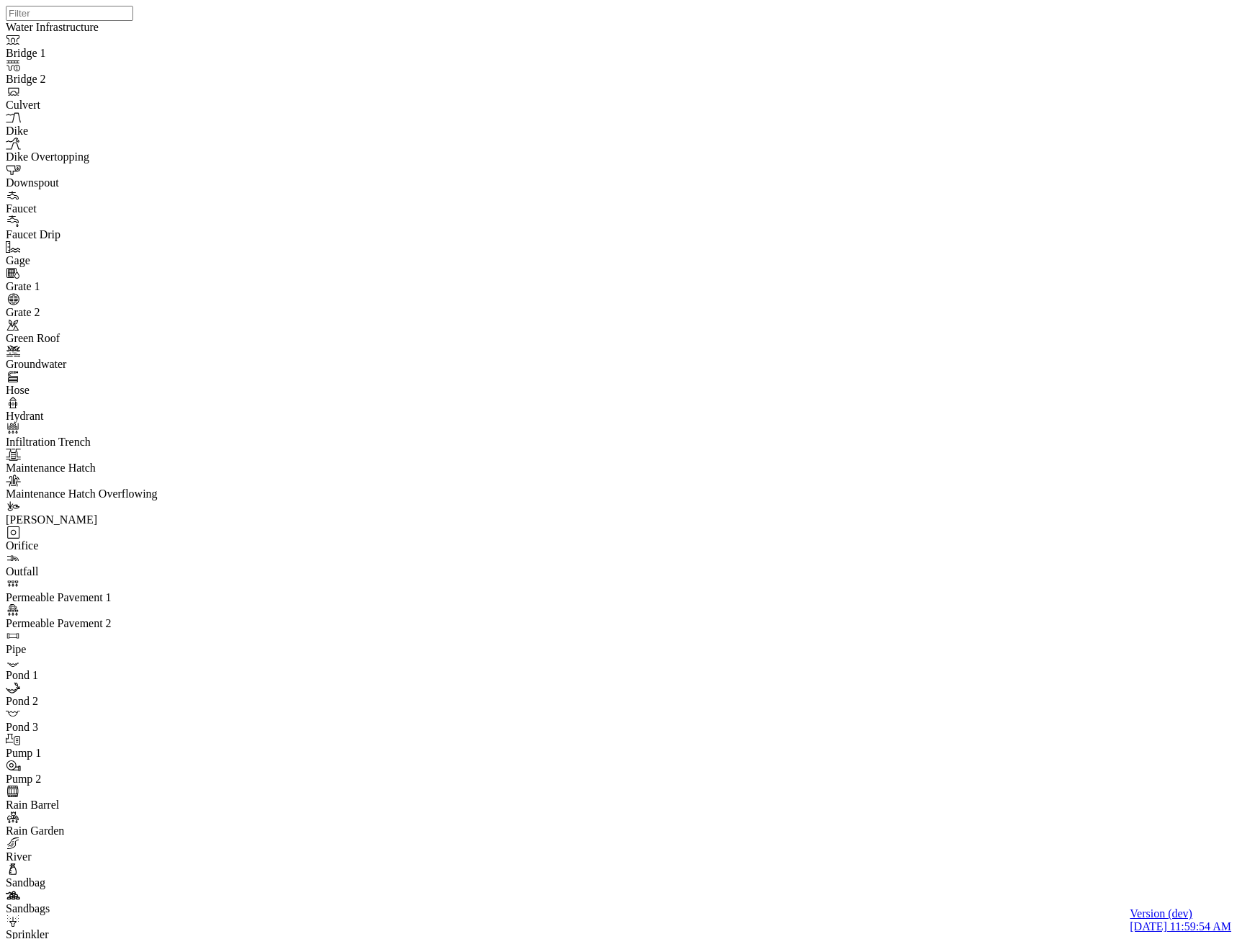
click at [237, 176] on span "CHI Administrator" at bounding box center [241, 170] width 86 height 12
drag, startPoint x: 146, startPoint y: 110, endPoint x: 131, endPoint y: 173, distance: 64.5
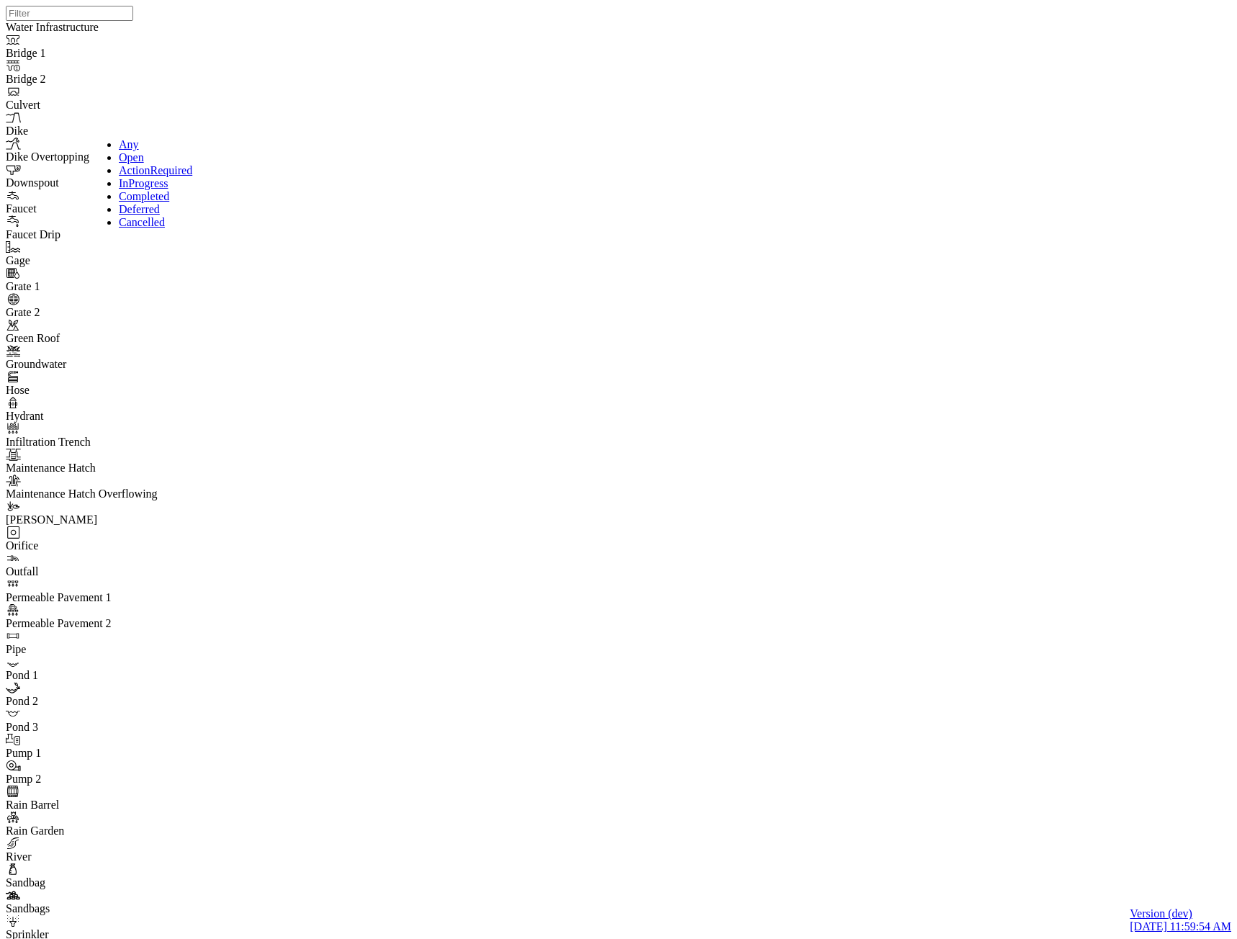
click at [150, 176] on span "ActionRequired" at bounding box center [155, 170] width 73 height 12
click at [146, 143] on div "Any" at bounding box center [157, 144] width 77 height 13
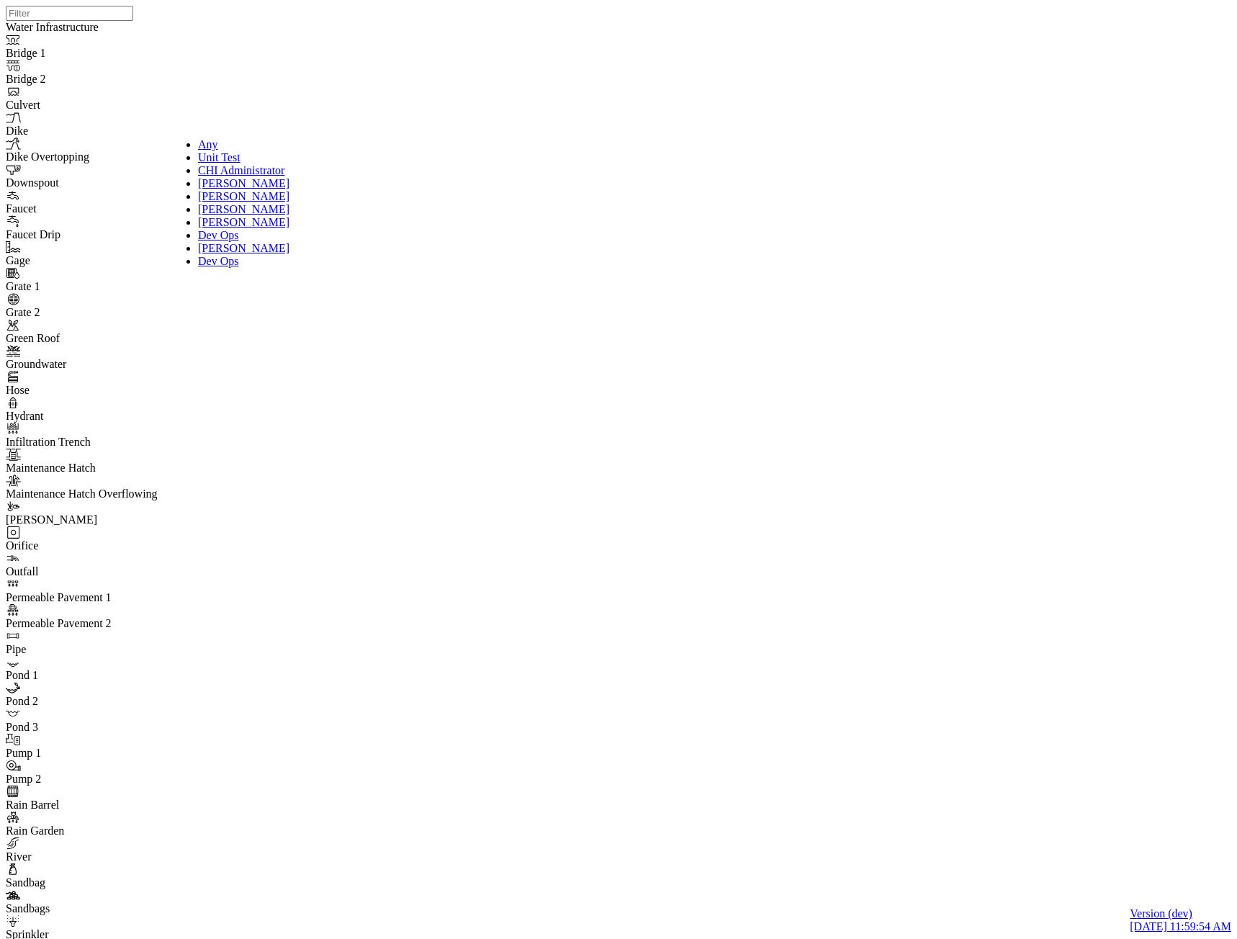
click at [213, 151] on div "Any" at bounding box center [243, 144] width 91 height 13
click at [63, 177] on div "Normal" at bounding box center [78, 170] width 77 height 13
click at [55, 138] on div "Any" at bounding box center [78, 144] width 77 height 13
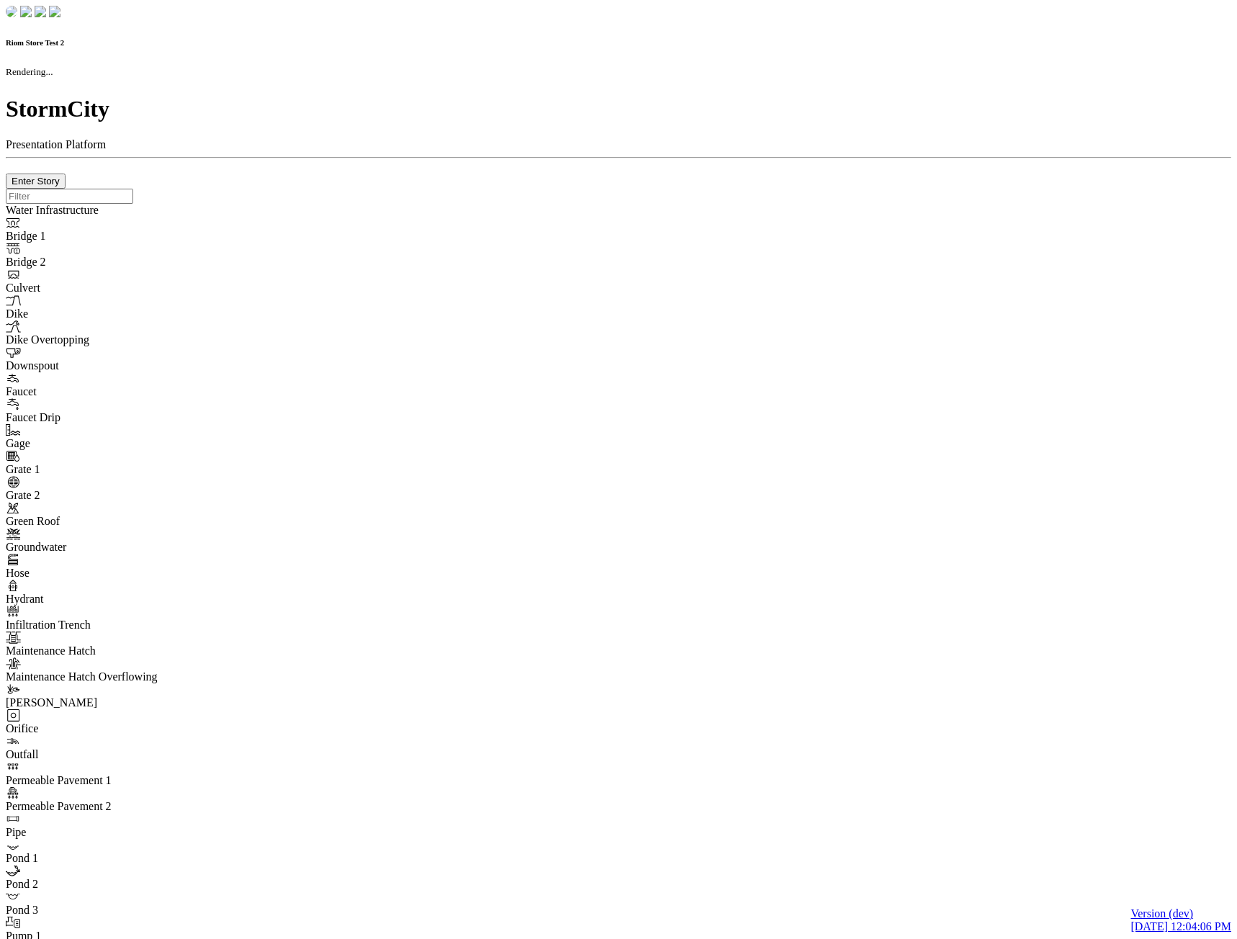
checkbox input "true"
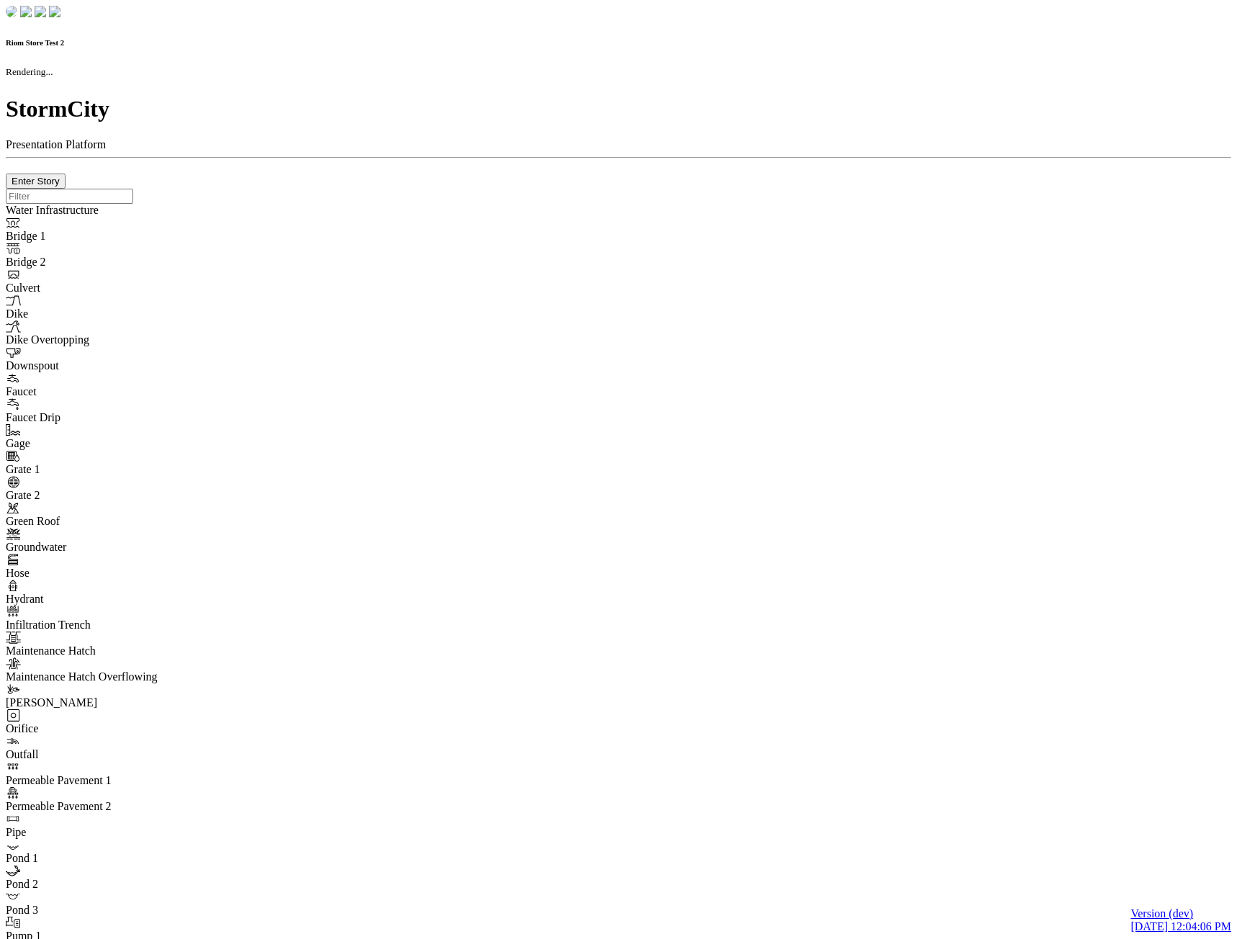
type input "0m"
type textarea "Depth = 0"
checkbox input "true"
select select "CIRCLE"
type input "7"
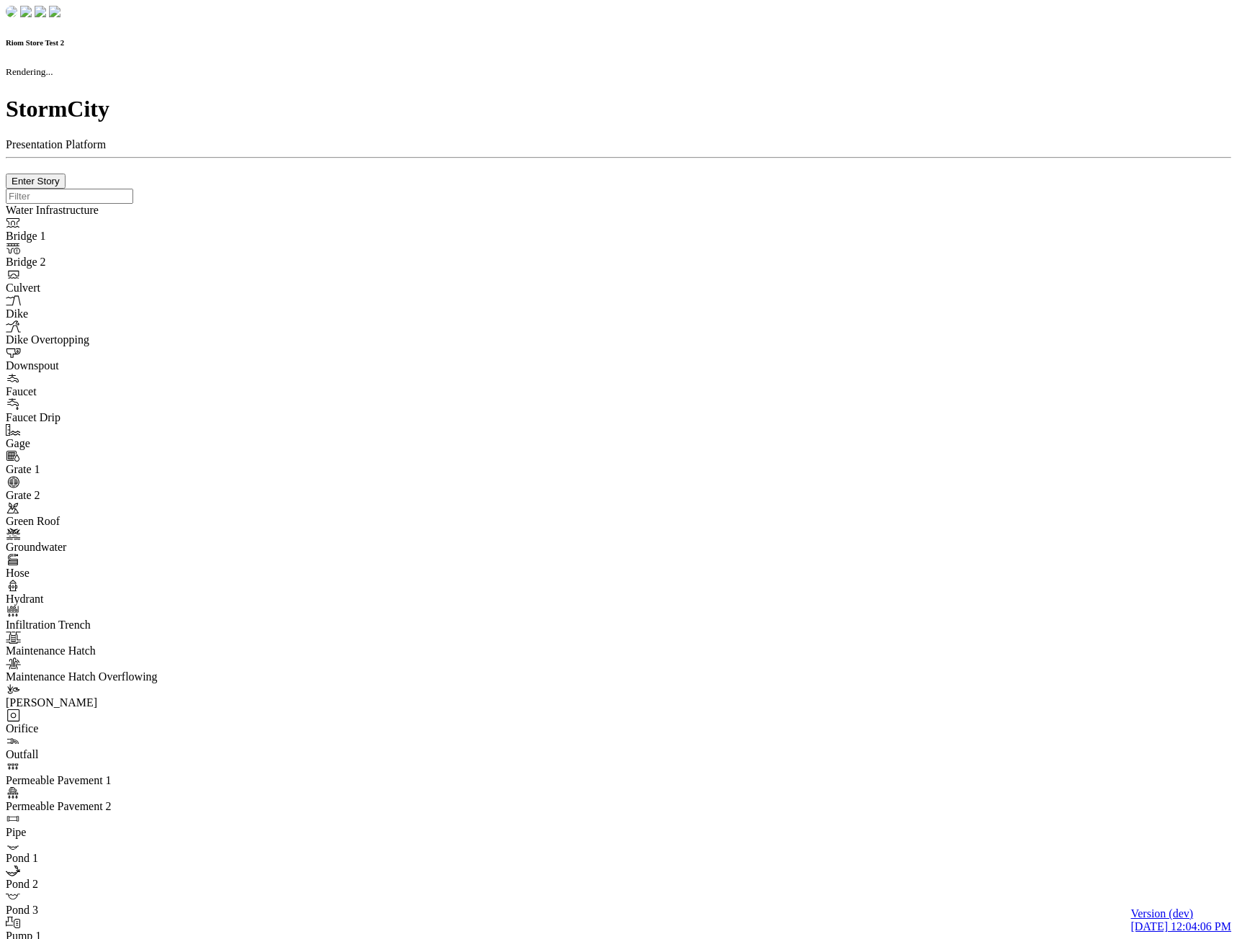
checkbox input "true"
type input "0"
type textarea "<i class="far fa-building"></i>"
type input "7"
select select "None"
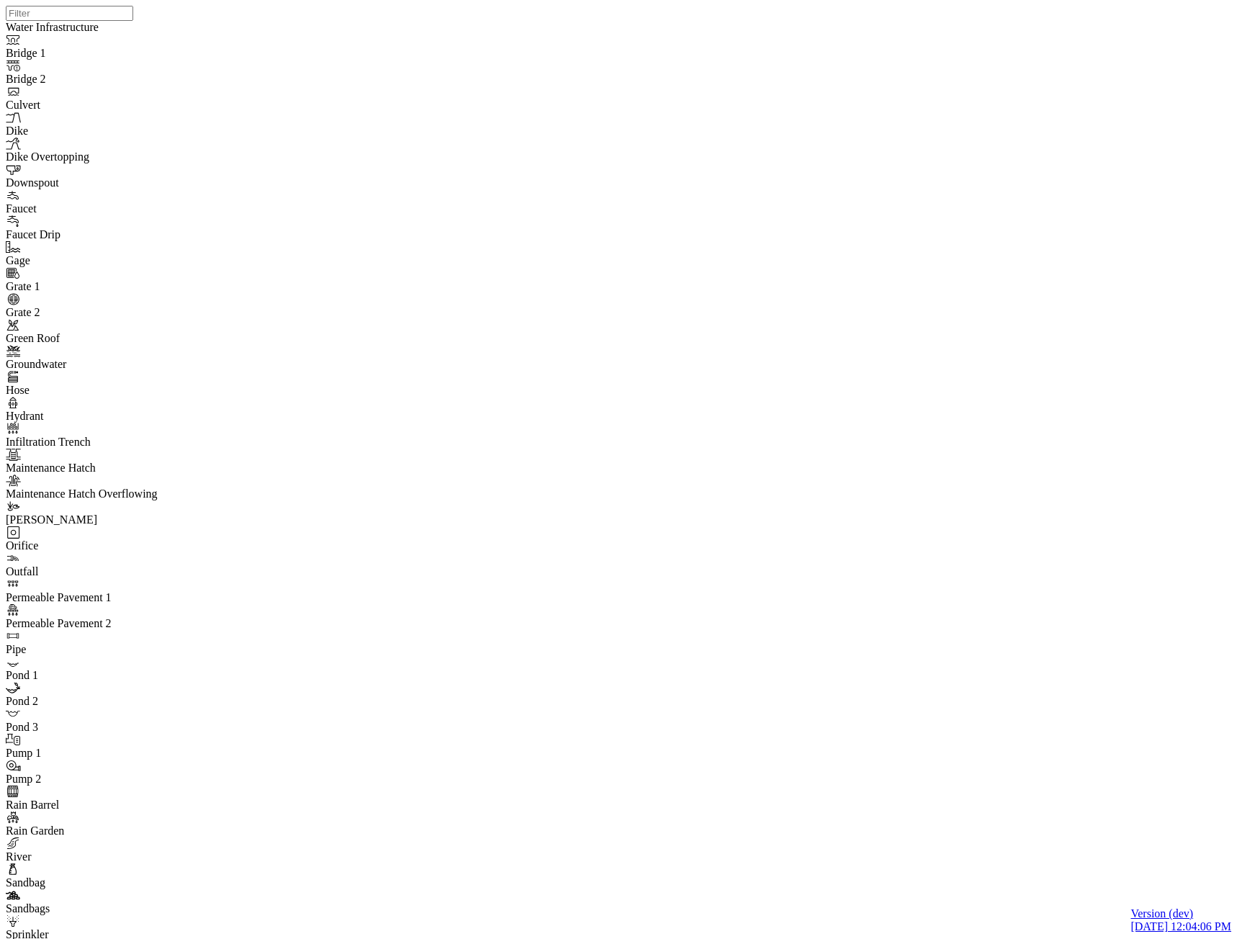
click at [129, 164] on div "Open" at bounding box center [157, 157] width 77 height 13
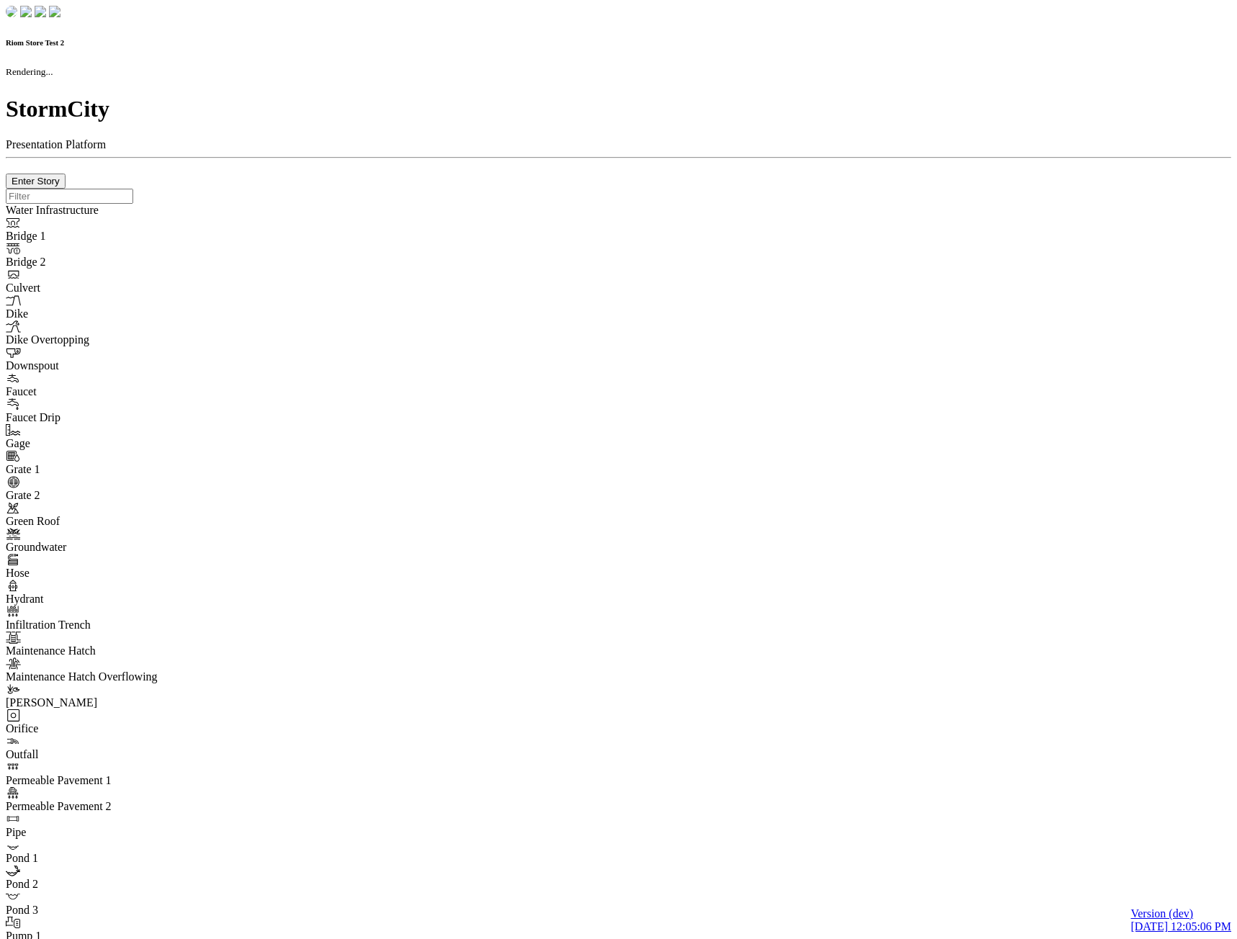
checkbox input "true"
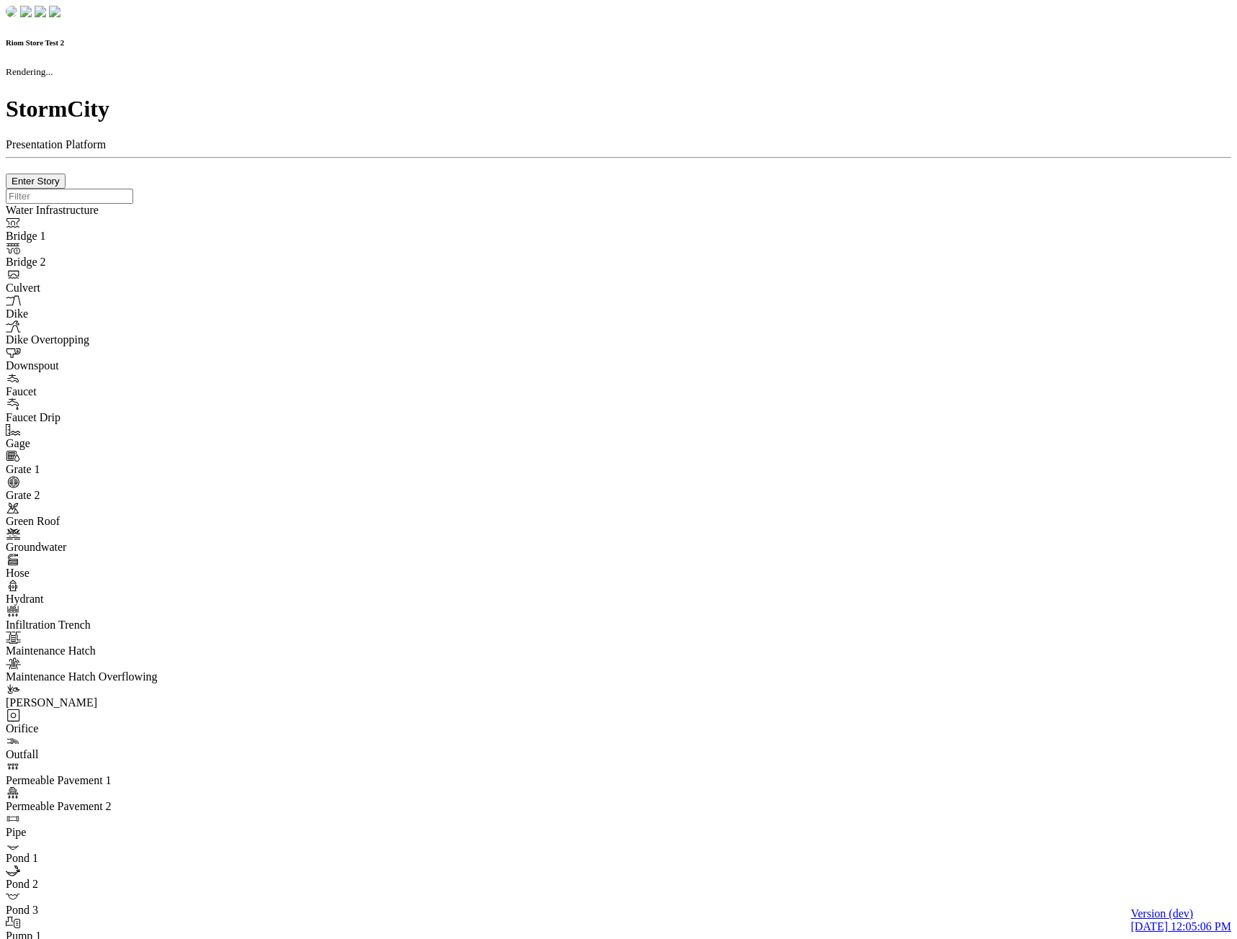
type input "0m"
type textarea "Depth = 0"
checkbox input "true"
select select "CIRCLE"
type input "7"
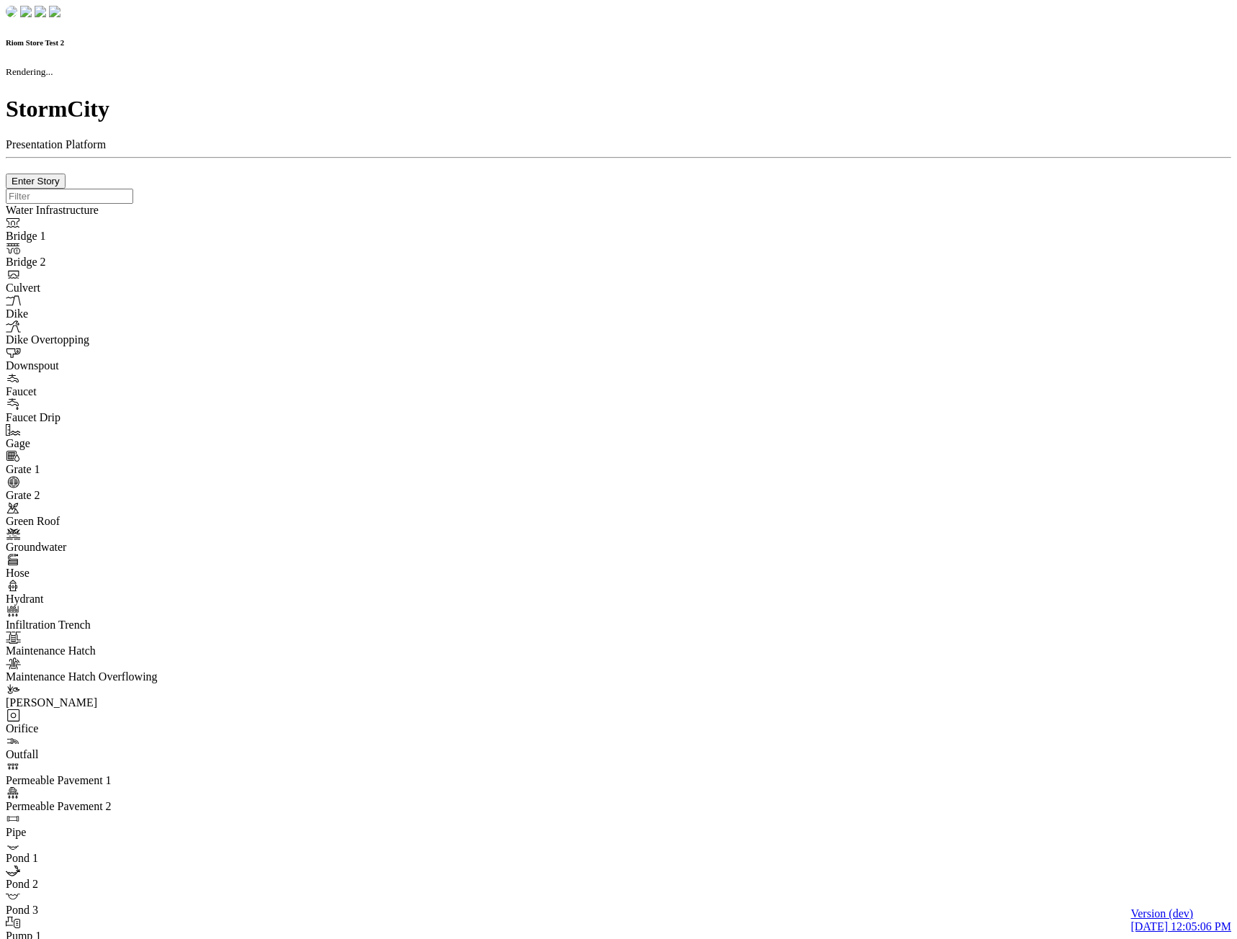
checkbox input "true"
type input "0"
type textarea "<i class="far fa-building"></i>"
type input "7"
select select "None"
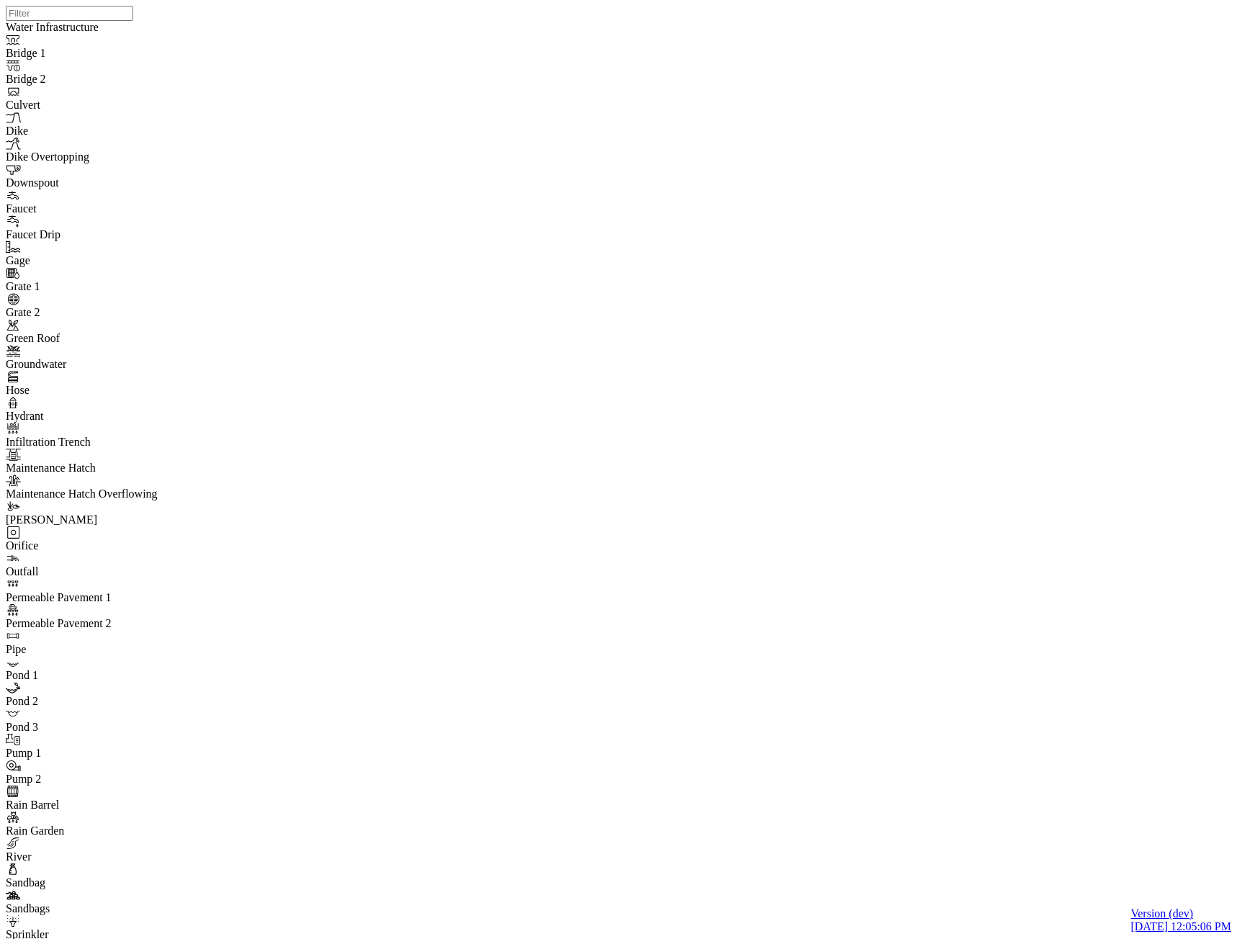
drag, startPoint x: 260, startPoint y: 254, endPoint x: 269, endPoint y: 265, distance: 14.4
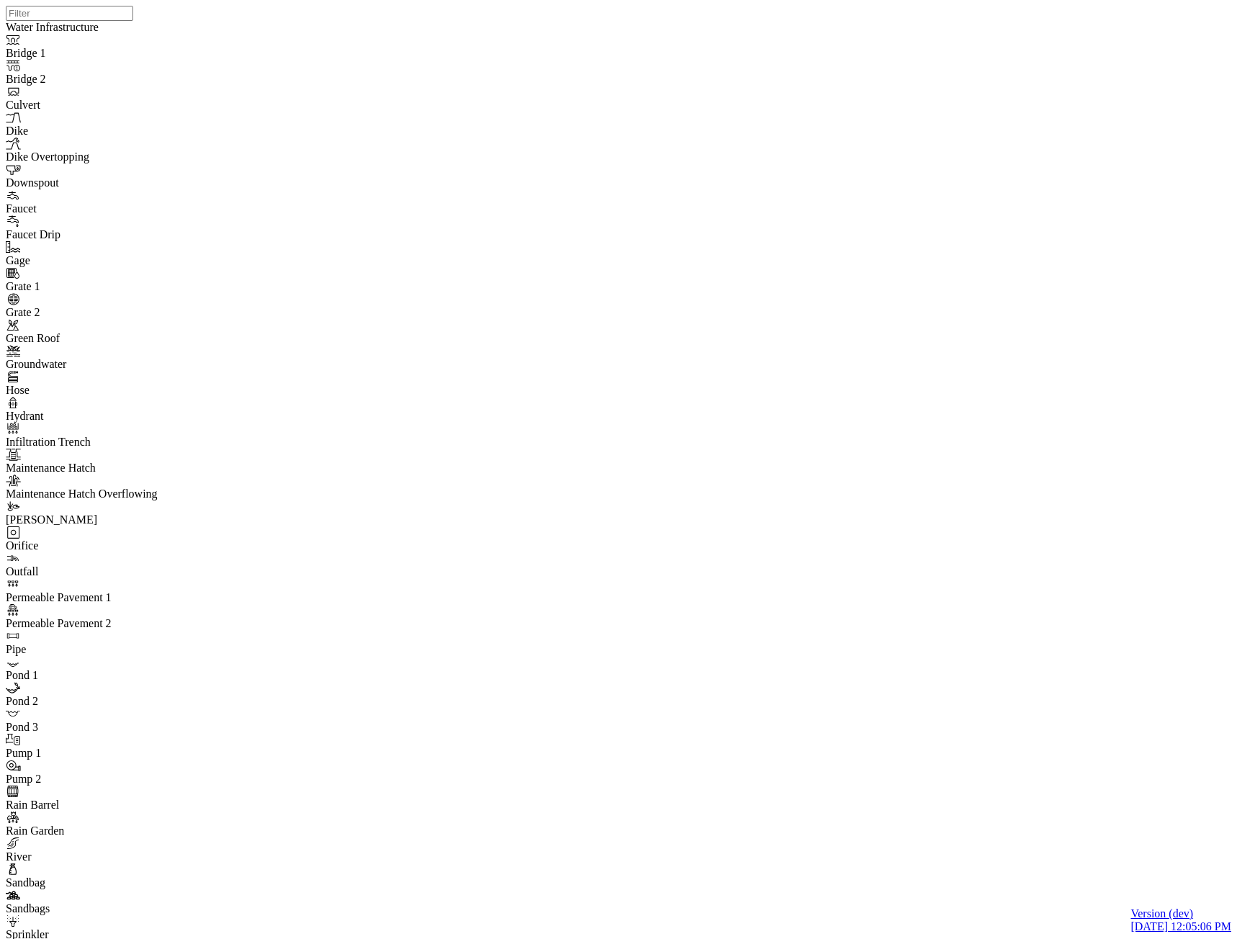
click at [221, 228] on span "[PERSON_NAME]" at bounding box center [243, 222] width 91 height 12
drag, startPoint x: 223, startPoint y: 135, endPoint x: 186, endPoint y: 146, distance: 38.1
click at [222, 138] on link "Any" at bounding box center [243, 144] width 91 height 13
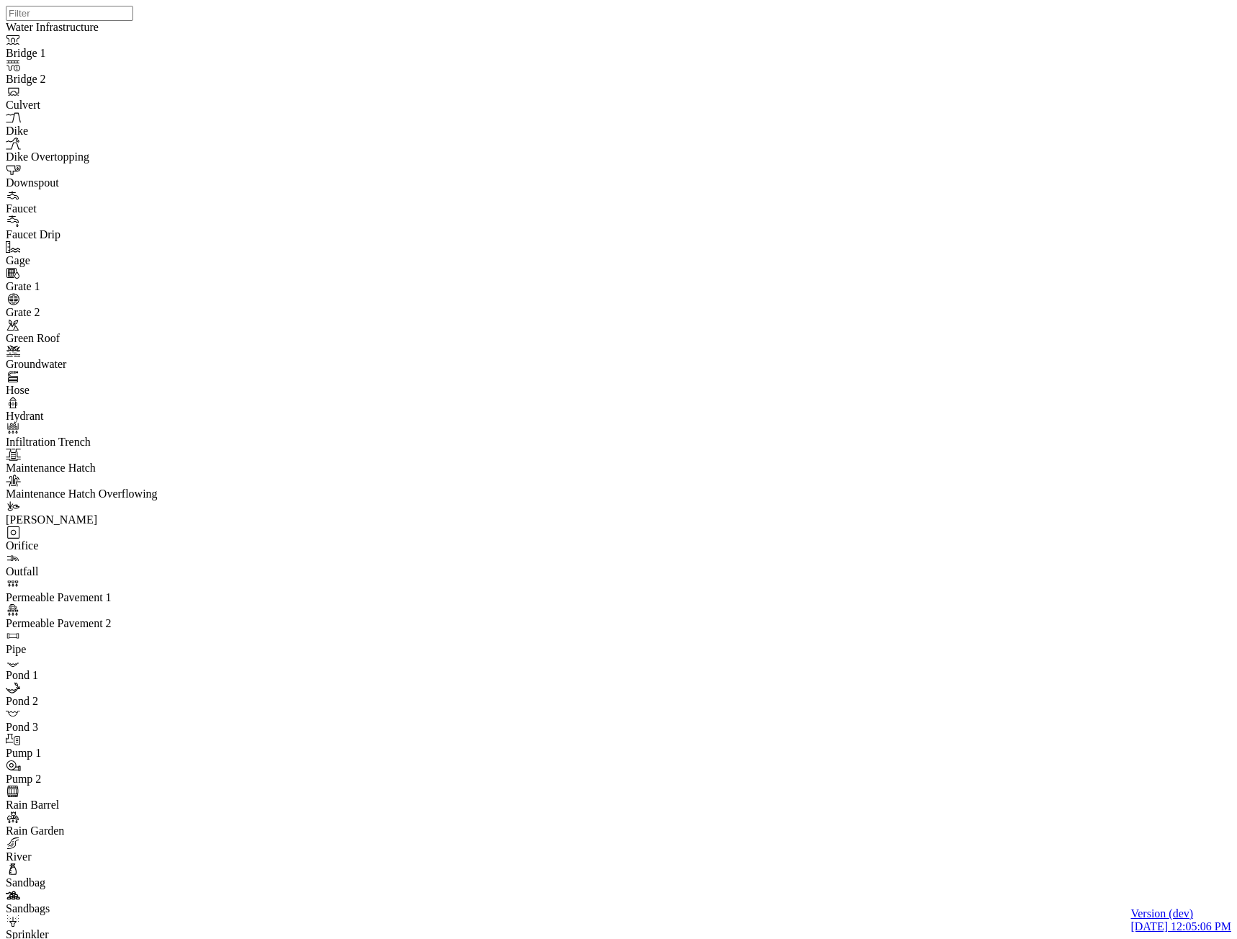
click at [157, 176] on span "ActionRequired" at bounding box center [155, 170] width 73 height 12
click at [138, 138] on div "Any" at bounding box center [157, 144] width 77 height 13
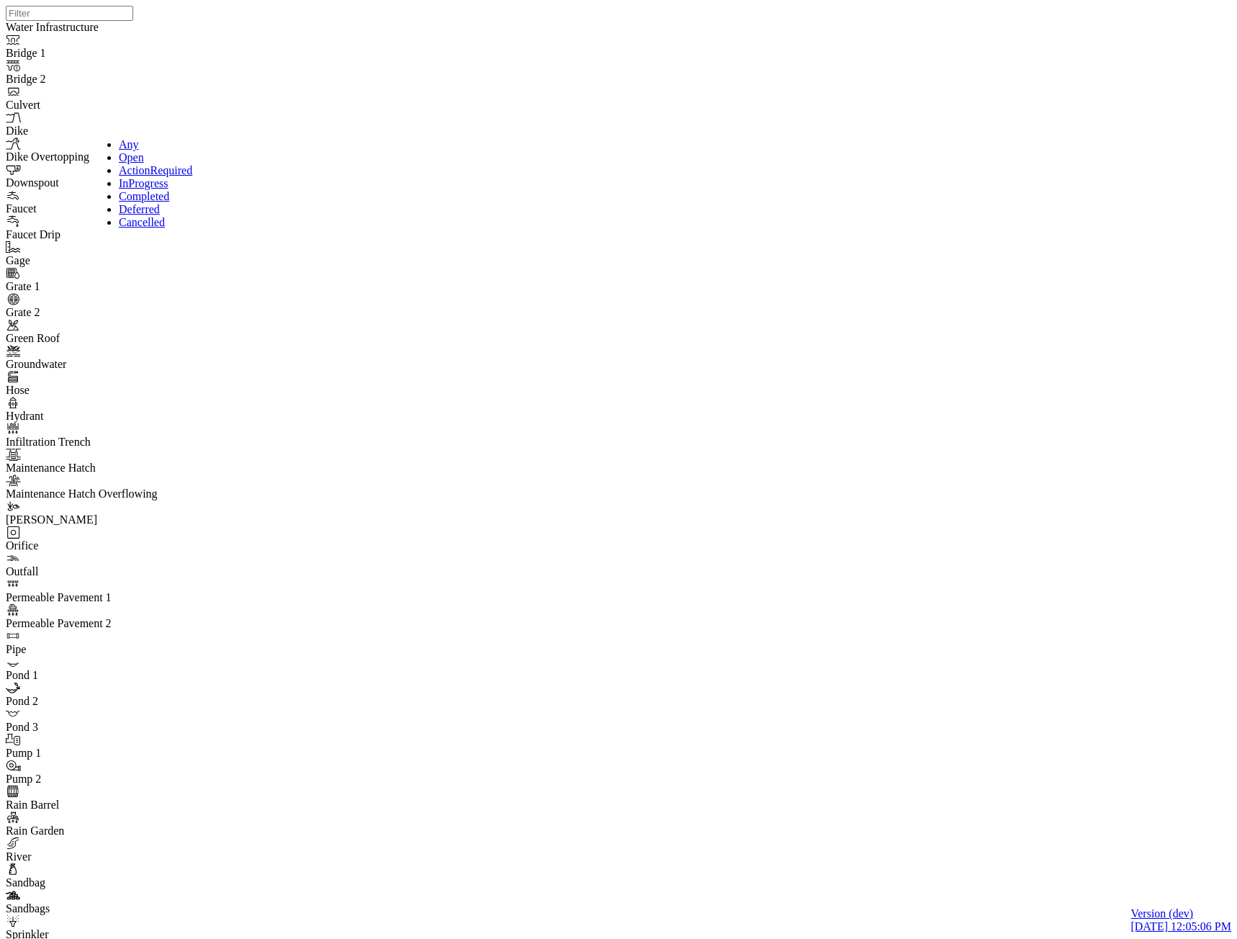
click at [135, 164] on div "Open" at bounding box center [157, 157] width 77 height 13
click at [137, 143] on div "Any" at bounding box center [157, 144] width 77 height 13
click at [64, 177] on div "Normal" at bounding box center [78, 170] width 77 height 13
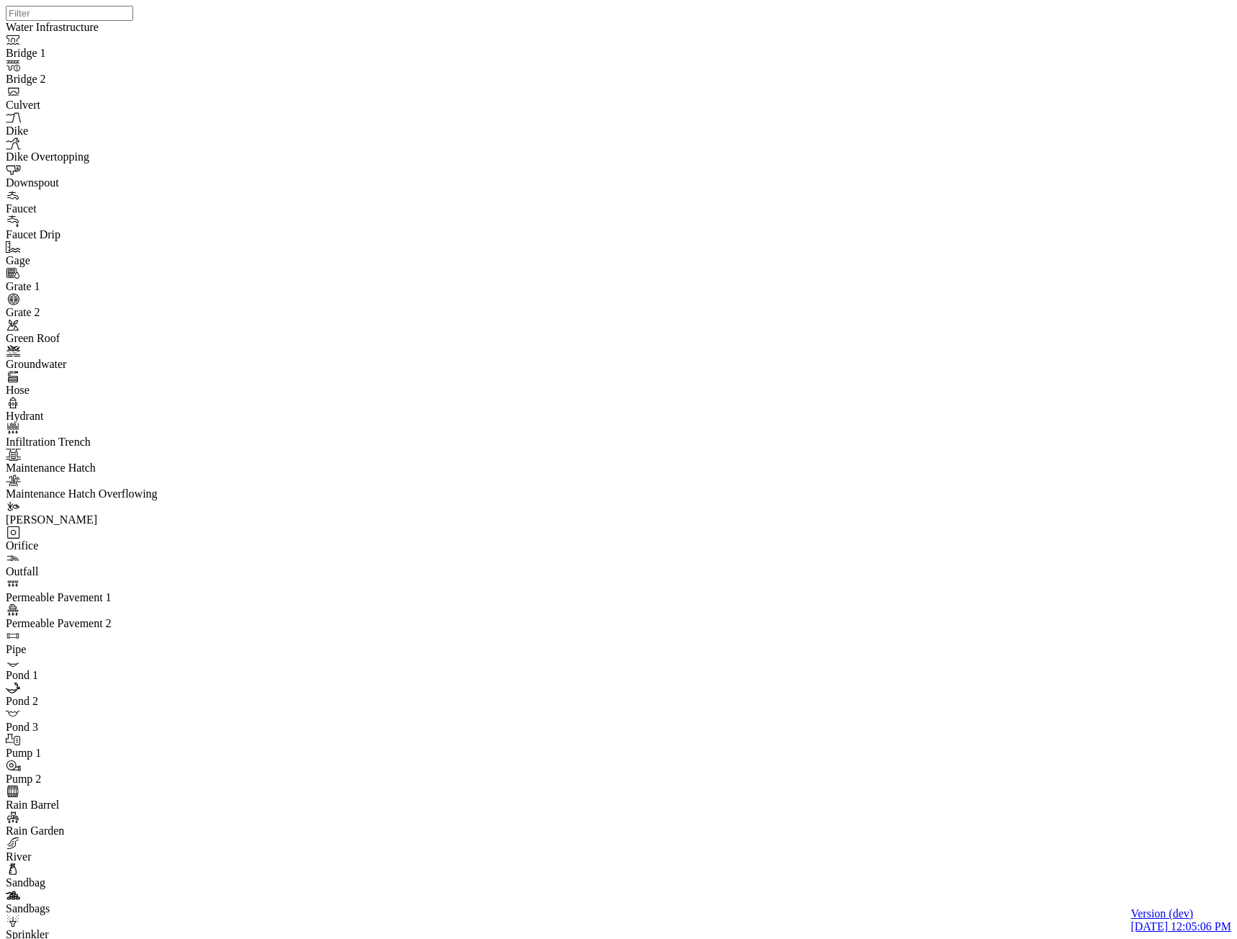
click at [64, 146] on div "Any" at bounding box center [78, 144] width 77 height 13
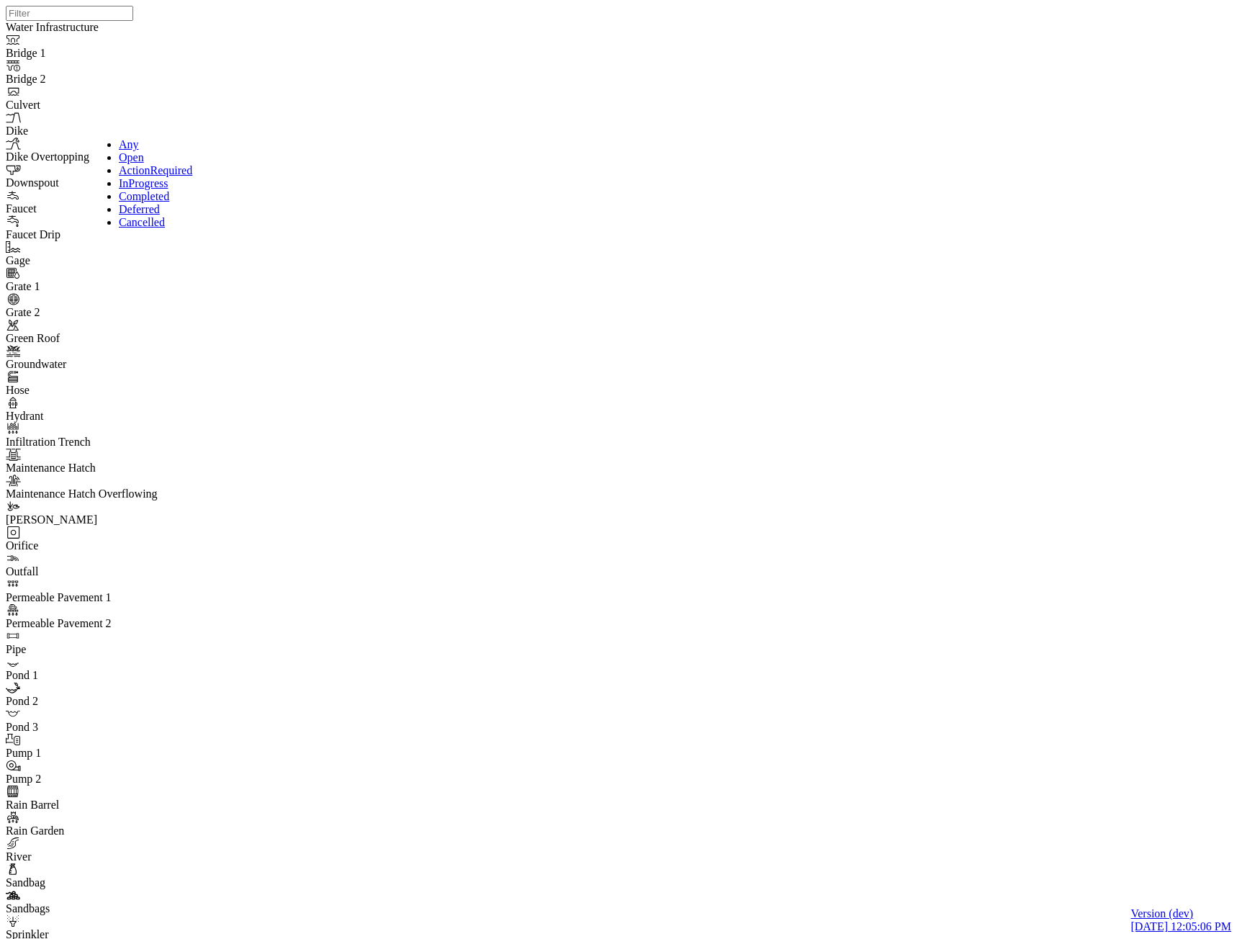
click at [135, 164] on div "Open" at bounding box center [157, 157] width 77 height 13
click at [128, 176] on span "ActionRequired" at bounding box center [155, 170] width 73 height 12
click at [140, 189] on span "InProgress" at bounding box center [143, 183] width 49 height 12
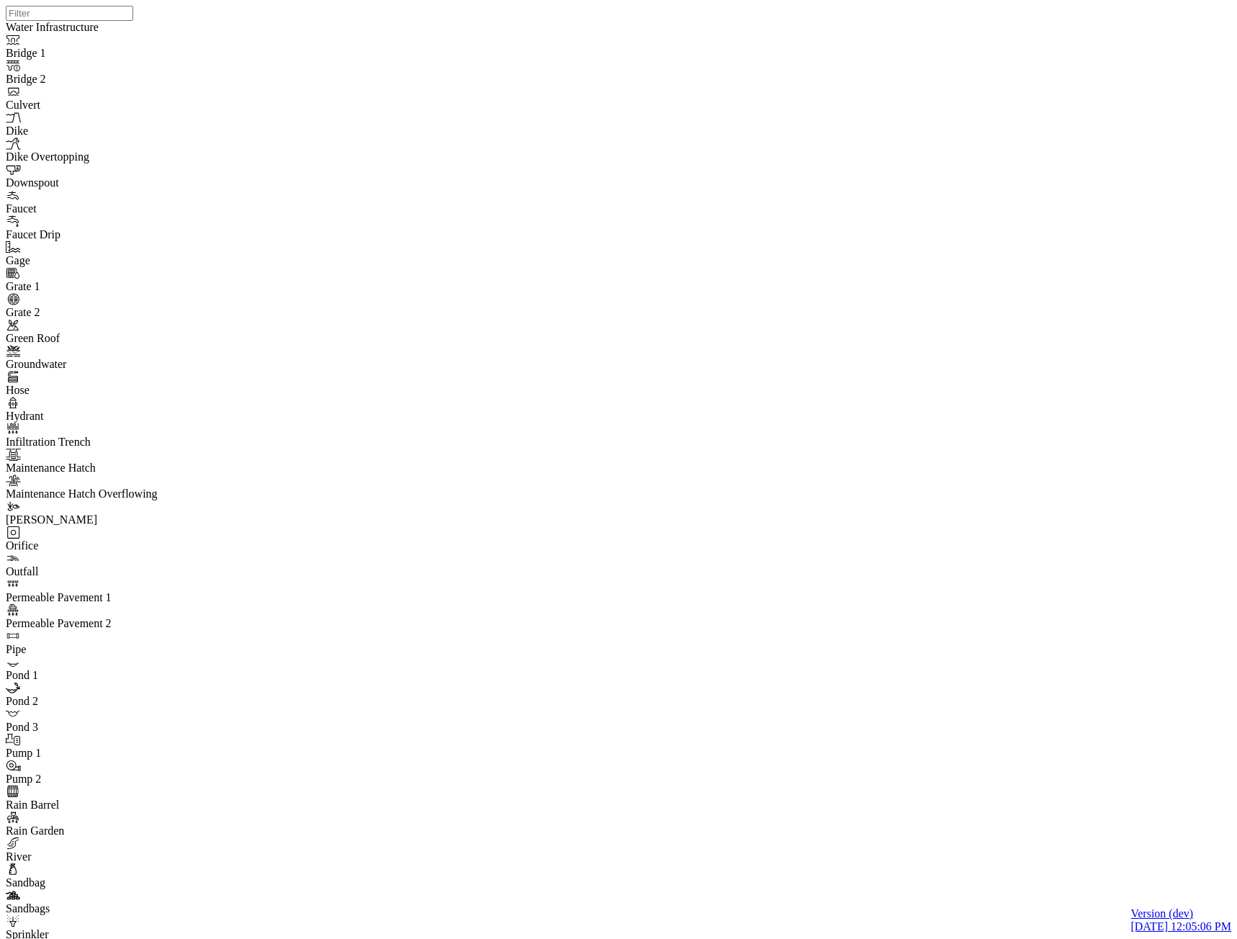
drag, startPoint x: 138, startPoint y: 121, endPoint x: 132, endPoint y: 180, distance: 59.4
click at [130, 202] on span "Completed" at bounding box center [144, 196] width 50 height 12
click at [136, 215] on span "Deferred" at bounding box center [139, 209] width 41 height 12
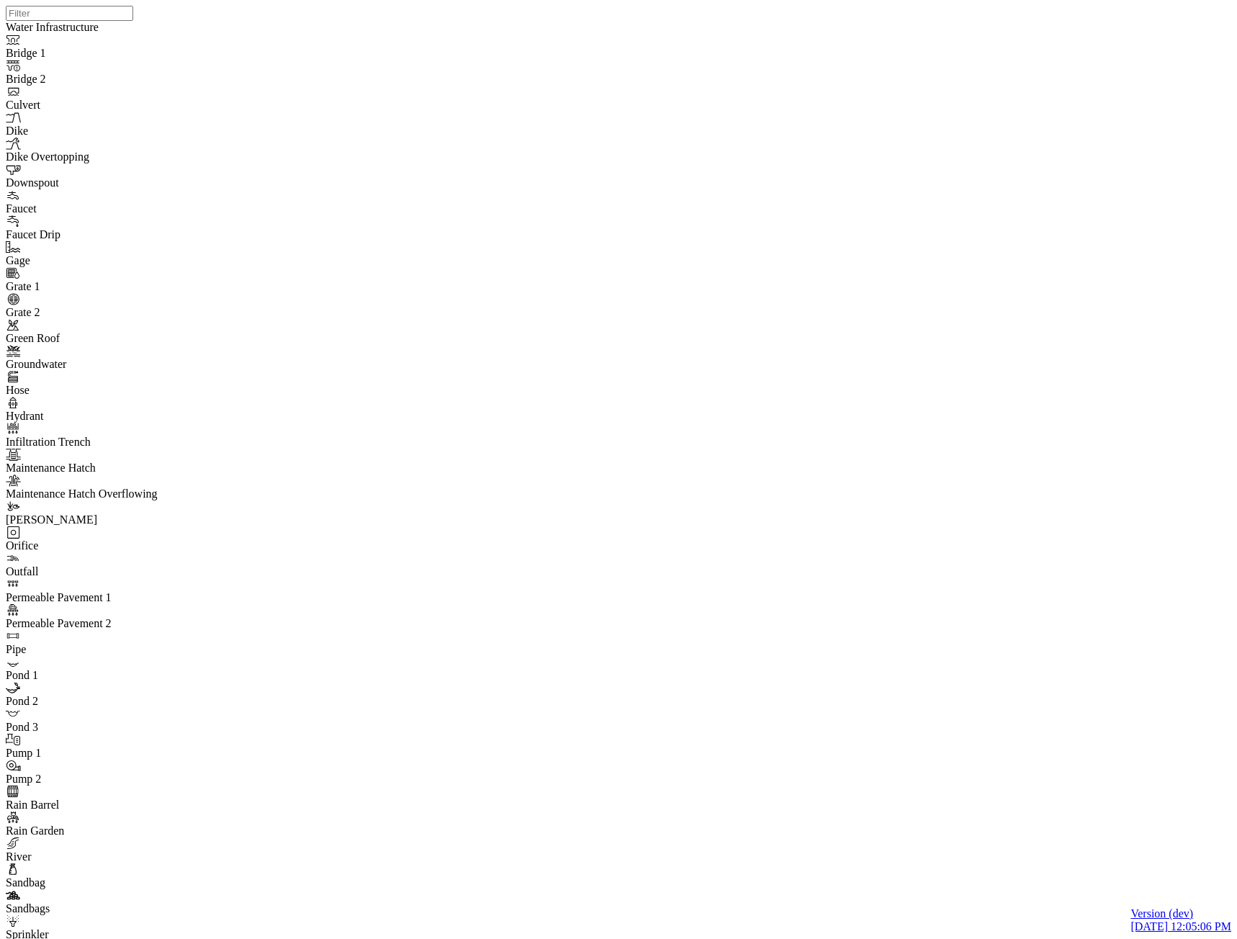
drag, startPoint x: 134, startPoint y: 124, endPoint x: 143, endPoint y: 164, distance: 41.3
click at [137, 228] on span "Cancelled" at bounding box center [142, 222] width 46 height 12
click at [129, 150] on div "Any" at bounding box center [157, 144] width 77 height 13
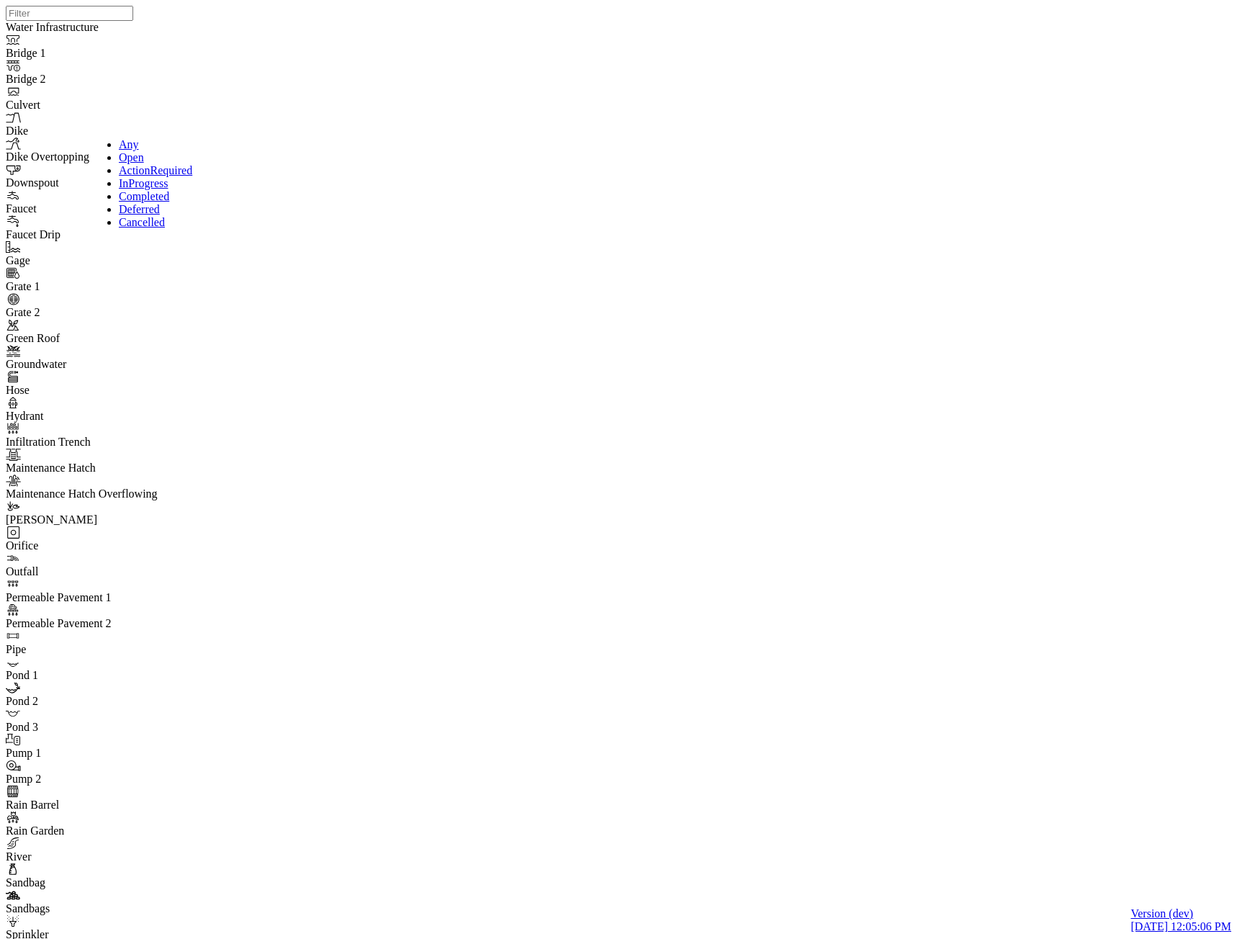
click at [151, 177] on link "ActionRequired" at bounding box center [157, 170] width 77 height 13
click at [136, 189] on span "InProgress" at bounding box center [143, 183] width 49 height 12
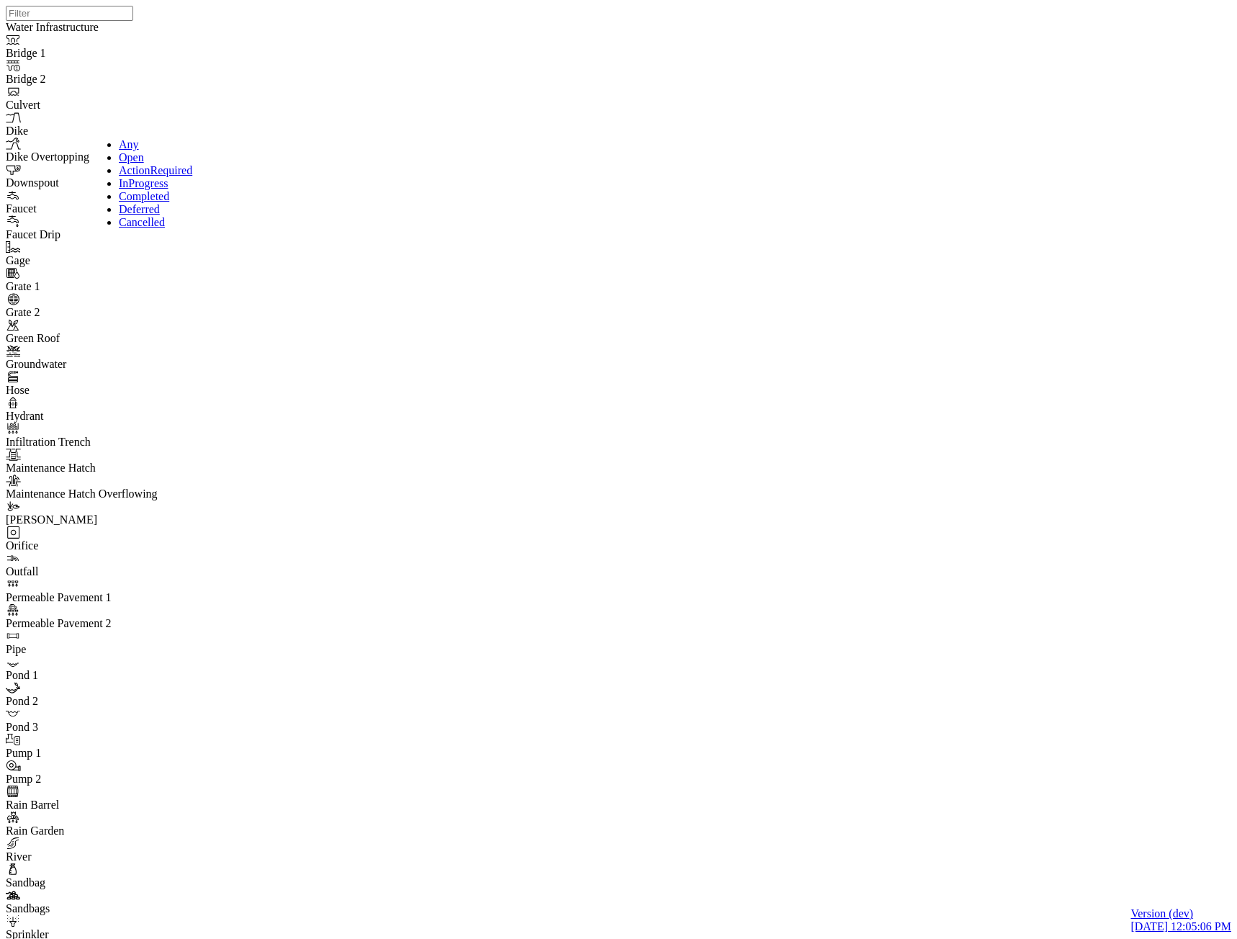
click at [137, 138] on div "Any" at bounding box center [157, 144] width 77 height 13
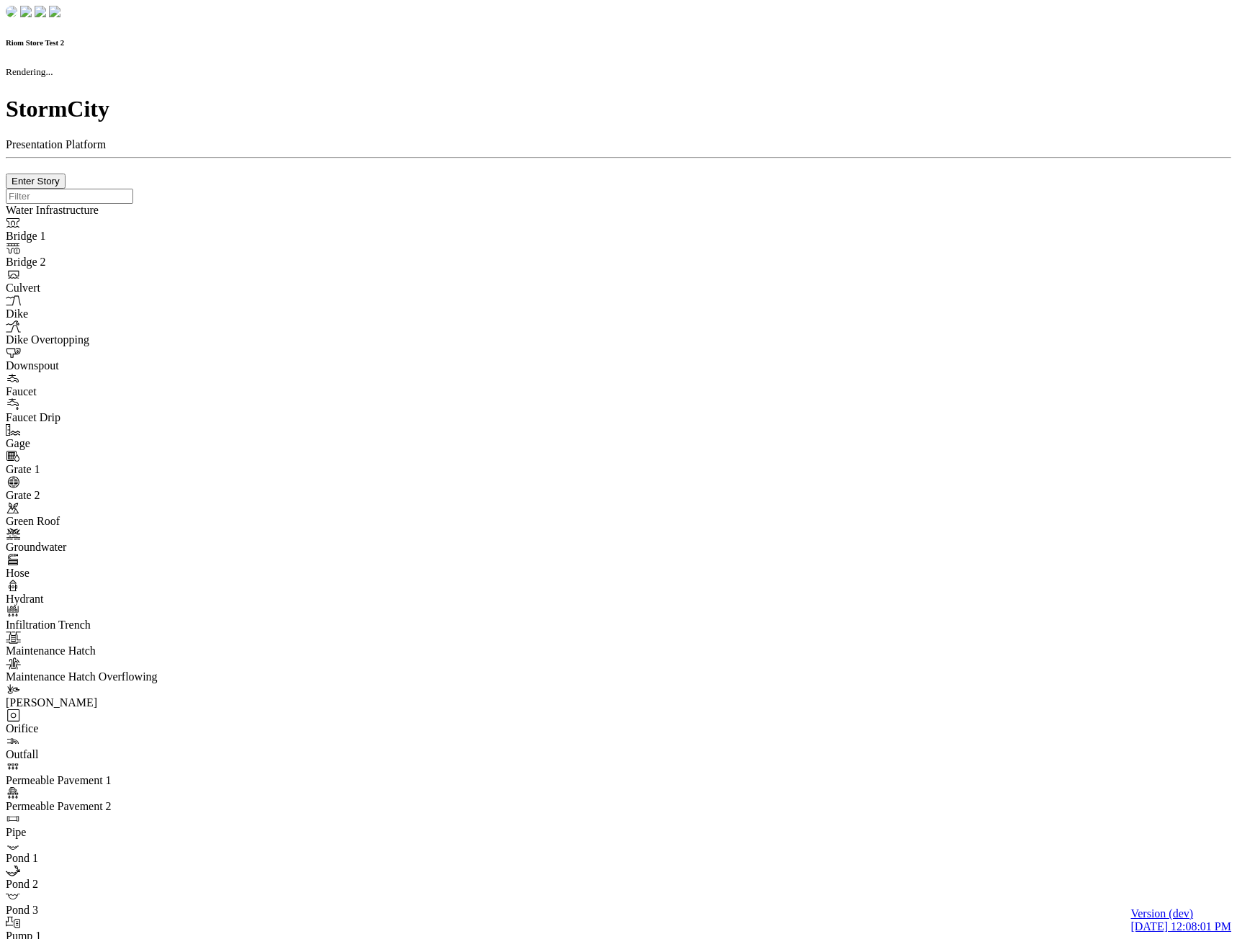
checkbox input "true"
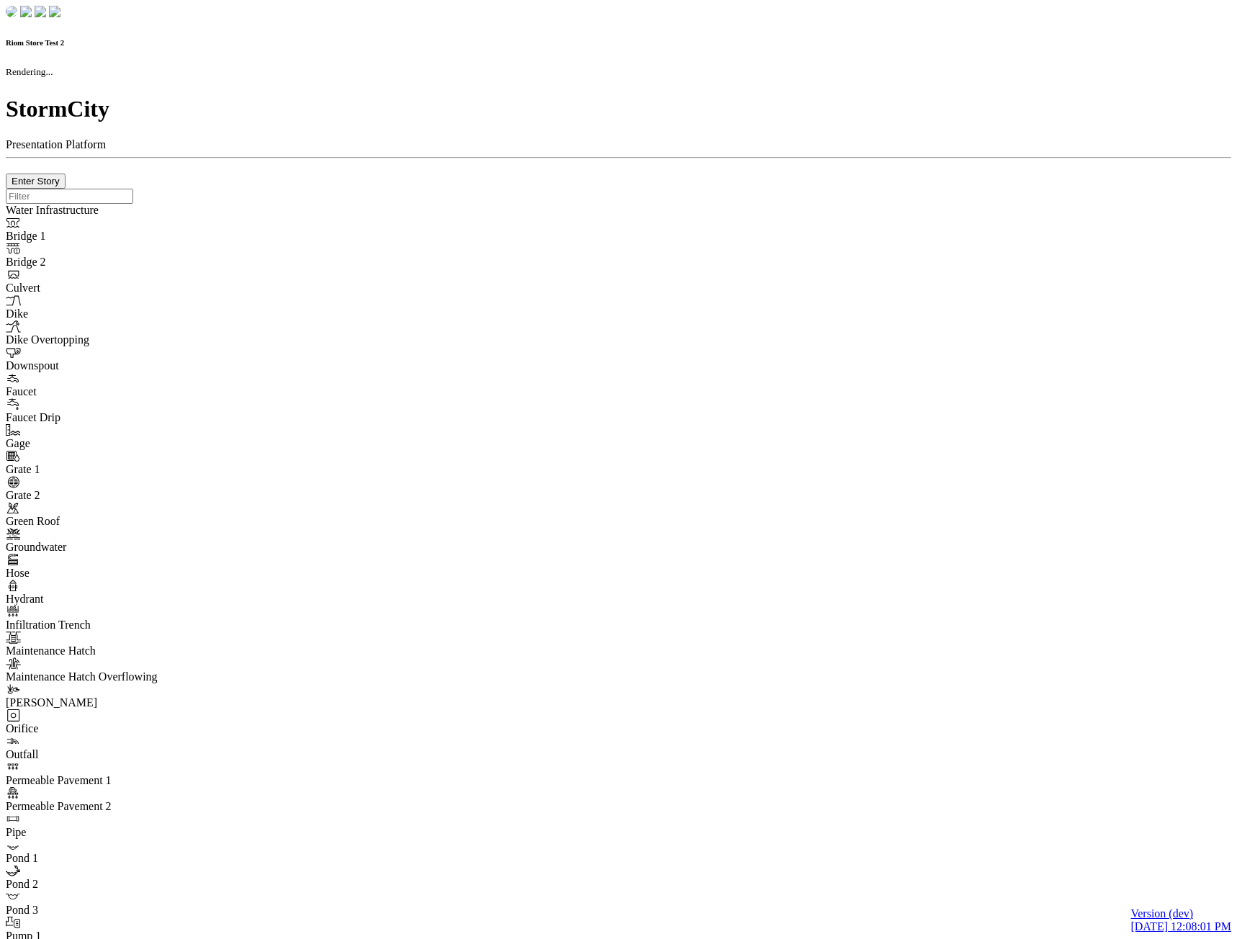
type input "0m"
type textarea "Depth = 0"
checkbox input "true"
select select "CIRCLE"
type input "7"
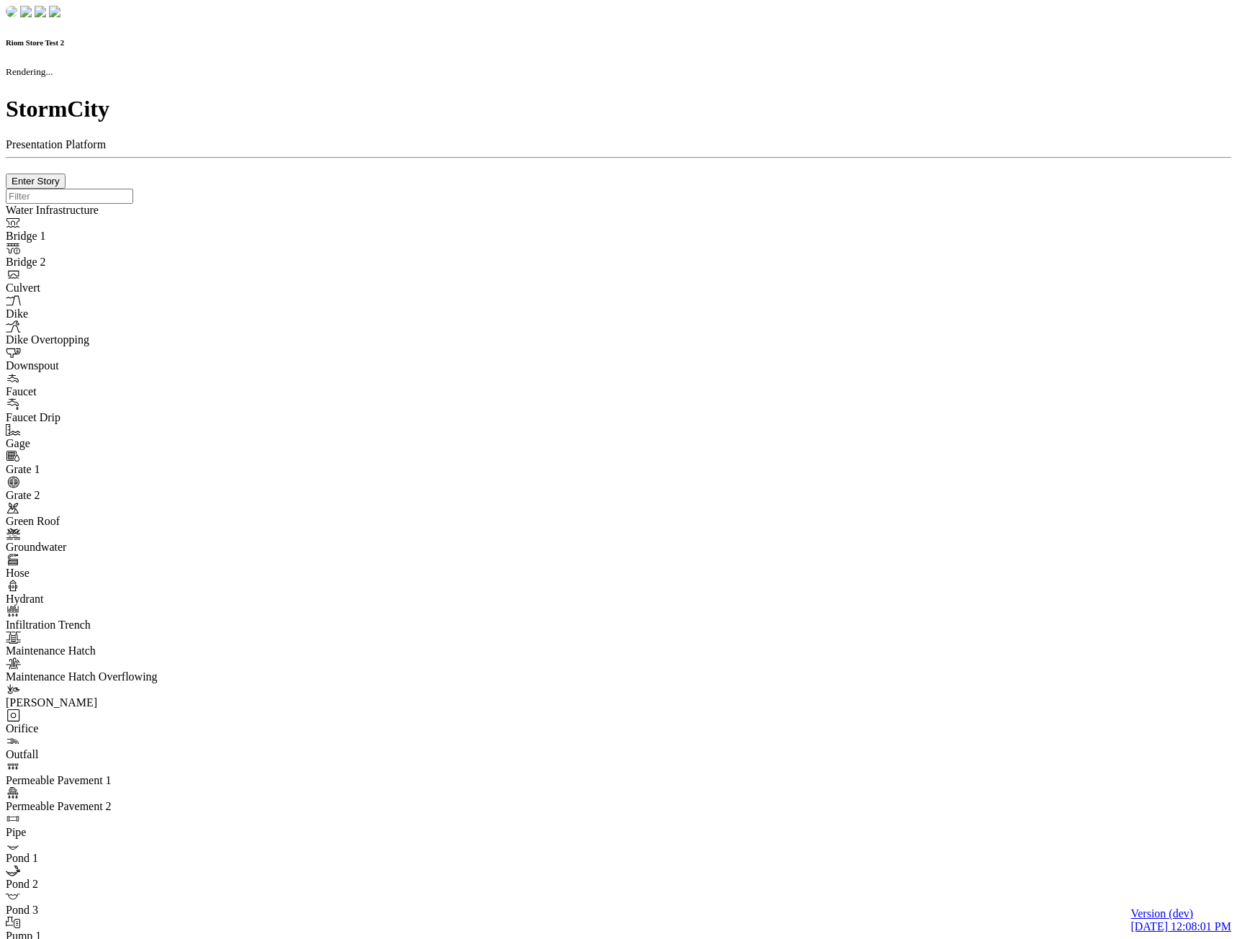
checkbox input "true"
type input "0"
select select "None"
type textarea "<i class="far fa-building"></i>"
type input "7"
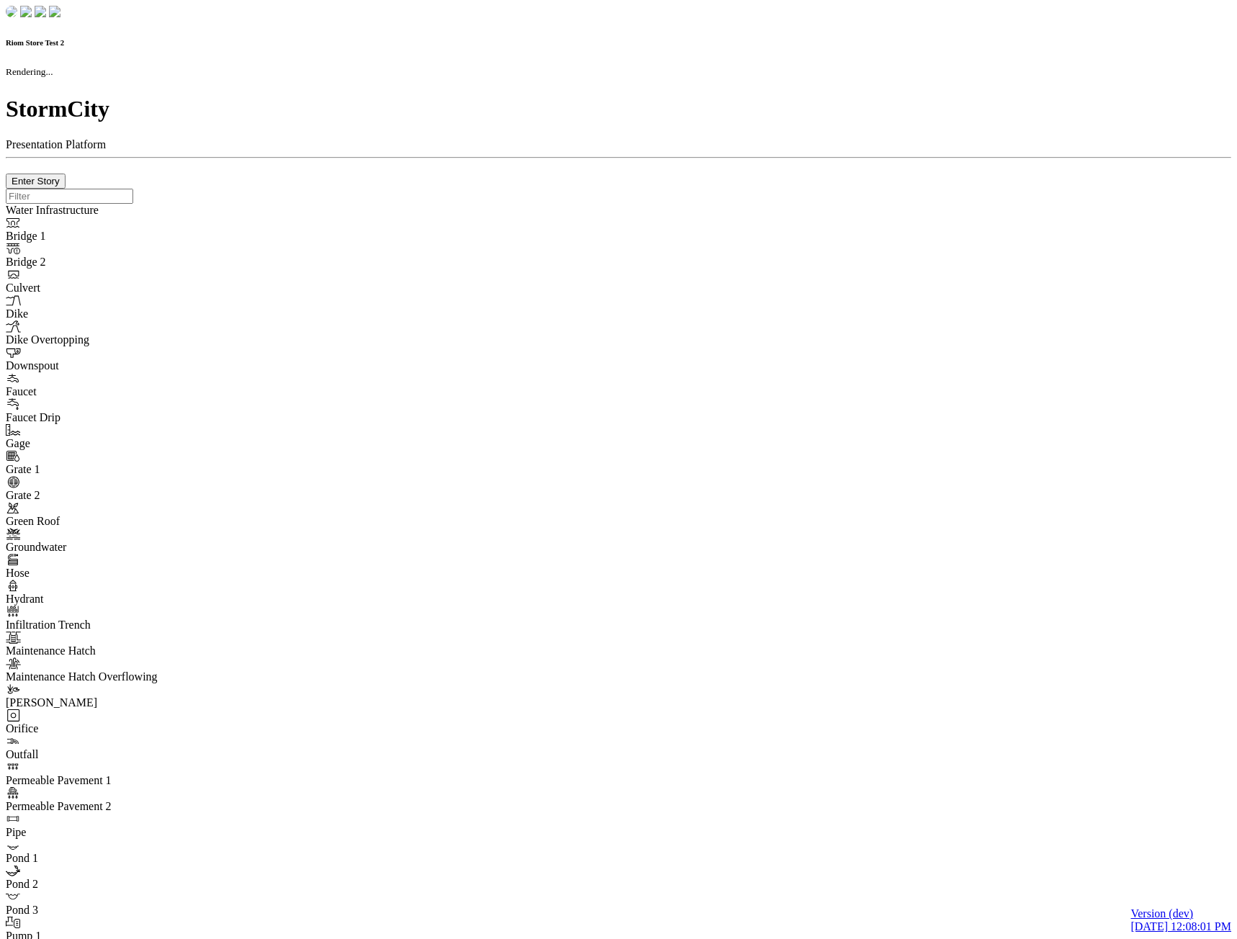
drag, startPoint x: 393, startPoint y: 720, endPoint x: 393, endPoint y: 745, distance: 25.2
click at [394, 189] on div at bounding box center [619, 189] width 1226 height 0
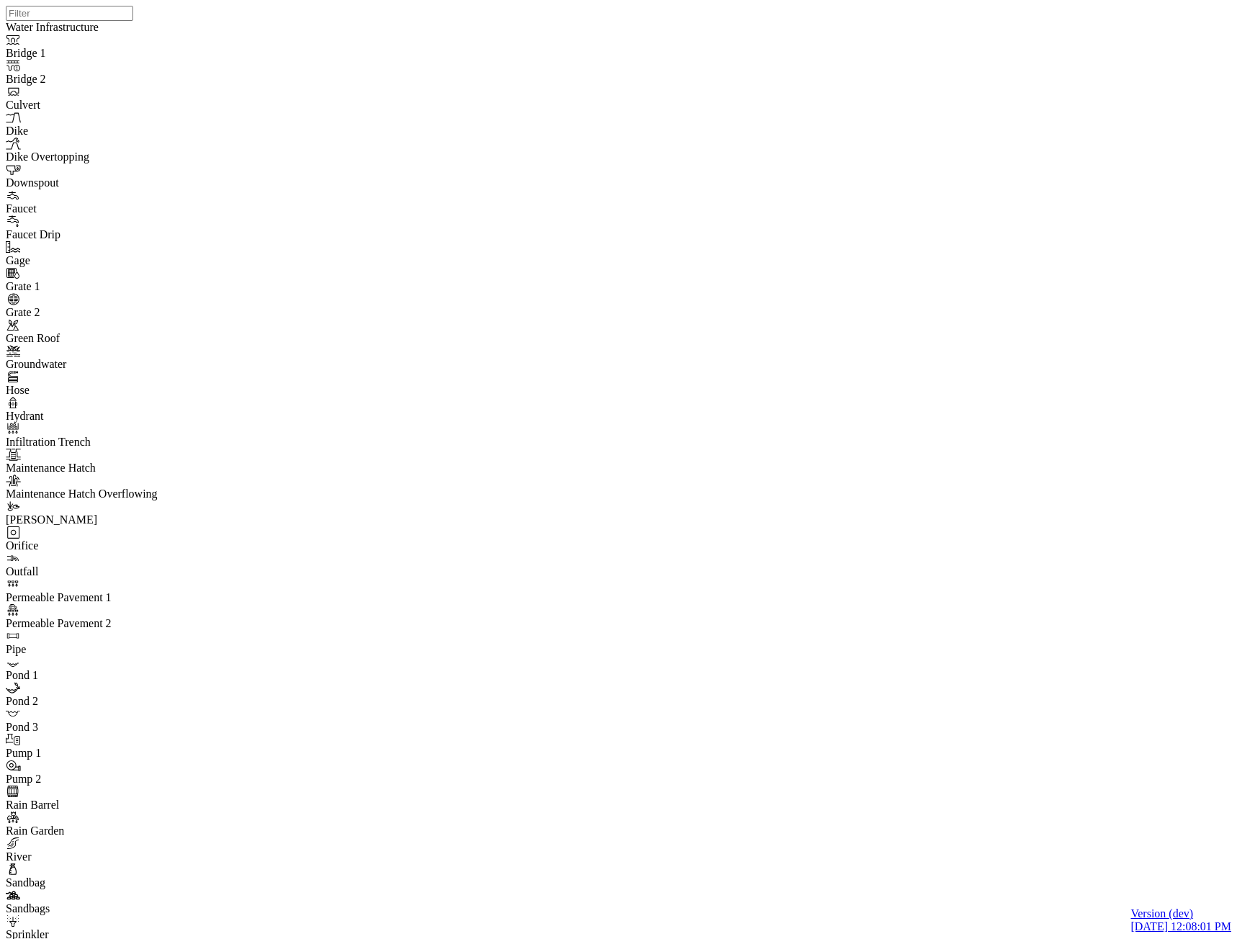
click at [61, 164] on div "Low" at bounding box center [78, 157] width 77 height 13
click at [57, 177] on div "Normal" at bounding box center [78, 170] width 77 height 13
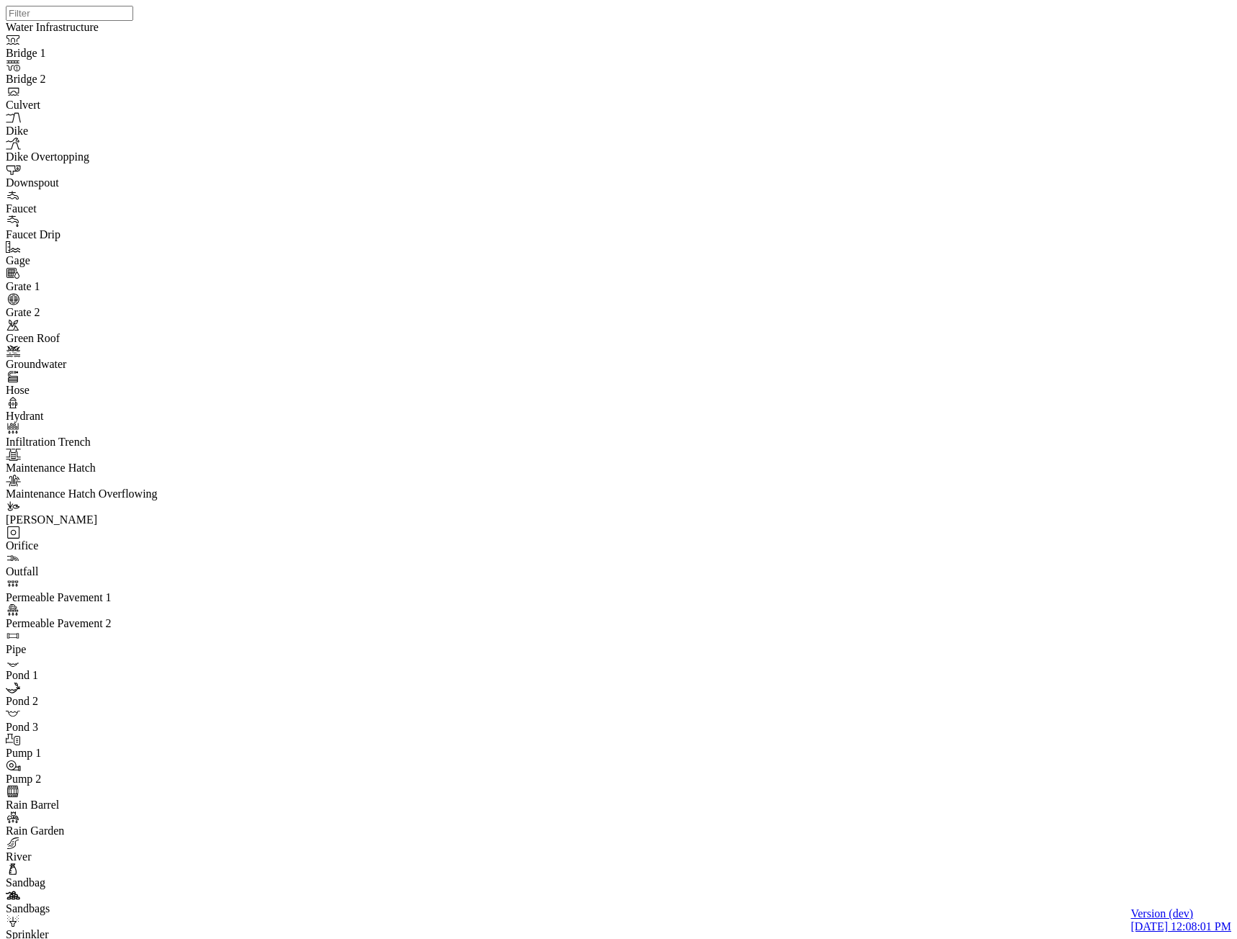
click at [58, 190] on div "High" at bounding box center [78, 183] width 77 height 13
click at [58, 138] on link "Any" at bounding box center [78, 144] width 77 height 13
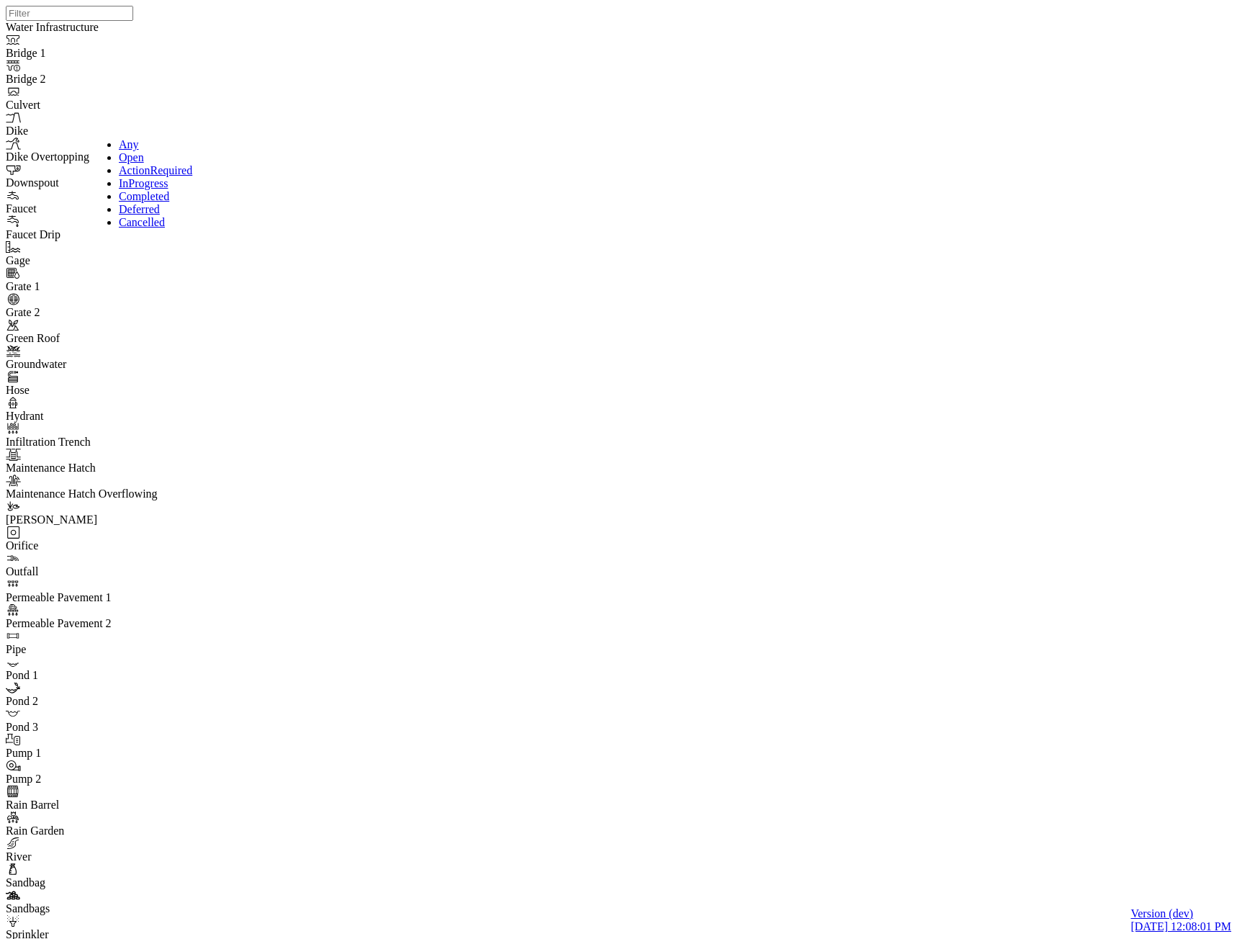
click at [132, 160] on div "Open" at bounding box center [157, 157] width 77 height 13
click at [131, 176] on span "ActionRequired" at bounding box center [155, 170] width 73 height 12
click at [128, 189] on span "InProgress" at bounding box center [143, 183] width 49 height 12
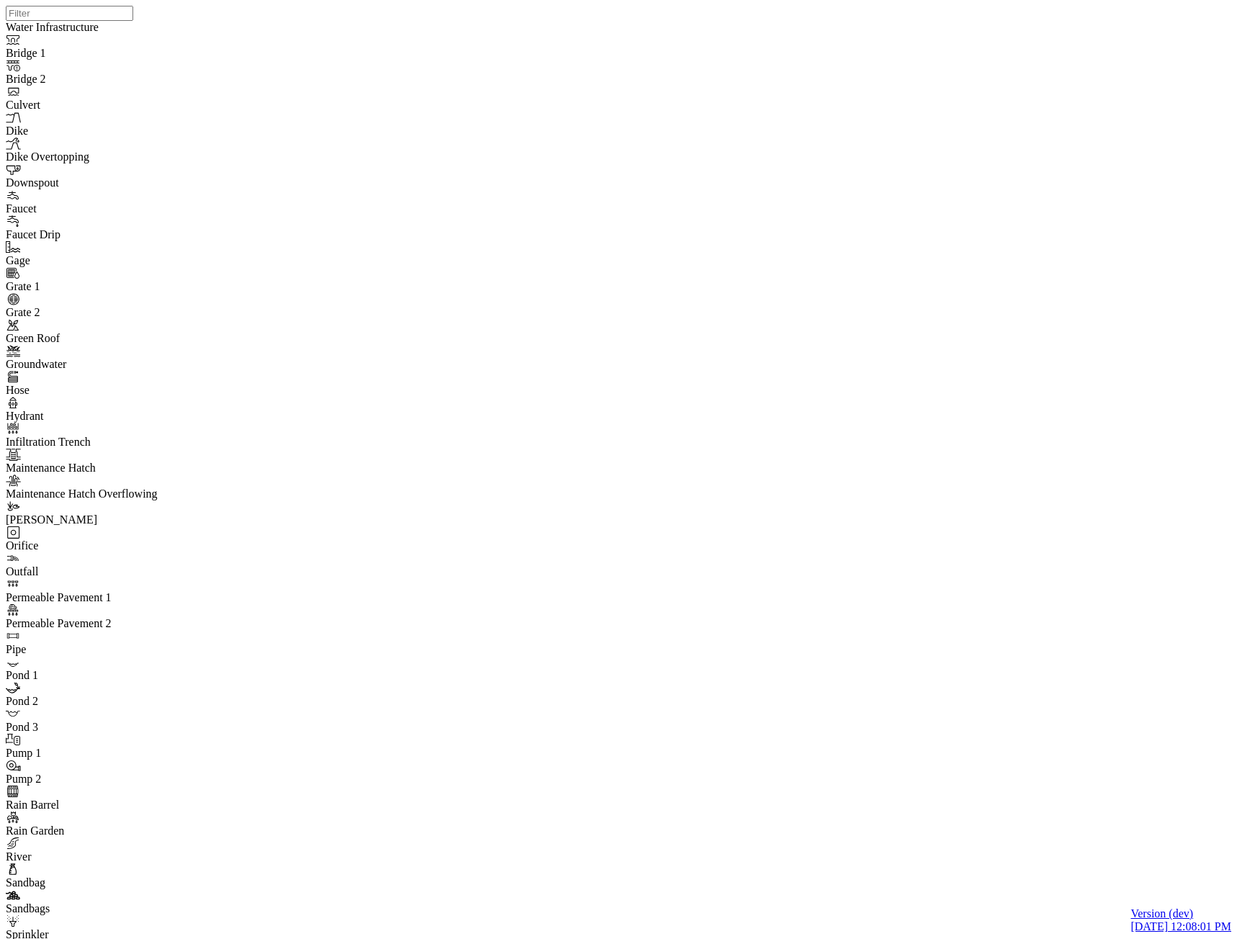
click at [131, 202] on span "Completed" at bounding box center [144, 196] width 50 height 12
click at [133, 138] on link "Any" at bounding box center [157, 144] width 77 height 13
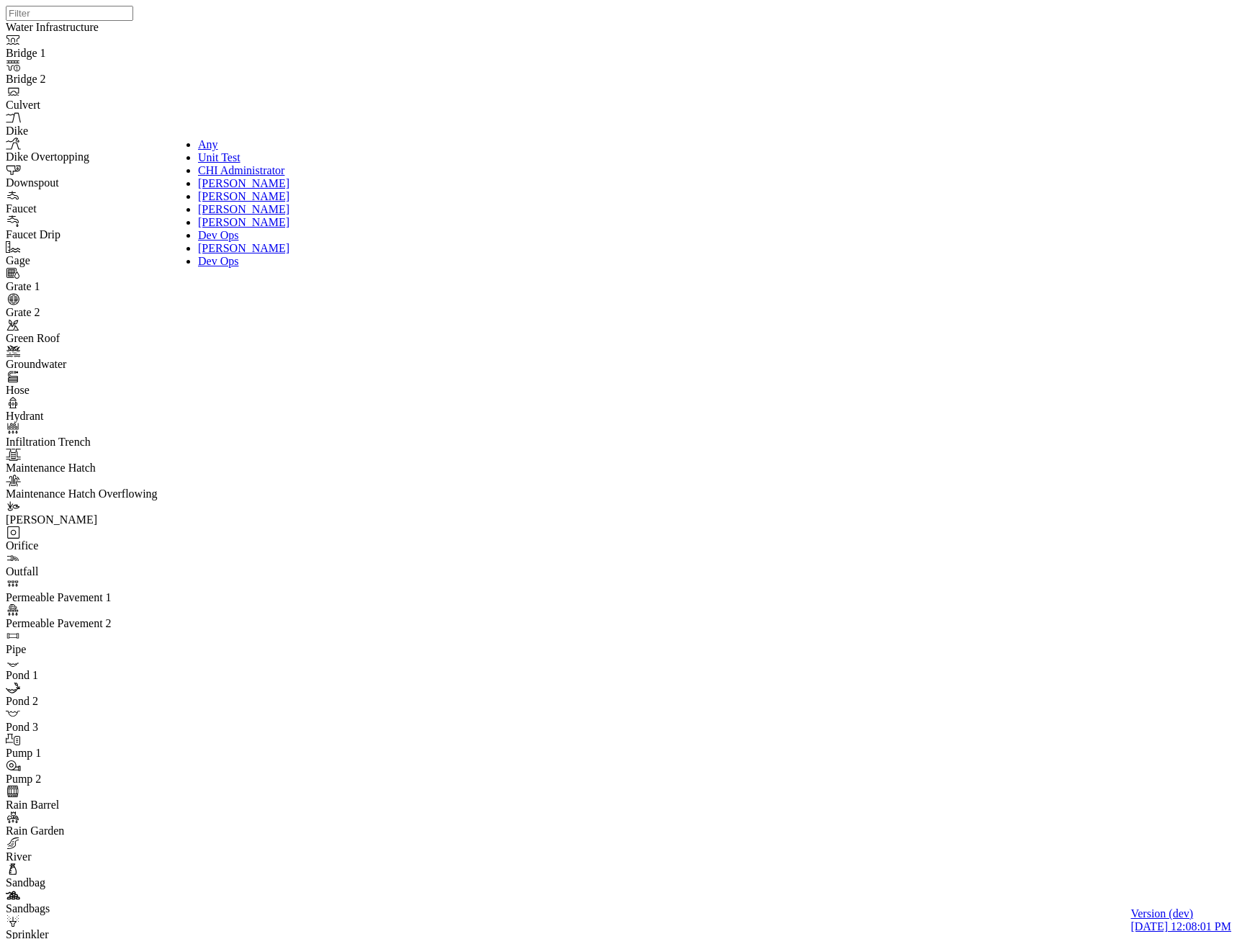
click at [215, 157] on link "Unit Test" at bounding box center [243, 157] width 91 height 13
click at [213, 176] on span "CHI Administrator" at bounding box center [241, 170] width 86 height 12
click at [211, 141] on div "Any" at bounding box center [243, 144] width 91 height 13
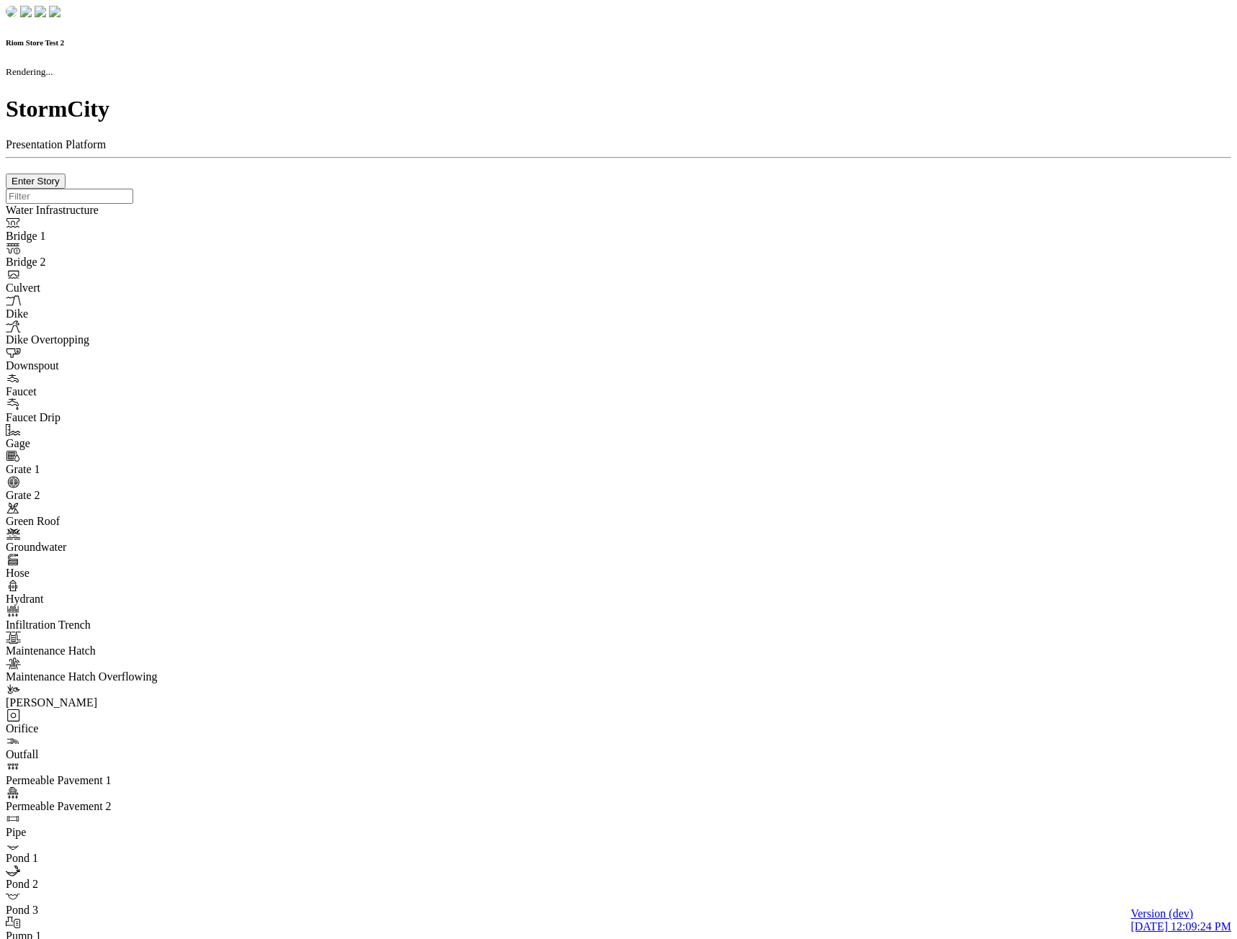
checkbox input "true"
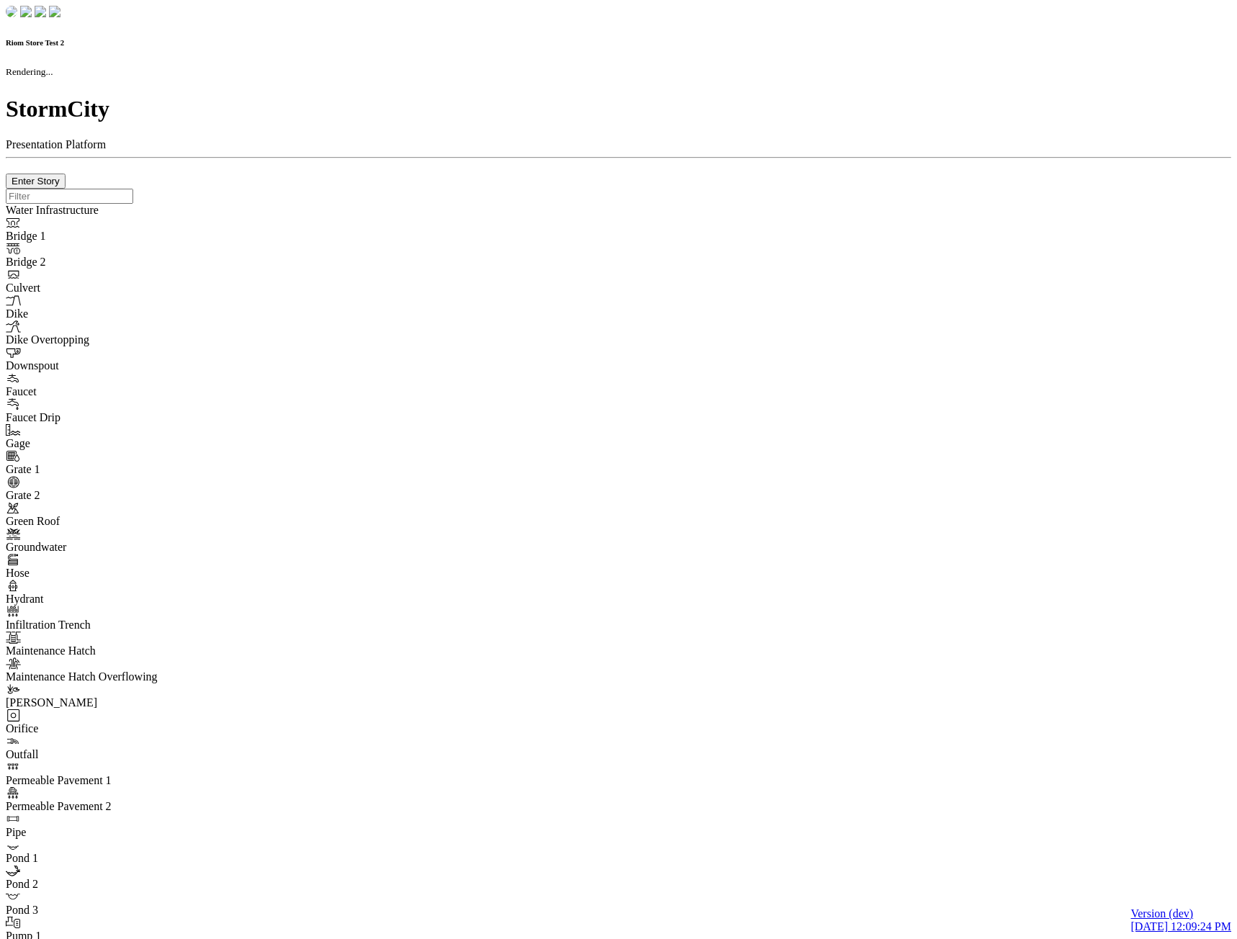
type input "0m"
type textarea "Depth = 0"
checkbox input "true"
select select "CIRCLE"
type input "7"
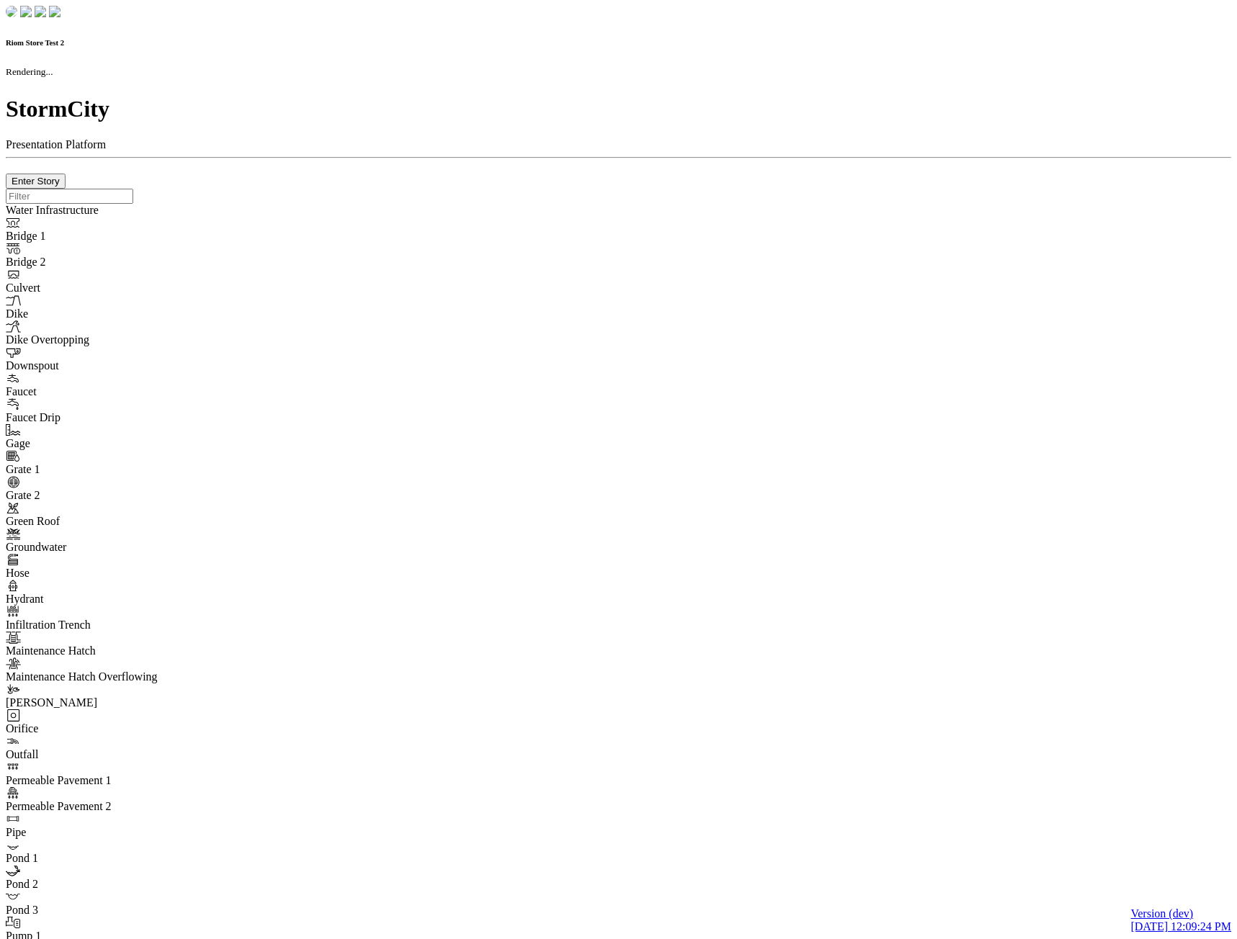
checkbox input "true"
type input "0"
type textarea "<i class="far fa-building"></i>"
type input "7"
select select "None"
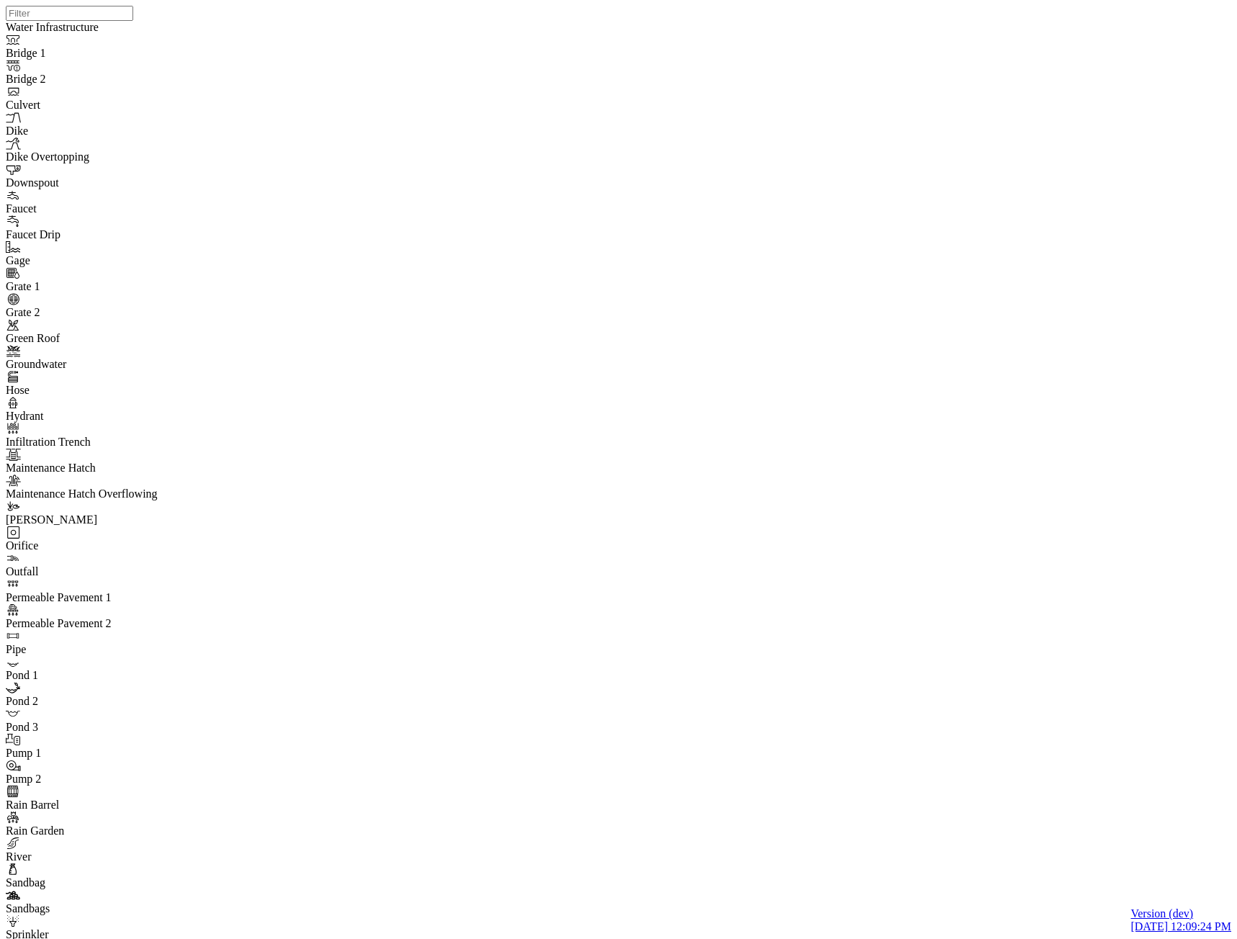
click at [135, 164] on div "Open" at bounding box center [157, 157] width 77 height 13
click at [130, 176] on span "ActionRequired" at bounding box center [155, 170] width 73 height 12
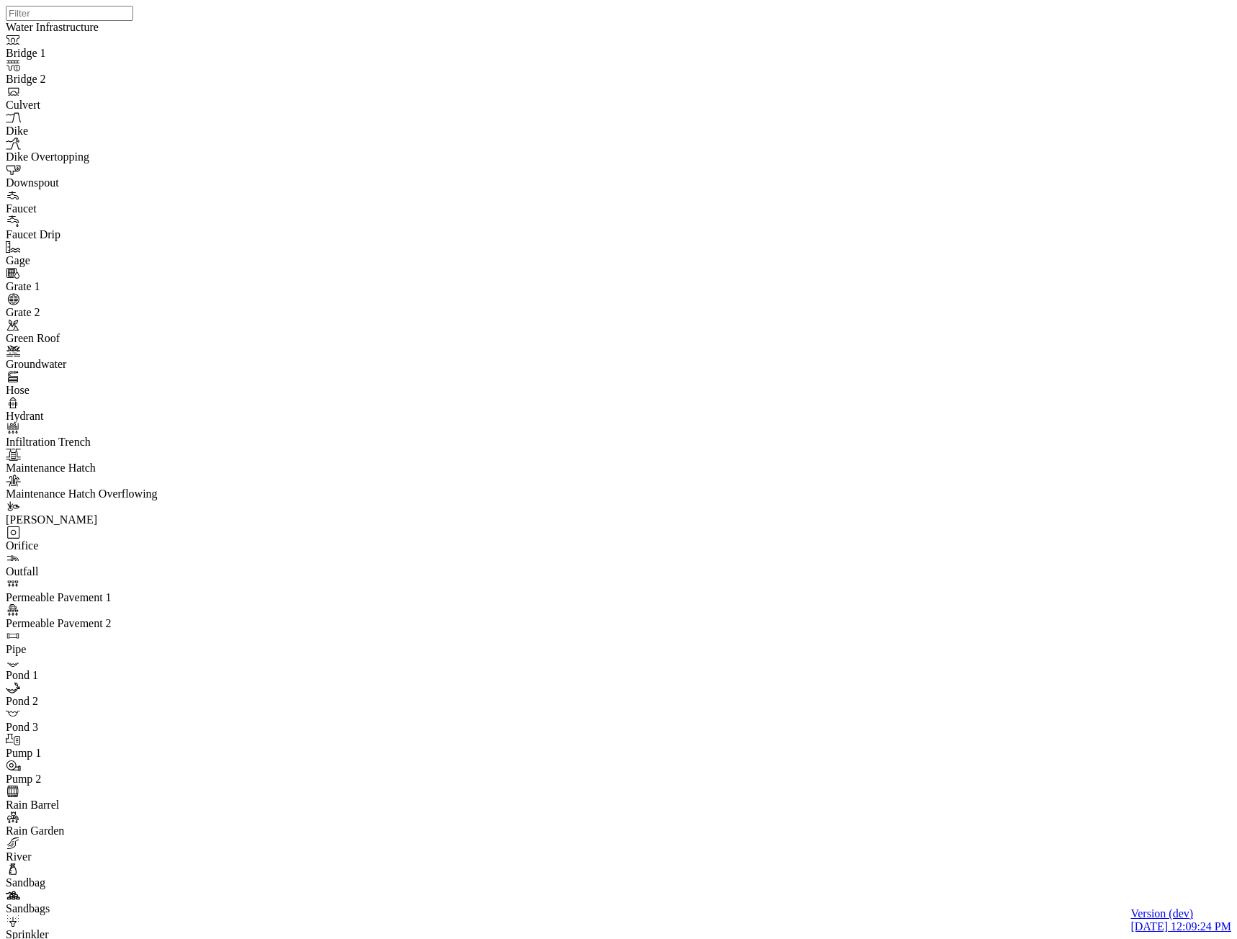
click at [136, 189] on span "InProgress" at bounding box center [143, 183] width 49 height 12
click at [143, 202] on span "Completed" at bounding box center [144, 196] width 50 height 12
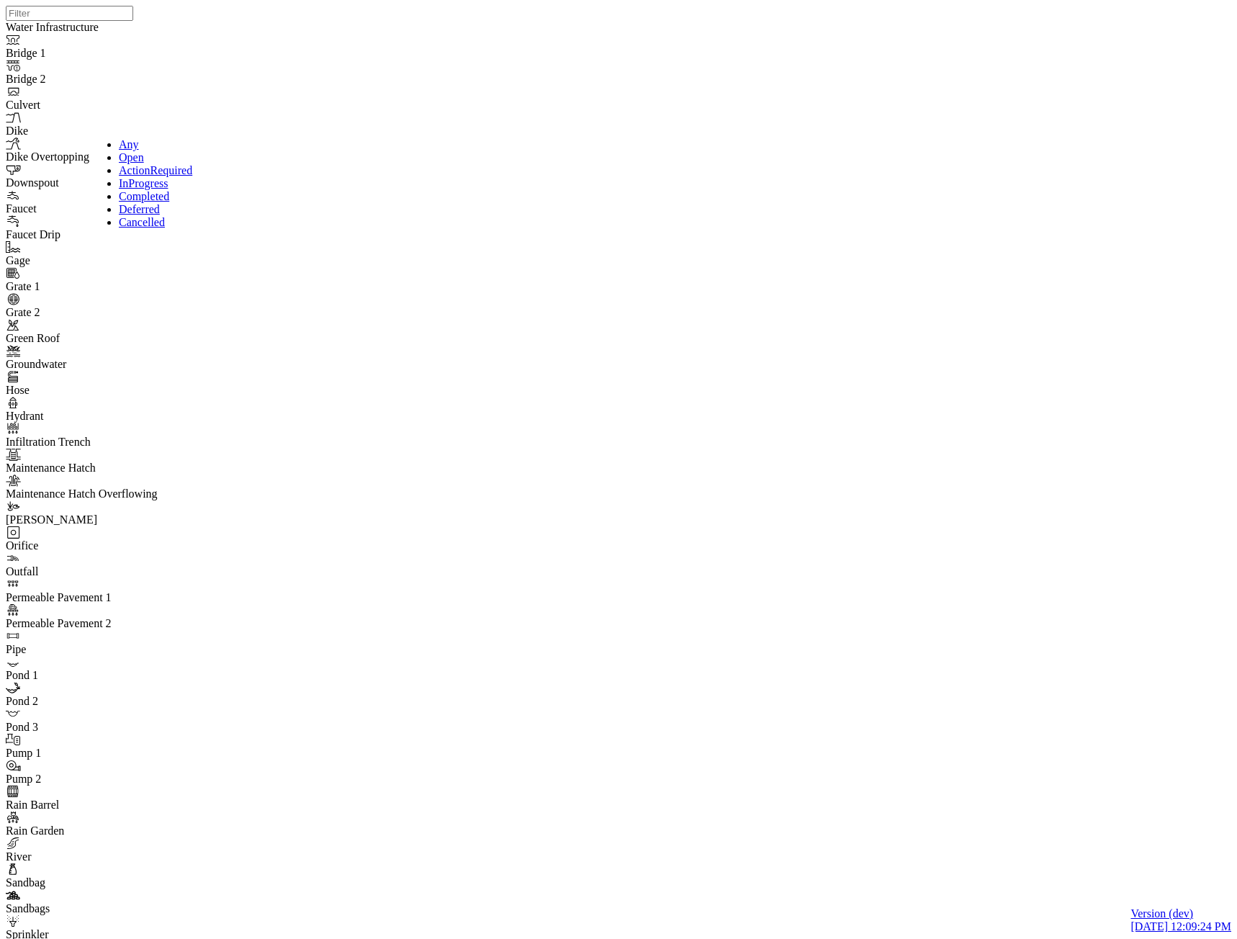
click at [133, 215] on span "Deferred" at bounding box center [139, 209] width 41 height 12
click at [136, 145] on div "Any" at bounding box center [157, 144] width 77 height 13
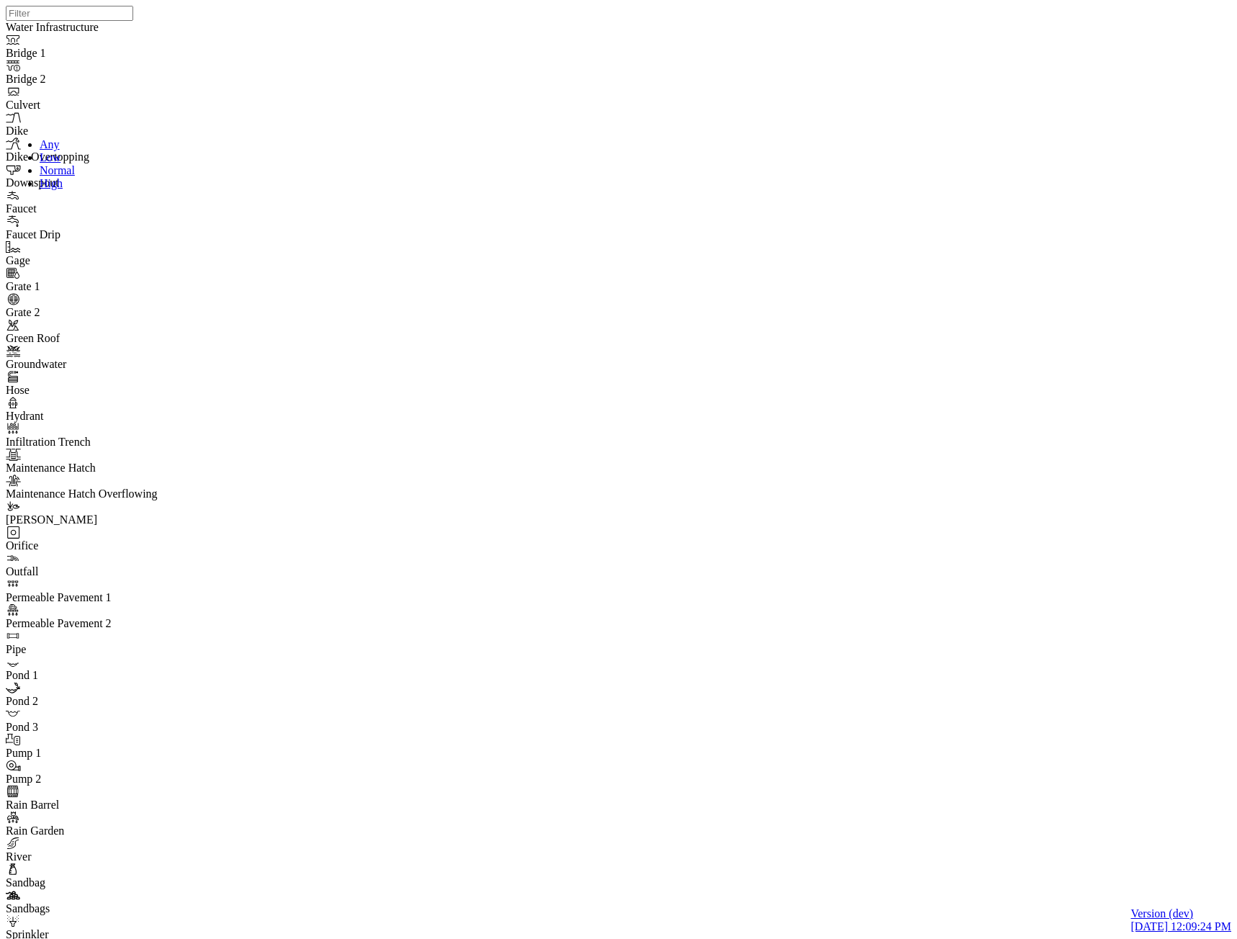
click at [55, 164] on div "Low" at bounding box center [78, 157] width 77 height 13
click at [138, 176] on span "ActionRequired" at bounding box center [155, 170] width 73 height 12
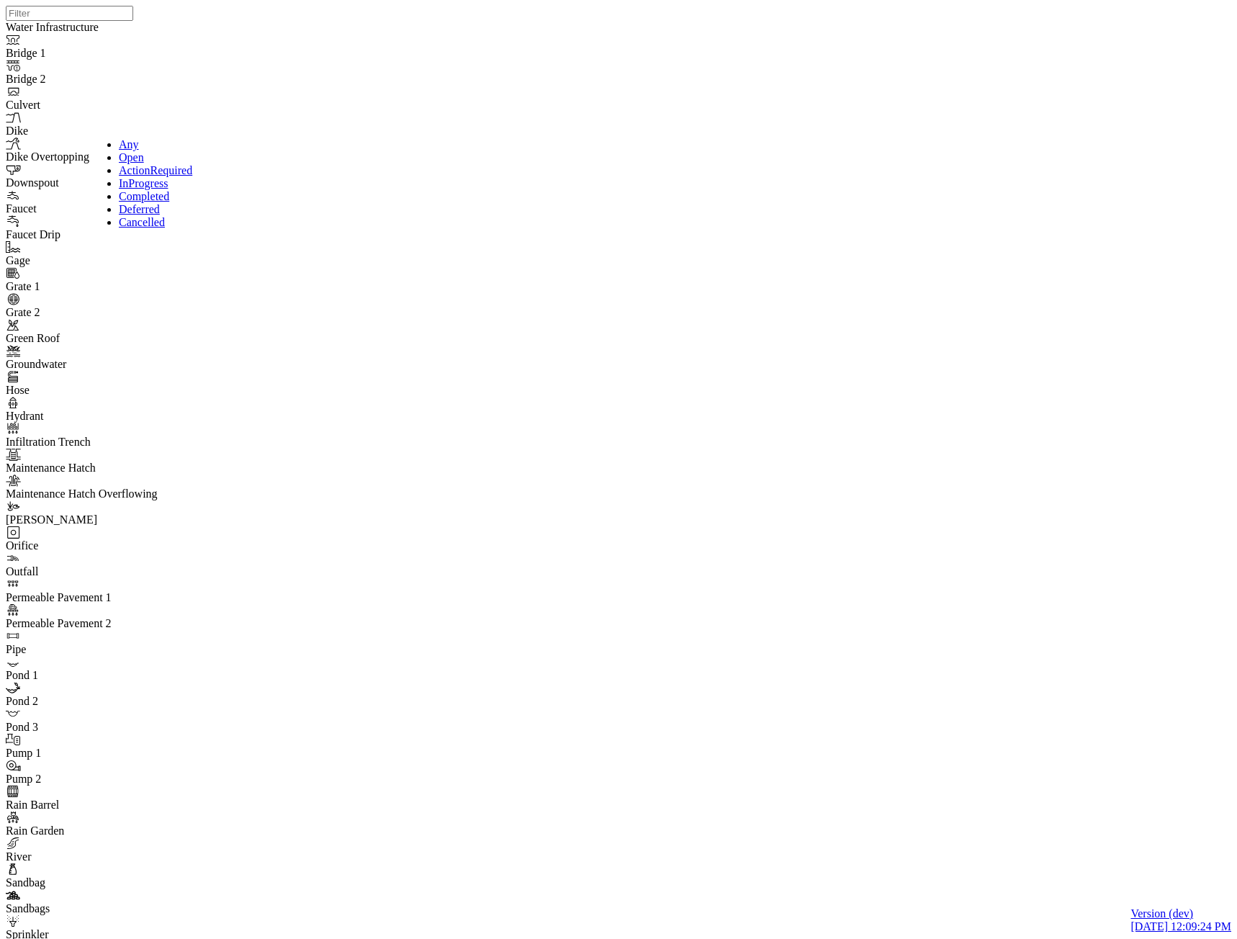
click at [131, 138] on div "Any" at bounding box center [157, 144] width 77 height 13
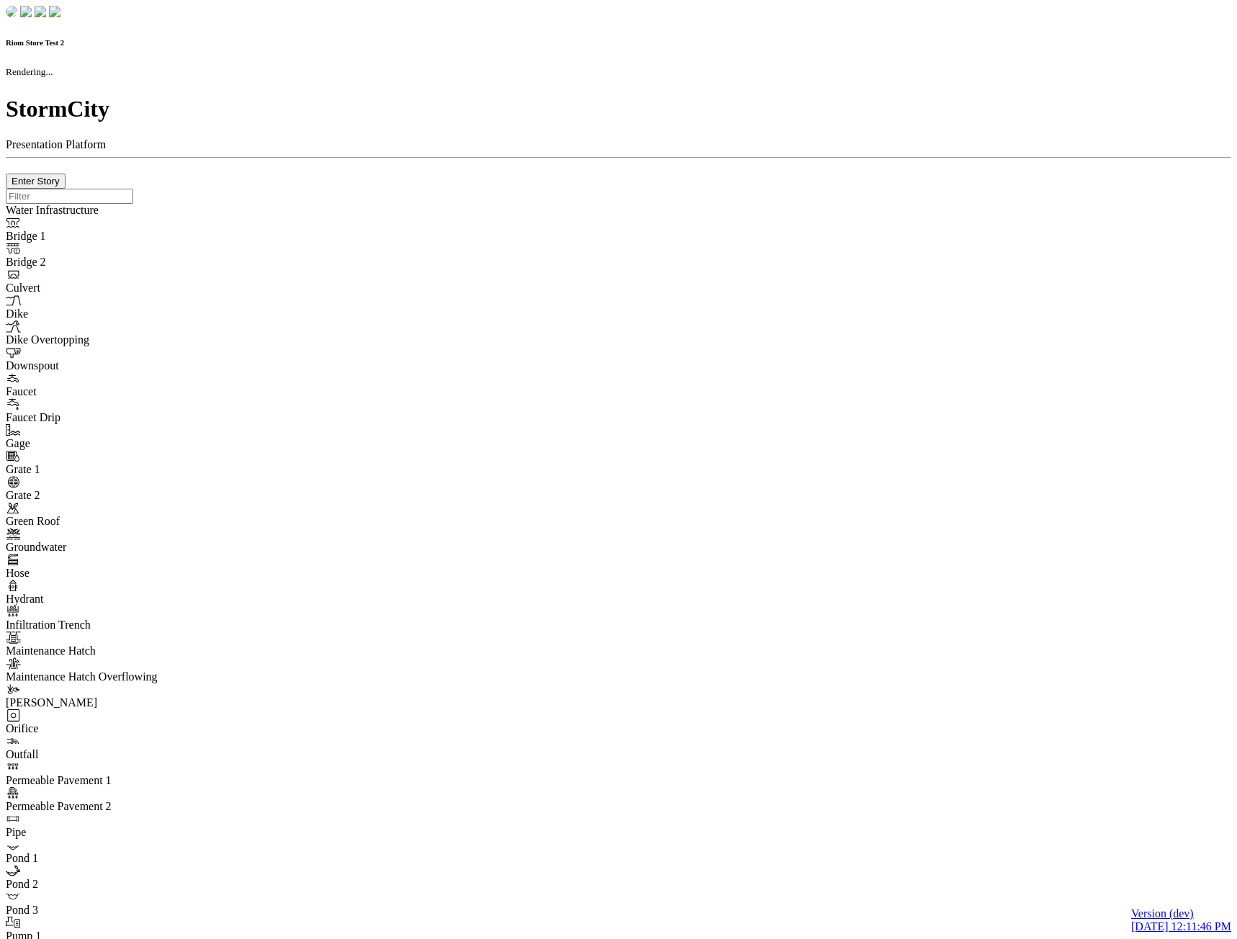
checkbox input "true"
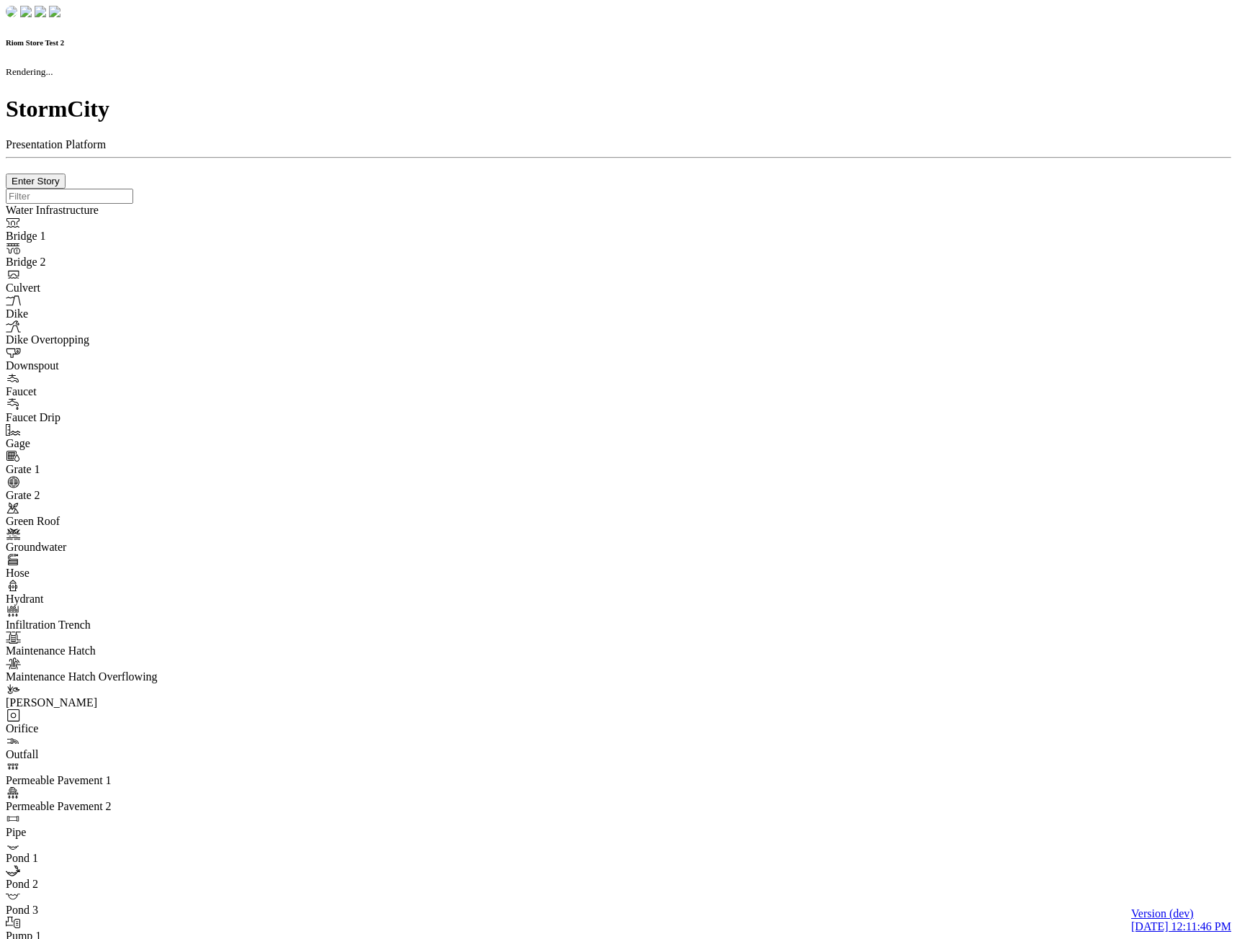
type input "0m"
type textarea "Depth = 0"
checkbox input "true"
select select "CIRCLE"
type input "7"
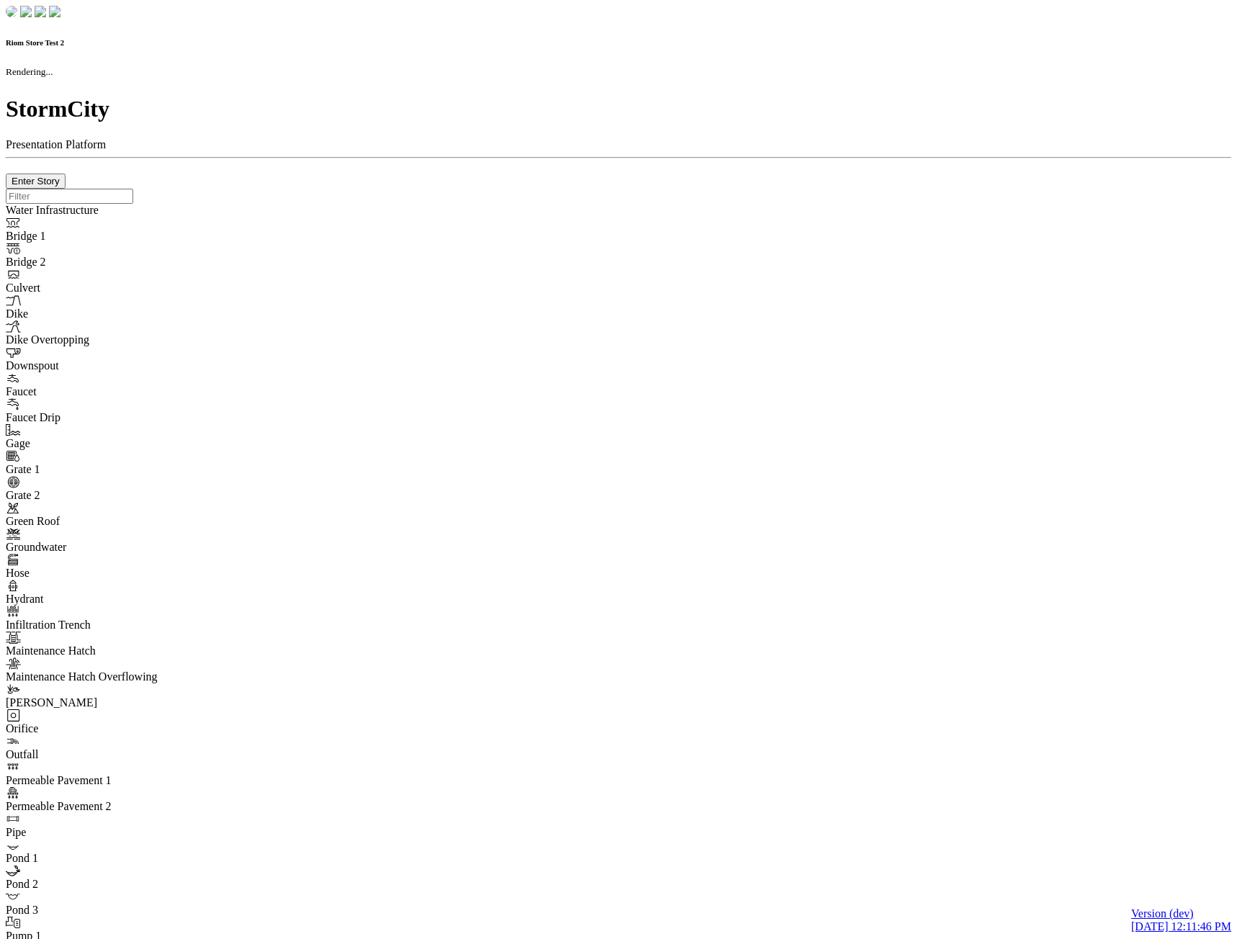
checkbox input "true"
type input "0"
type textarea "<i class="far fa-building"></i>"
type input "7"
select select "None"
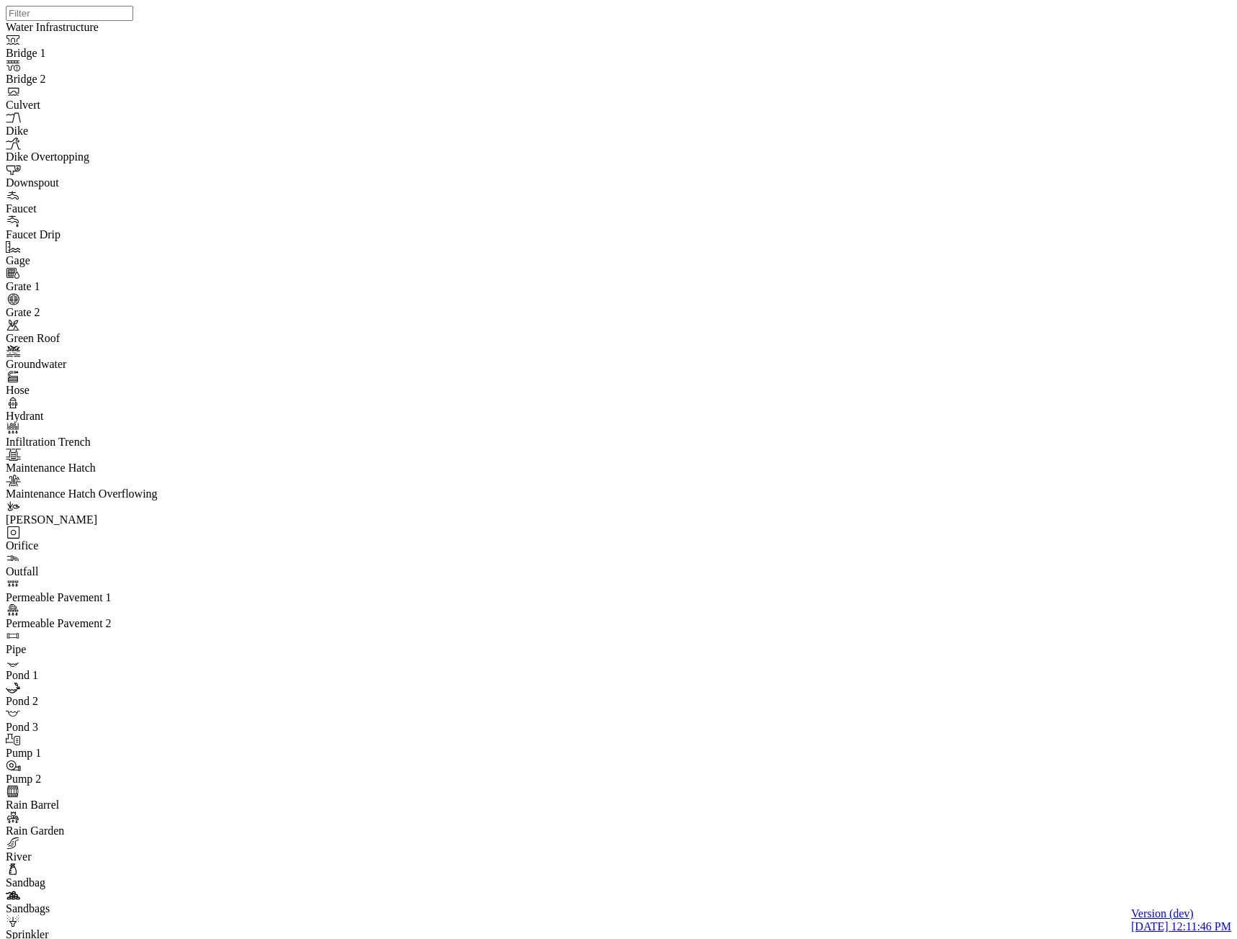
click at [59, 164] on div "Low" at bounding box center [78, 157] width 77 height 13
click at [53, 176] on span "Normal" at bounding box center [57, 170] width 35 height 12
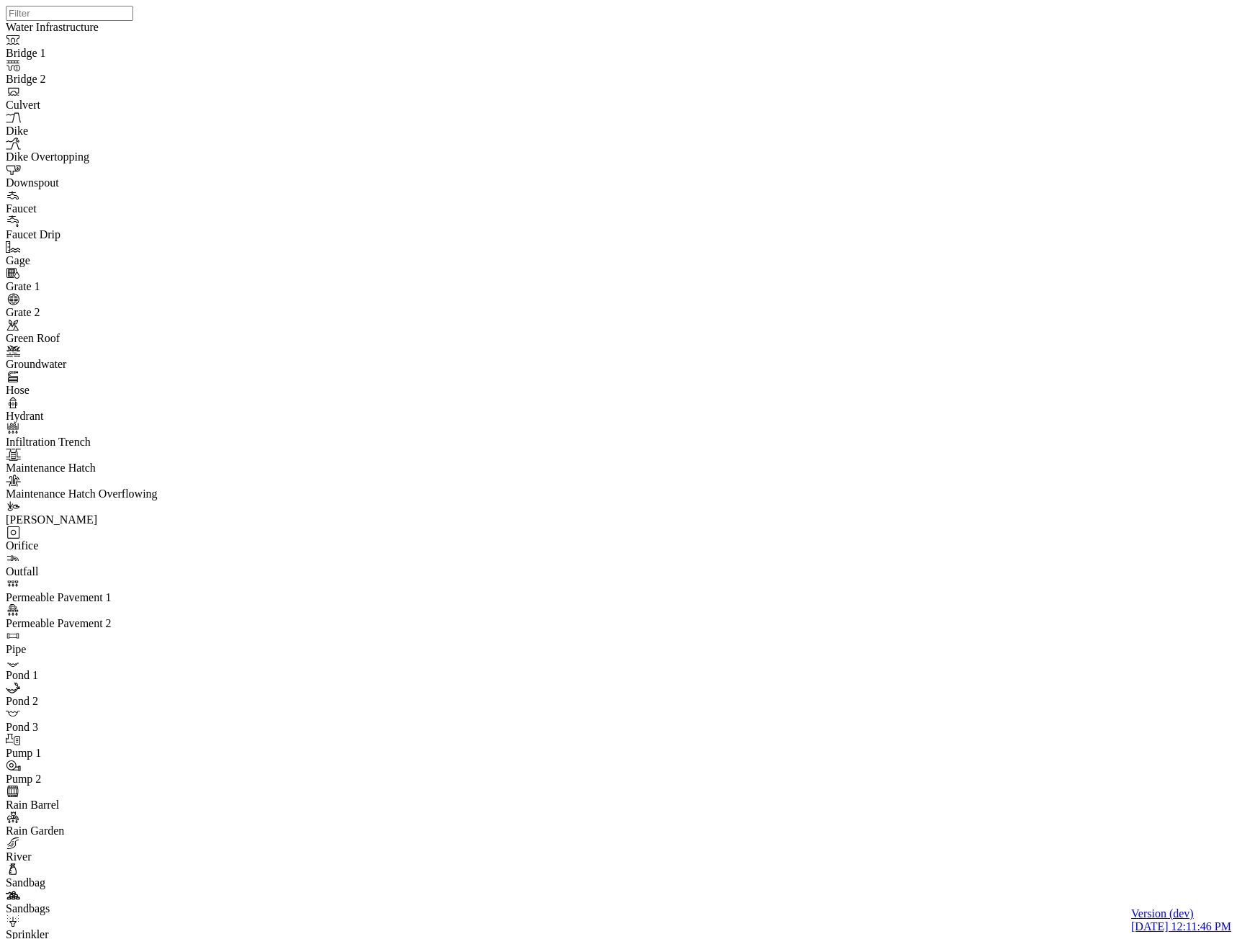
click at [53, 138] on div "Any" at bounding box center [78, 144] width 77 height 13
click at [119, 164] on span "Open" at bounding box center [131, 157] width 25 height 12
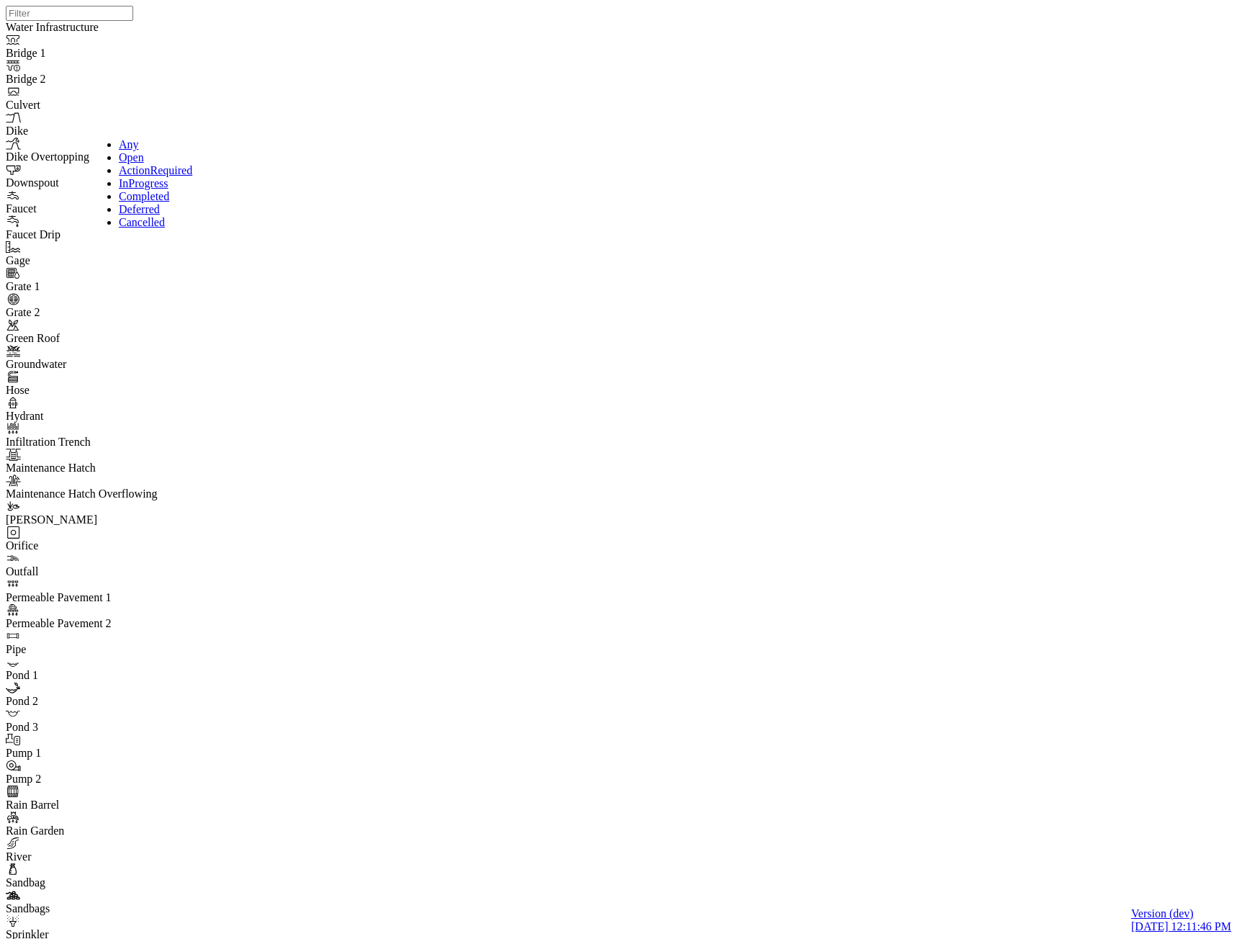
click at [124, 176] on span "ActionRequired" at bounding box center [155, 170] width 73 height 12
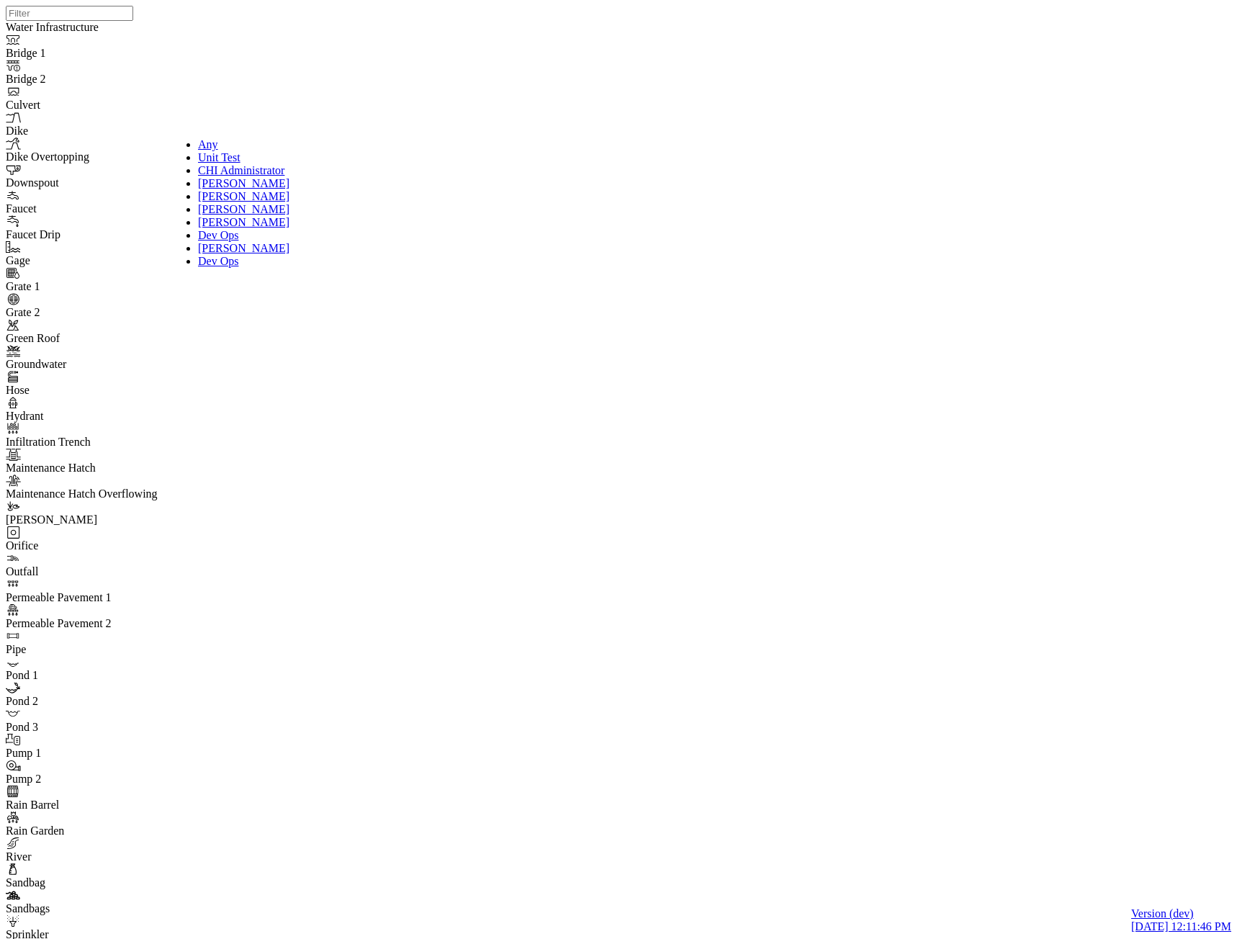
click at [198, 176] on span "CHI Administrator" at bounding box center [241, 170] width 86 height 12
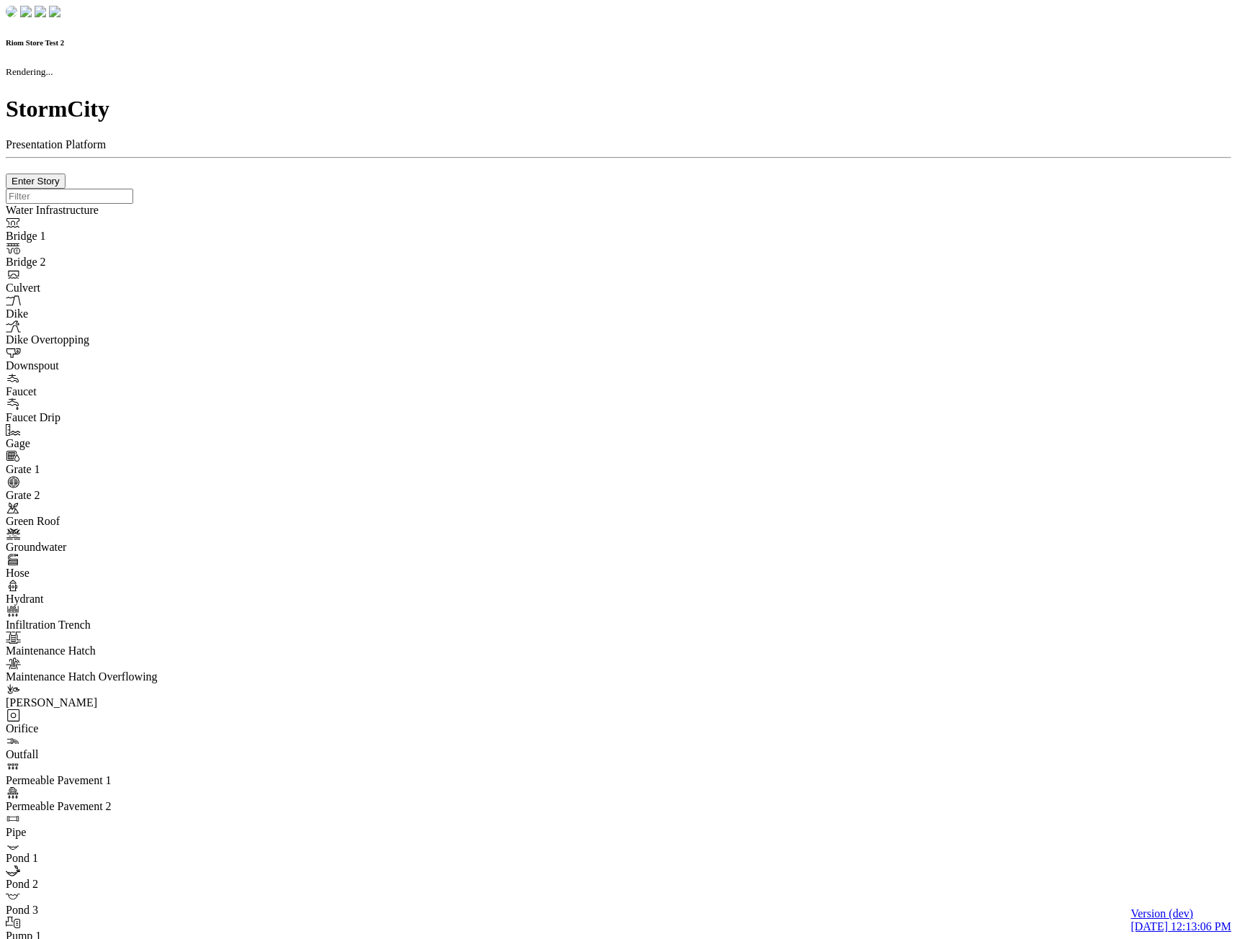
checkbox input "true"
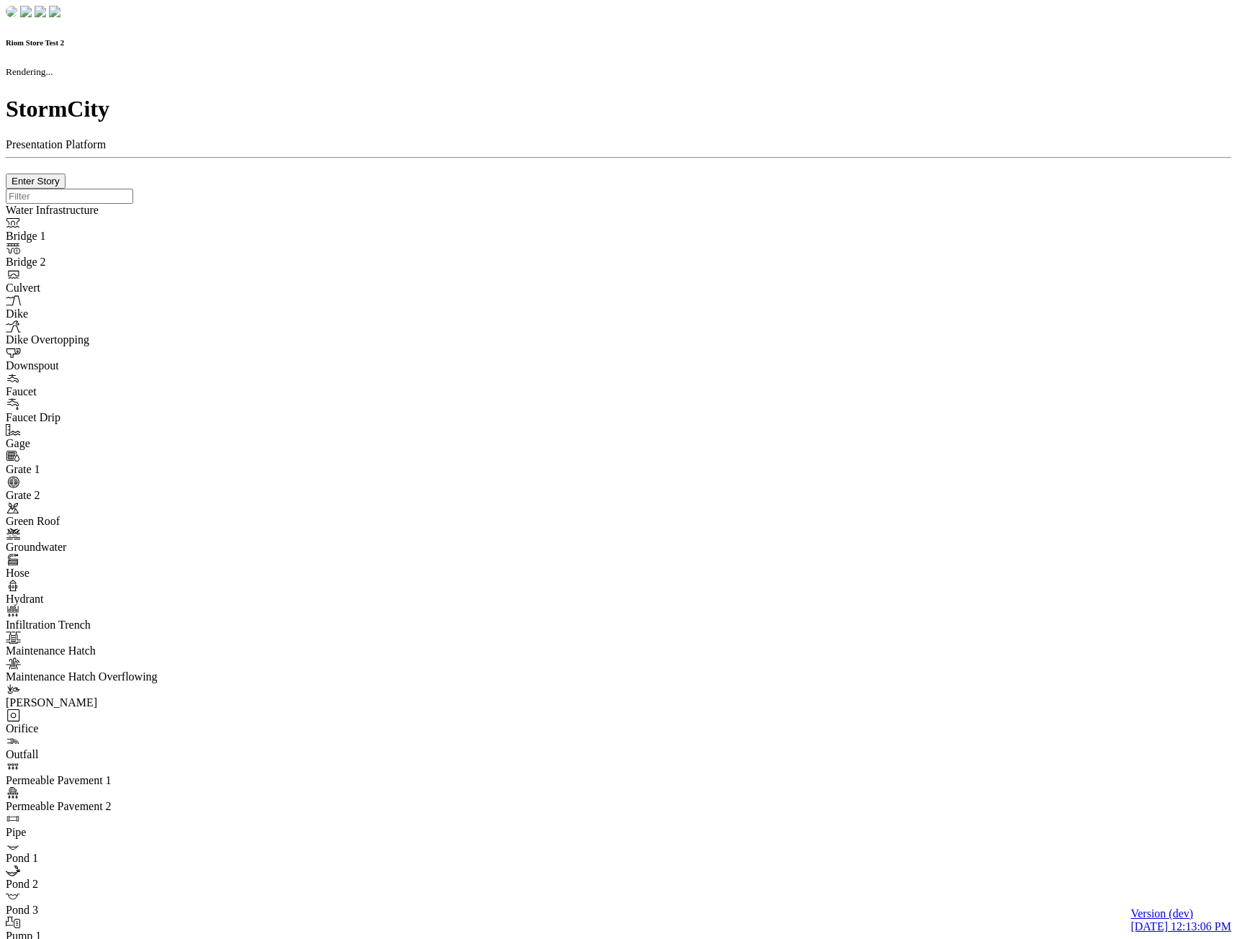
type input "0m"
type textarea "Depth = 0"
checkbox input "true"
select select "CIRCLE"
type input "7"
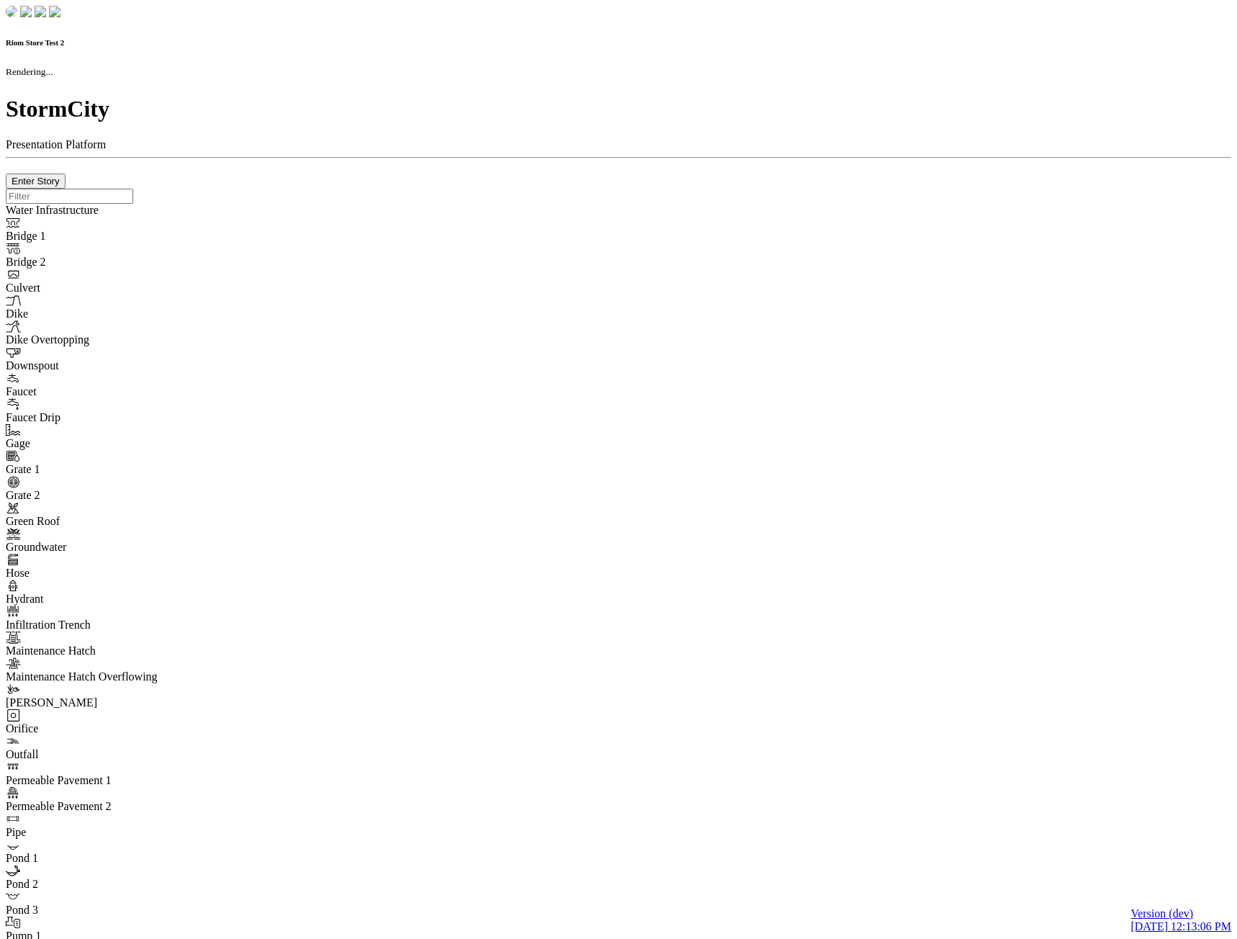
checkbox input "true"
type input "0"
type textarea "<i class="far fa-building"></i>"
select select "None"
type input "7"
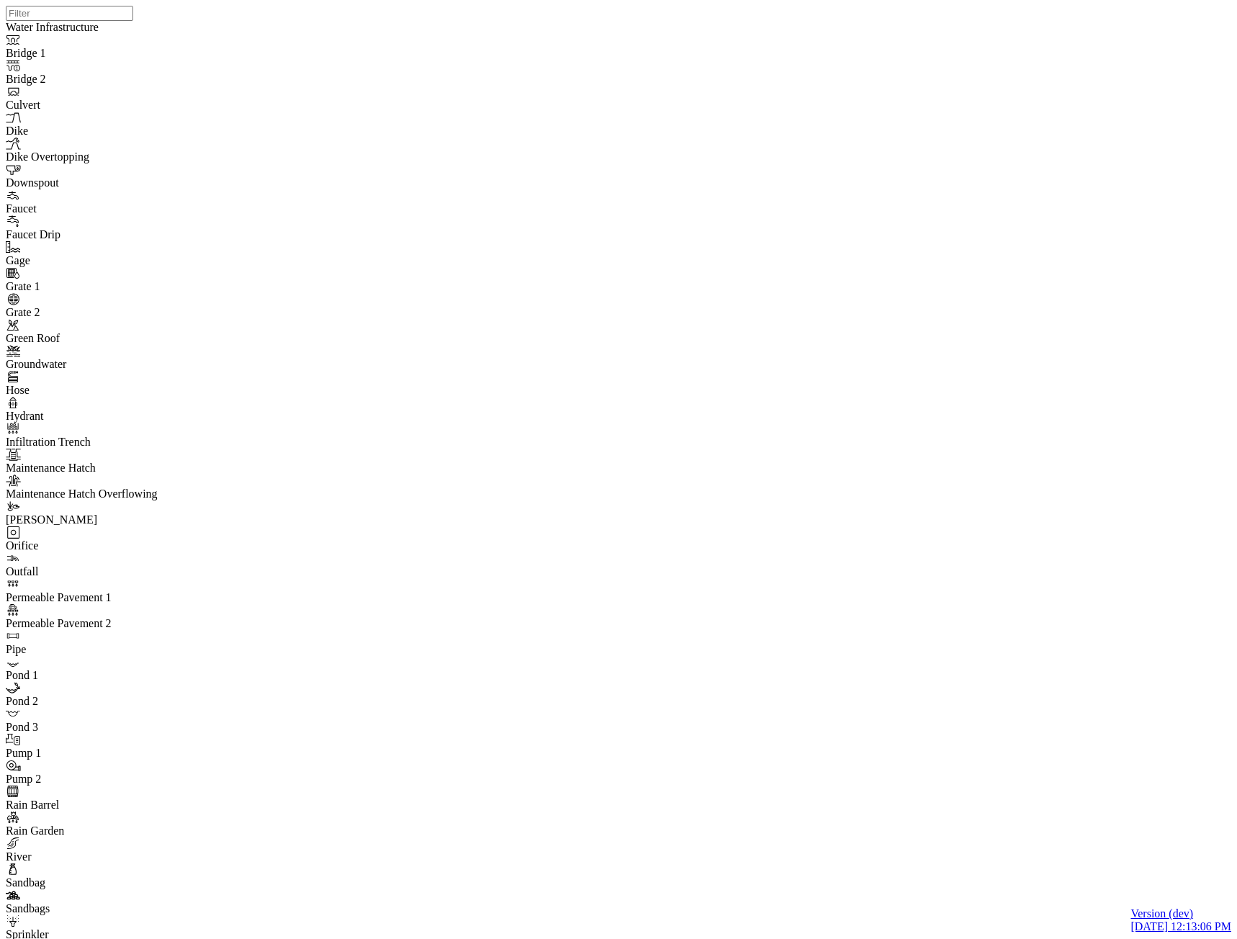
click at [125, 176] on span "ActionRequired" at bounding box center [155, 170] width 73 height 12
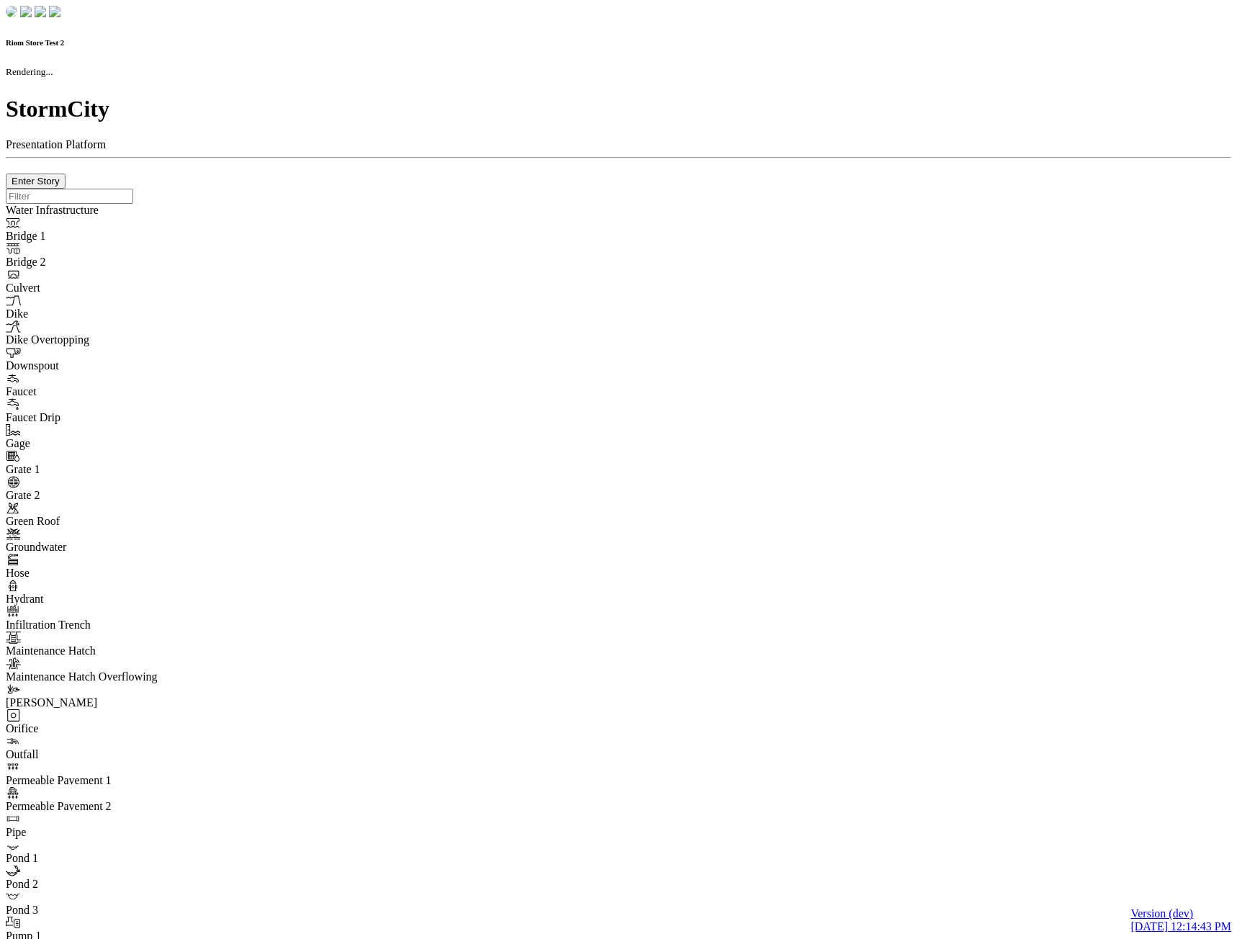
checkbox input "true"
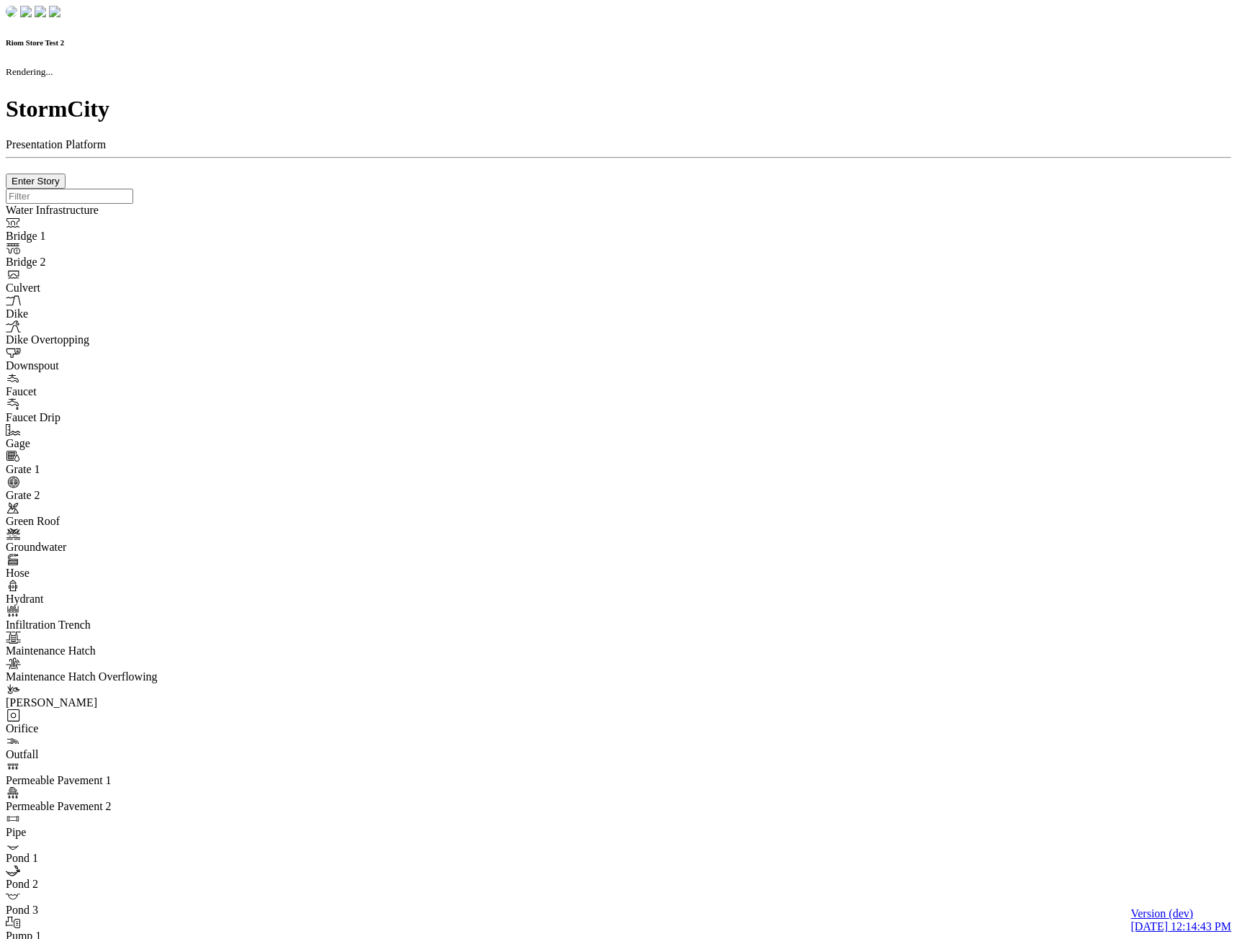
type input "0m"
type textarea "Depth = 0"
checkbox input "true"
select select "CIRCLE"
type input "7"
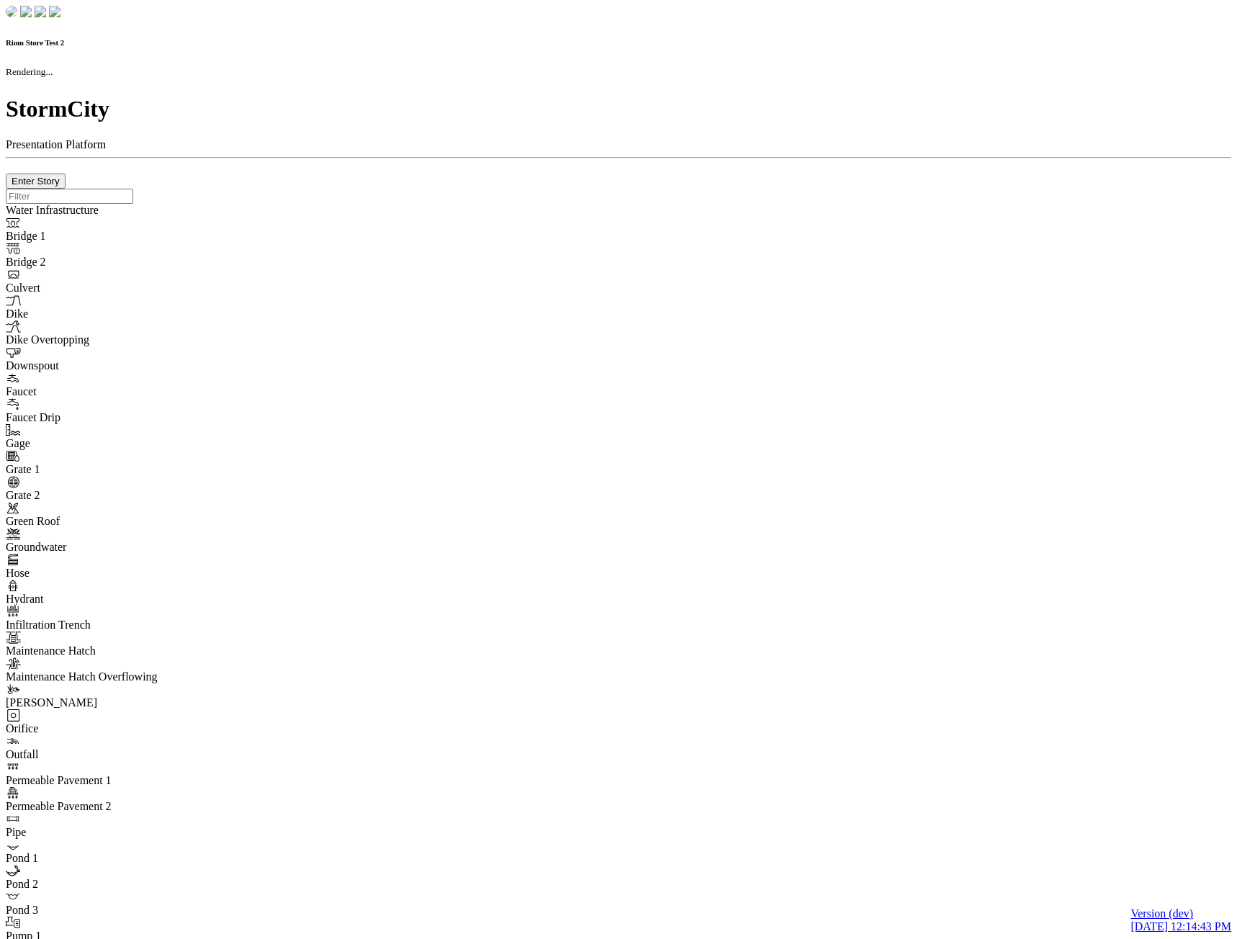
checkbox input "true"
type input "0"
type textarea "<i class="far fa-building"></i>"
type input "7"
select select "None"
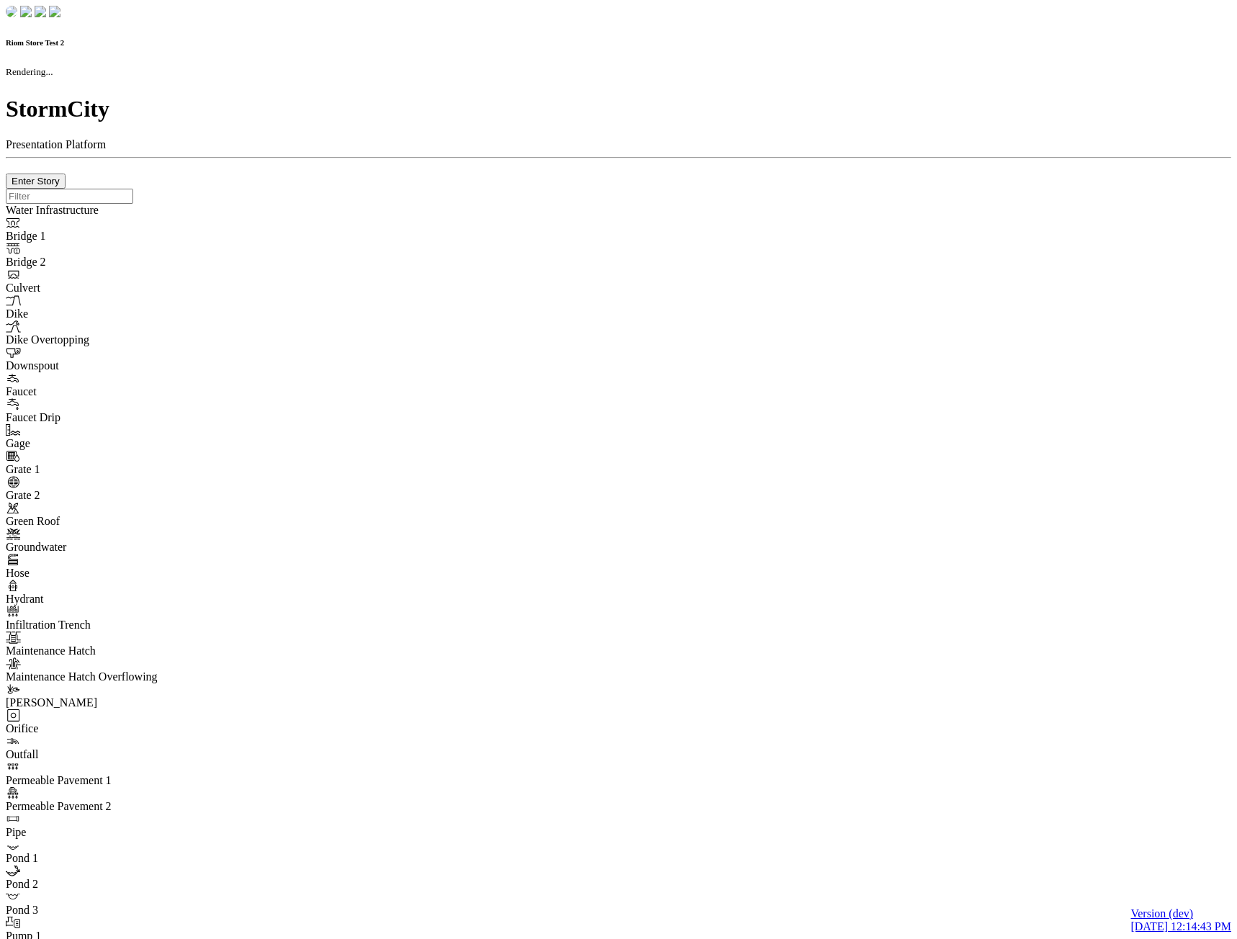
click at [627, 189] on div at bounding box center [619, 189] width 1226 height 0
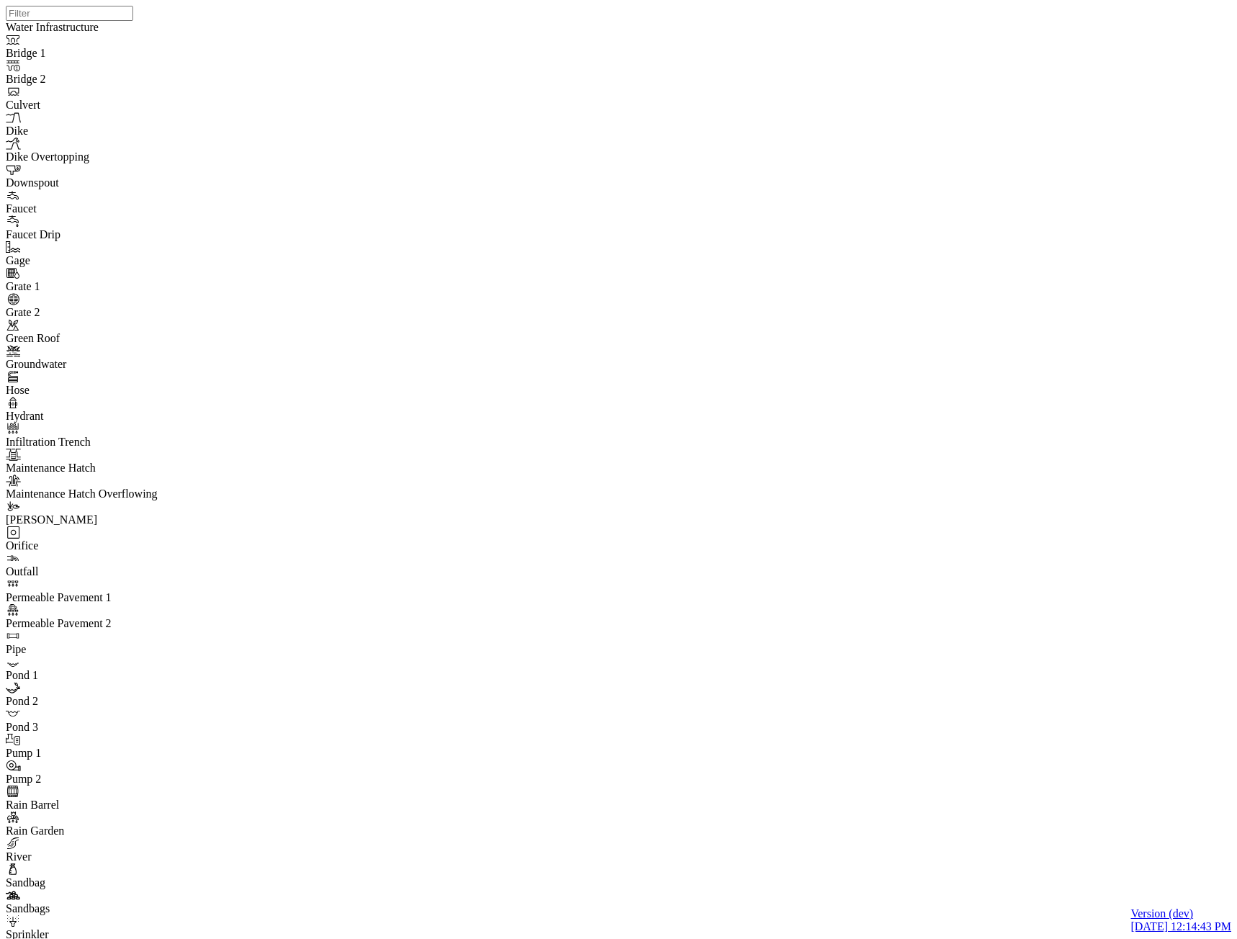
click at [58, 164] on div "Low" at bounding box center [78, 157] width 77 height 13
click at [49, 176] on span "Normal" at bounding box center [57, 170] width 35 height 12
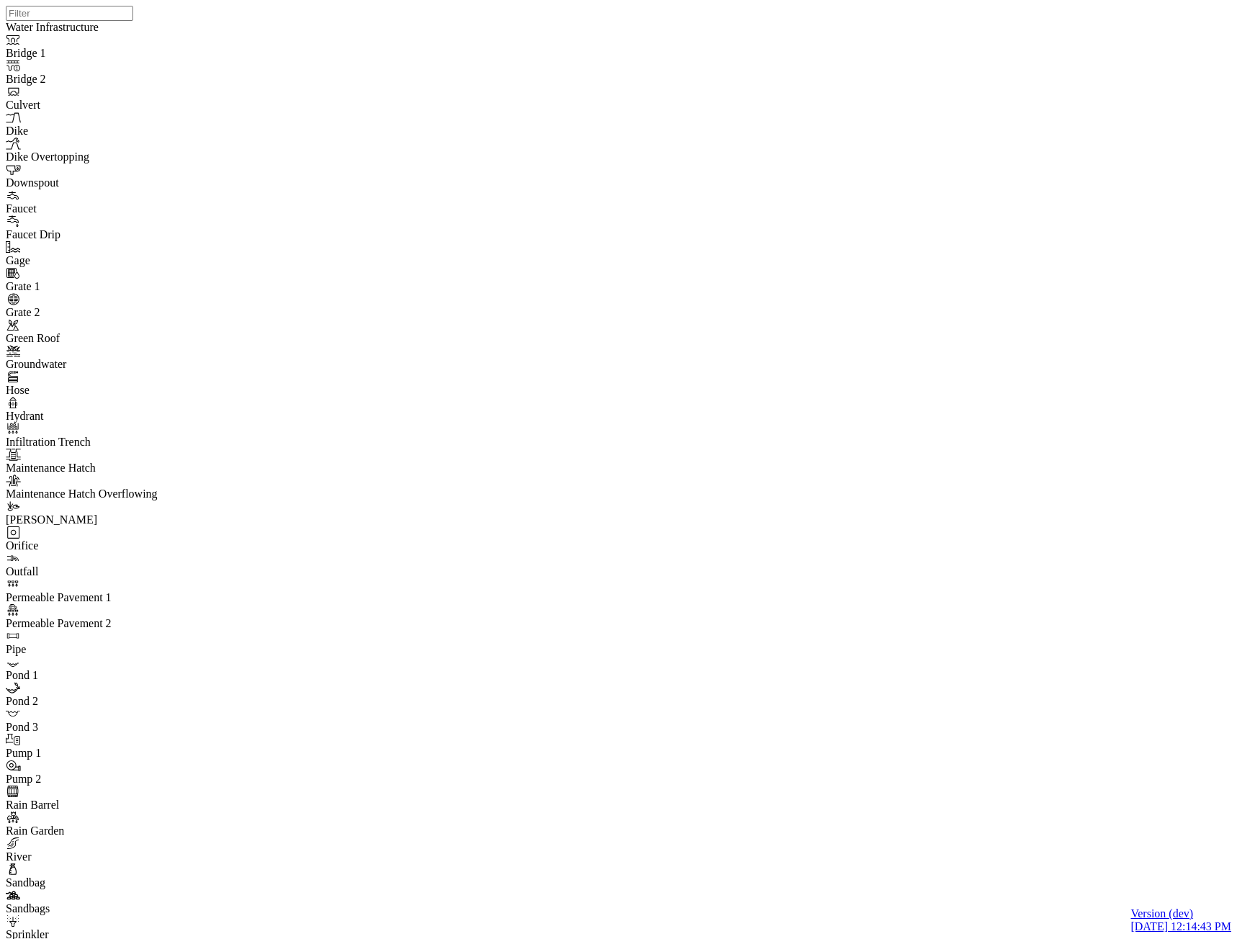
click at [52, 190] on div "High" at bounding box center [78, 183] width 77 height 13
click at [58, 148] on div "Any" at bounding box center [78, 144] width 77 height 13
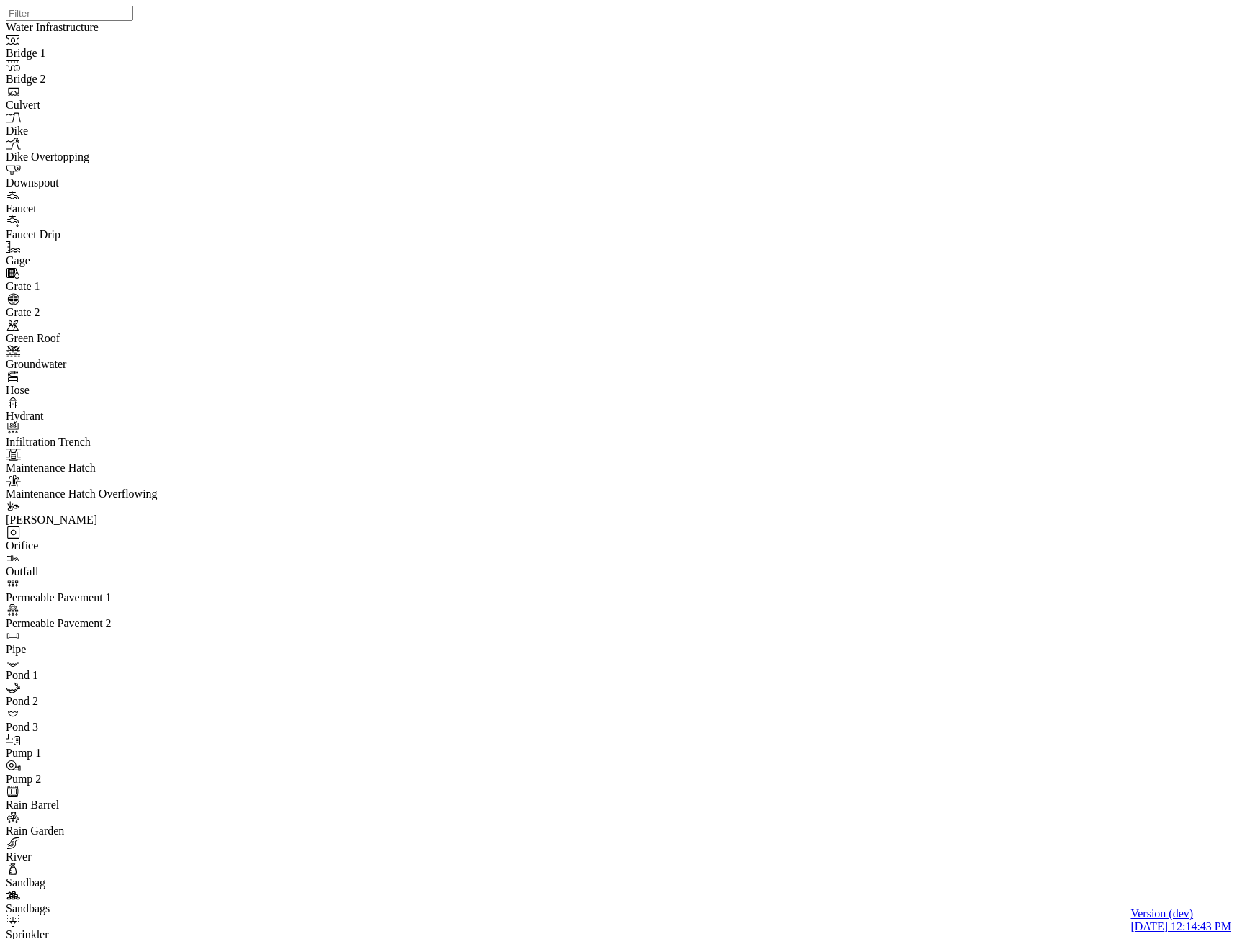
click at [138, 176] on span "ActionRequired" at bounding box center [155, 170] width 73 height 12
click at [52, 176] on span "Normal" at bounding box center [57, 170] width 35 height 12
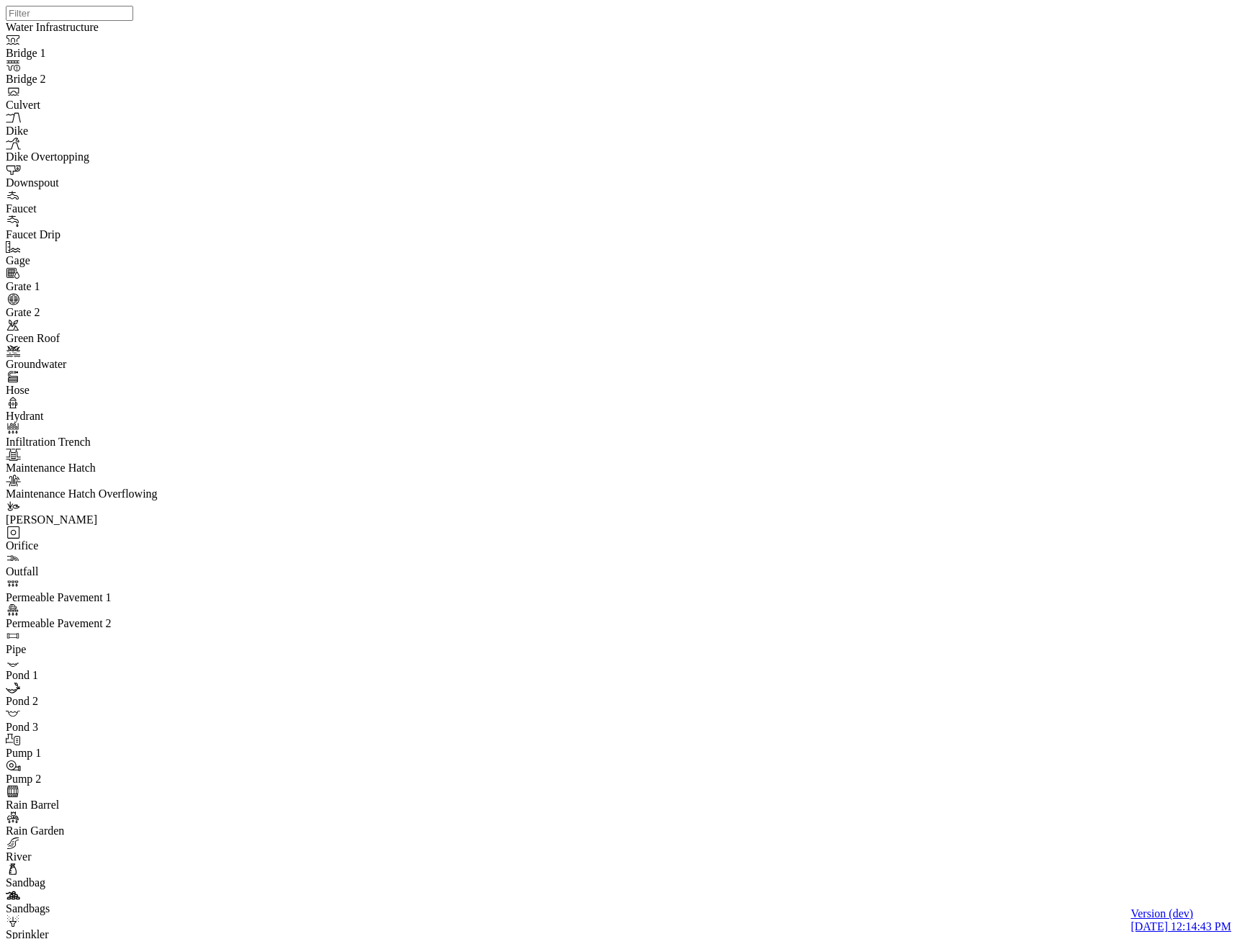
click at [198, 176] on span "CHI Administrator" at bounding box center [241, 170] width 86 height 12
click at [208, 139] on div "Any" at bounding box center [243, 144] width 91 height 13
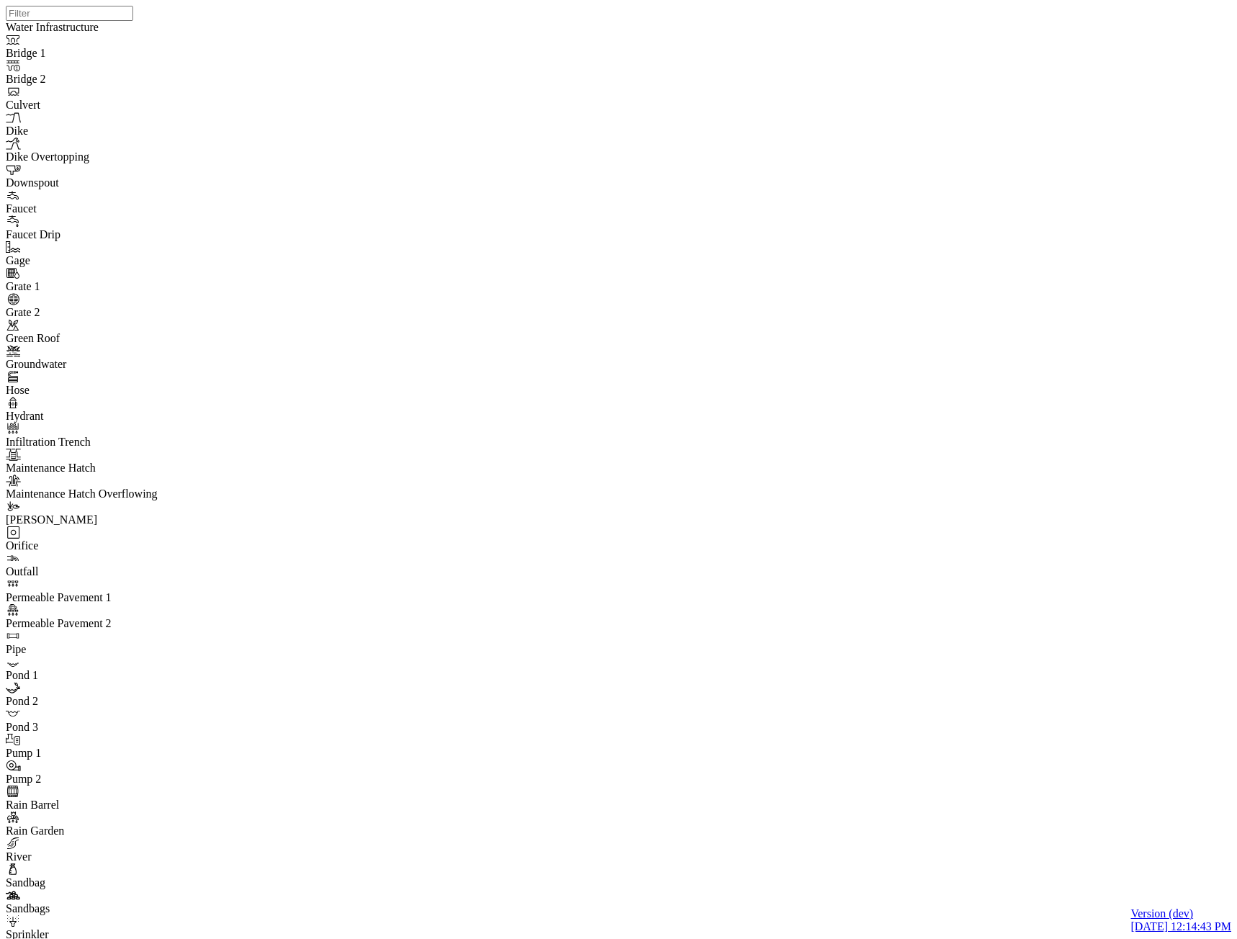
click at [146, 144] on div "Any" at bounding box center [157, 144] width 77 height 13
click at [73, 139] on div "Any" at bounding box center [78, 144] width 77 height 13
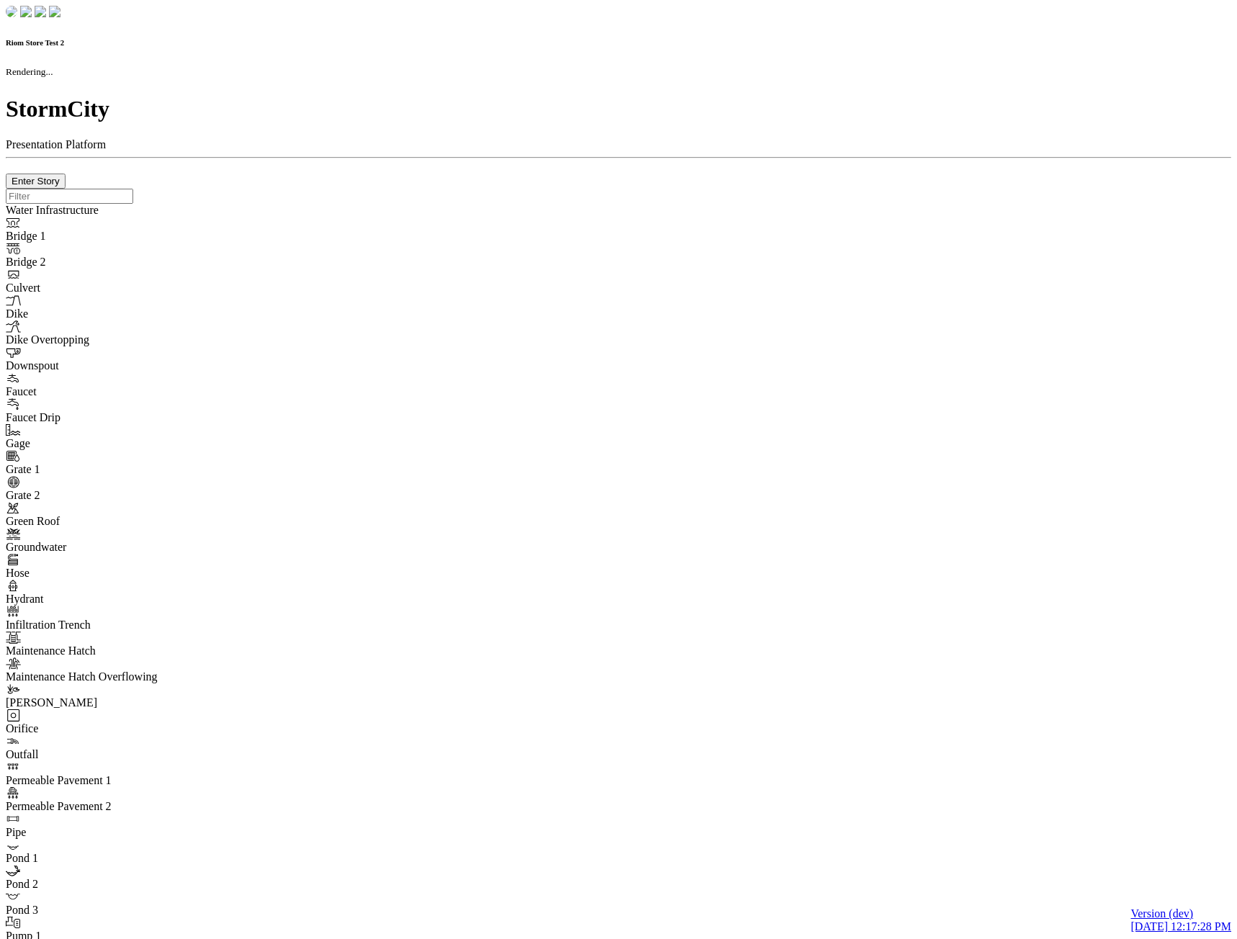
checkbox input "true"
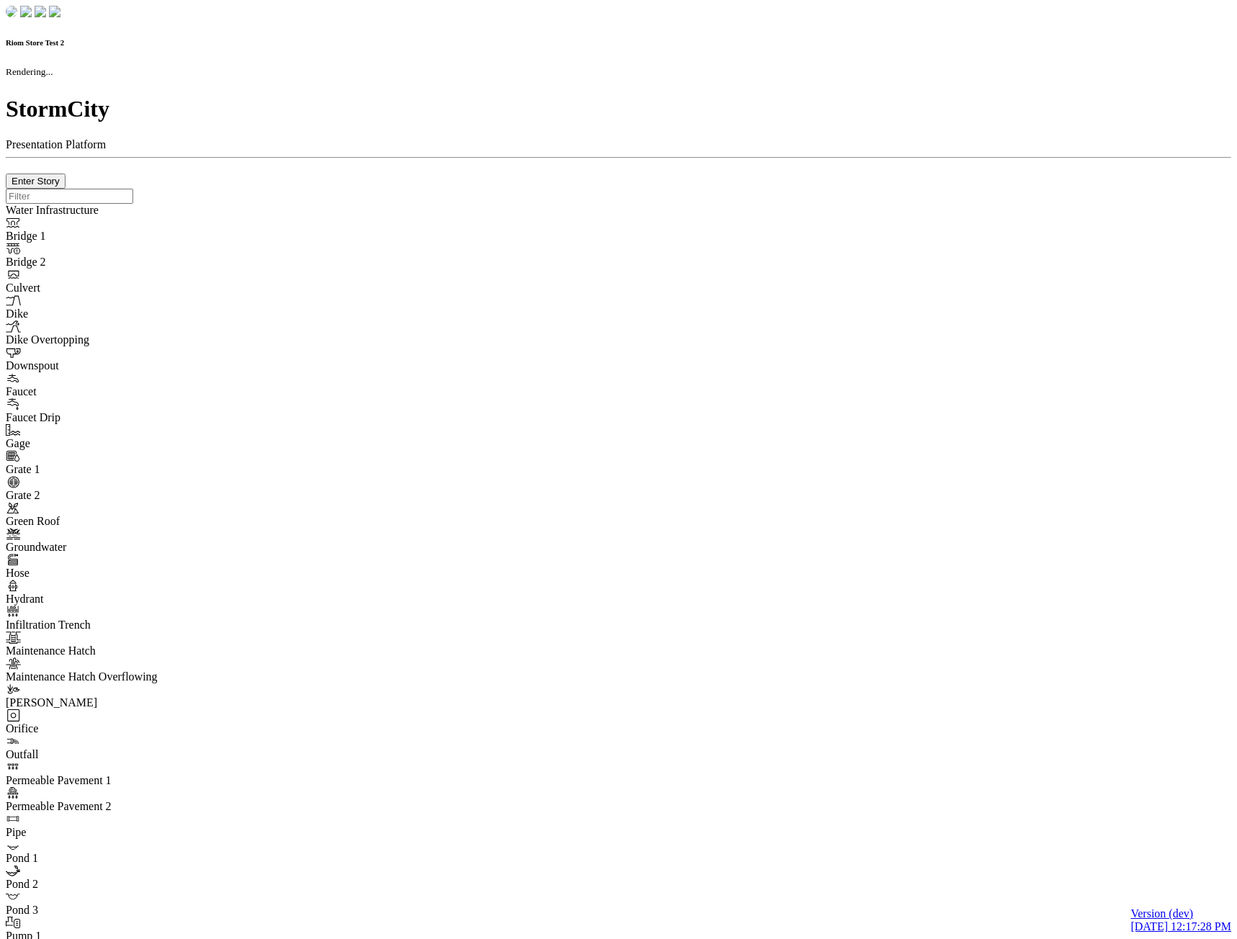
type input "0m"
type textarea "Depth = 0"
checkbox input "true"
select select "CIRCLE"
type input "7"
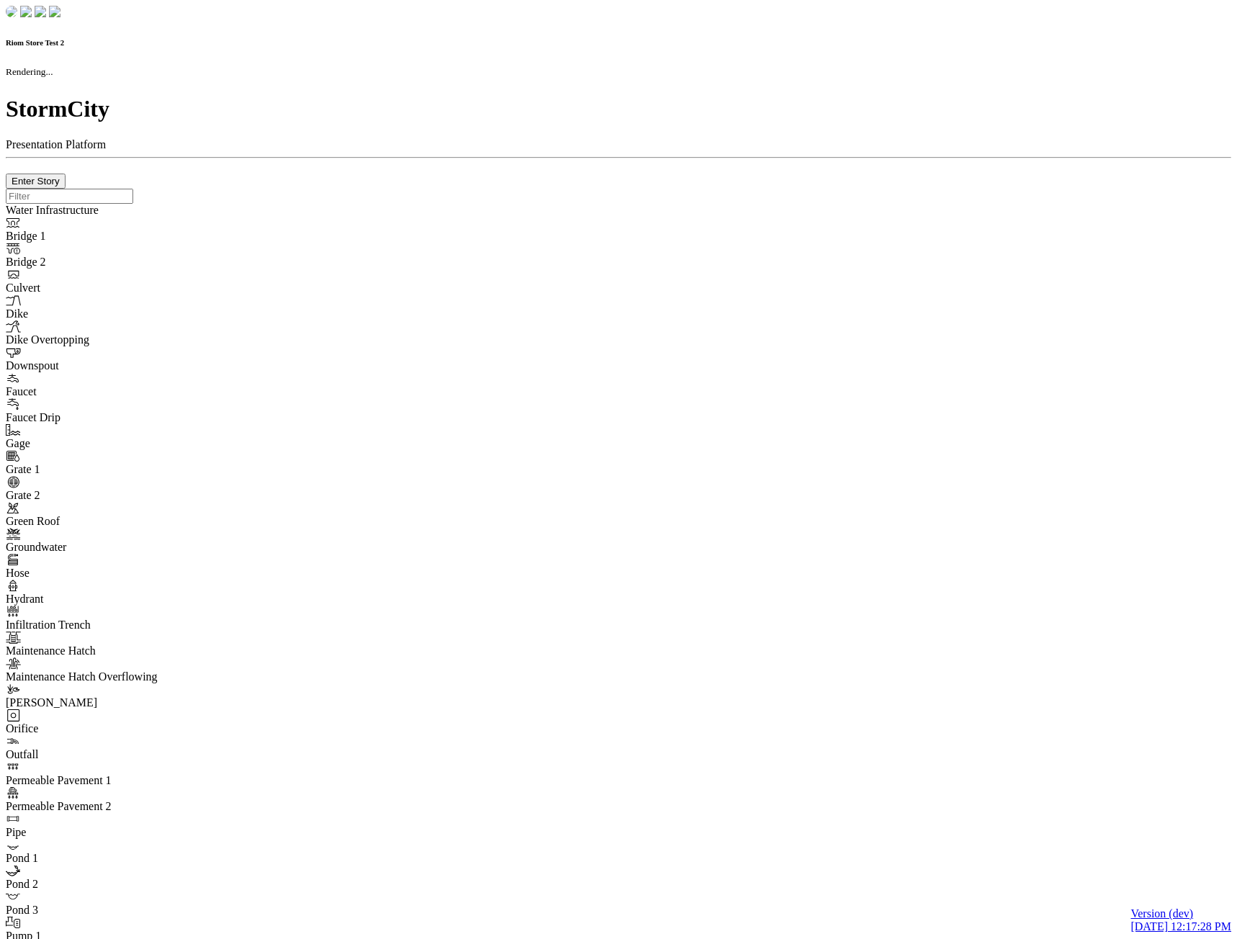
checkbox input "true"
type input "0"
type textarea "<i class="far fa-building"></i>"
checkbox input "true"
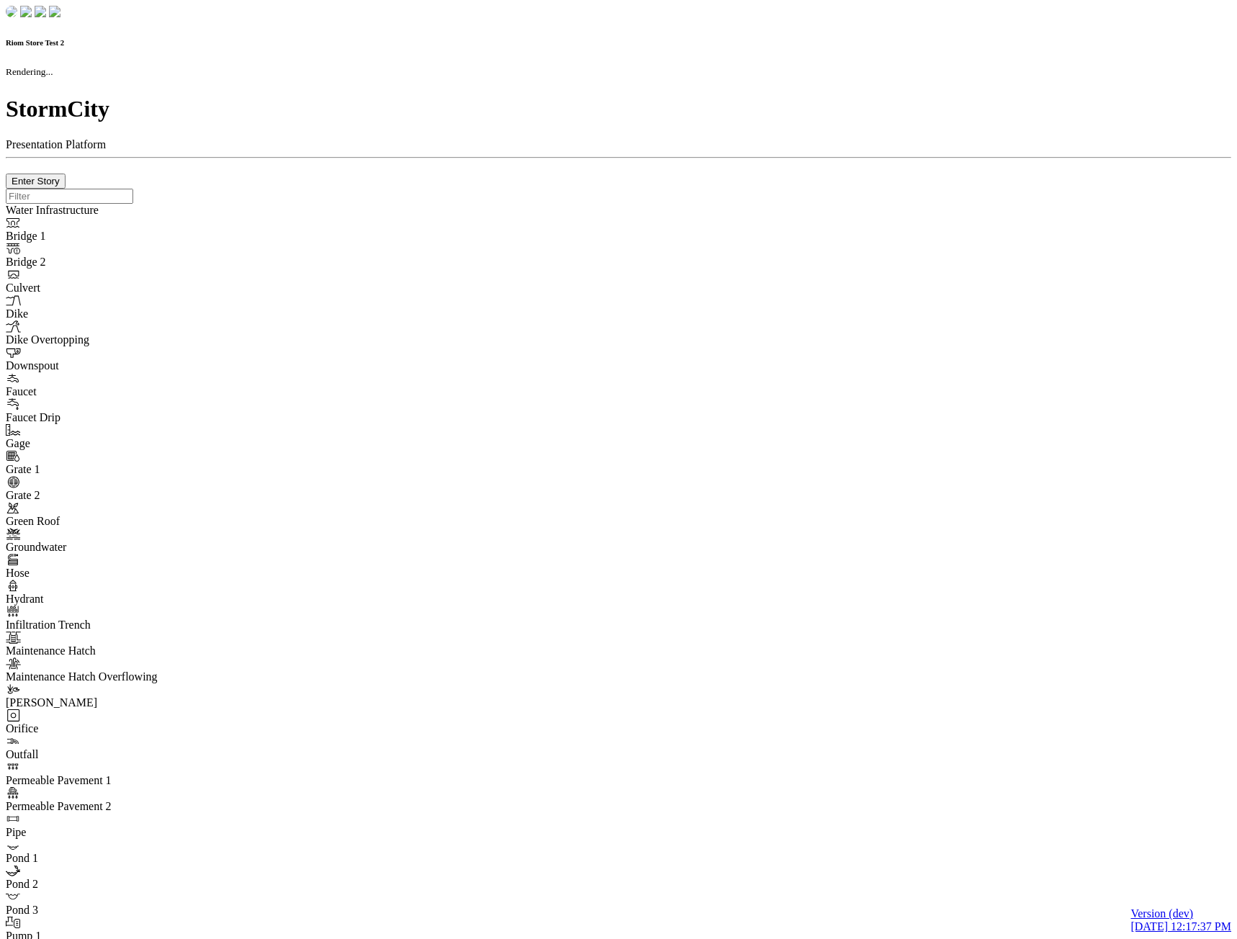
checkbox input "true"
type input "0m"
type textarea "Depth = 0"
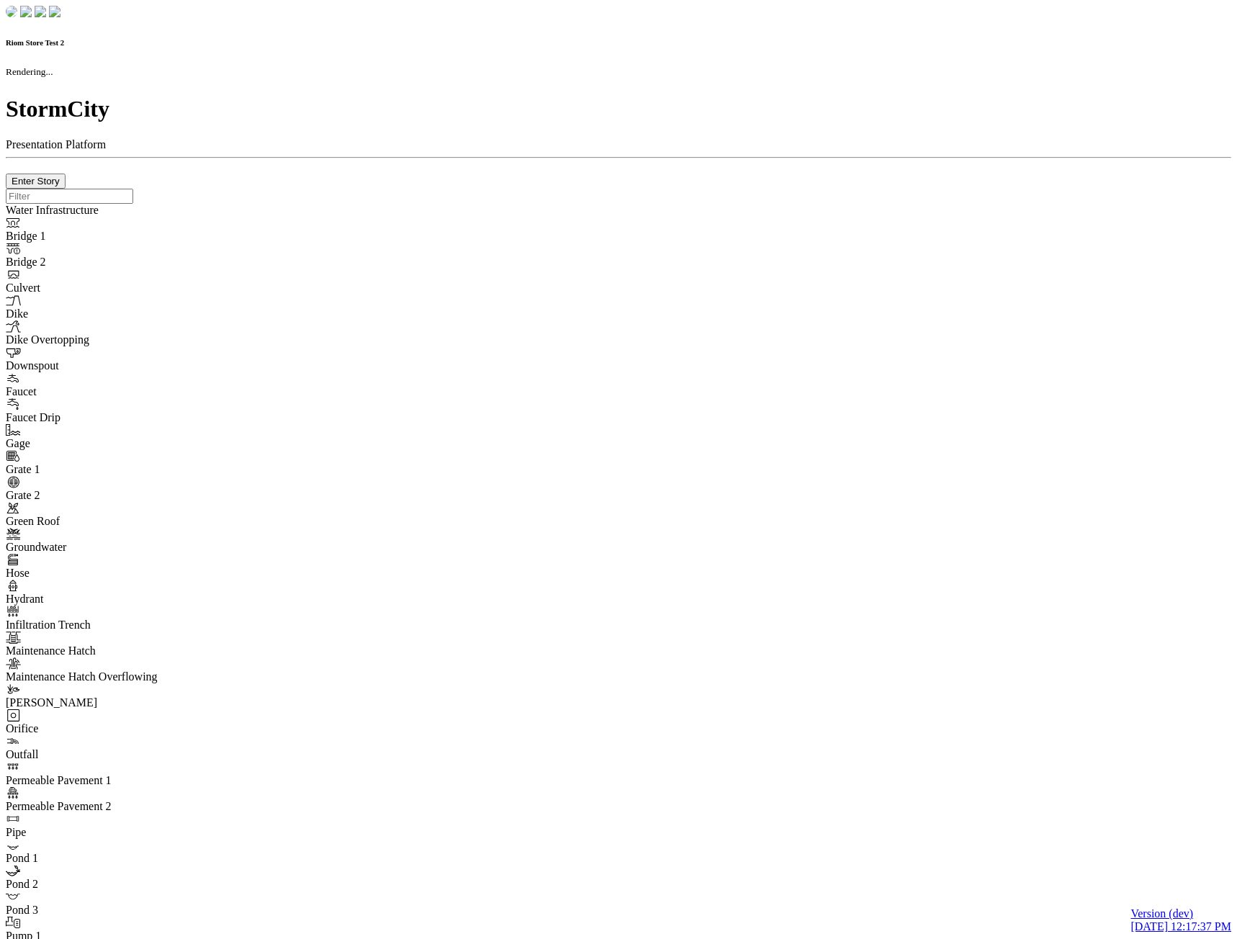
checkbox input "true"
select select "CIRCLE"
type input "7"
checkbox input "true"
type input "0"
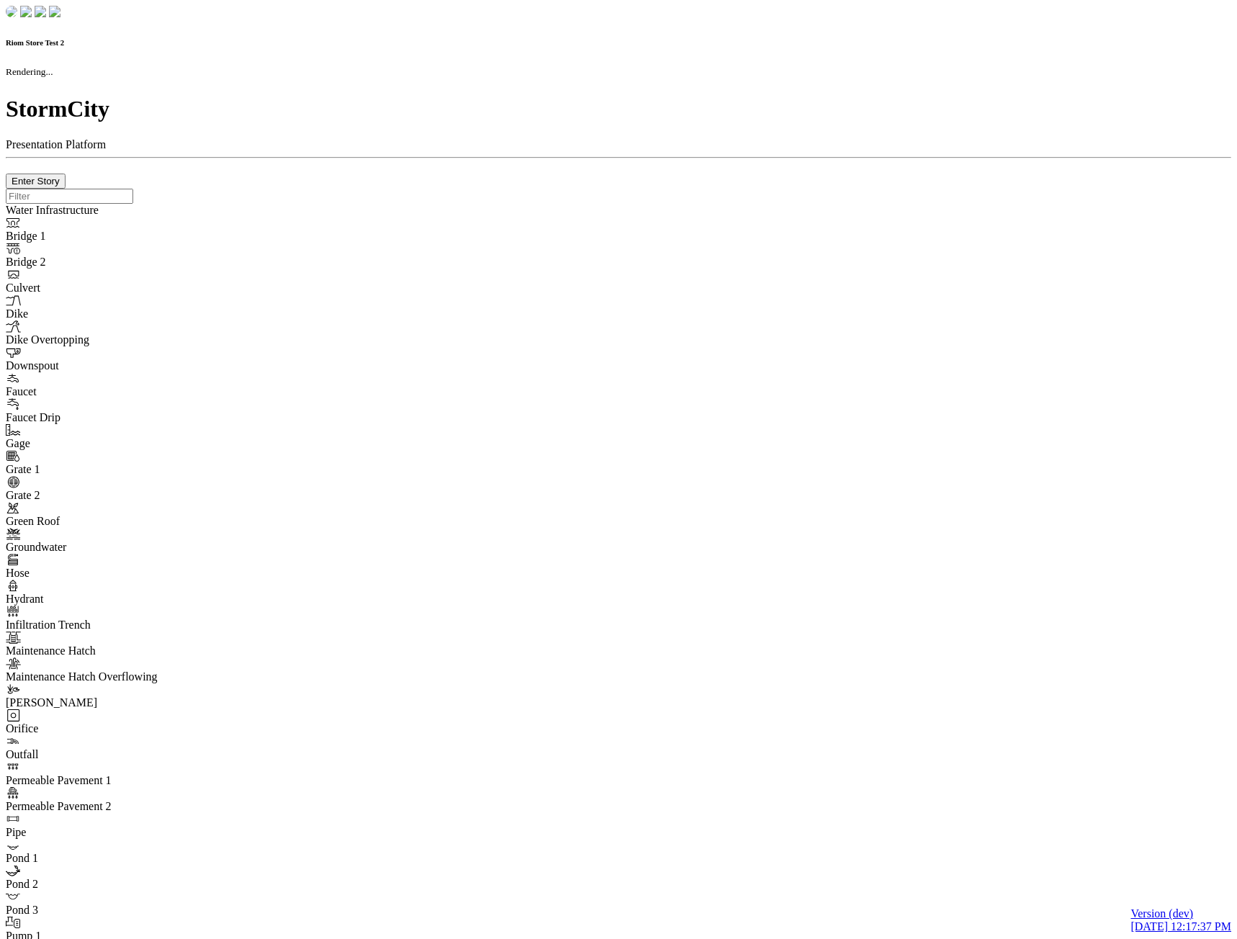
type textarea "<i class="far fa-building"></i>"
type input "7"
select select "None"
checkbox input "true"
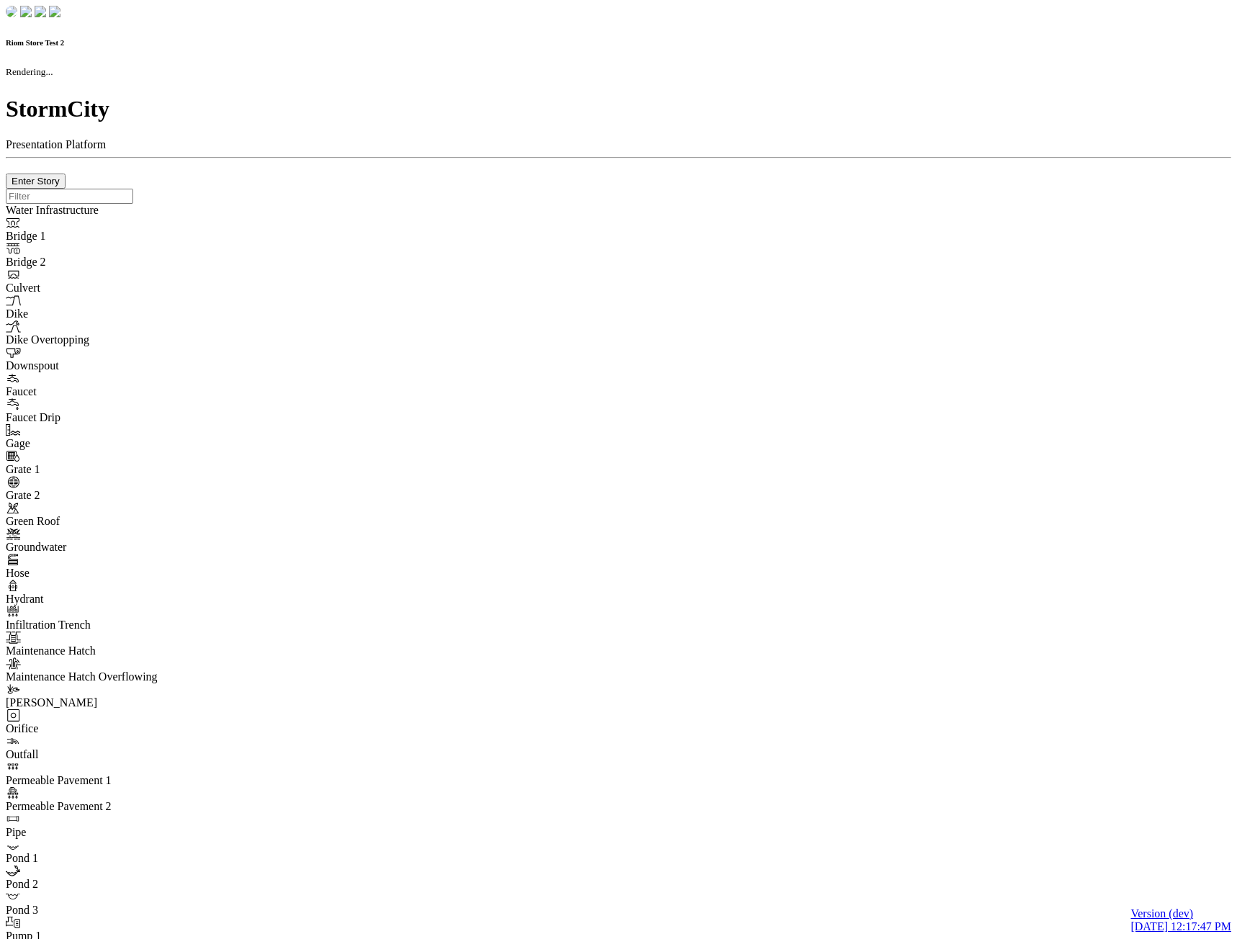
checkbox input "true"
type input "0m"
type textarea "Depth = 0"
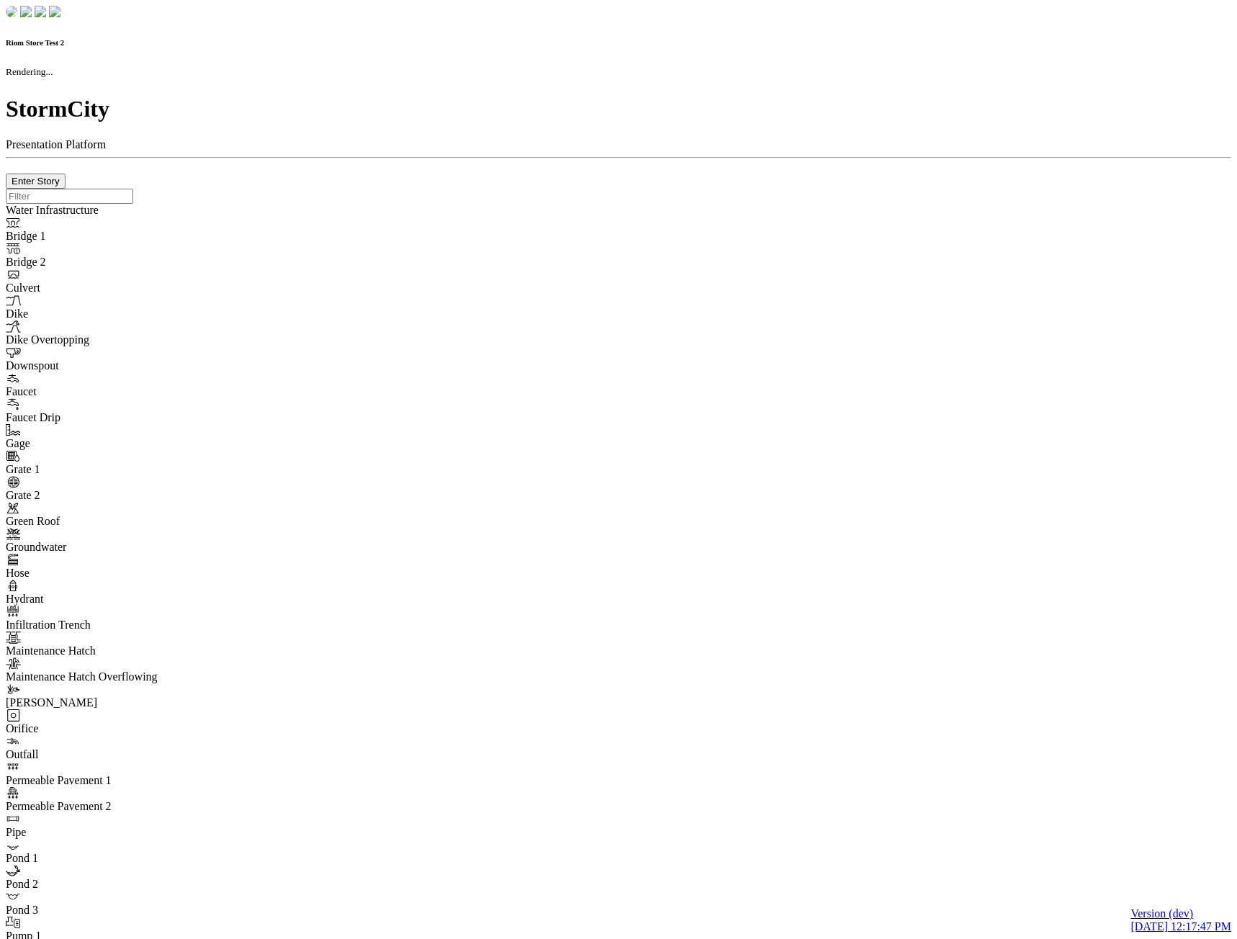
checkbox input "true"
select select "CIRCLE"
type input "7"
checkbox input "true"
type input "0"
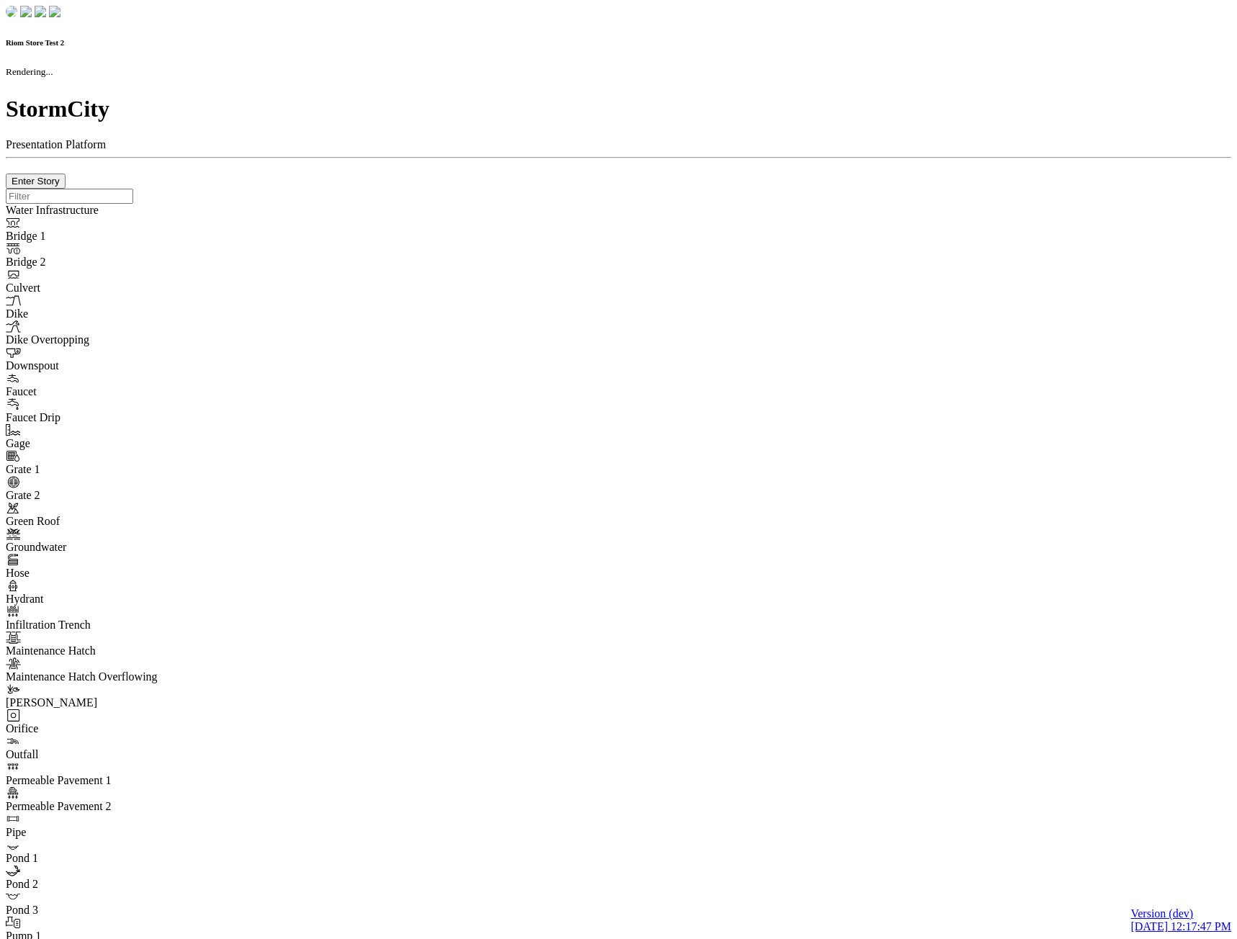
type textarea "<i class="far fa-building"></i>"
type input "7"
select select "None"
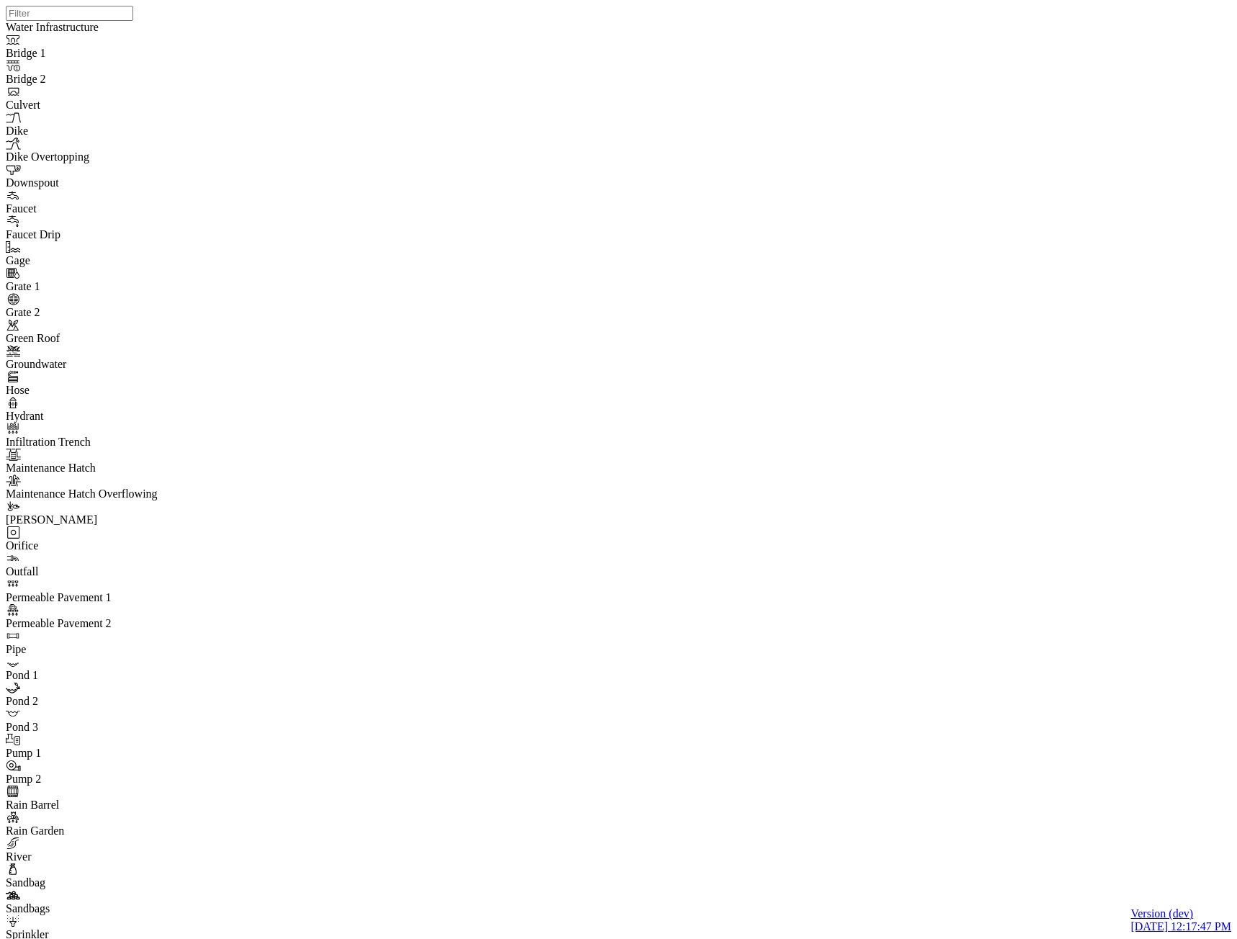
click at [47, 159] on div "Low" at bounding box center [78, 157] width 77 height 13
click at [53, 176] on span "Normal" at bounding box center [57, 170] width 35 height 12
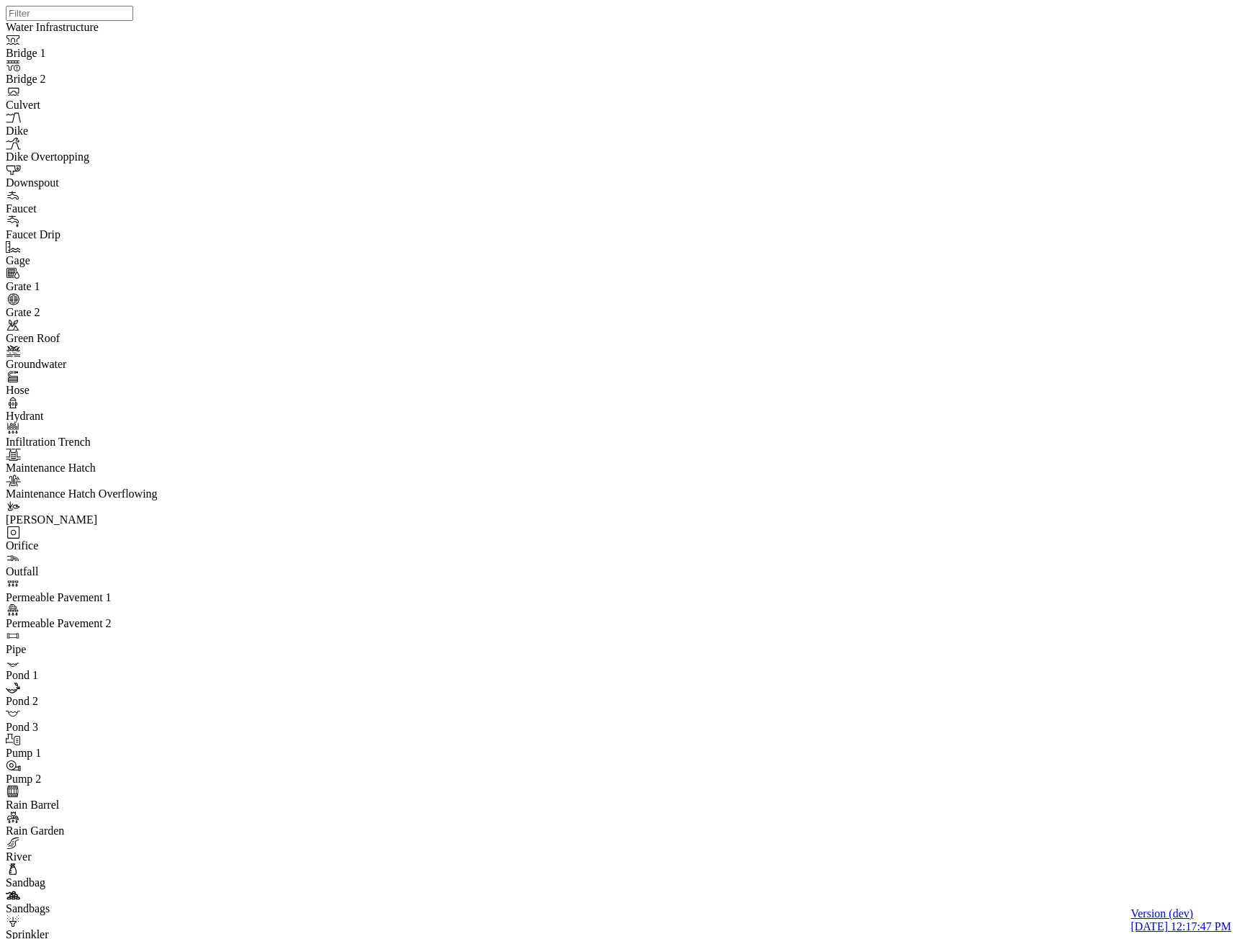
click at [53, 190] on div "High" at bounding box center [78, 183] width 77 height 13
drag, startPoint x: 62, startPoint y: 118, endPoint x: 67, endPoint y: 143, distance: 25.7
click at [65, 145] on div "Any" at bounding box center [78, 144] width 77 height 13
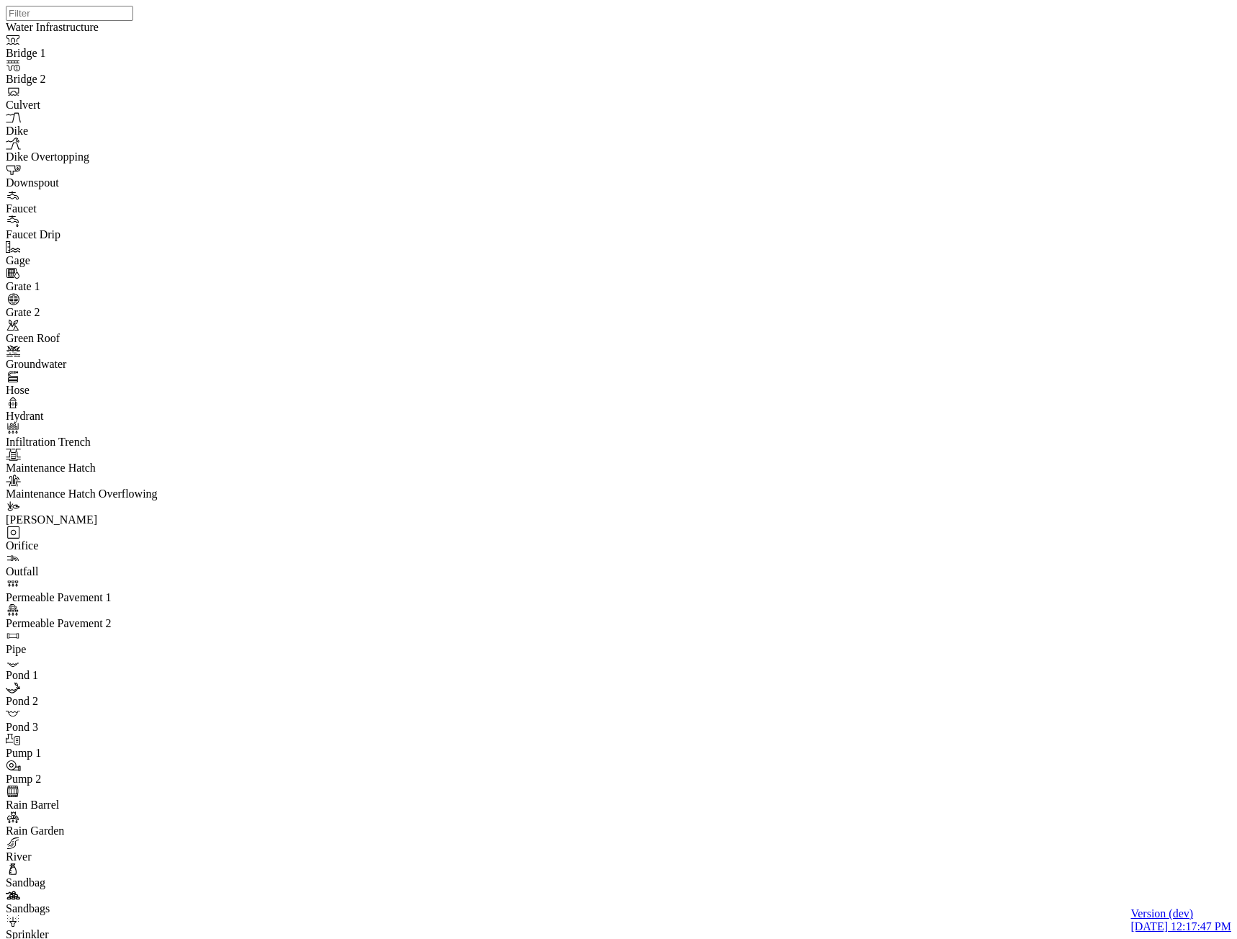
click at [144, 164] on div "Open" at bounding box center [157, 157] width 77 height 13
click at [141, 176] on span "ActionRequired" at bounding box center [155, 170] width 73 height 12
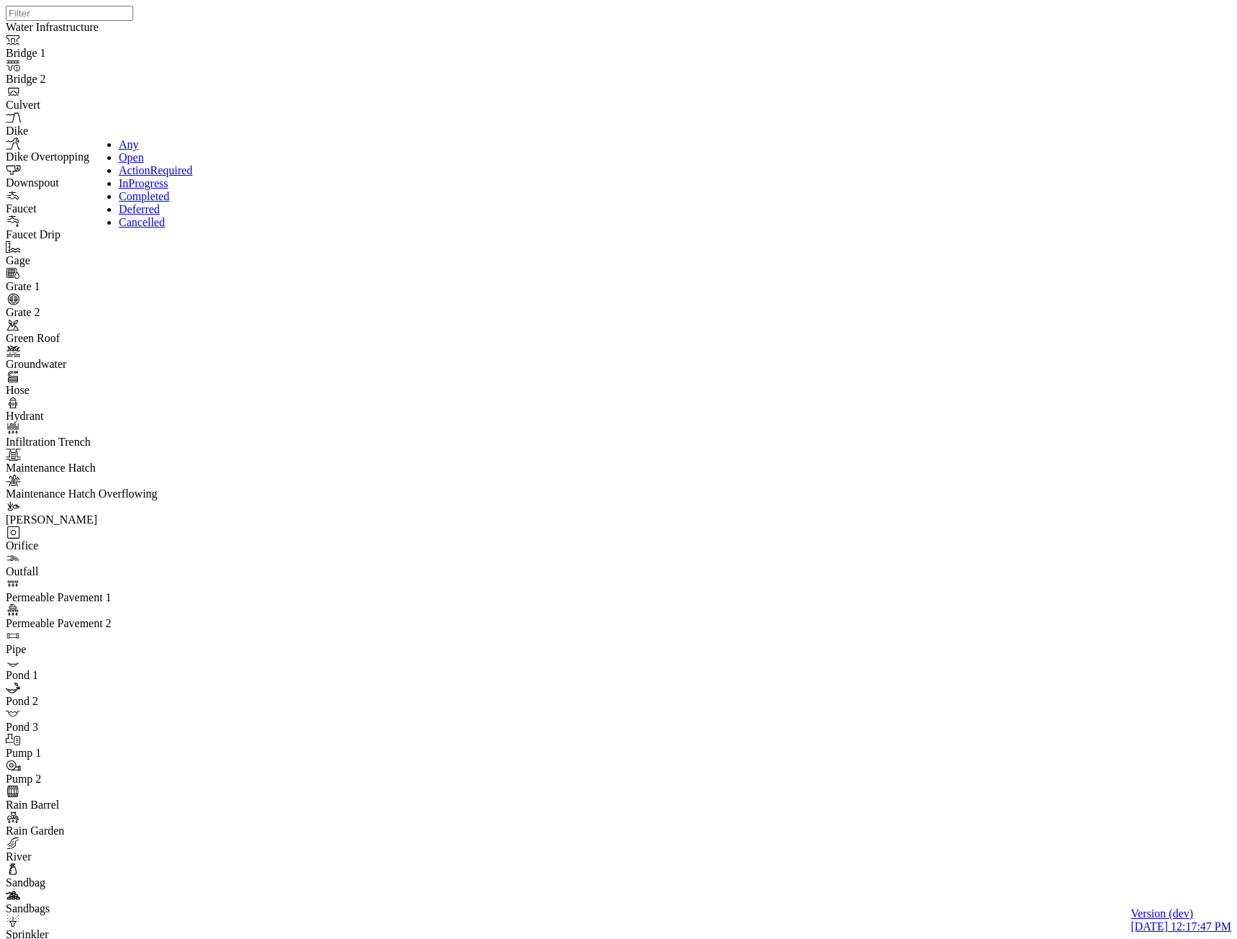
click at [130, 189] on span "InProgress" at bounding box center [143, 183] width 49 height 12
click at [136, 202] on span "Completed" at bounding box center [144, 196] width 50 height 12
click at [143, 216] on link "Deferred" at bounding box center [157, 209] width 77 height 13
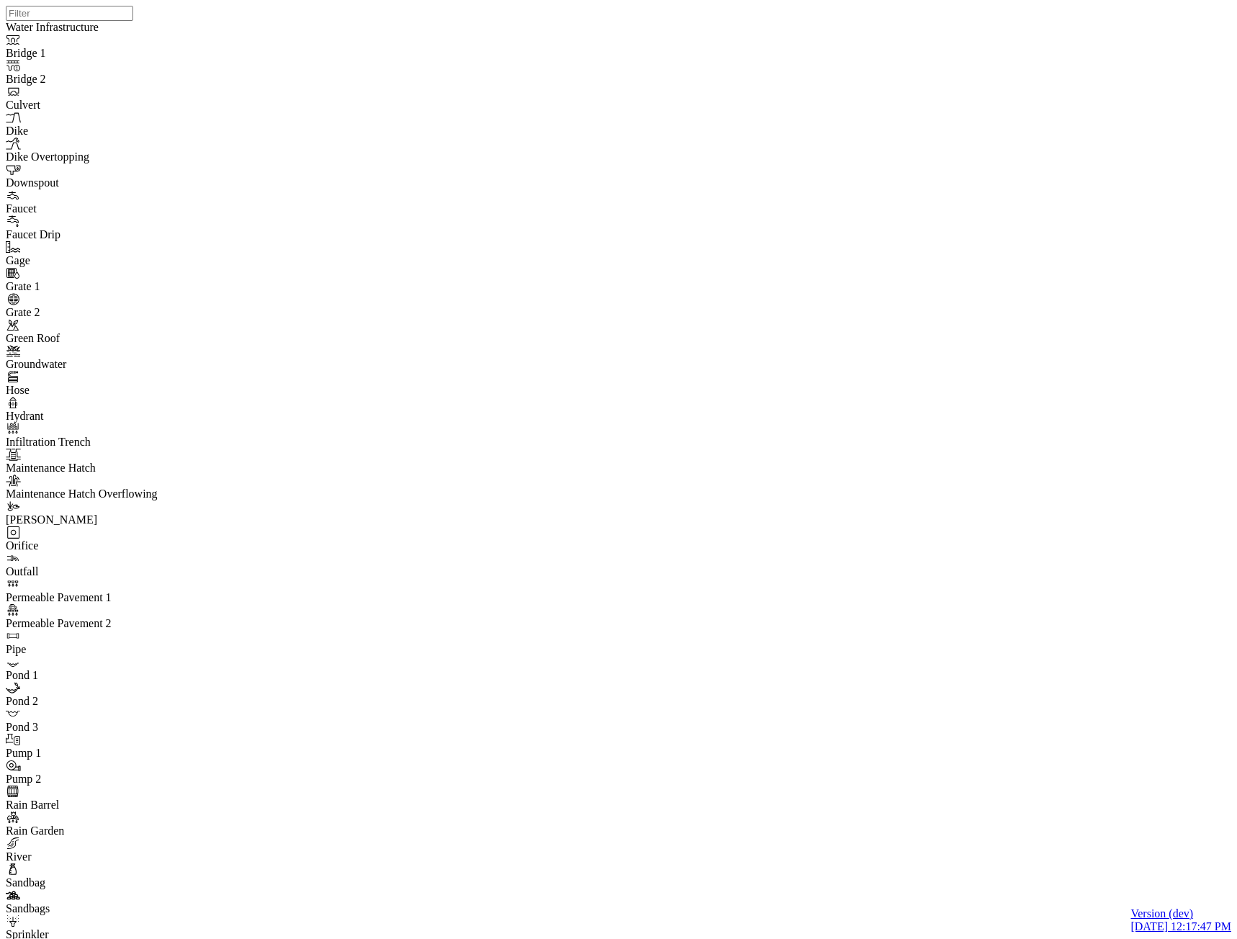
click at [127, 148] on div "Any" at bounding box center [157, 144] width 77 height 13
click at [202, 161] on span "Unit Test" at bounding box center [219, 157] width 42 height 12
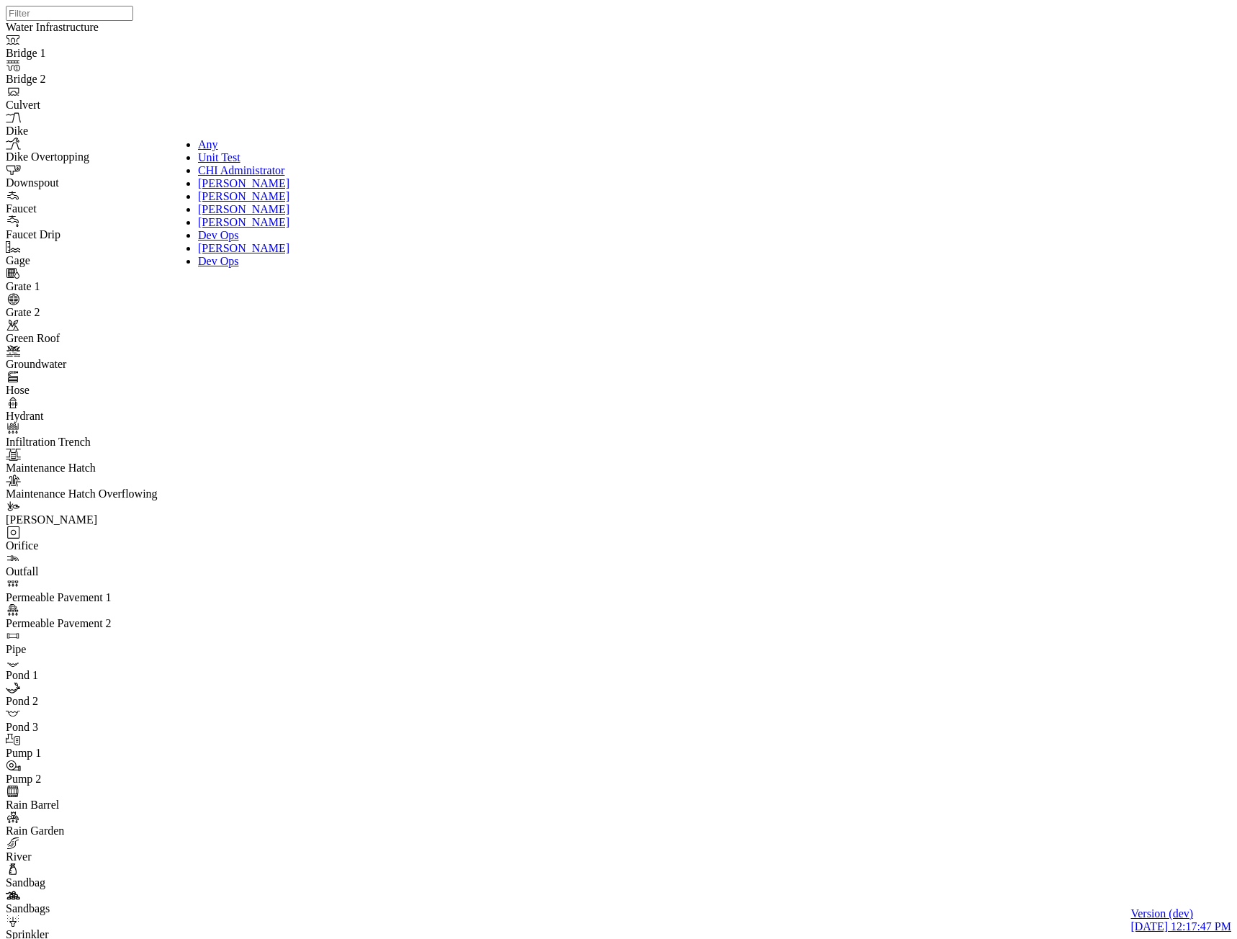
click at [212, 241] on span "Dev Ops" at bounding box center [218, 235] width 40 height 12
click at [205, 148] on div "Any" at bounding box center [243, 144] width 91 height 13
drag, startPoint x: 284, startPoint y: 220, endPoint x: 277, endPoint y: 215, distance: 8.2
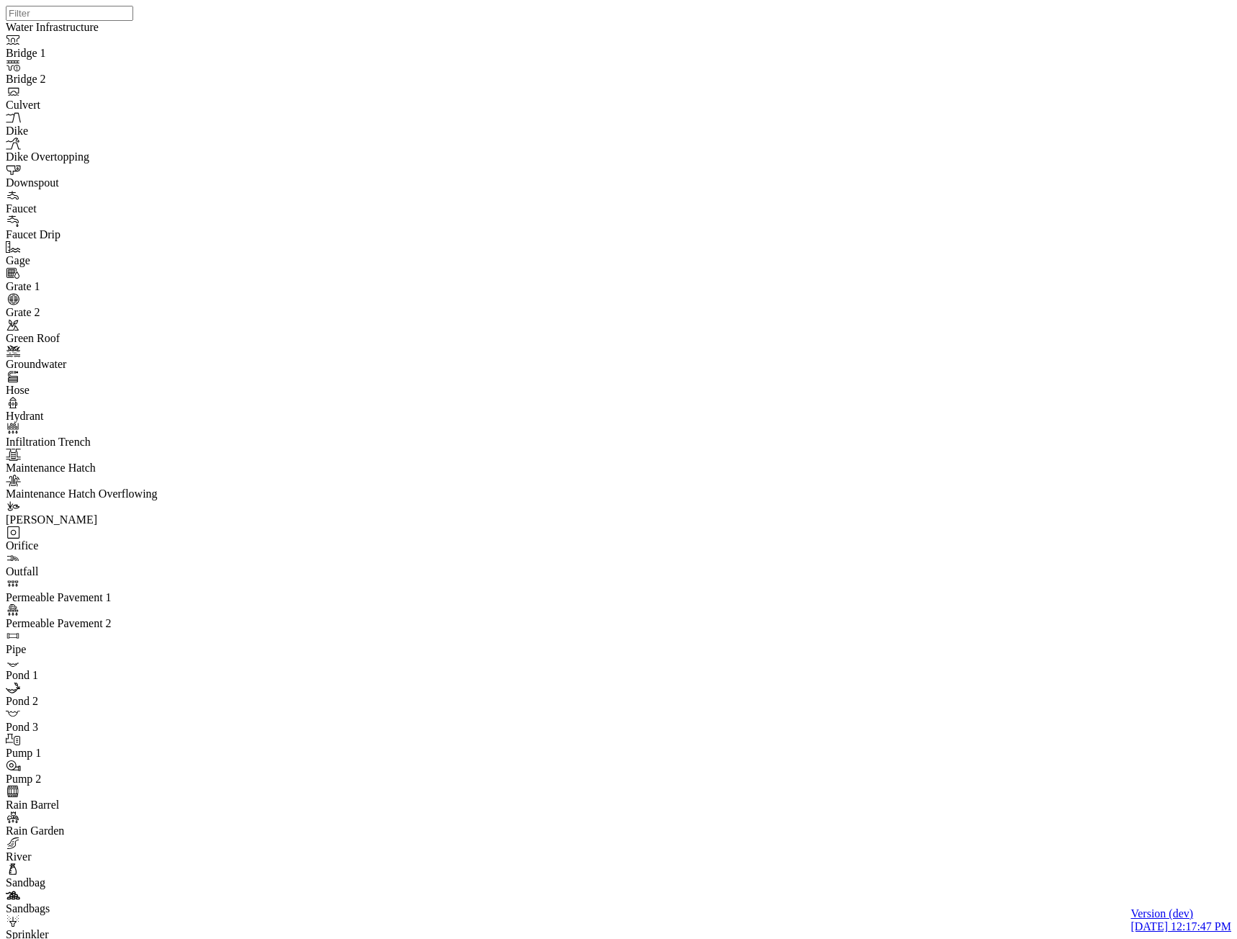
click at [284, 220] on div at bounding box center [624, 451] width 1237 height 903
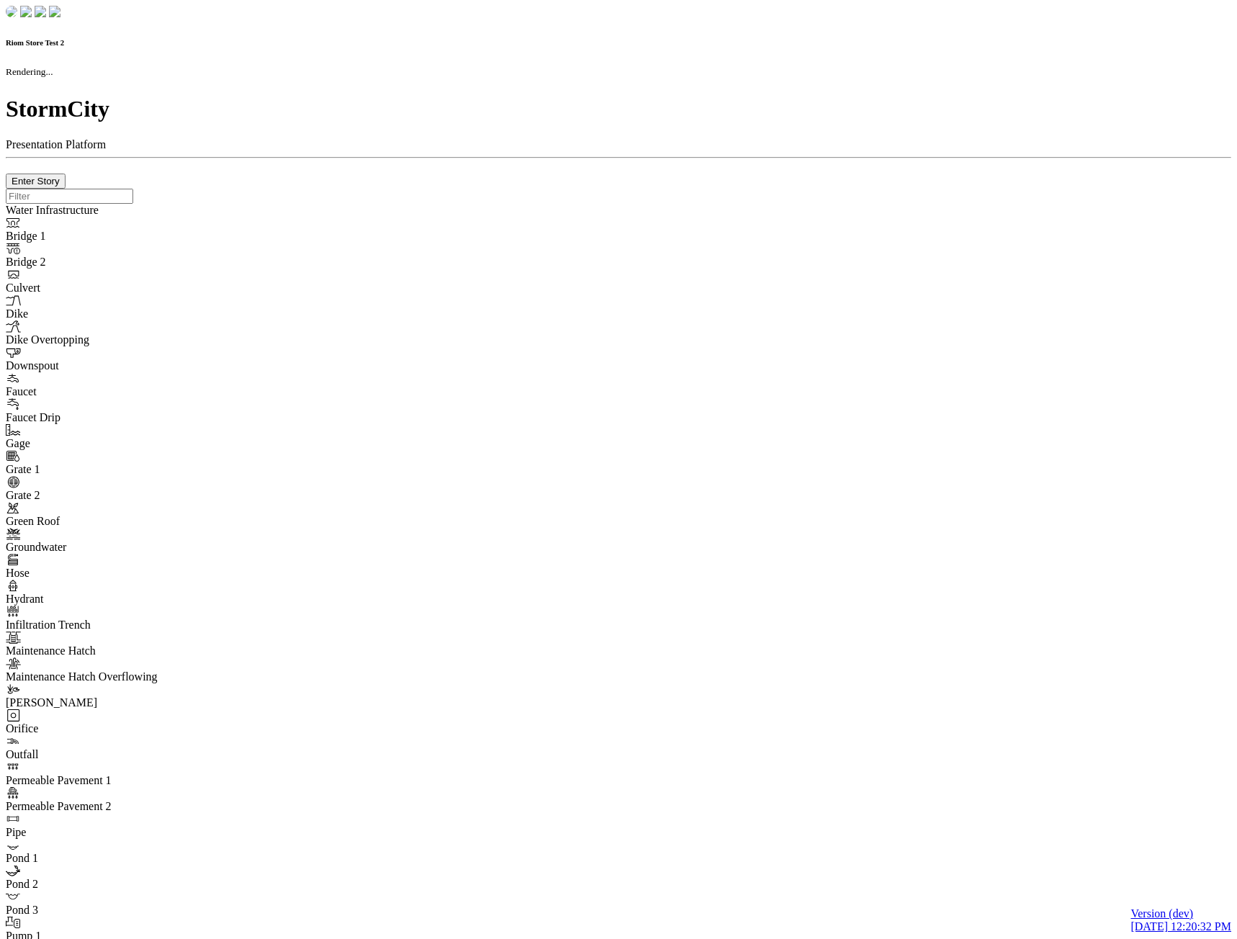
checkbox input "true"
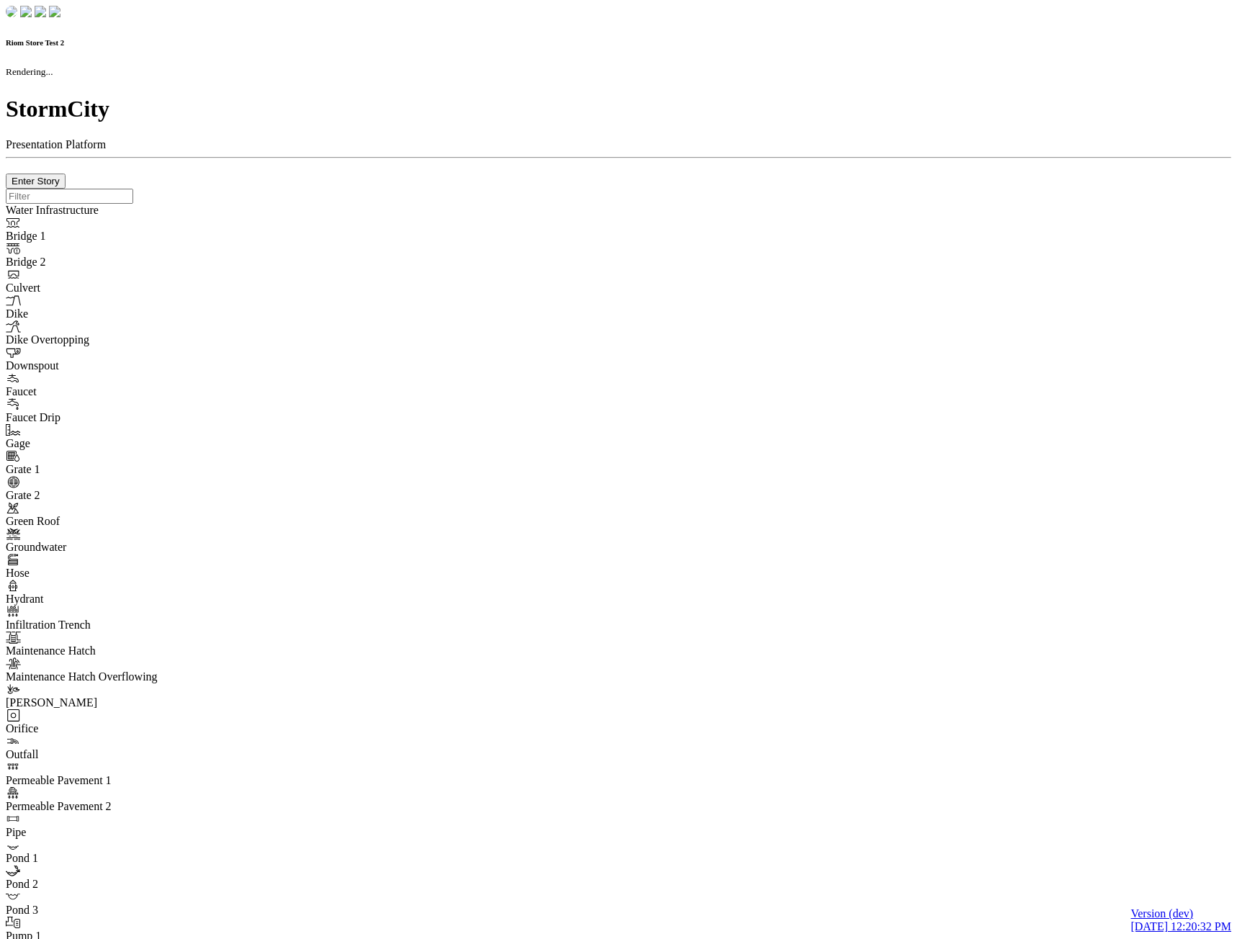
type input "0m"
type textarea "Depth = 0"
checkbox input "true"
select select "CIRCLE"
type input "7"
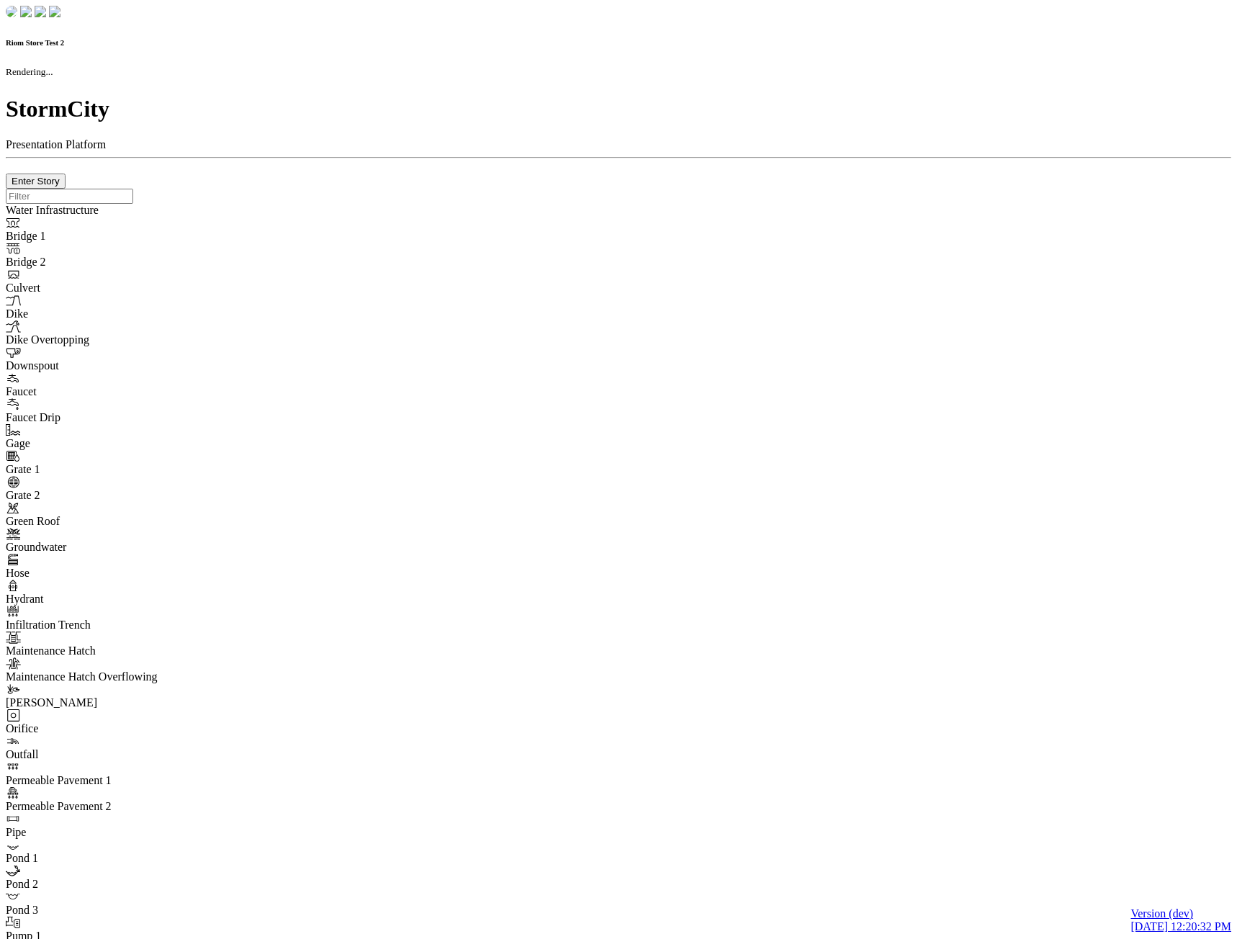
checkbox input "true"
type input "0"
type textarea "<i class="far fa-building"></i>"
select select "None"
type input "7"
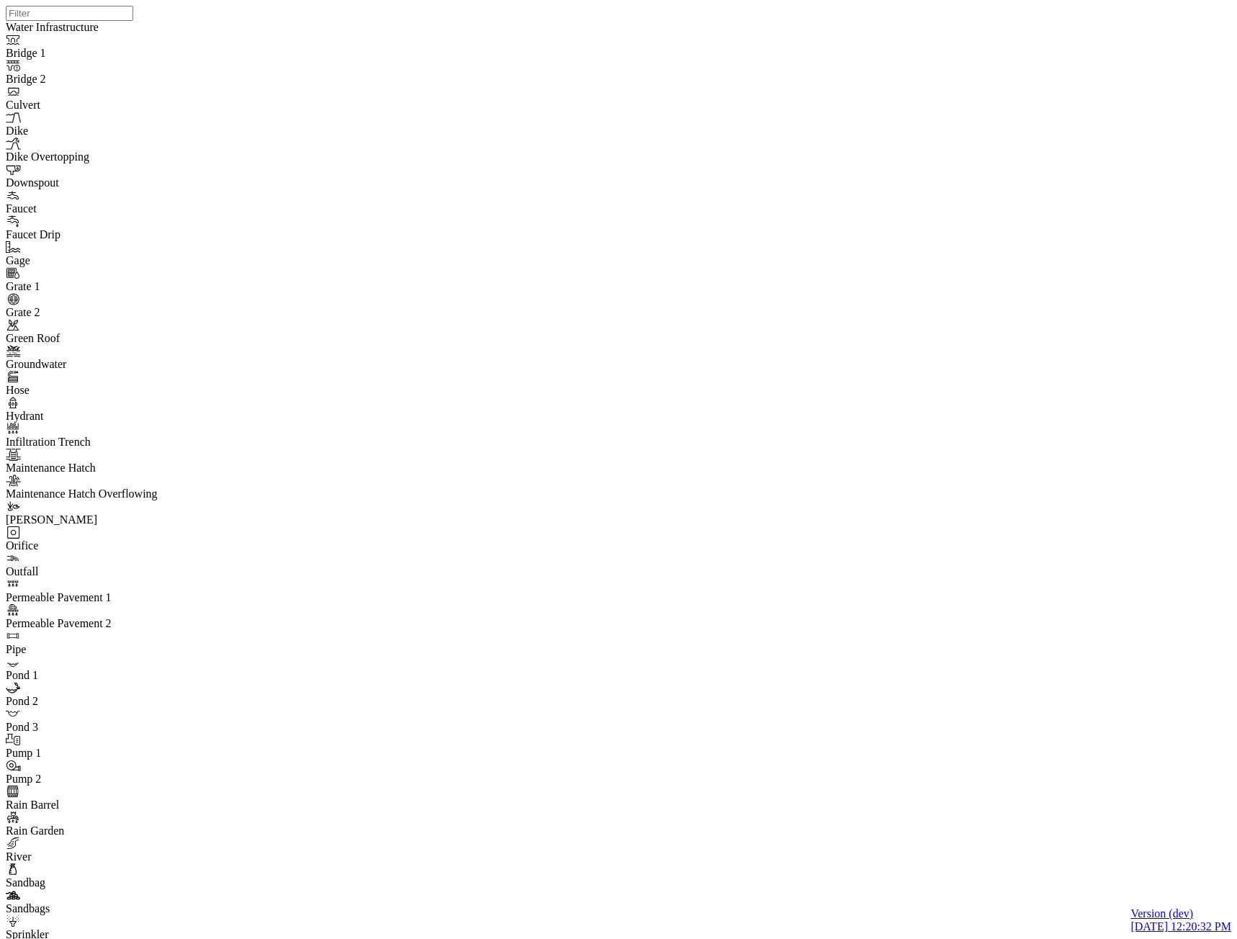
click at [282, 251] on div at bounding box center [624, 451] width 1237 height 903
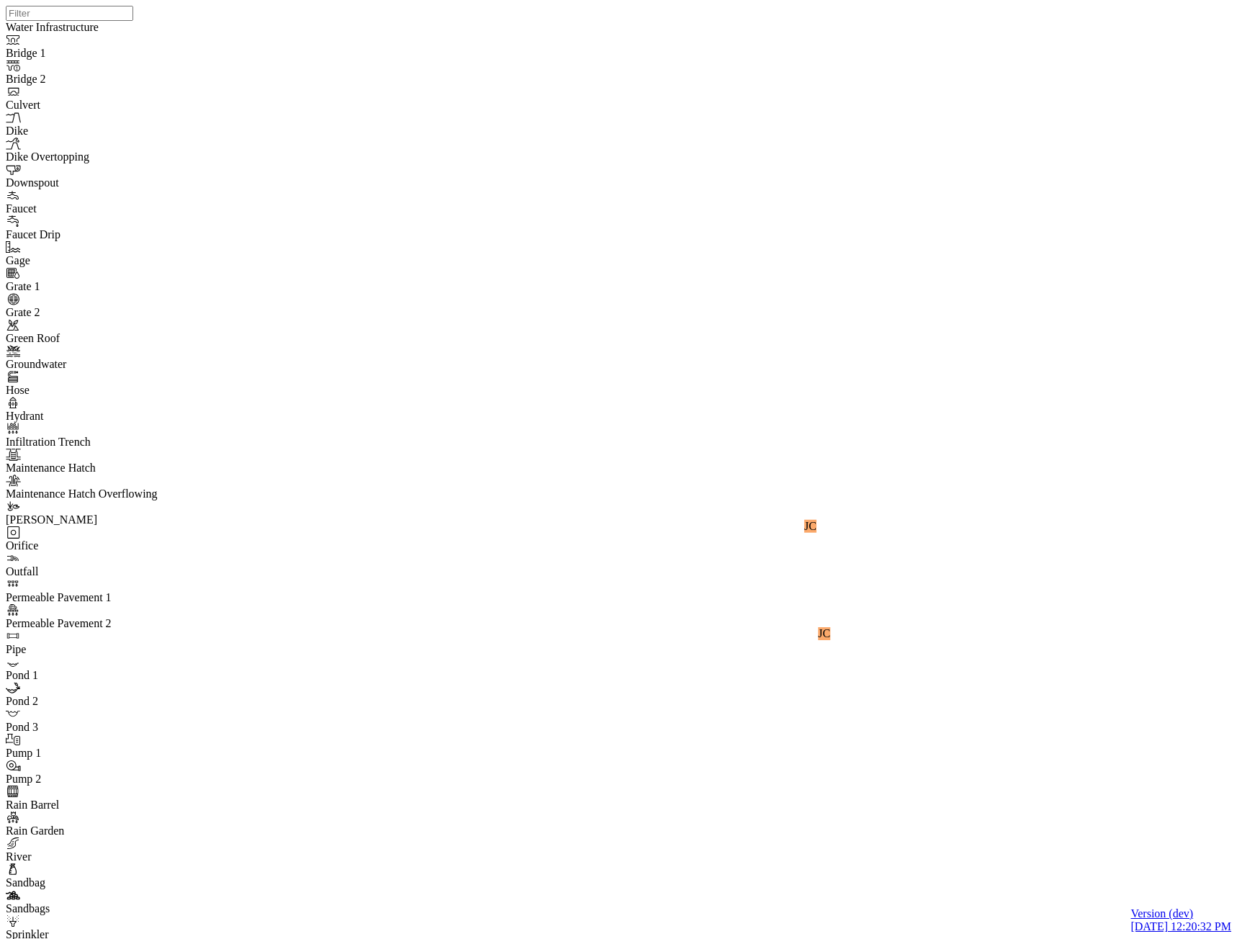
checkbox input "false"
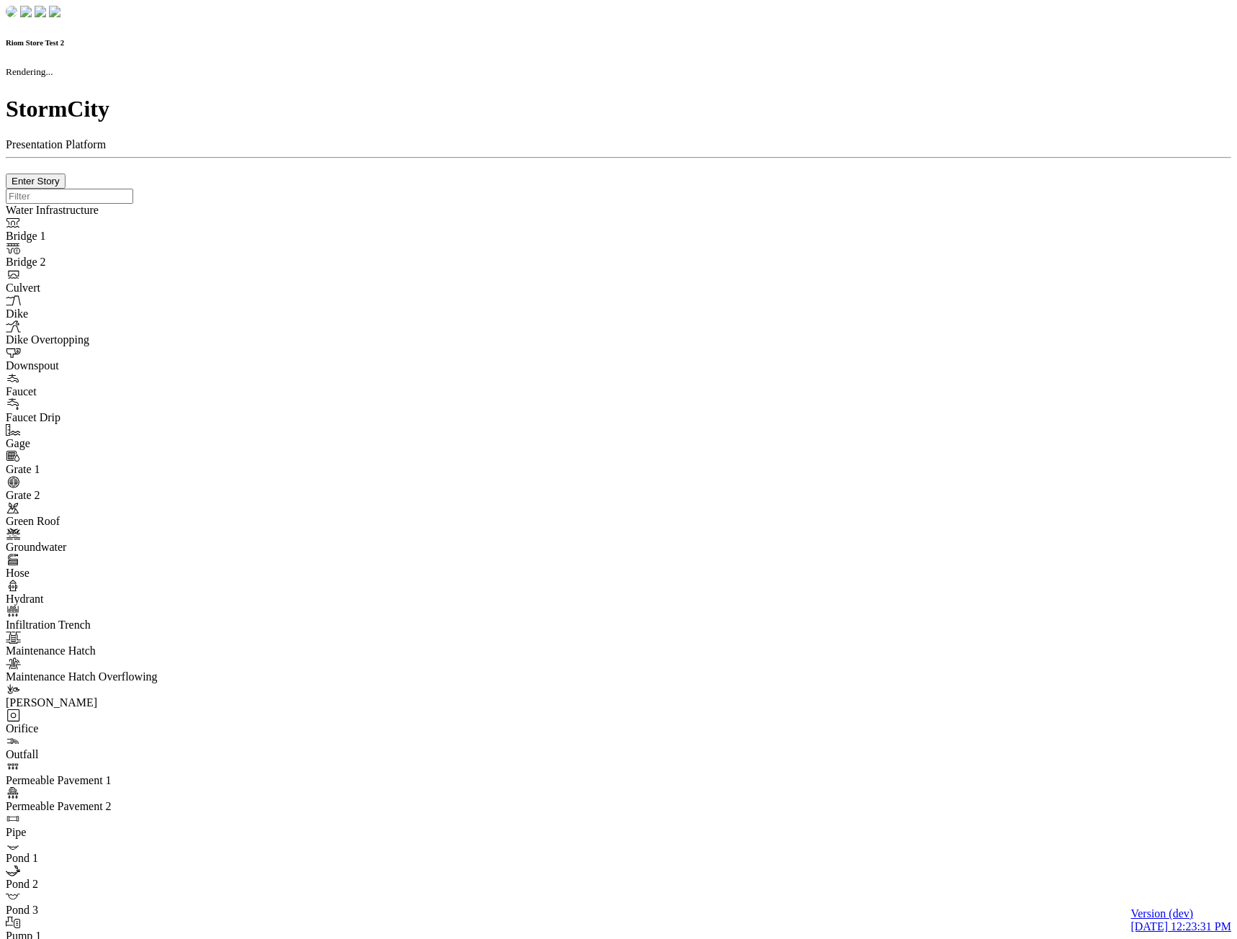
checkbox input "true"
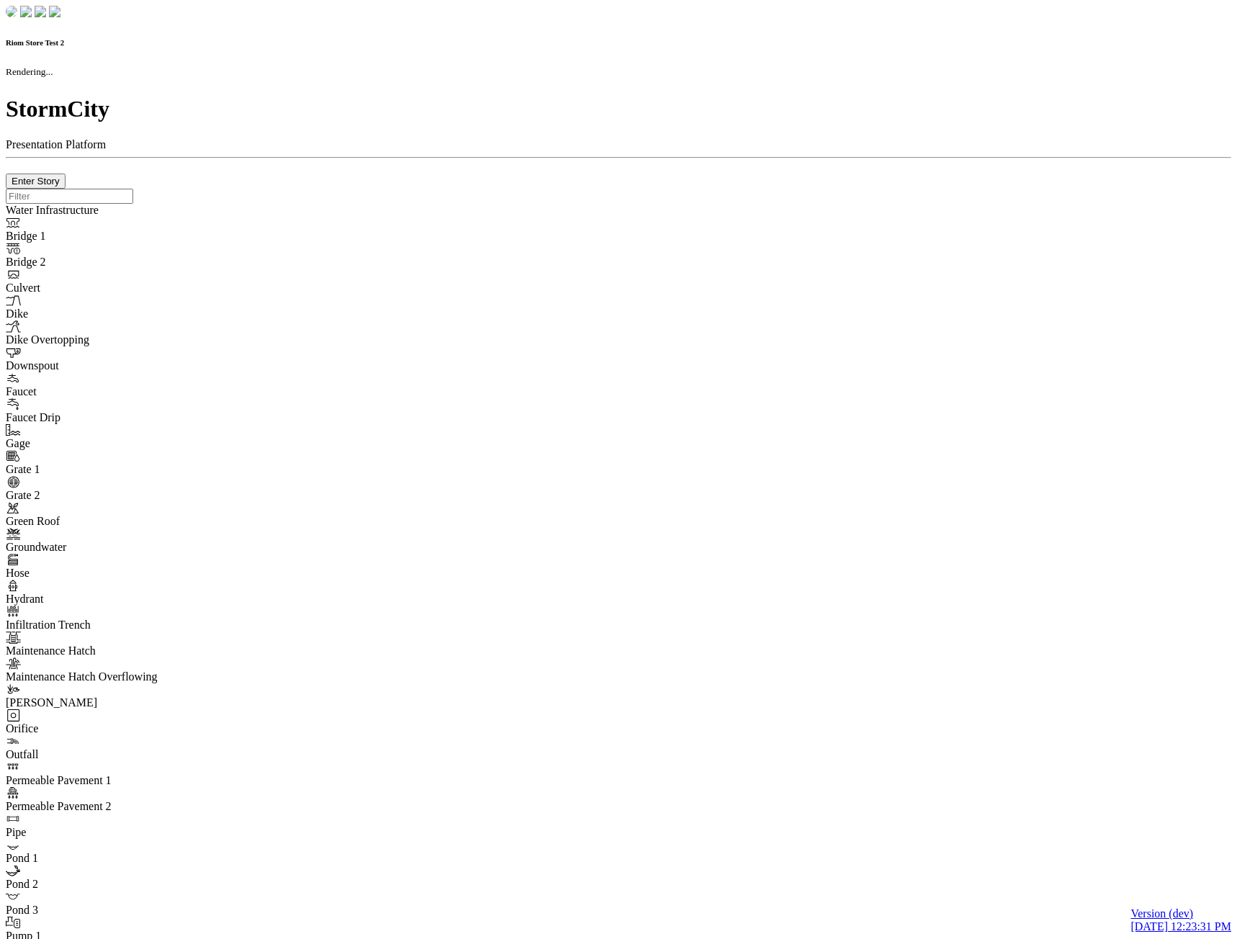
type input "0m"
type textarea "Depth = 0"
checkbox input "true"
select select "CIRCLE"
type input "7"
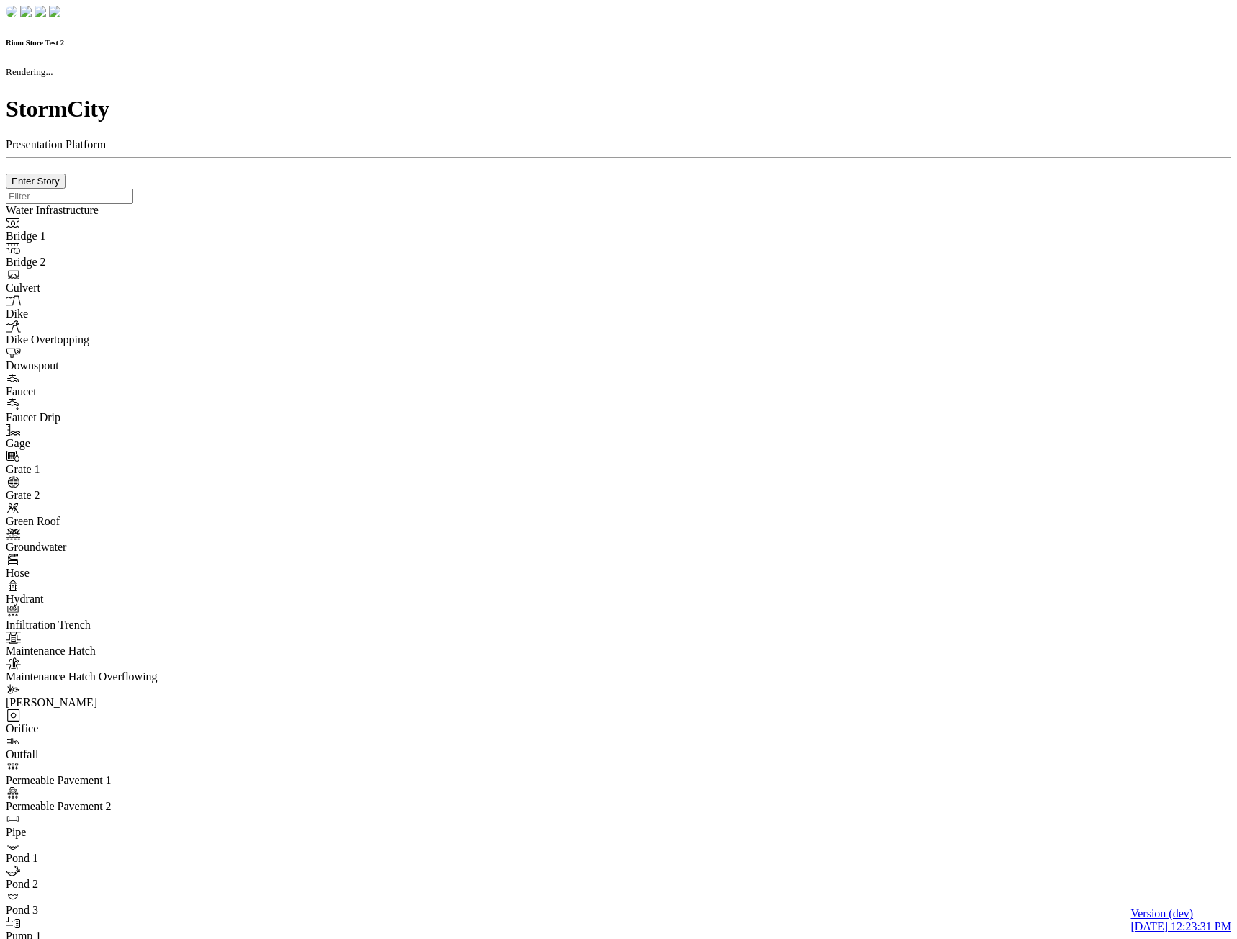
checkbox input "true"
type input "0"
type textarea "<i class="far fa-building"></i>"
select select "None"
type input "7"
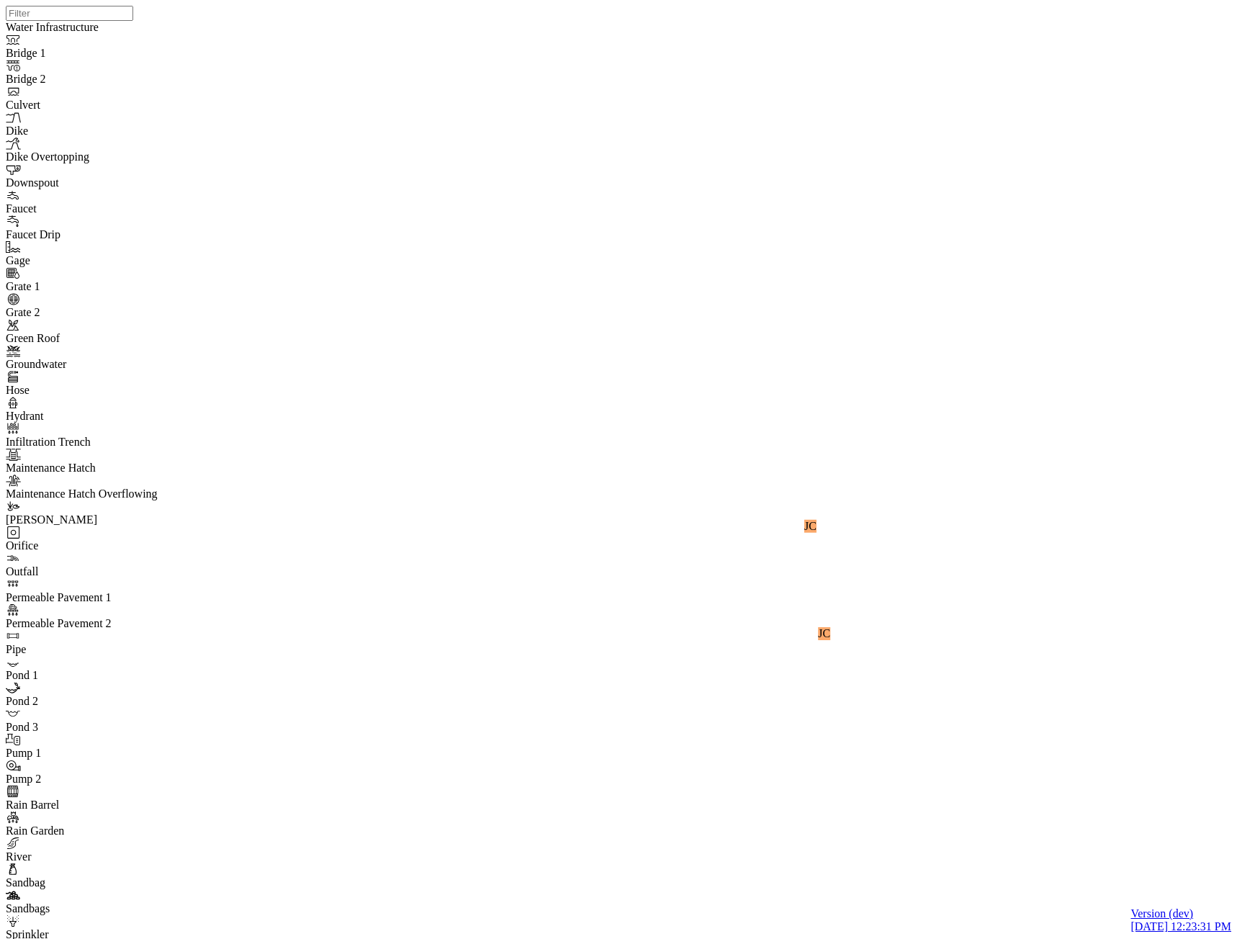
checkbox input "false"
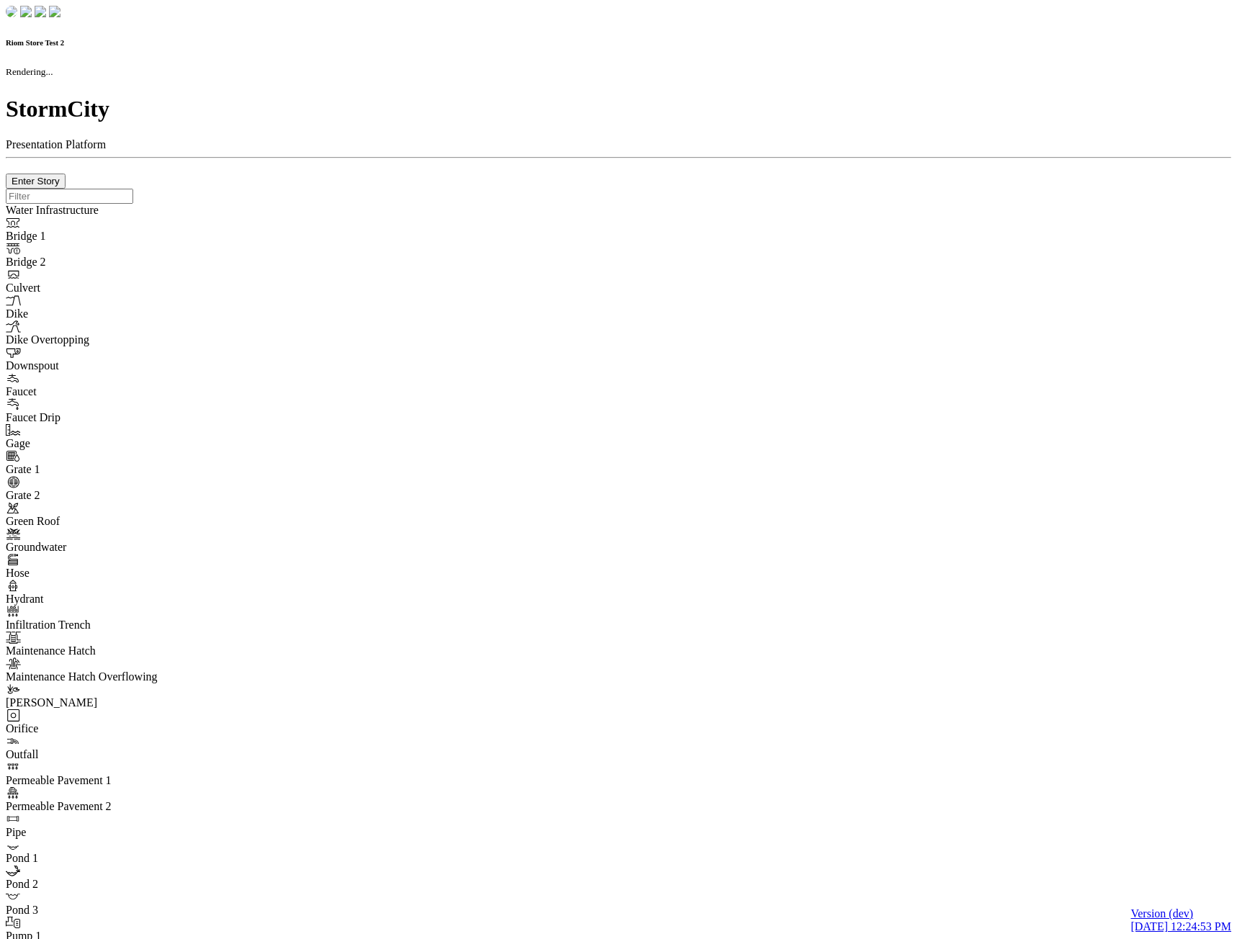
checkbox input "true"
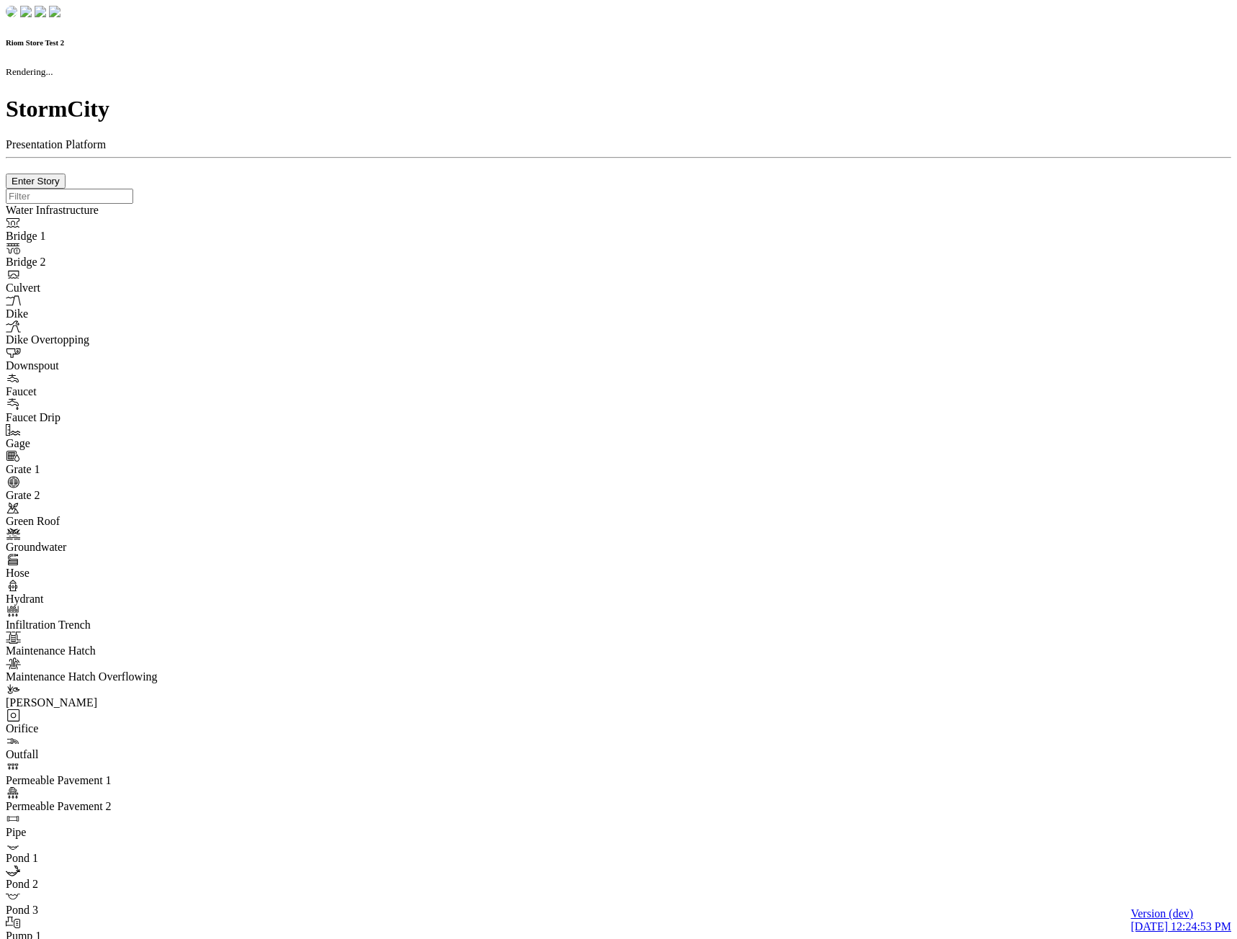
type input "0m"
type textarea "Depth = 0"
checkbox input "true"
select select "CIRCLE"
type input "7"
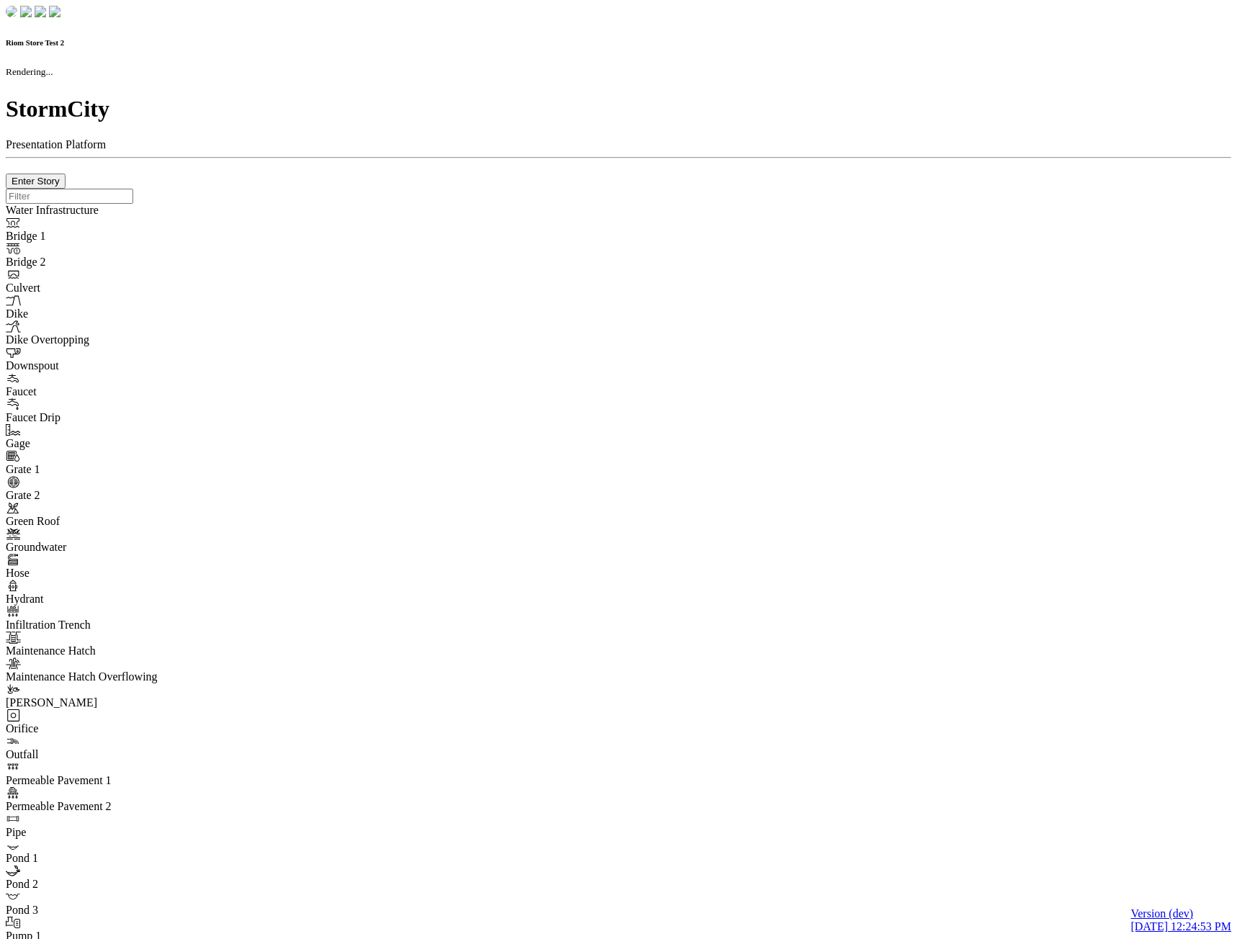
checkbox input "true"
type input "0"
select select "None"
type textarea "<i class="far fa-building"></i>"
type input "7"
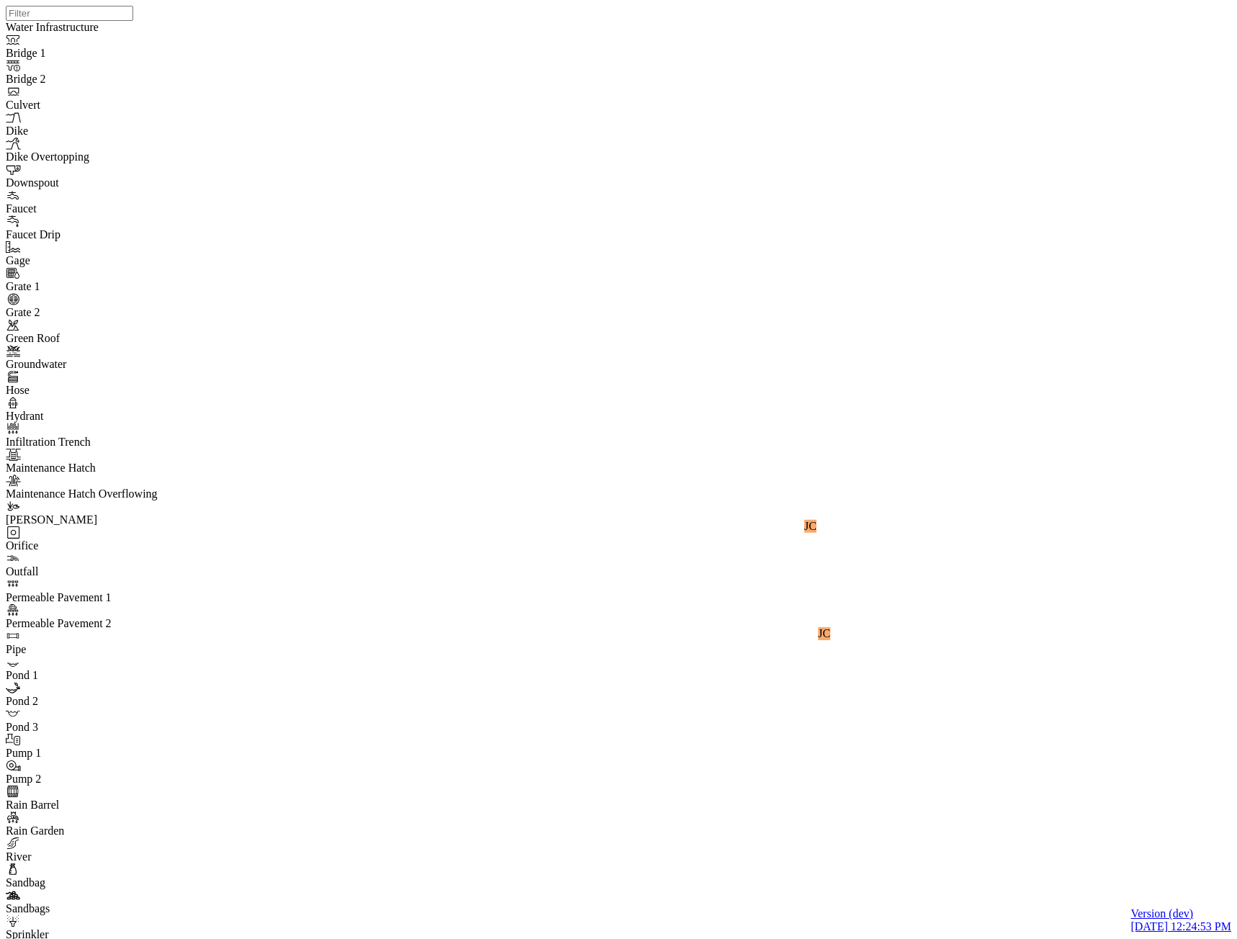
checkbox input "false"
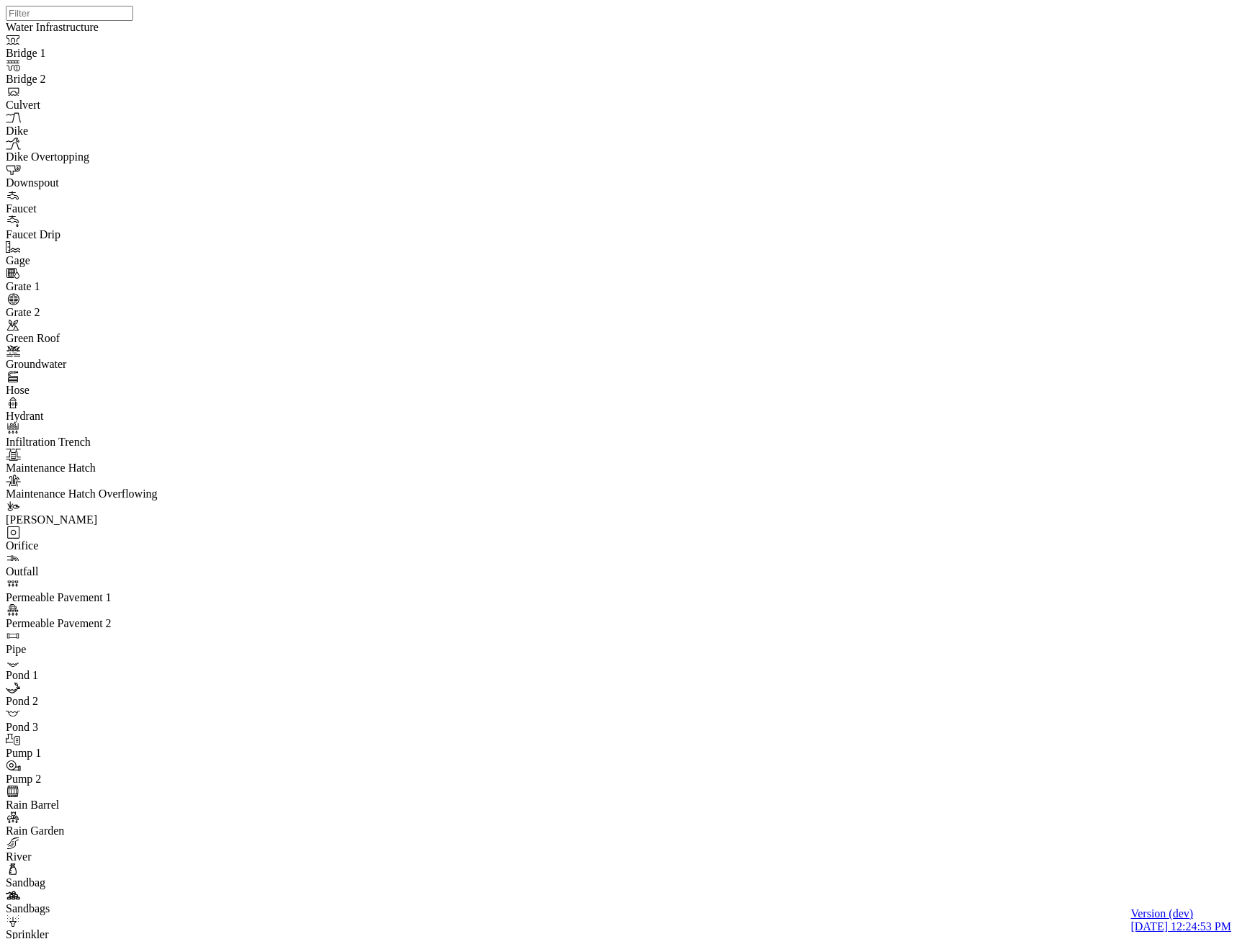
click at [201, 189] on span "[PERSON_NAME]" at bounding box center [243, 183] width 91 height 12
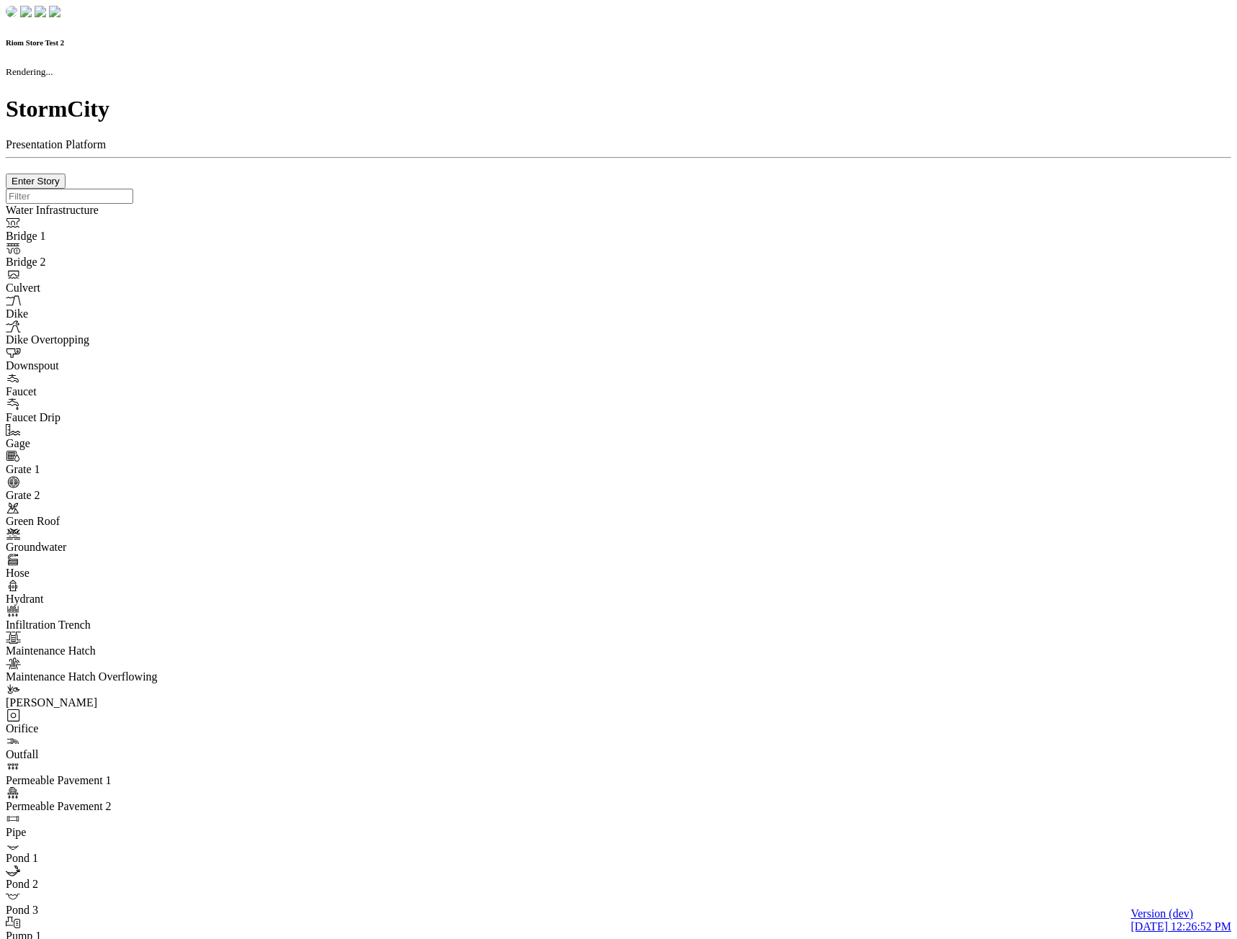
checkbox input "true"
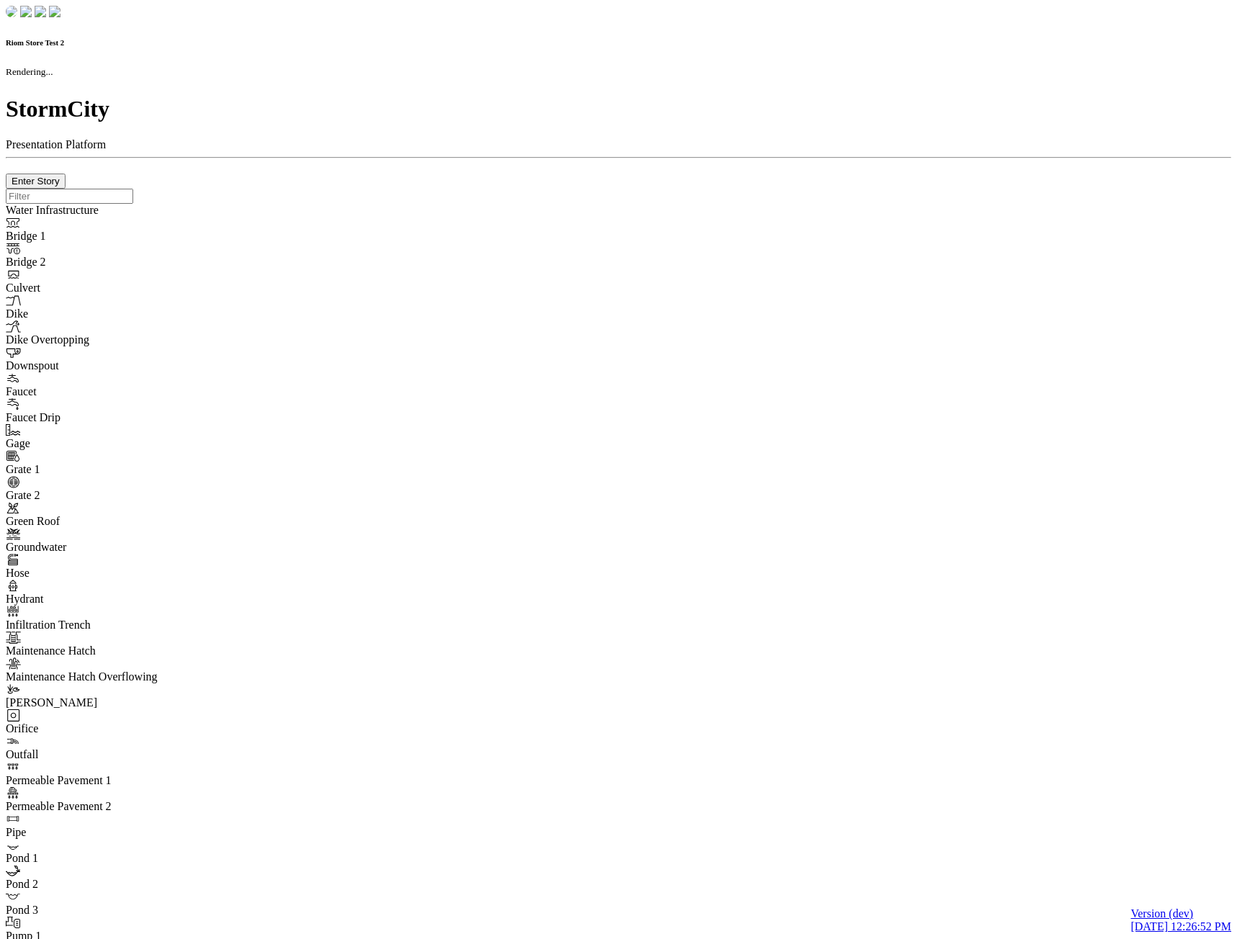
type input "0m"
type textarea "Depth = 0"
checkbox input "true"
select select "CIRCLE"
type input "7"
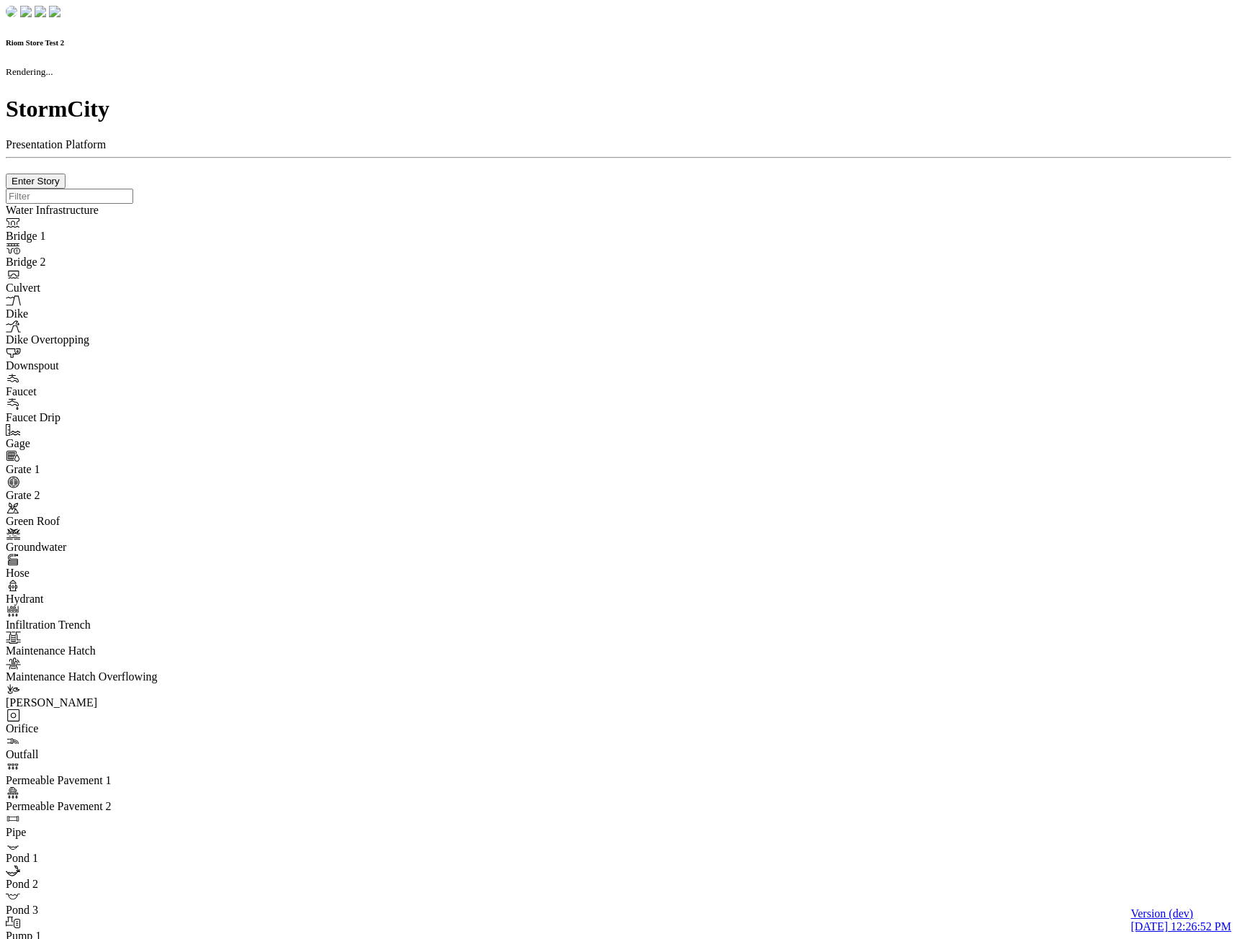
checkbox input "true"
type input "0"
type textarea "<i class="far fa-building"></i>"
checkbox input "true"
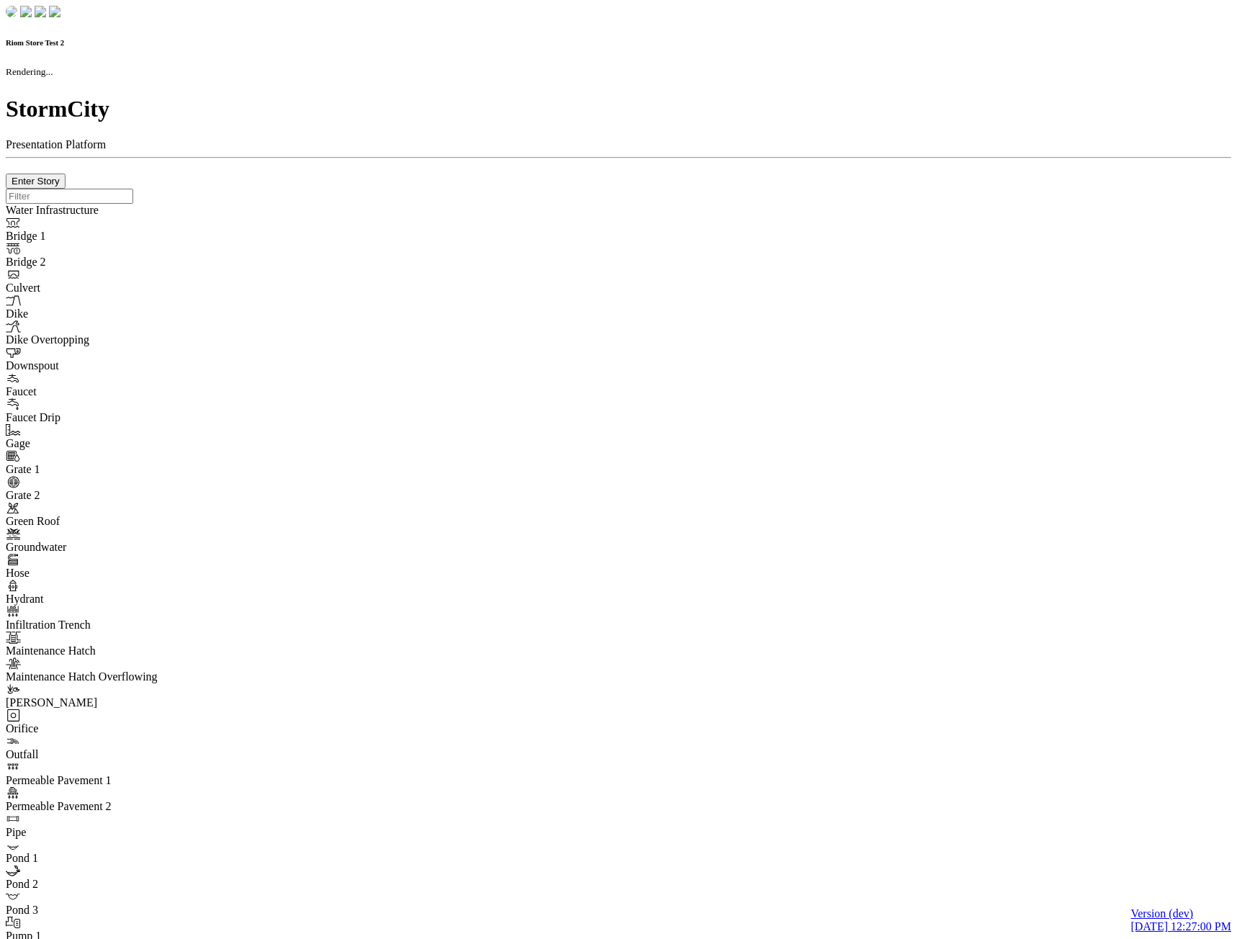
checkbox input "true"
type input "0m"
type textarea "Depth = 0"
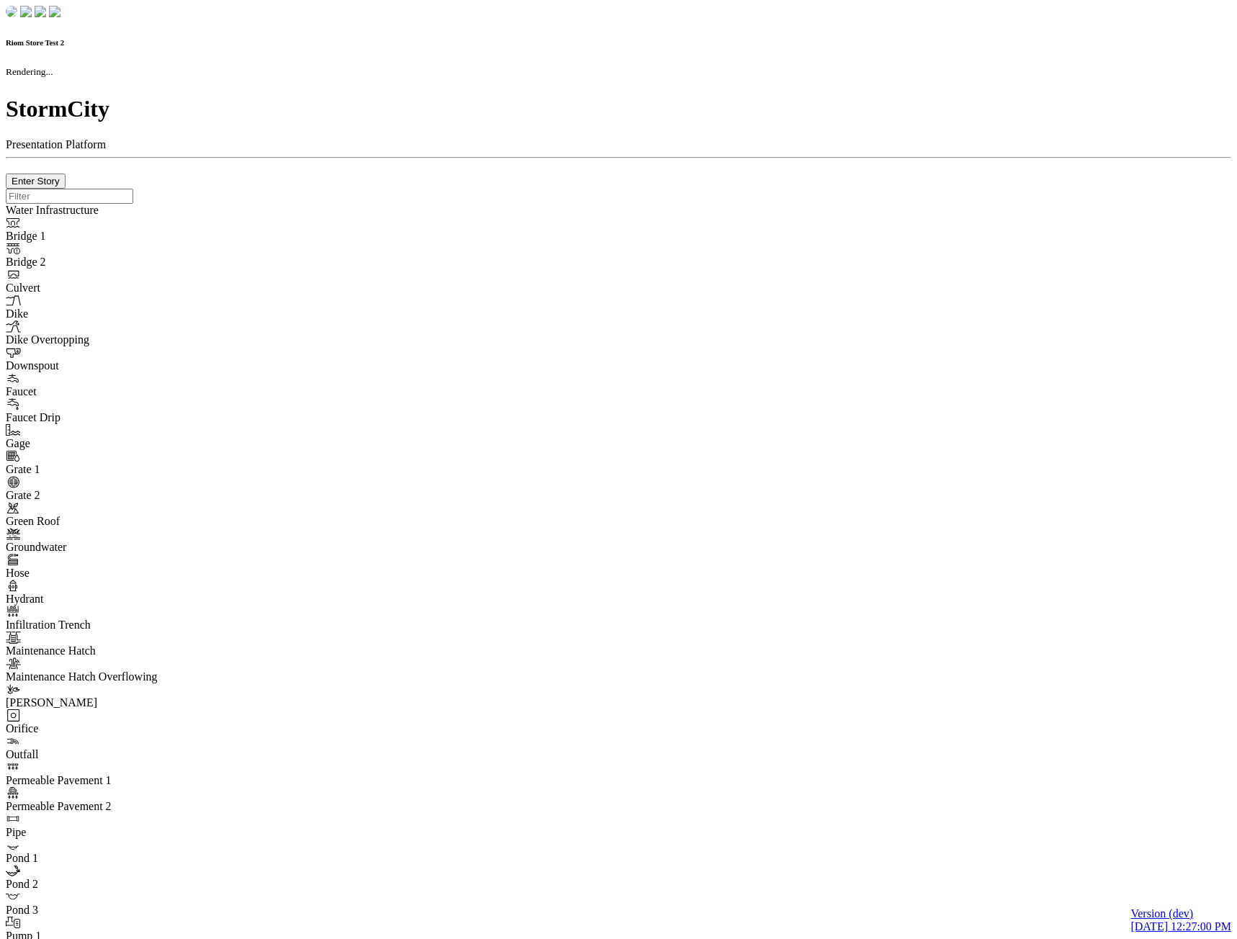
checkbox input "true"
select select "CIRCLE"
type input "7"
checkbox input "true"
type input "0"
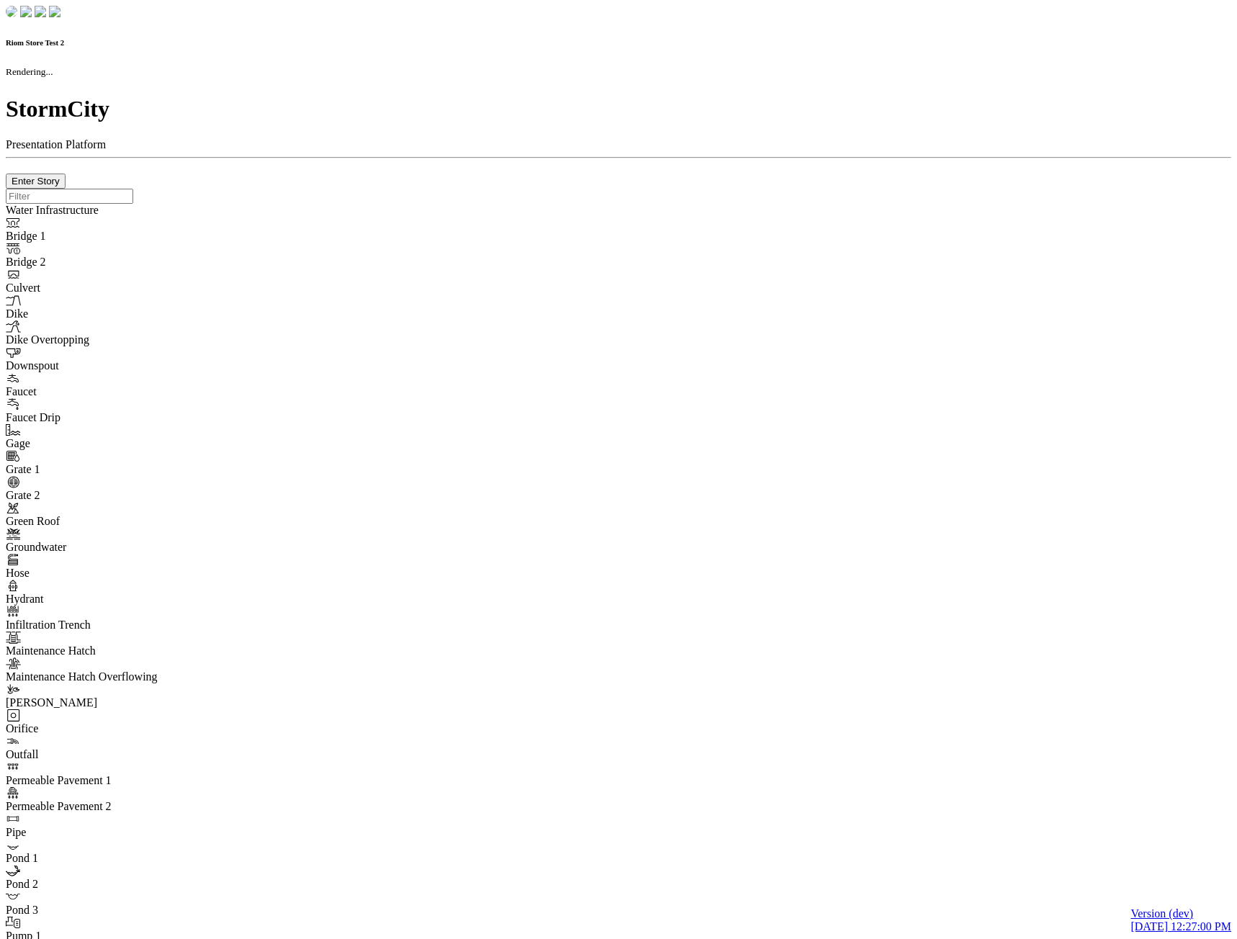
type textarea "<i class="far fa-building"></i>"
checkbox input "true"
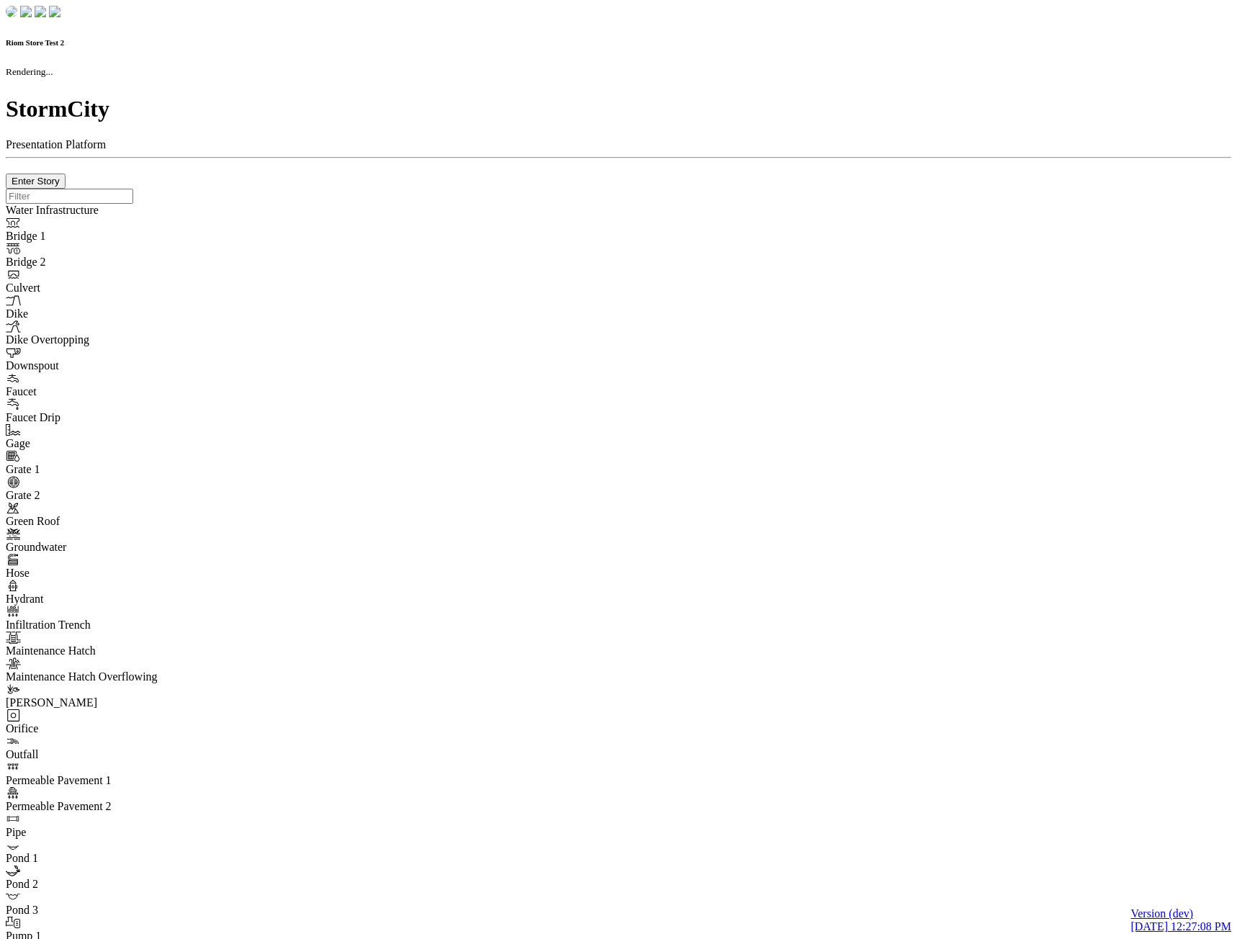
checkbox input "true"
type input "0m"
type textarea "Depth = 0"
checkbox input "true"
select select "CIRCLE"
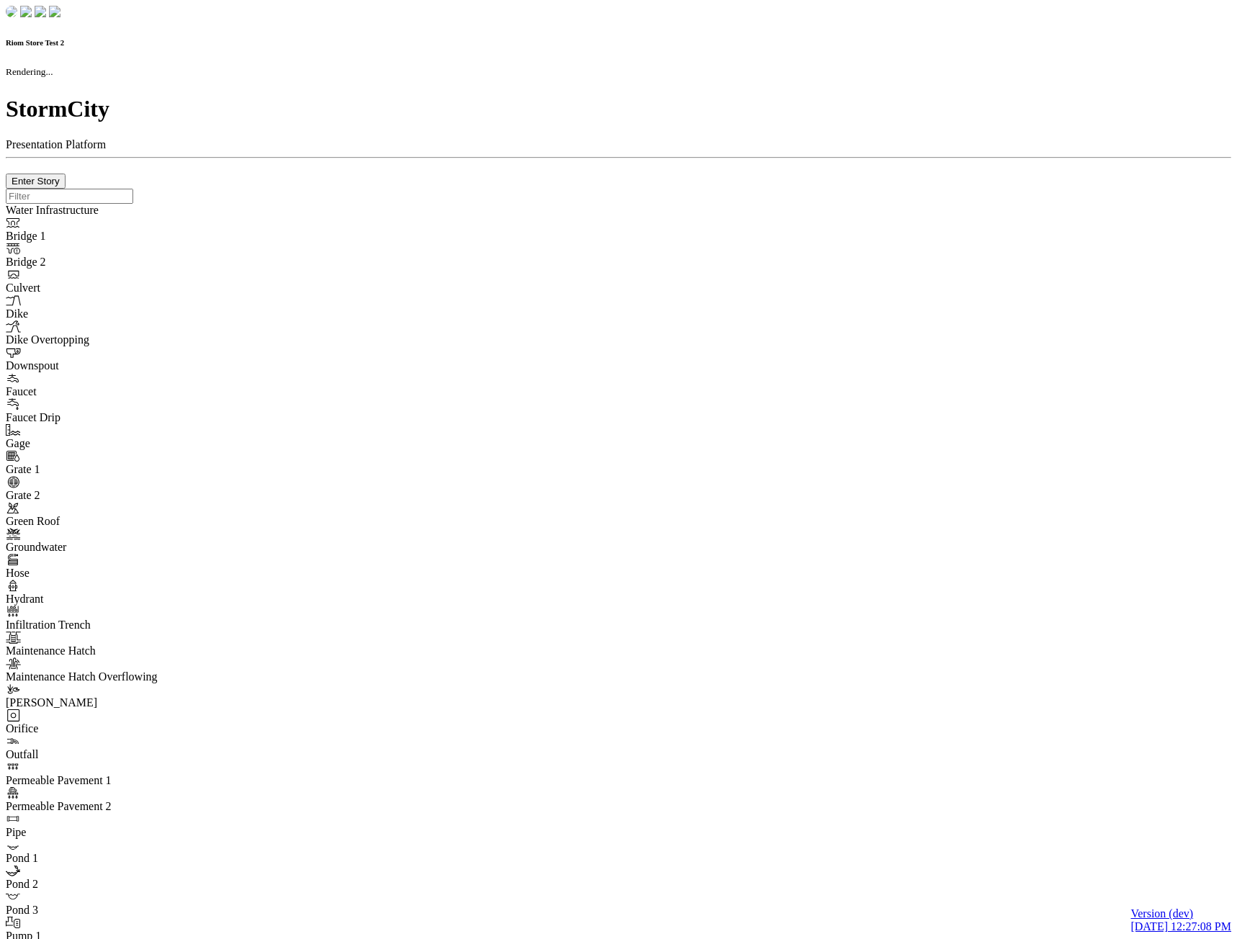
type input "7"
checkbox input "true"
type input "0"
type textarea "<i class="far fa-building"></i>"
checkbox input "true"
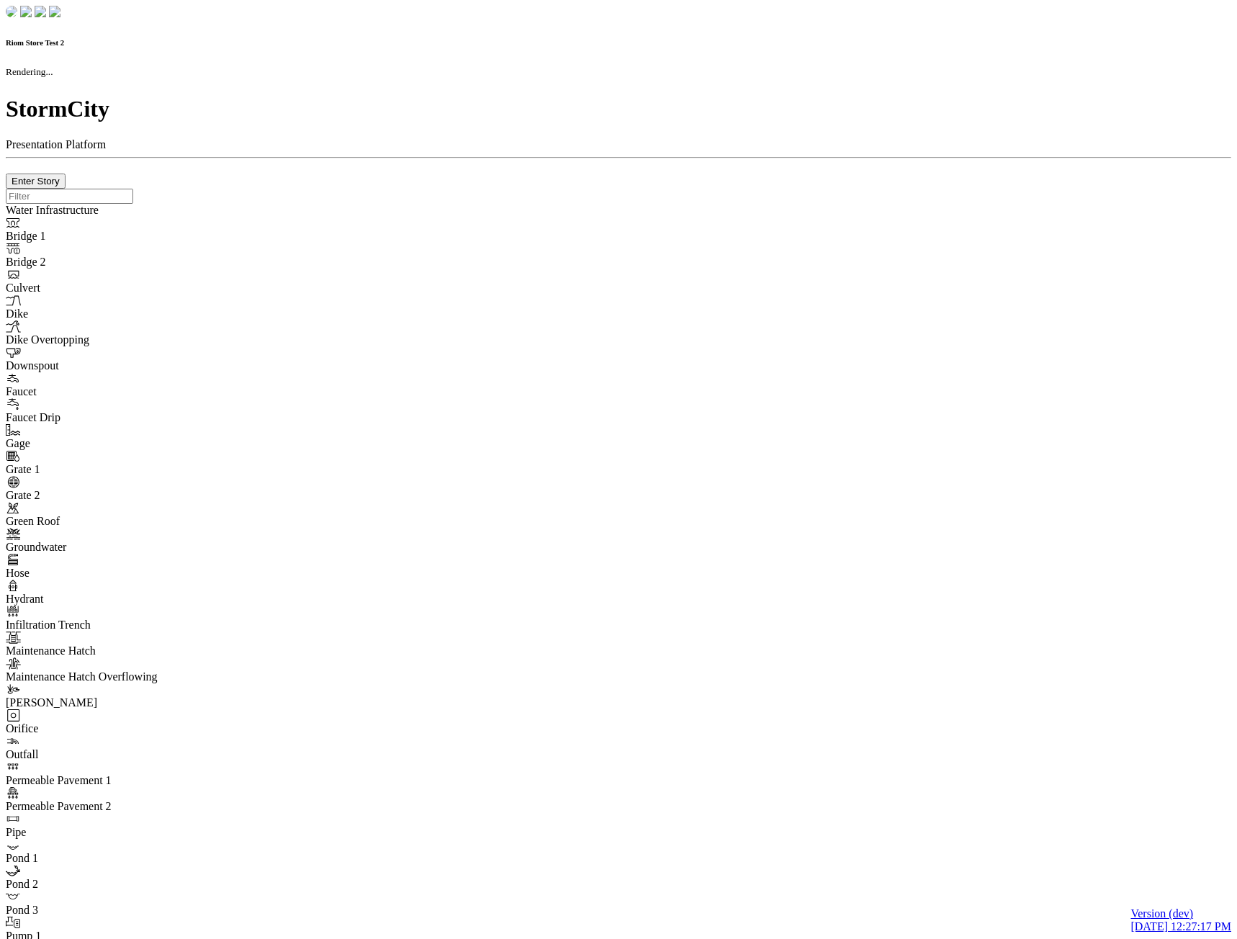
checkbox input "true"
type input "0m"
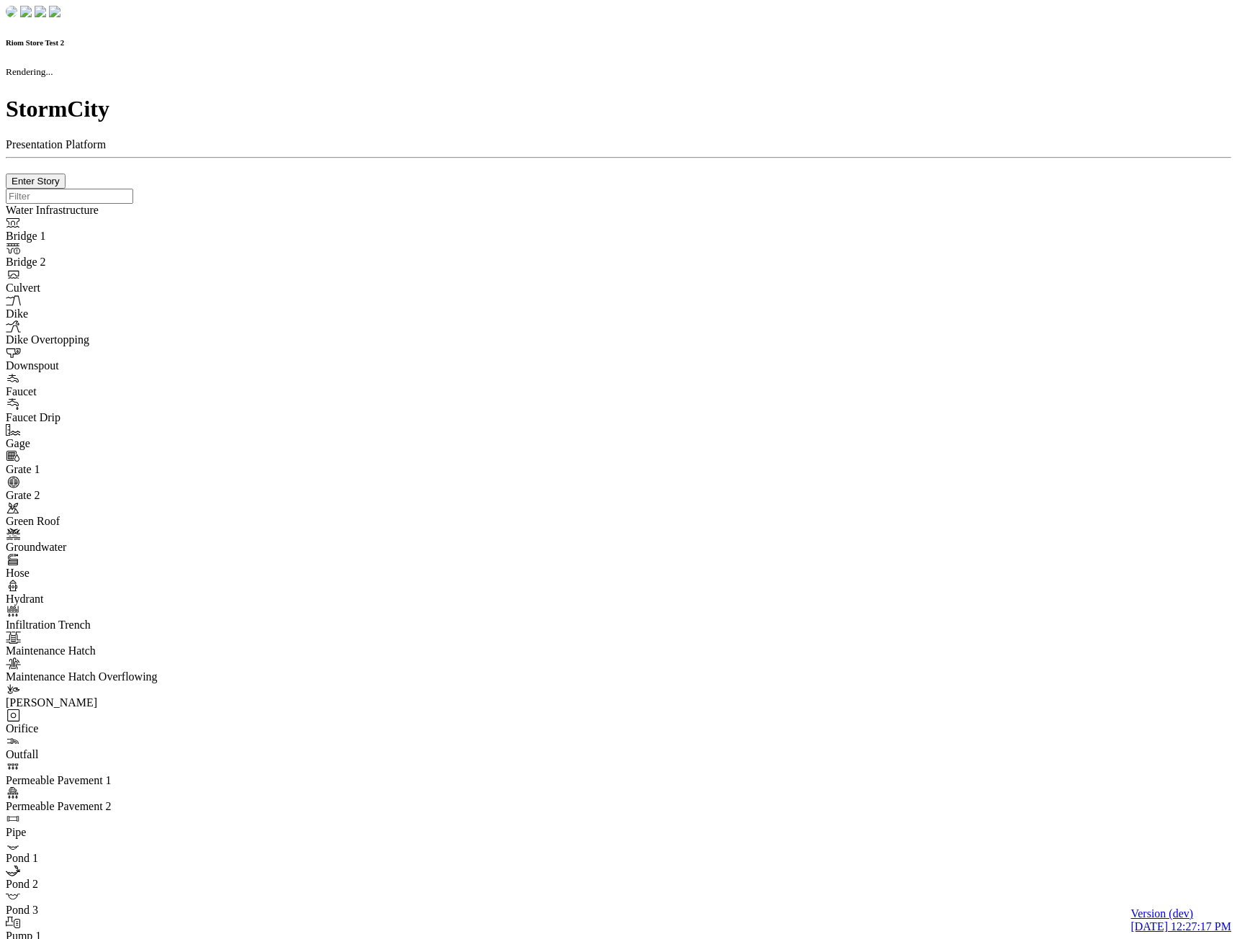
type textarea "Depth = 0"
checkbox input "true"
select select "CIRCLE"
type input "7"
checkbox input "true"
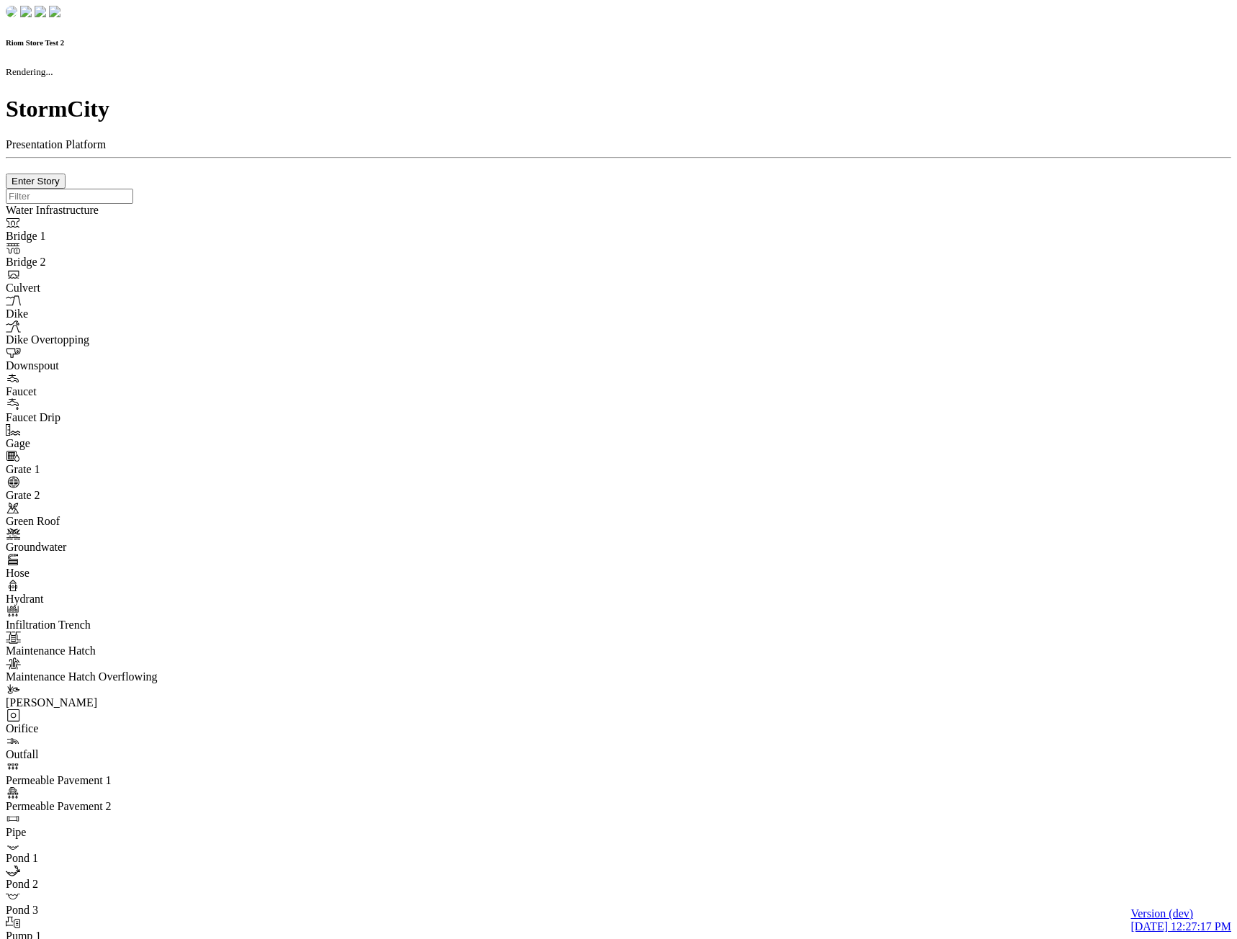
type input "0"
type textarea "<i class="far fa-building"></i>"
type input "7"
select select "None"
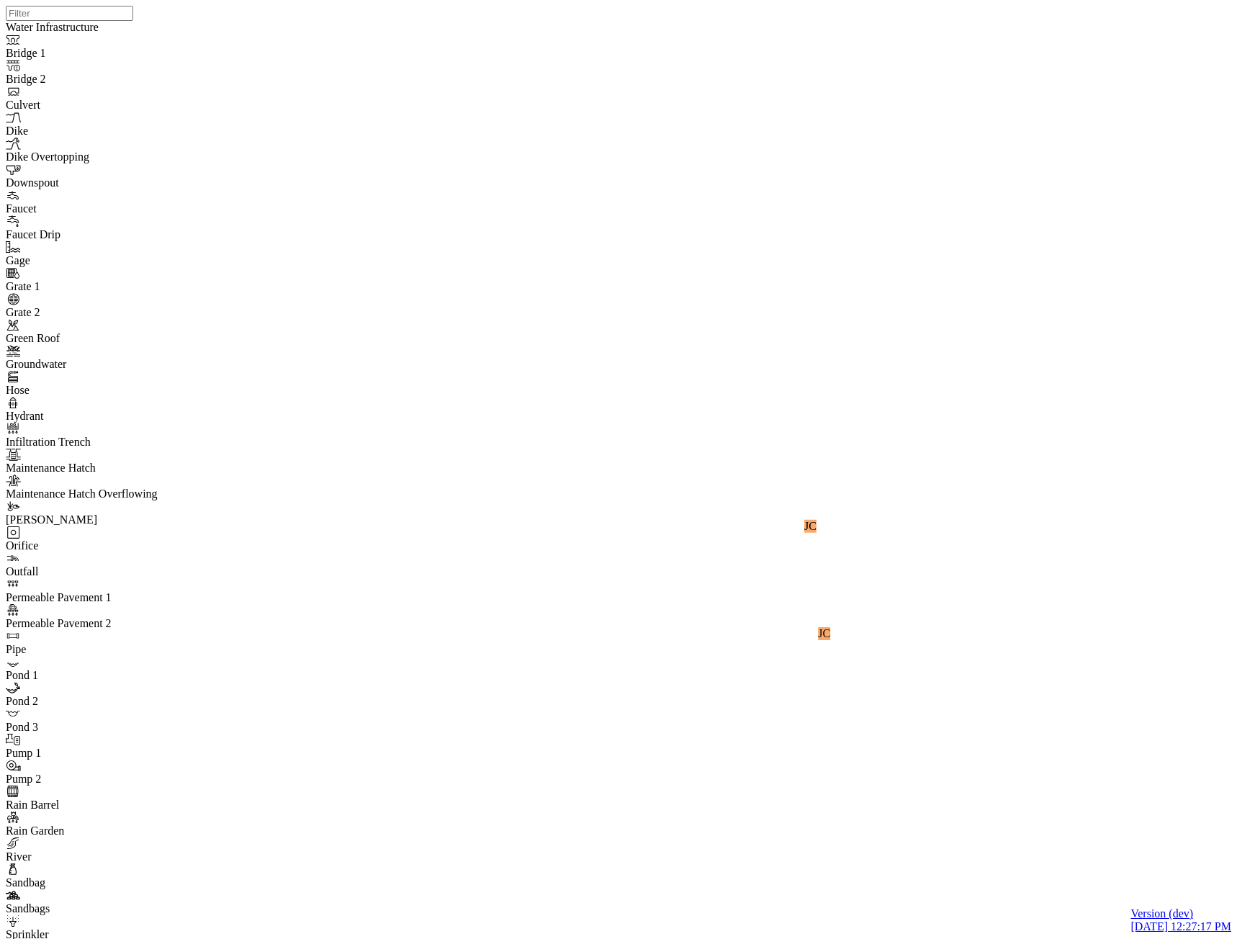
checkbox input "true"
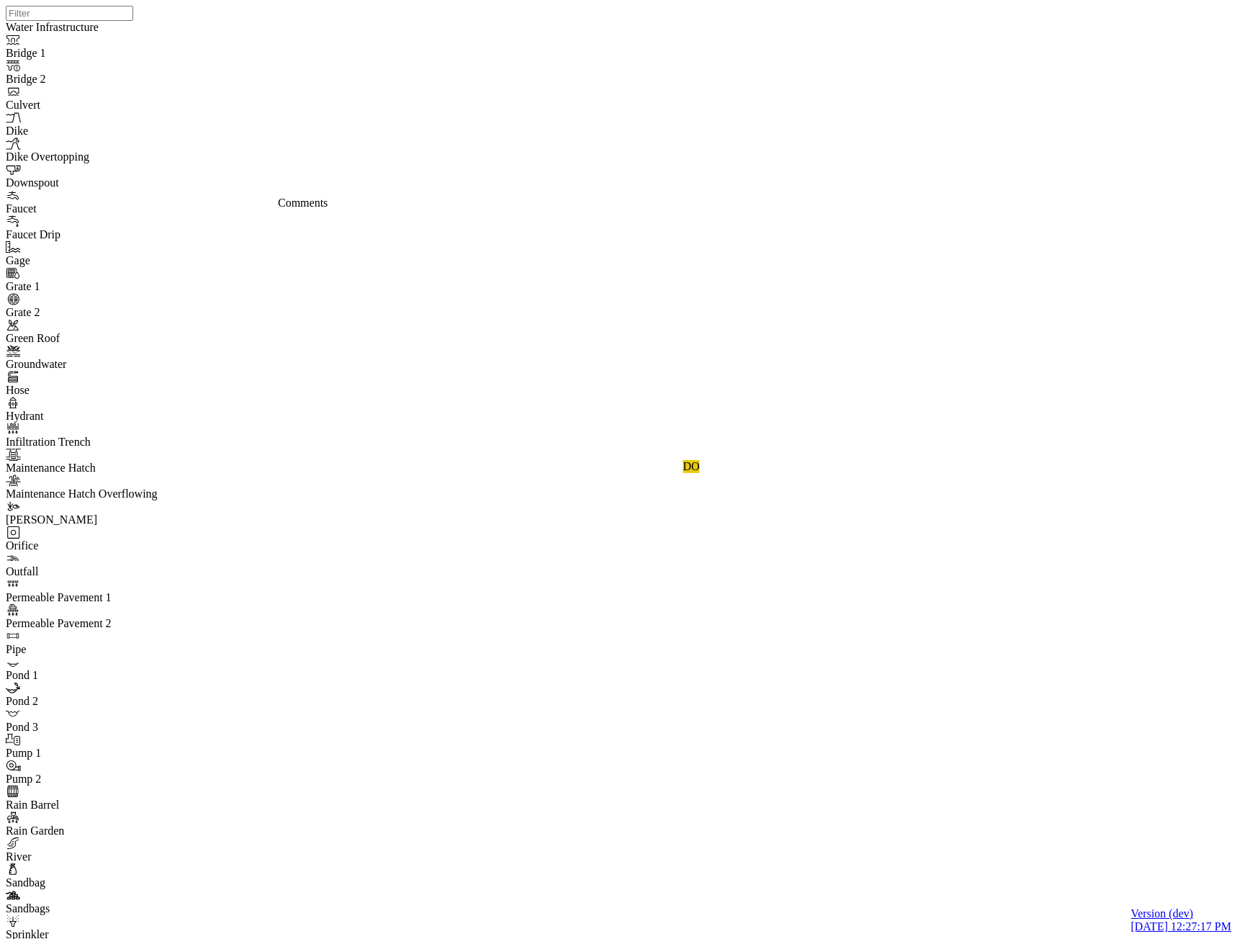
click at [208, 189] on span "[PERSON_NAME]" at bounding box center [243, 183] width 91 height 12
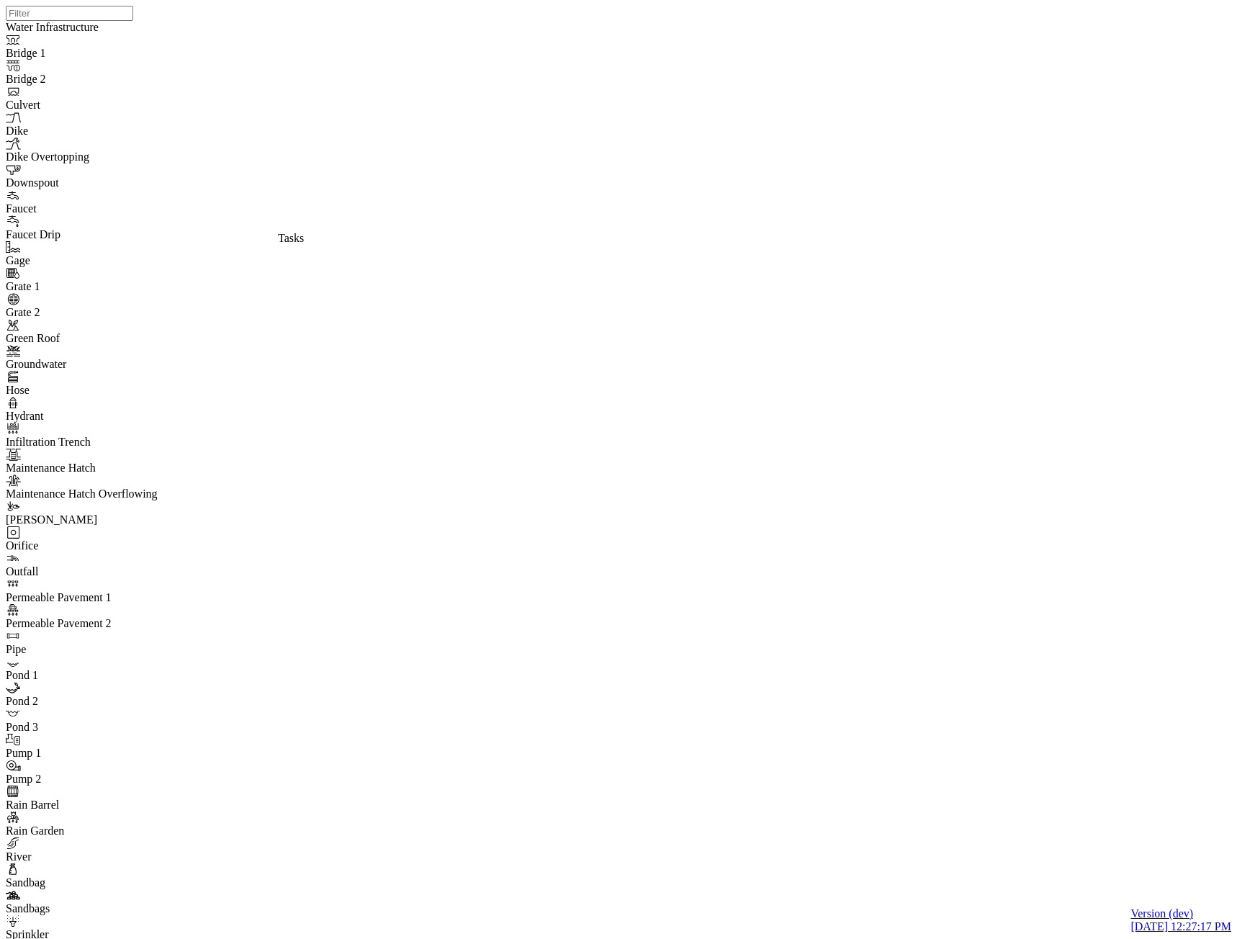
click at [198, 138] on span "Any" at bounding box center [208, 144] width 20 height 12
